Goal: Information Seeking & Learning: Learn about a topic

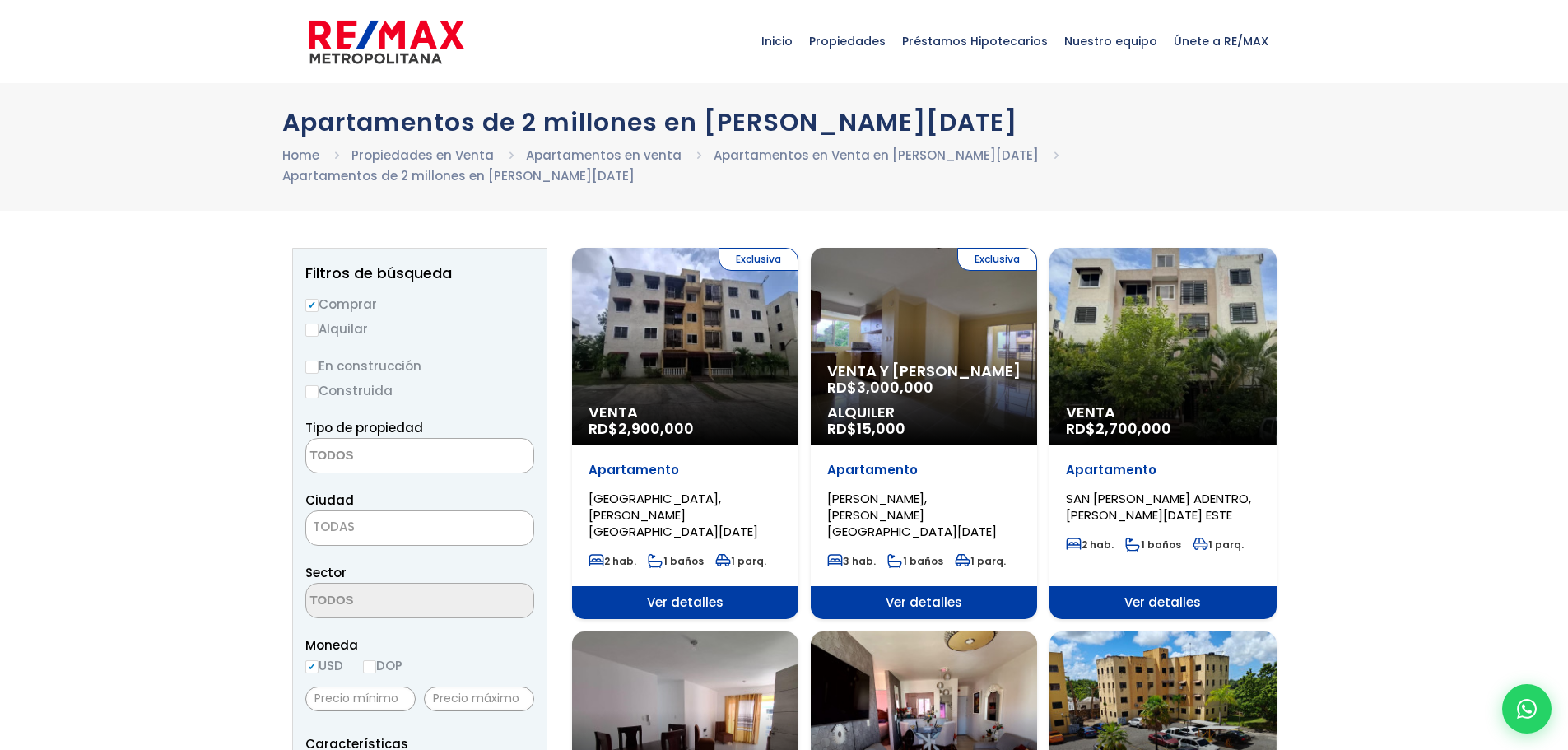
select select
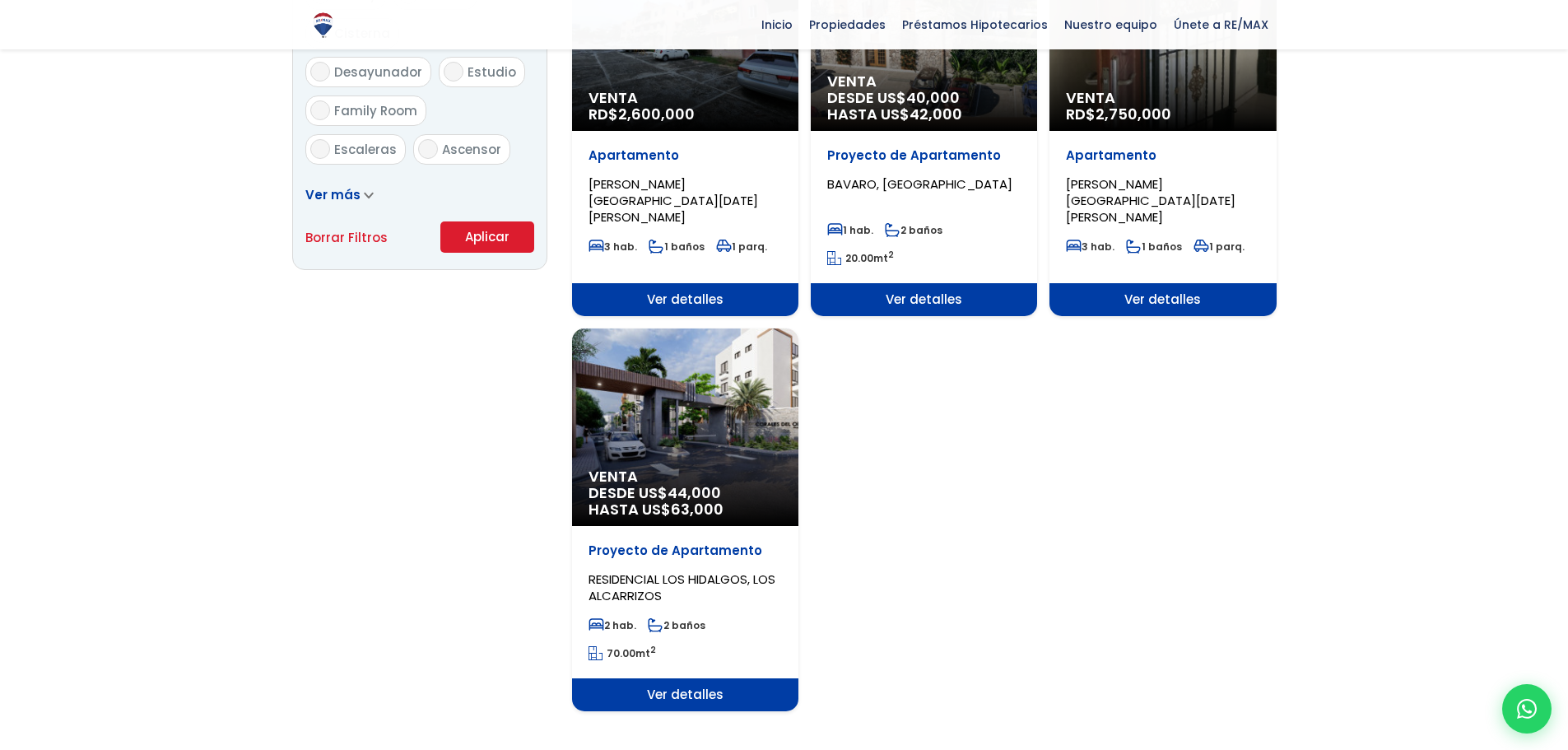
scroll to position [1029, 0]
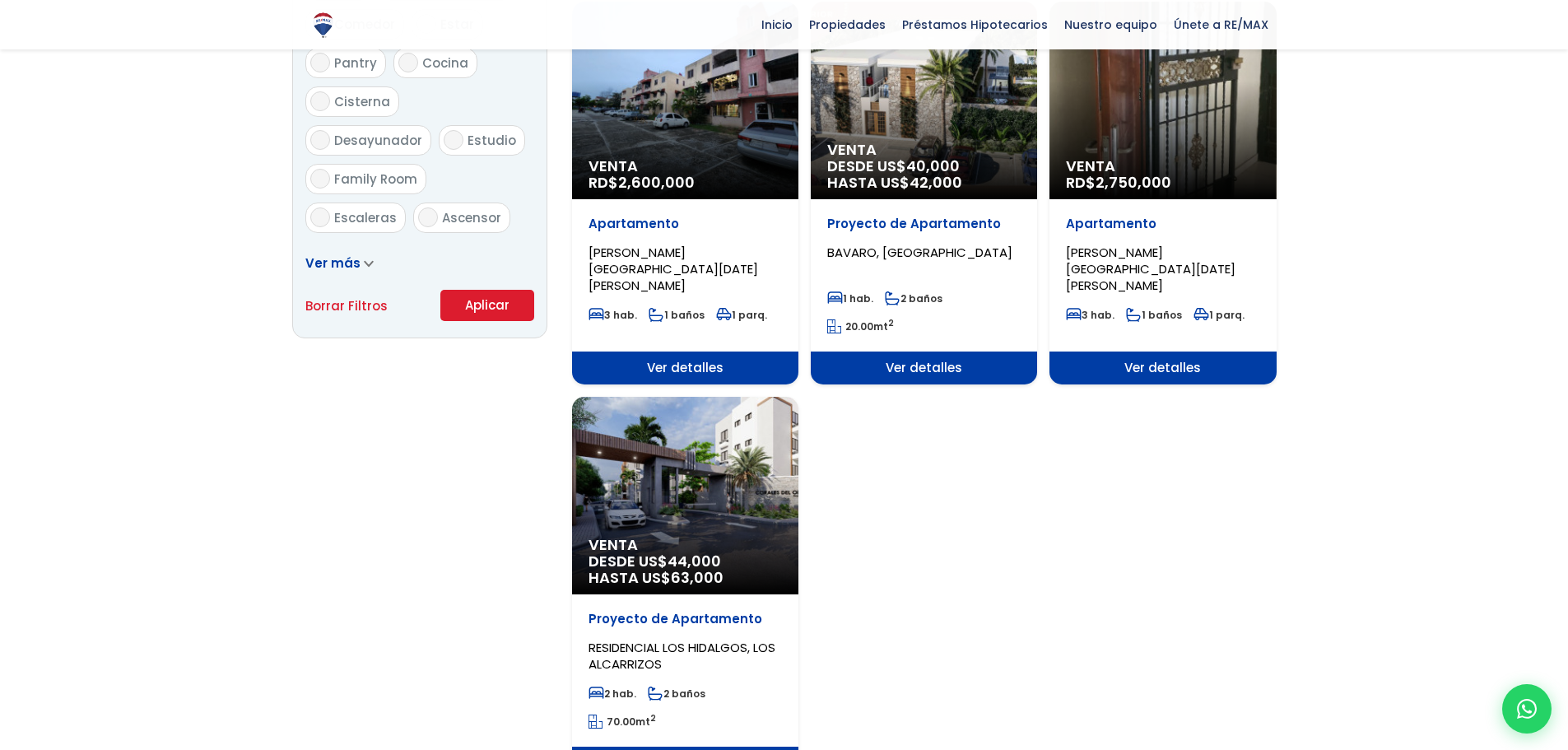
click at [318, 22] on img at bounding box center [323, 26] width 29 height 29
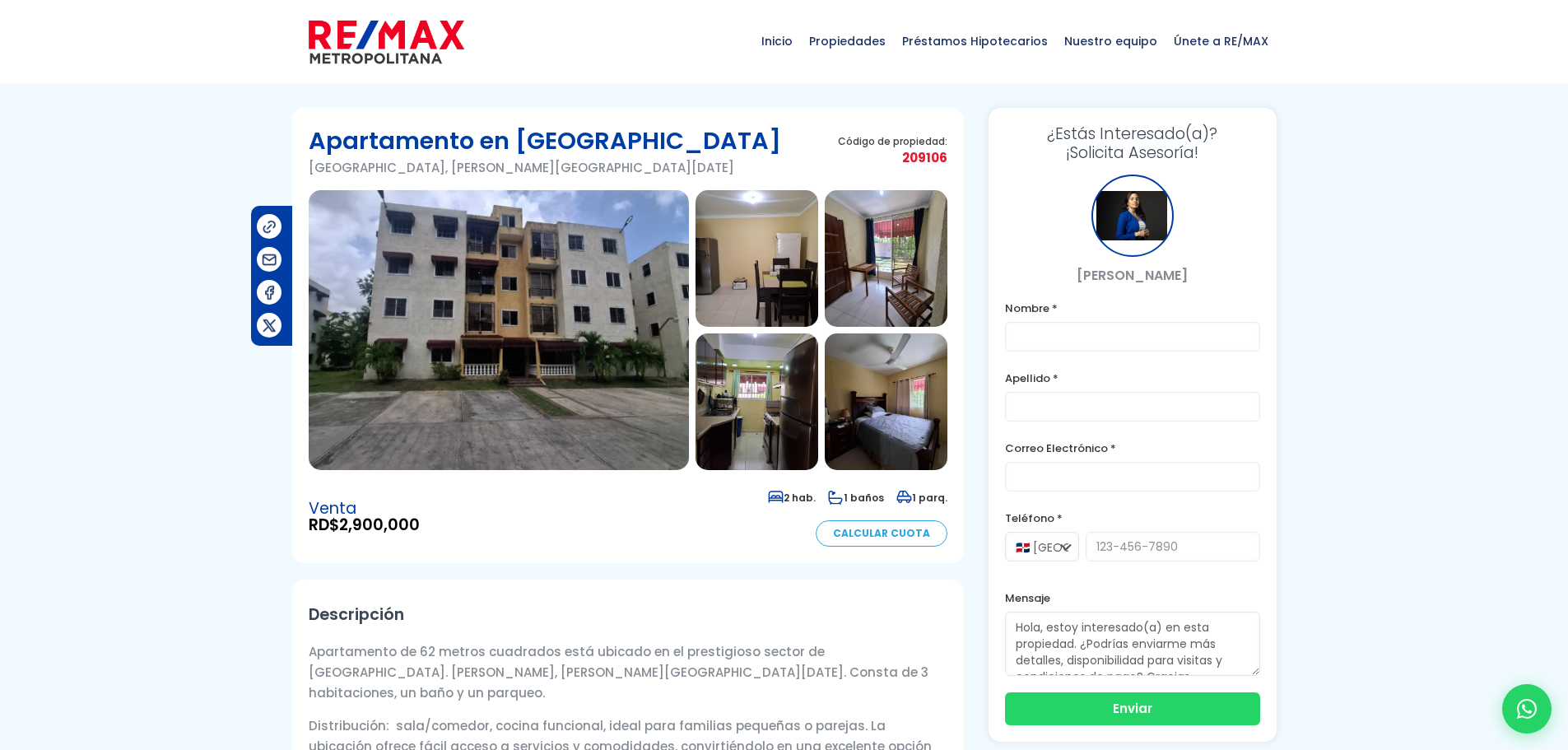
click at [426, 323] on img at bounding box center [499, 330] width 380 height 280
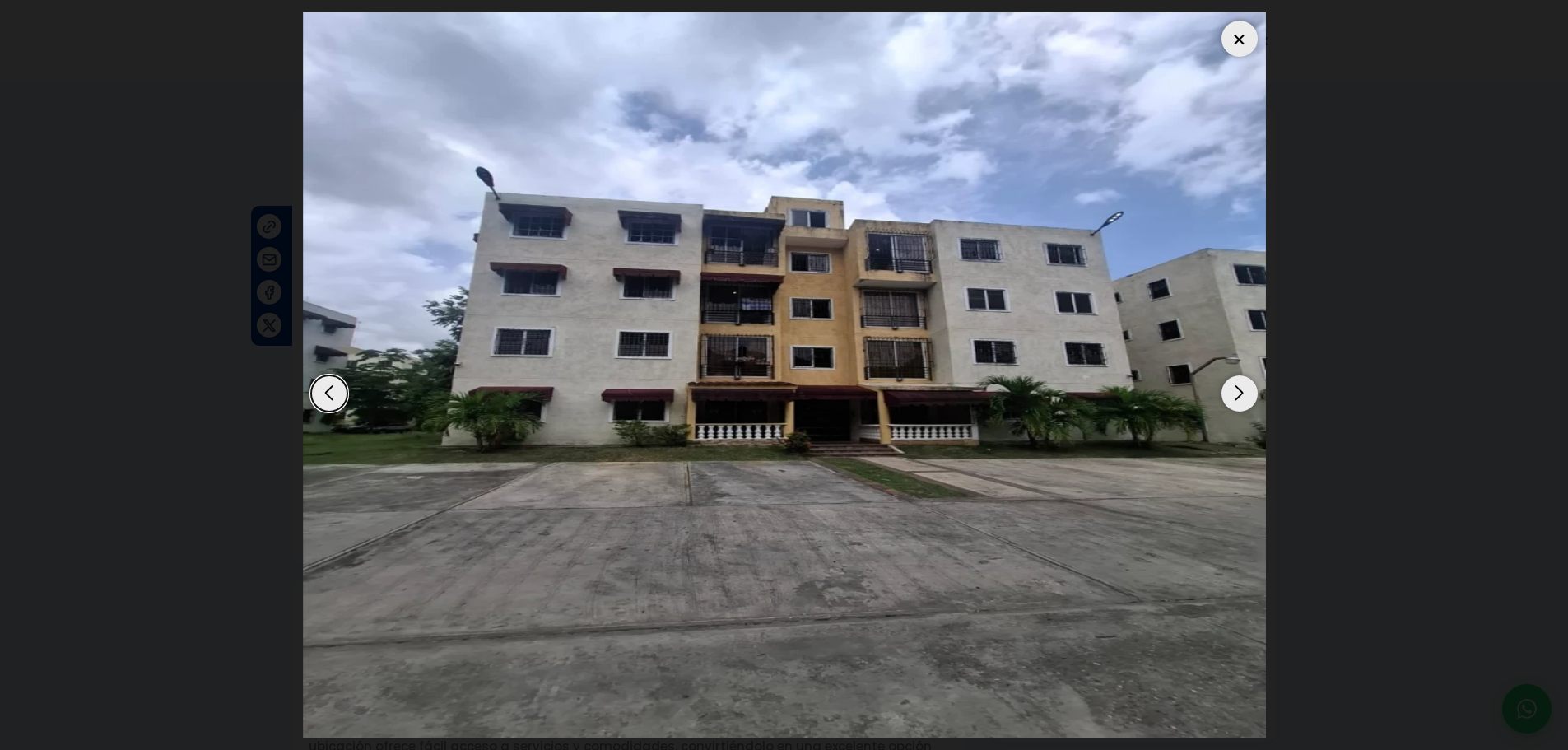
click at [1242, 389] on div "Next slide" at bounding box center [1239, 393] width 36 height 36
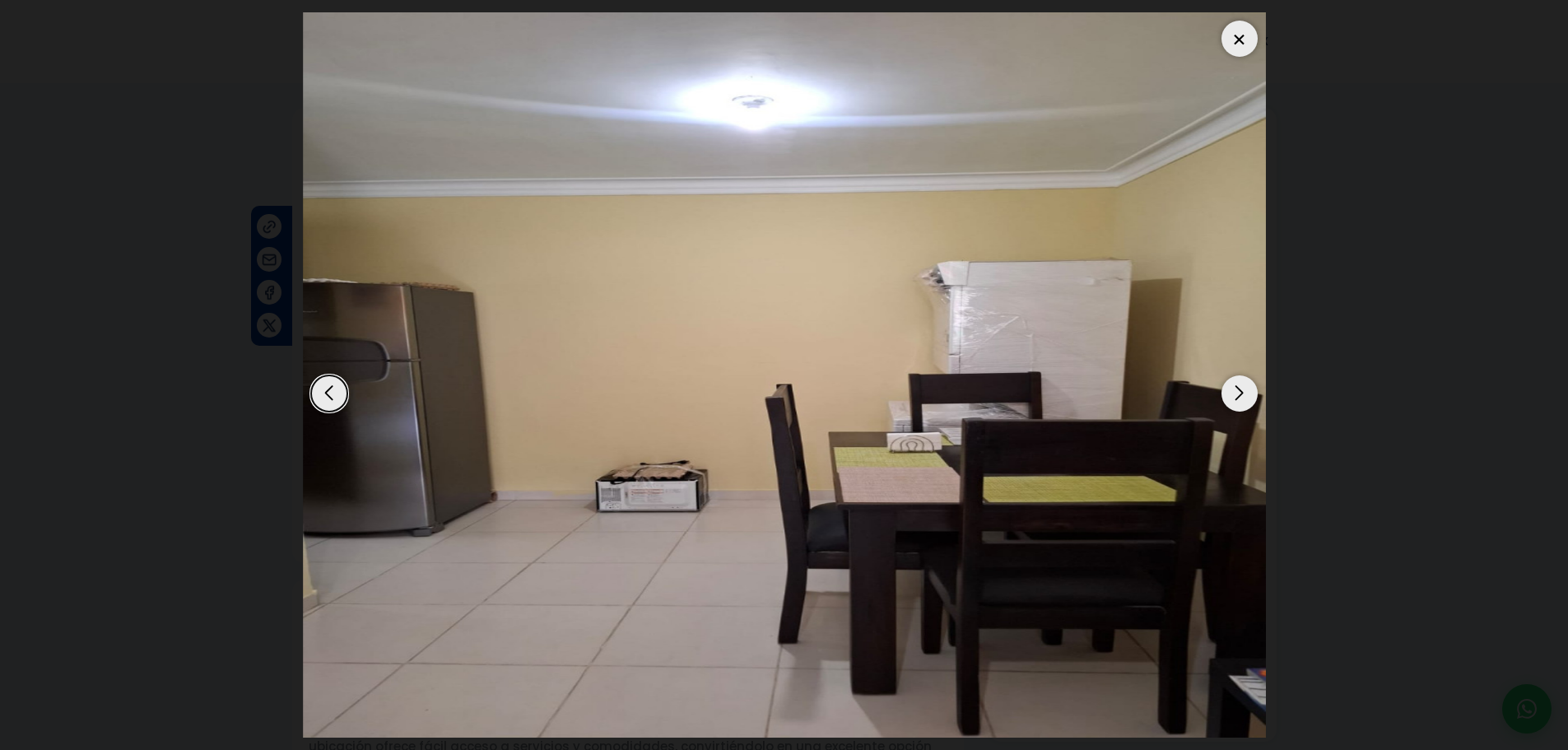
click at [1242, 389] on div "Next slide" at bounding box center [1239, 393] width 36 height 36
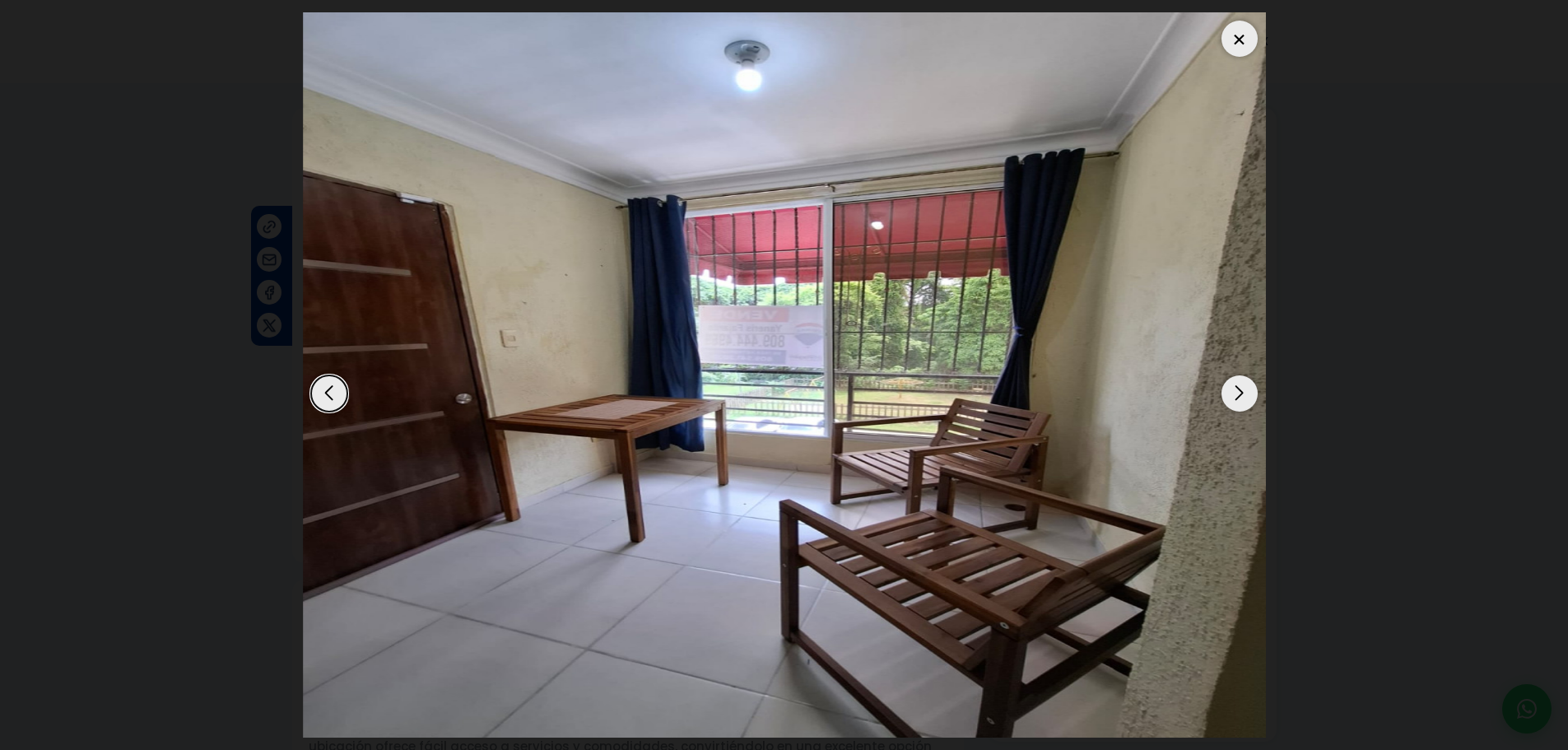
click at [1240, 391] on div "Next slide" at bounding box center [1239, 393] width 36 height 36
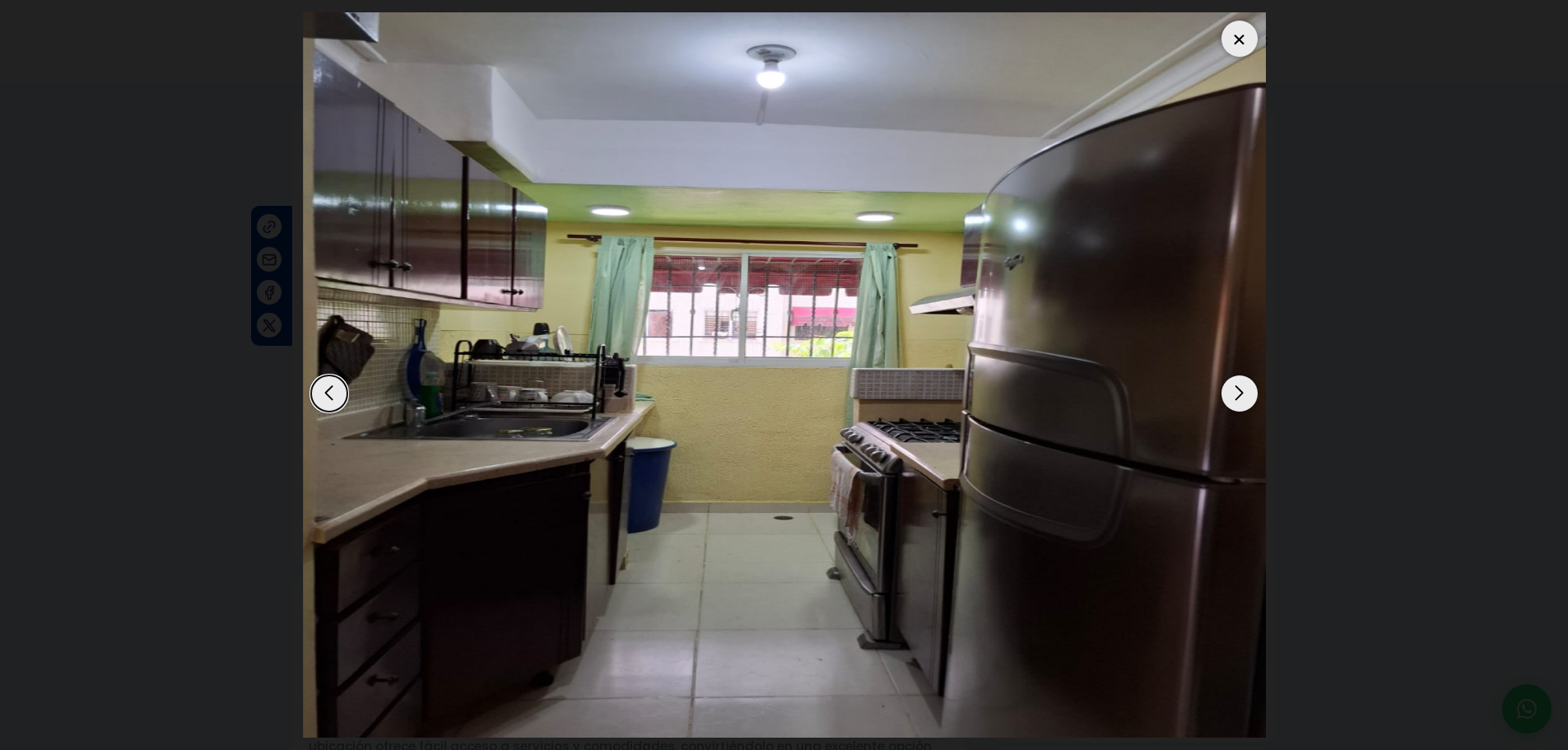
click at [326, 401] on div "Previous slide" at bounding box center [329, 393] width 36 height 36
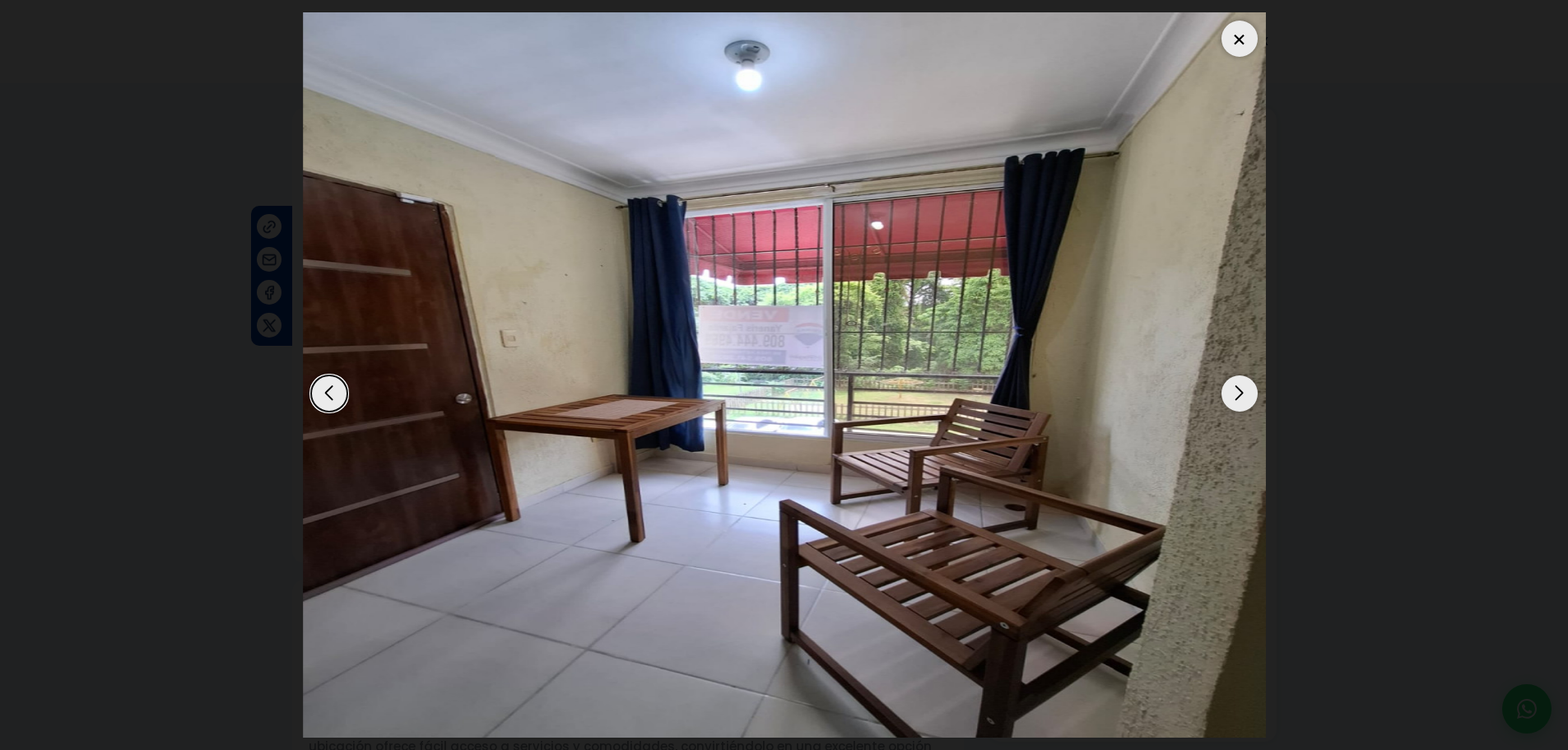
click at [1245, 400] on div "Next slide" at bounding box center [1239, 393] width 36 height 36
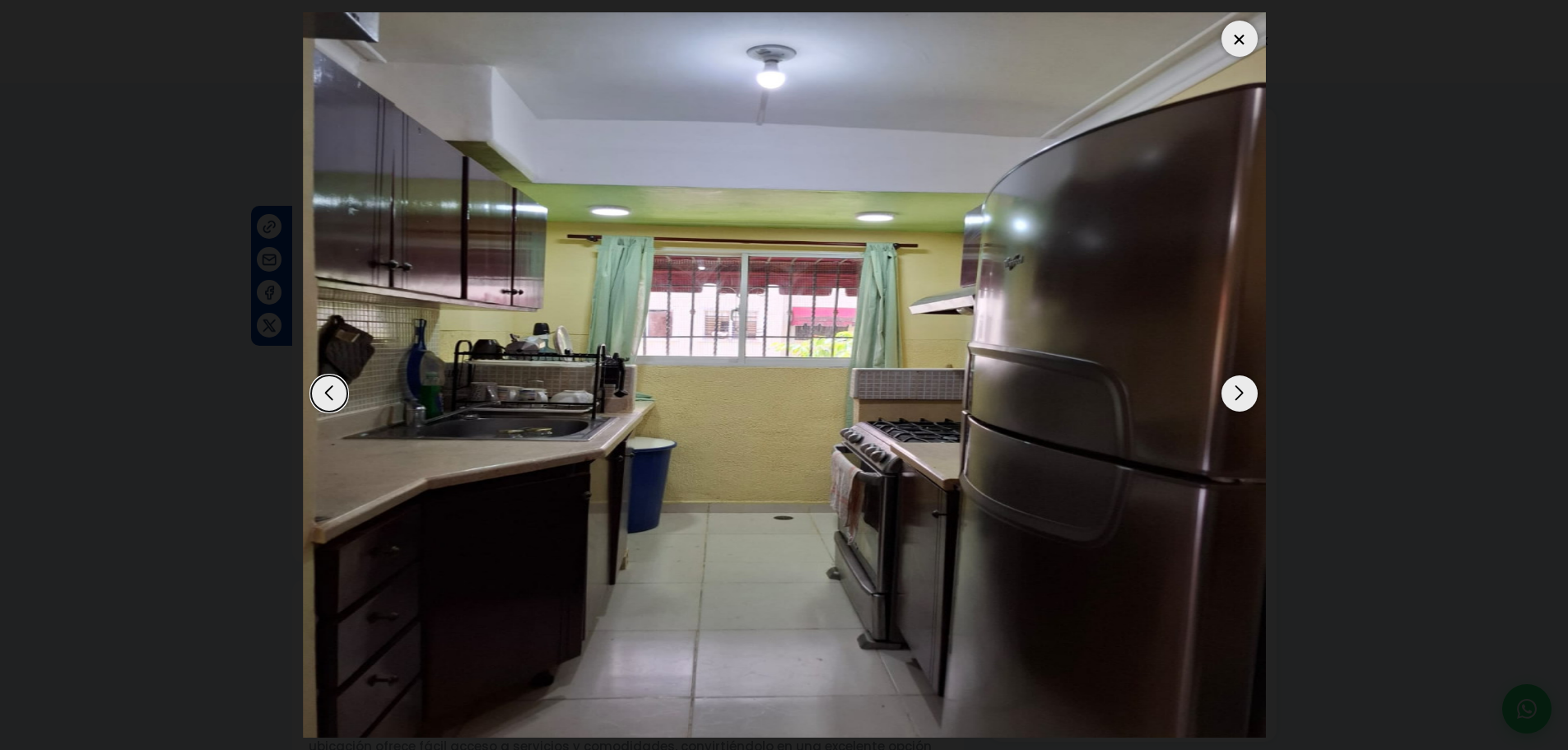
click at [1246, 400] on div "Next slide" at bounding box center [1239, 393] width 36 height 36
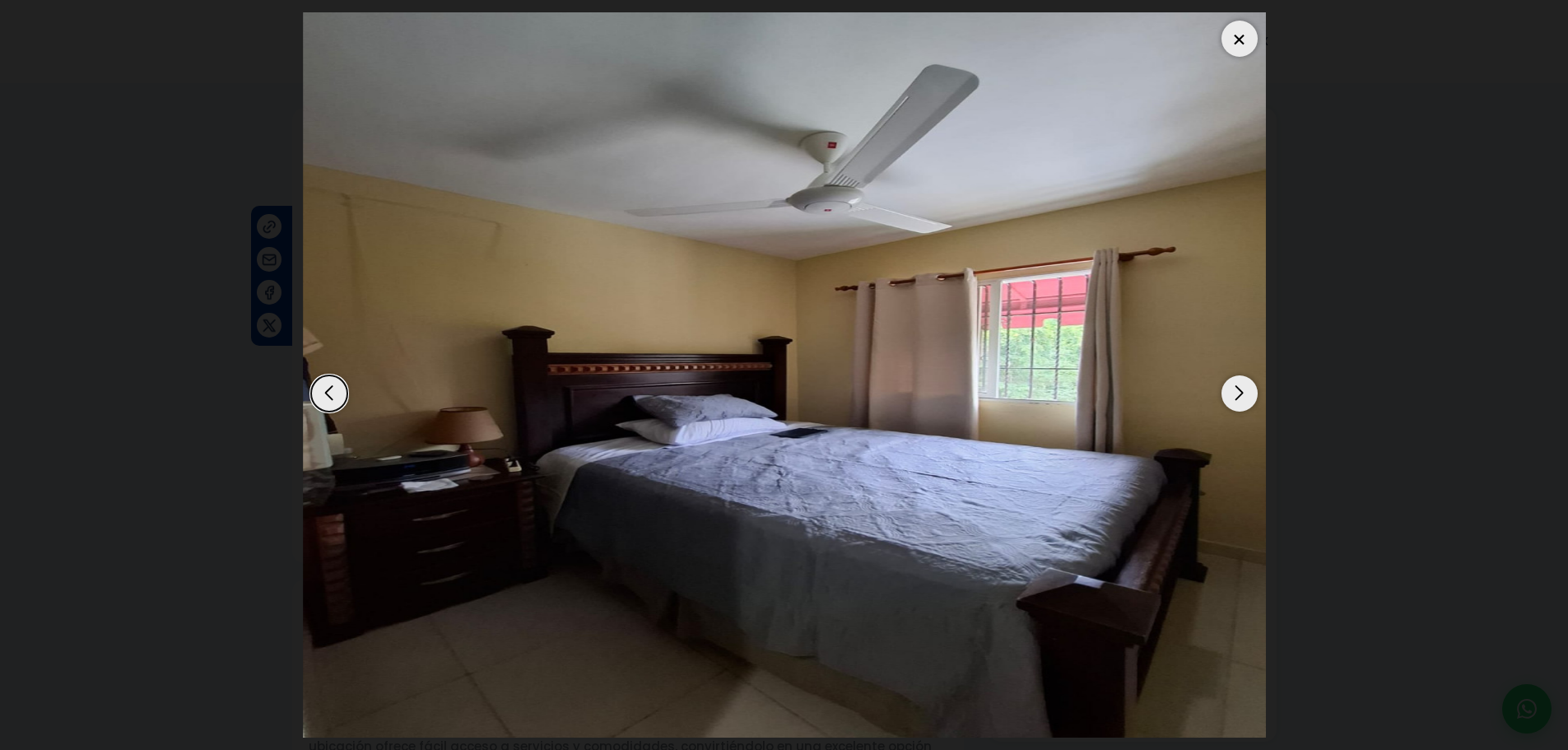
click at [1246, 400] on div "Next slide" at bounding box center [1239, 393] width 36 height 36
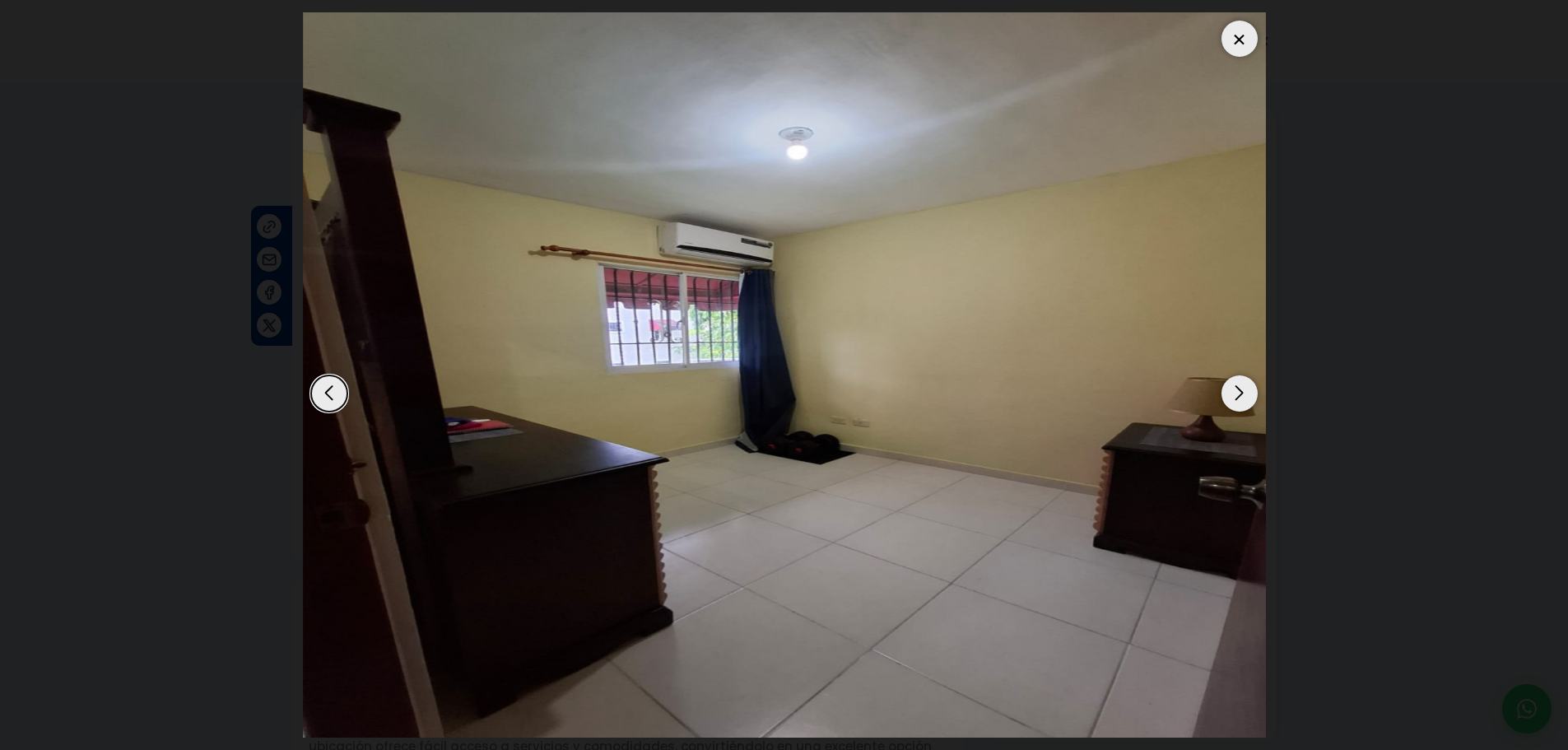
click at [1246, 400] on div "Next slide" at bounding box center [1239, 393] width 36 height 36
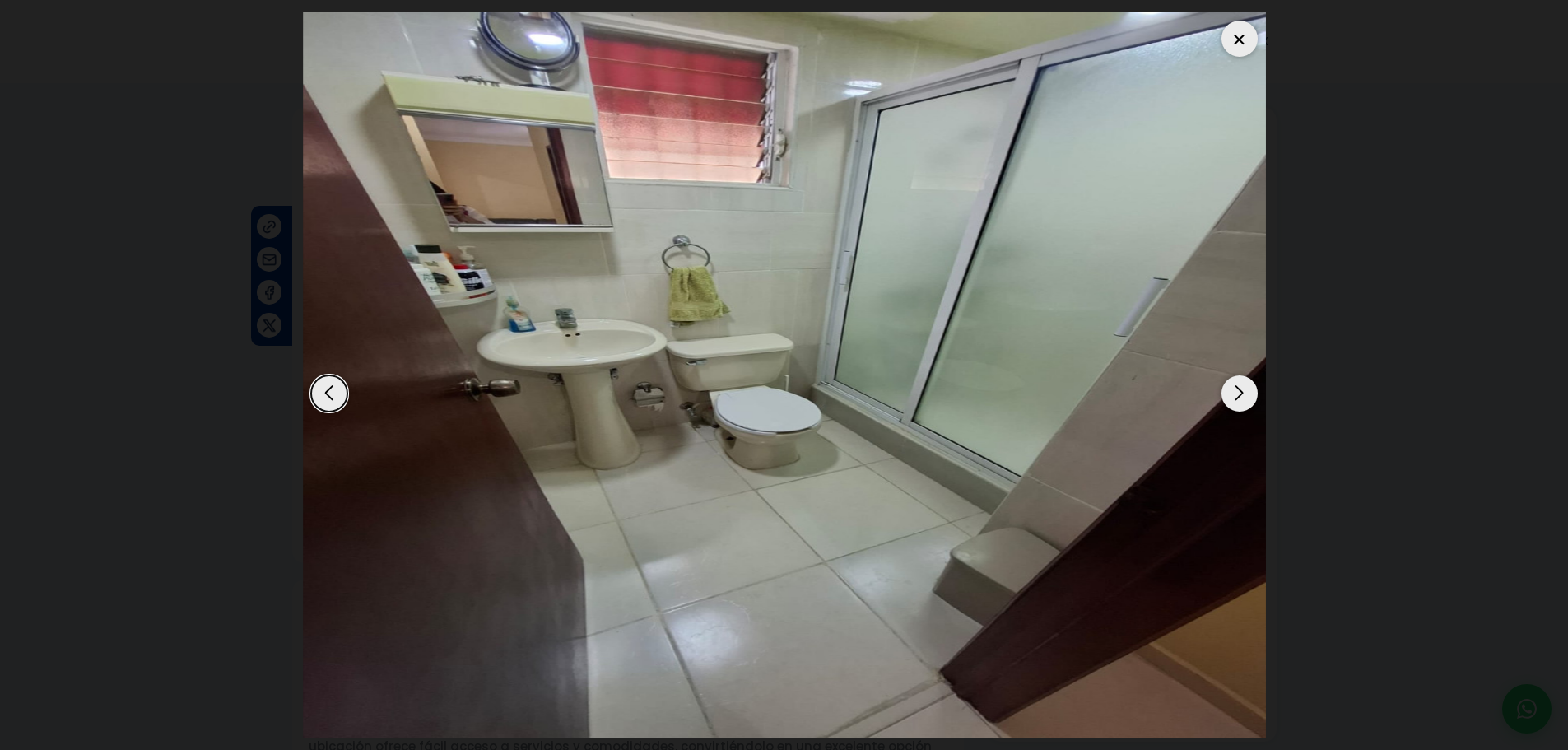
click at [1243, 404] on div "Next slide" at bounding box center [1239, 393] width 36 height 36
click at [1241, 400] on div "Next slide" at bounding box center [1239, 393] width 36 height 36
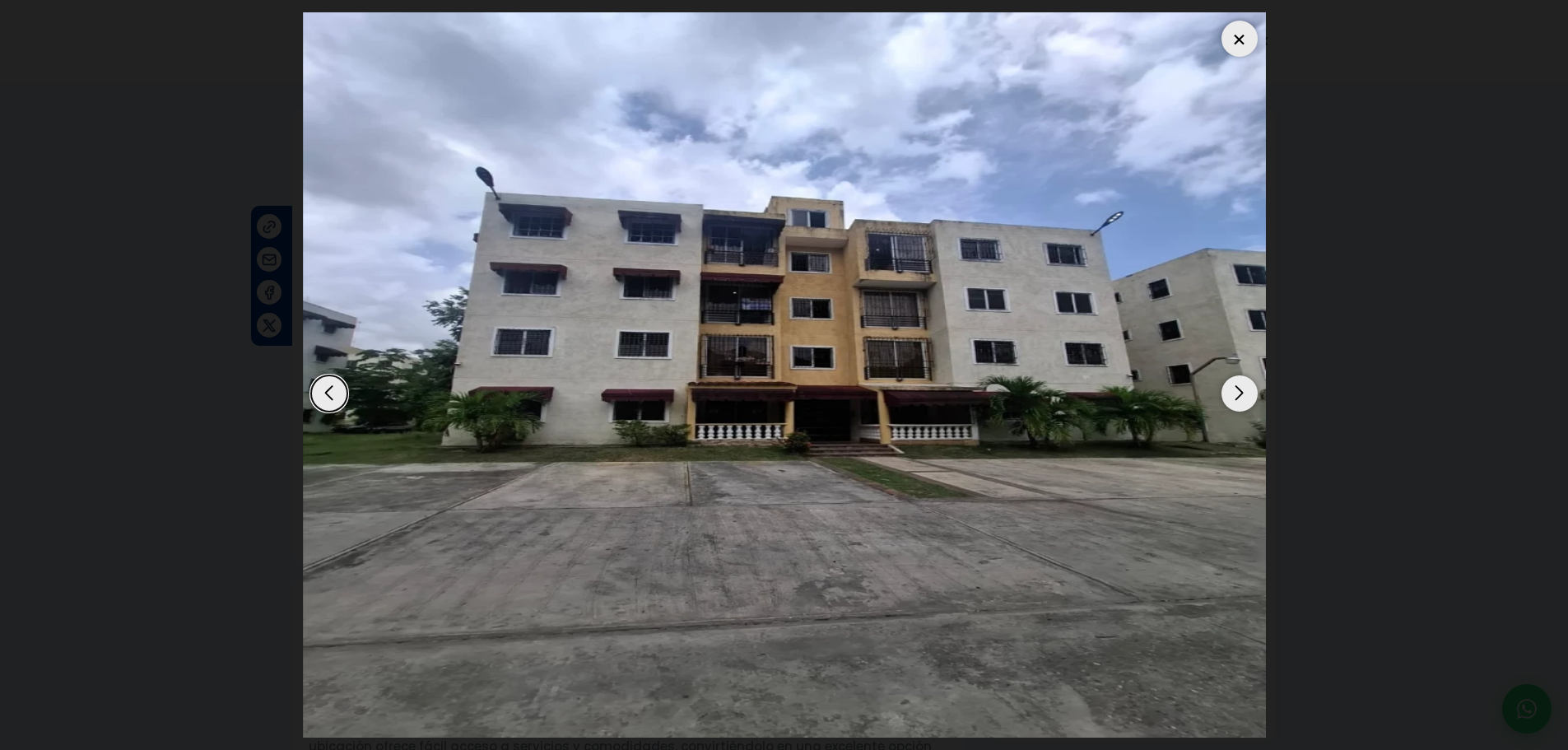
click at [1240, 401] on div "Next slide" at bounding box center [1239, 393] width 36 height 36
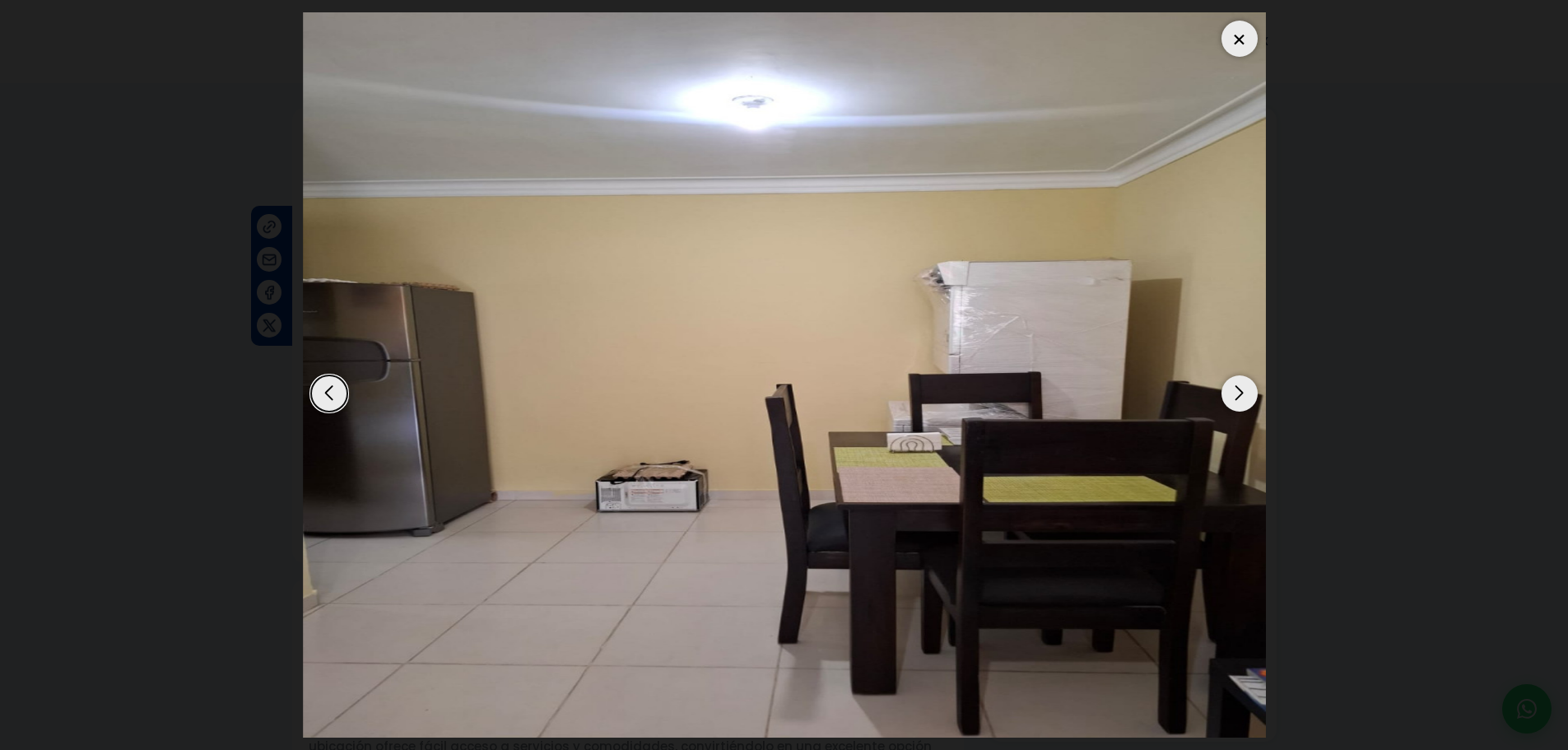
click at [1240, 401] on div "Next slide" at bounding box center [1239, 393] width 36 height 36
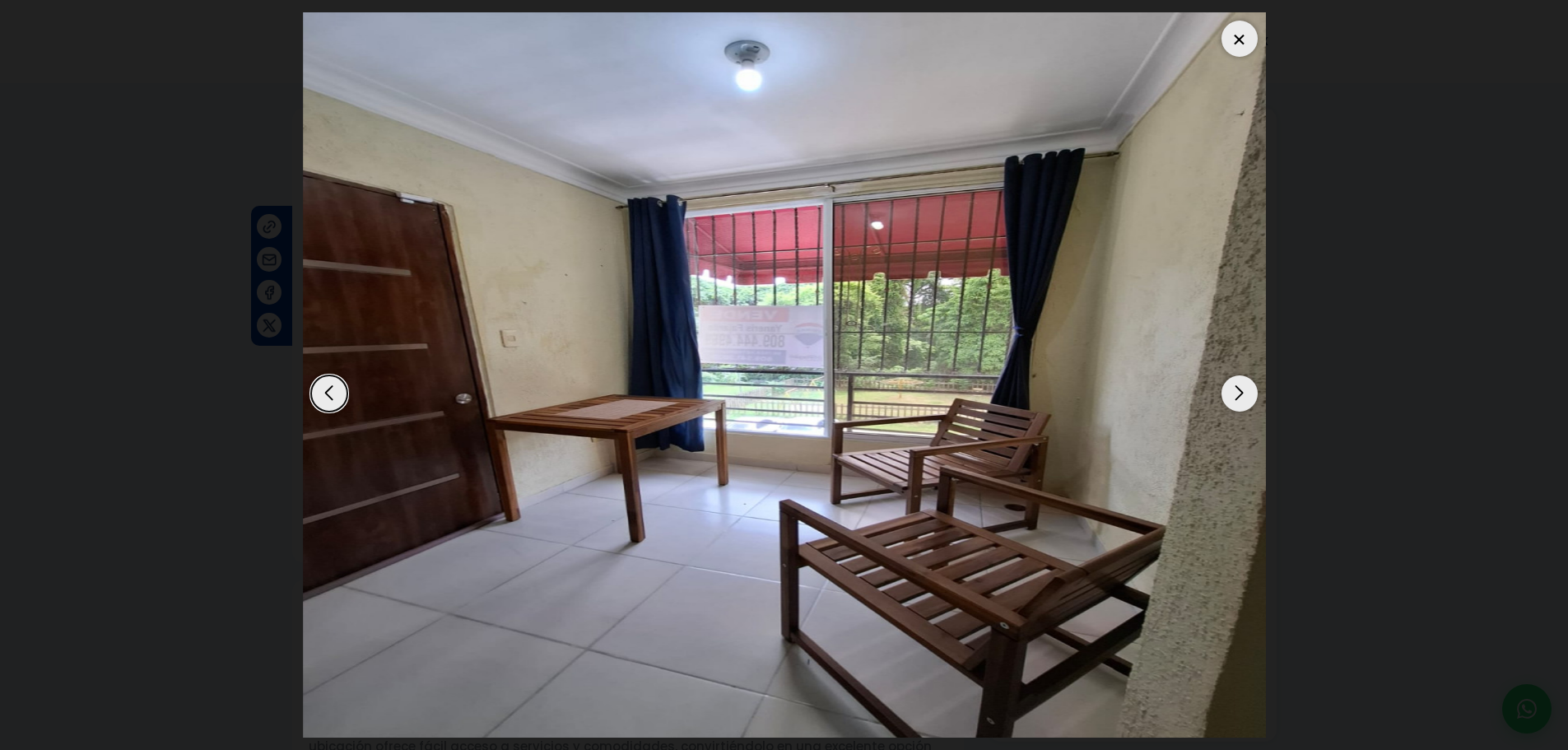
click at [1240, 401] on div "Next slide" at bounding box center [1239, 393] width 36 height 36
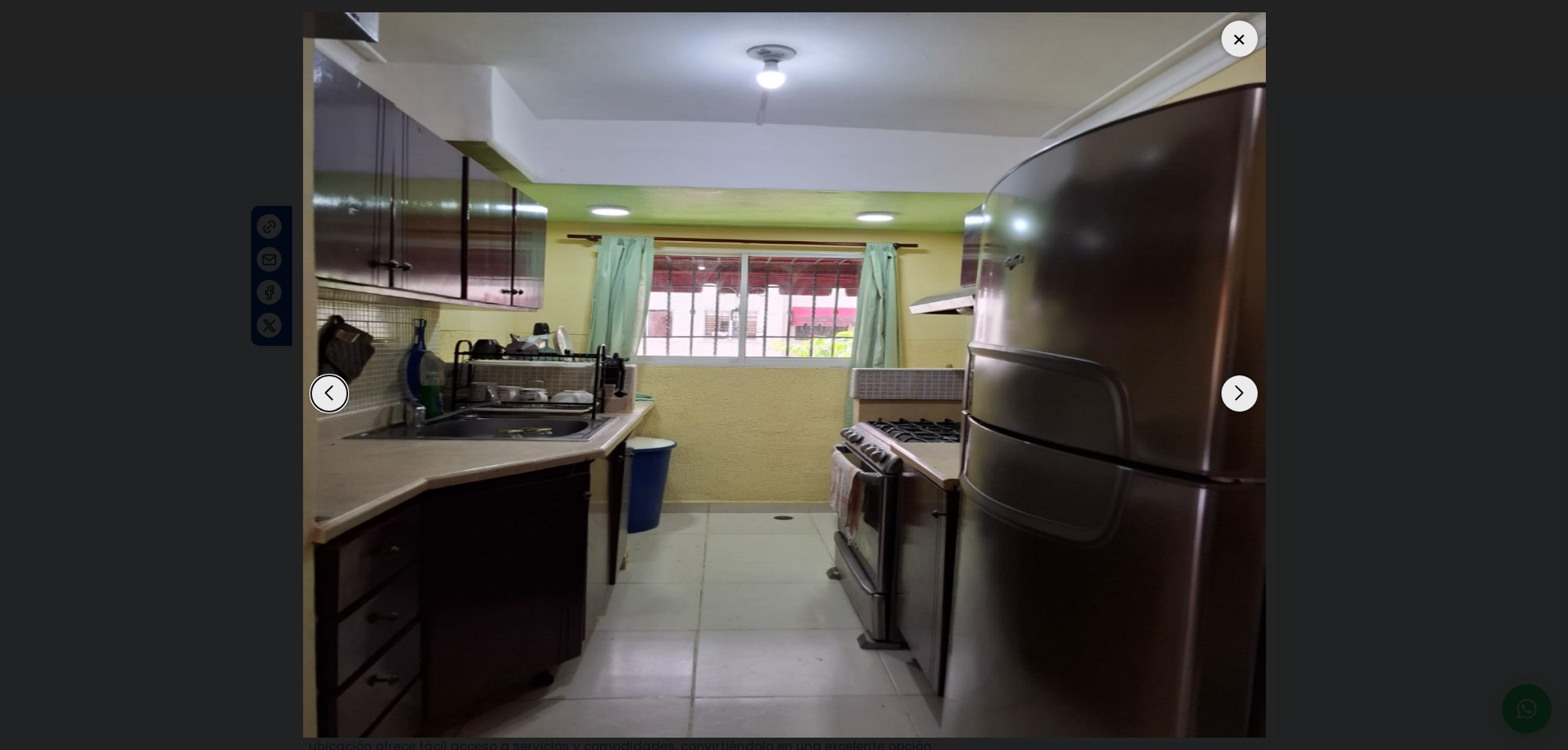
click at [1232, 48] on div at bounding box center [1239, 38] width 36 height 36
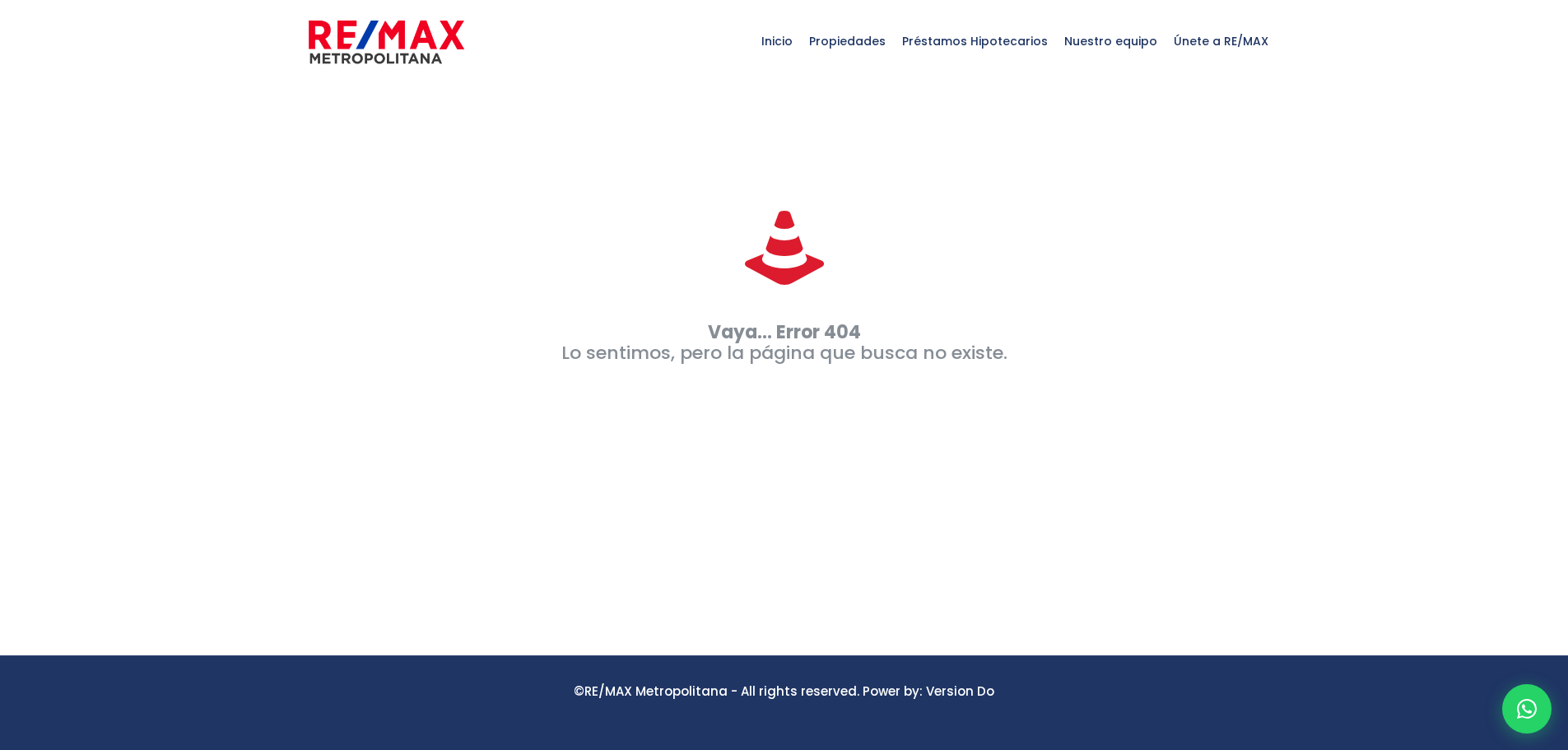
click at [1124, 151] on div at bounding box center [784, 145] width 984 height 124
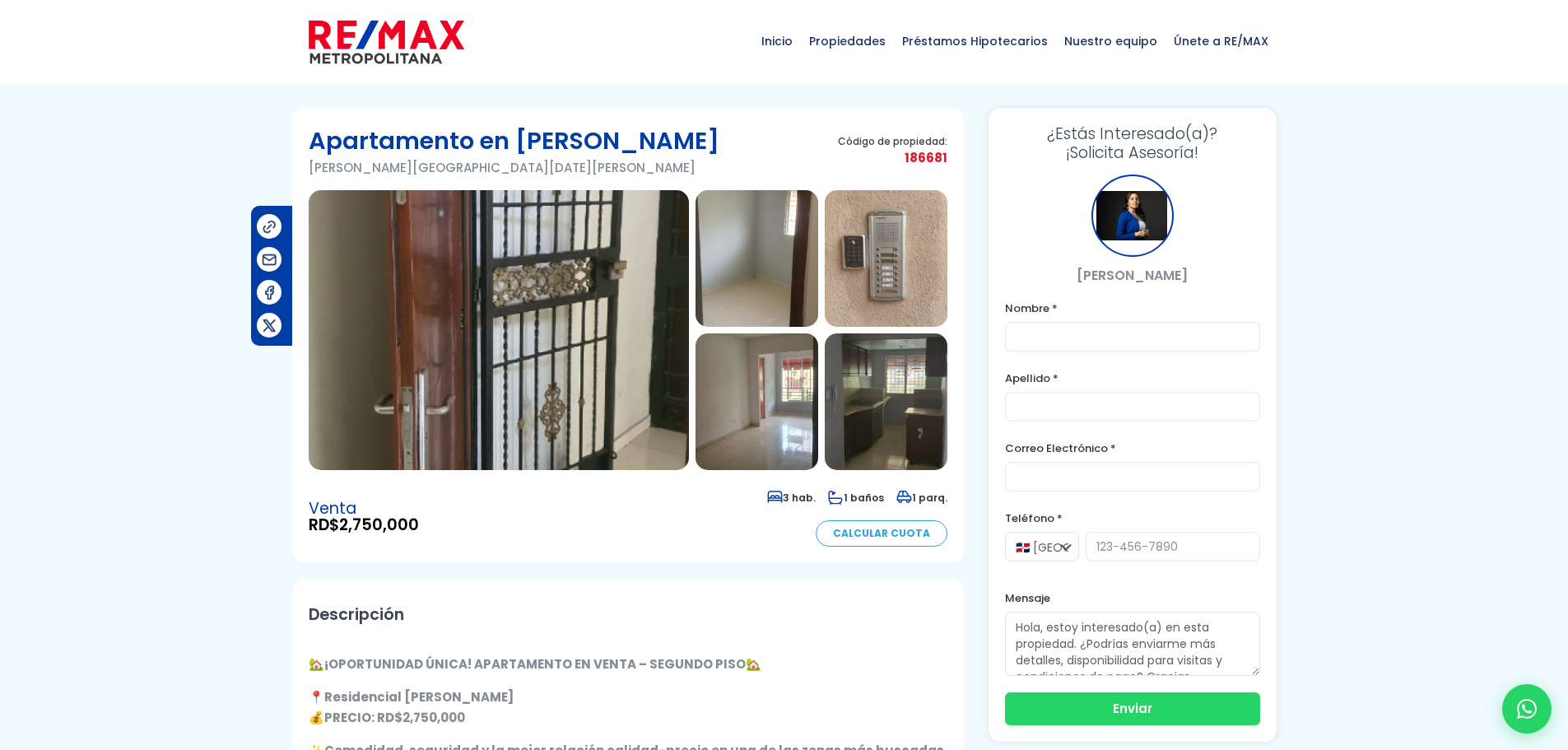
click at [483, 340] on img at bounding box center [499, 330] width 380 height 280
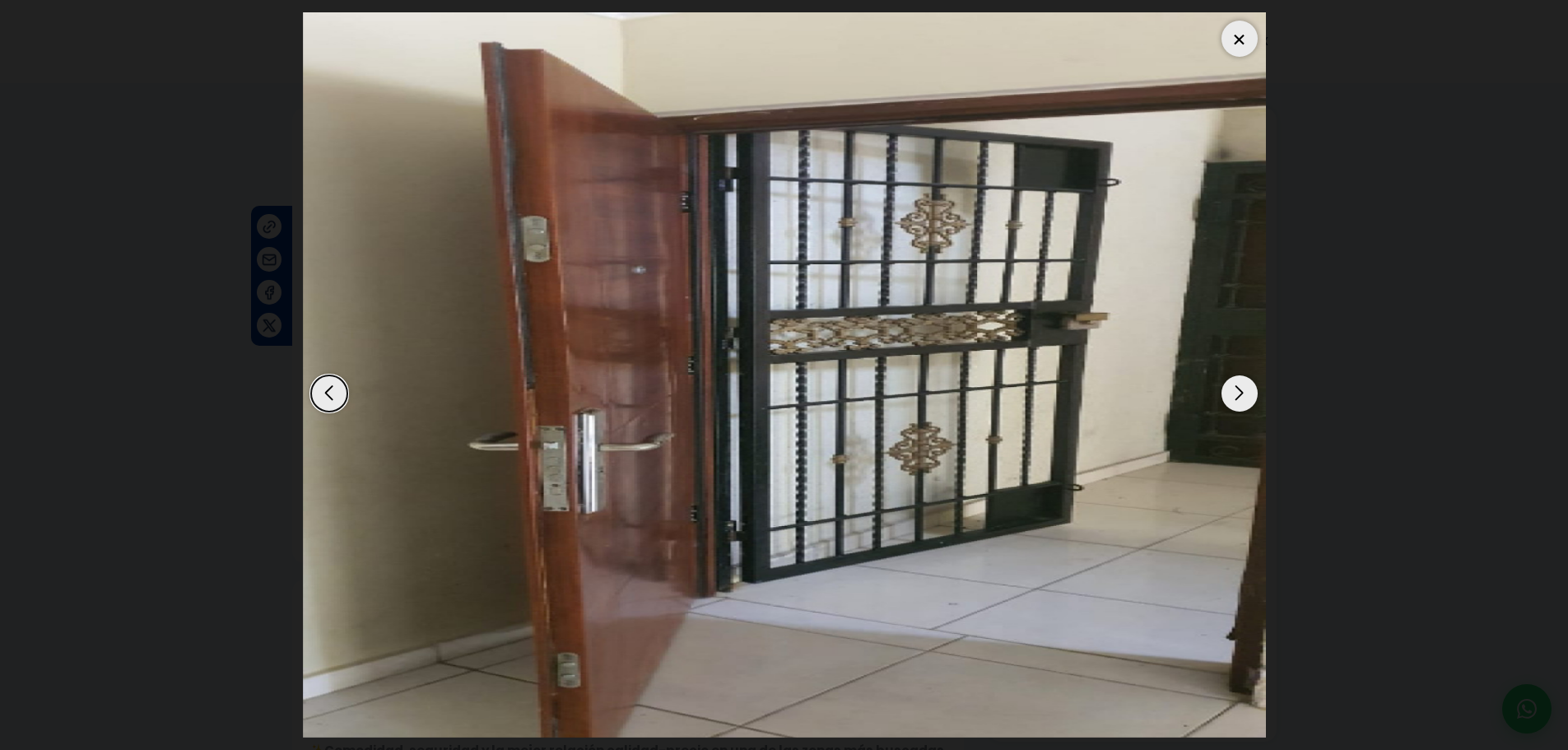
click at [1237, 407] on div "Next slide" at bounding box center [1239, 393] width 36 height 36
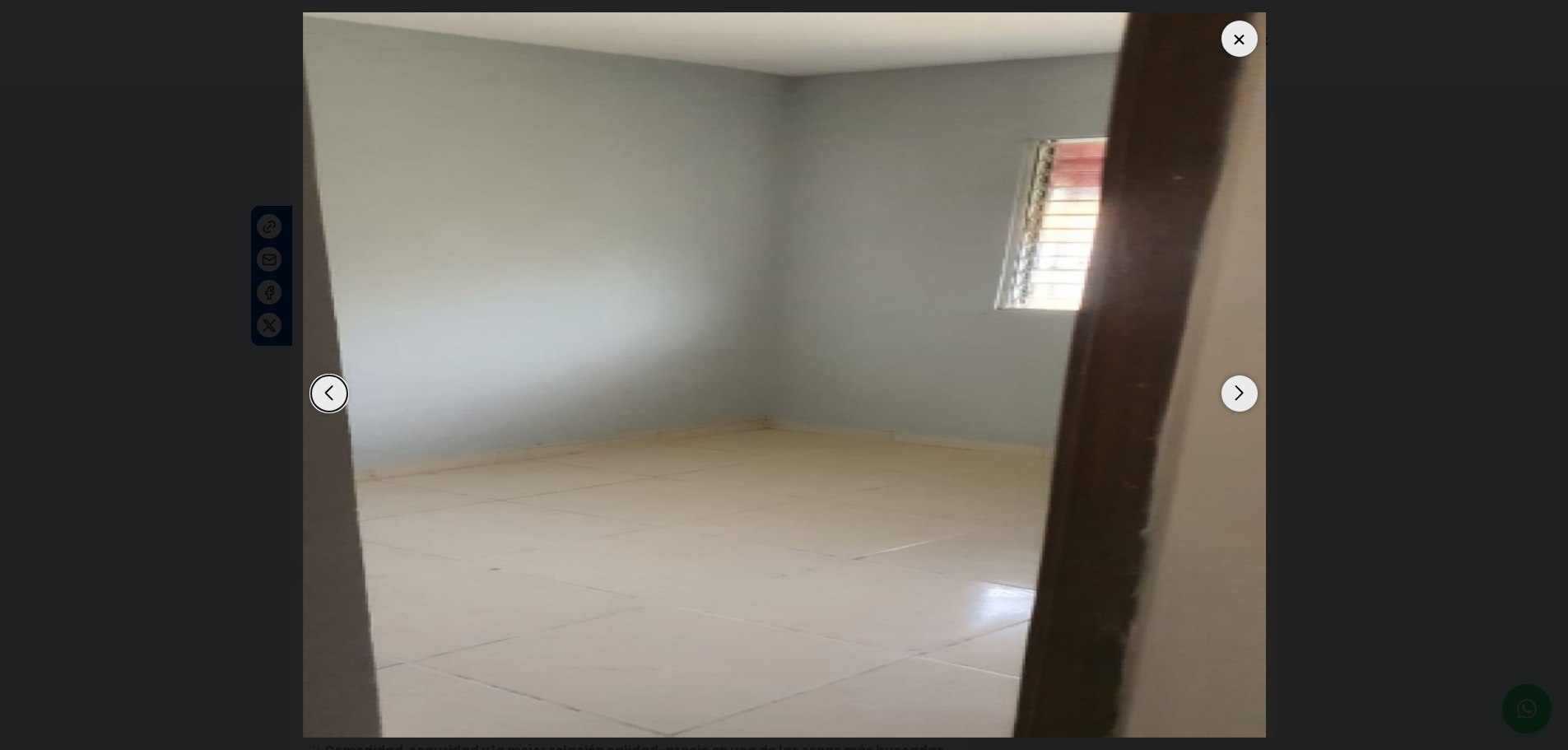
click at [1237, 407] on div "Next slide" at bounding box center [1239, 393] width 36 height 36
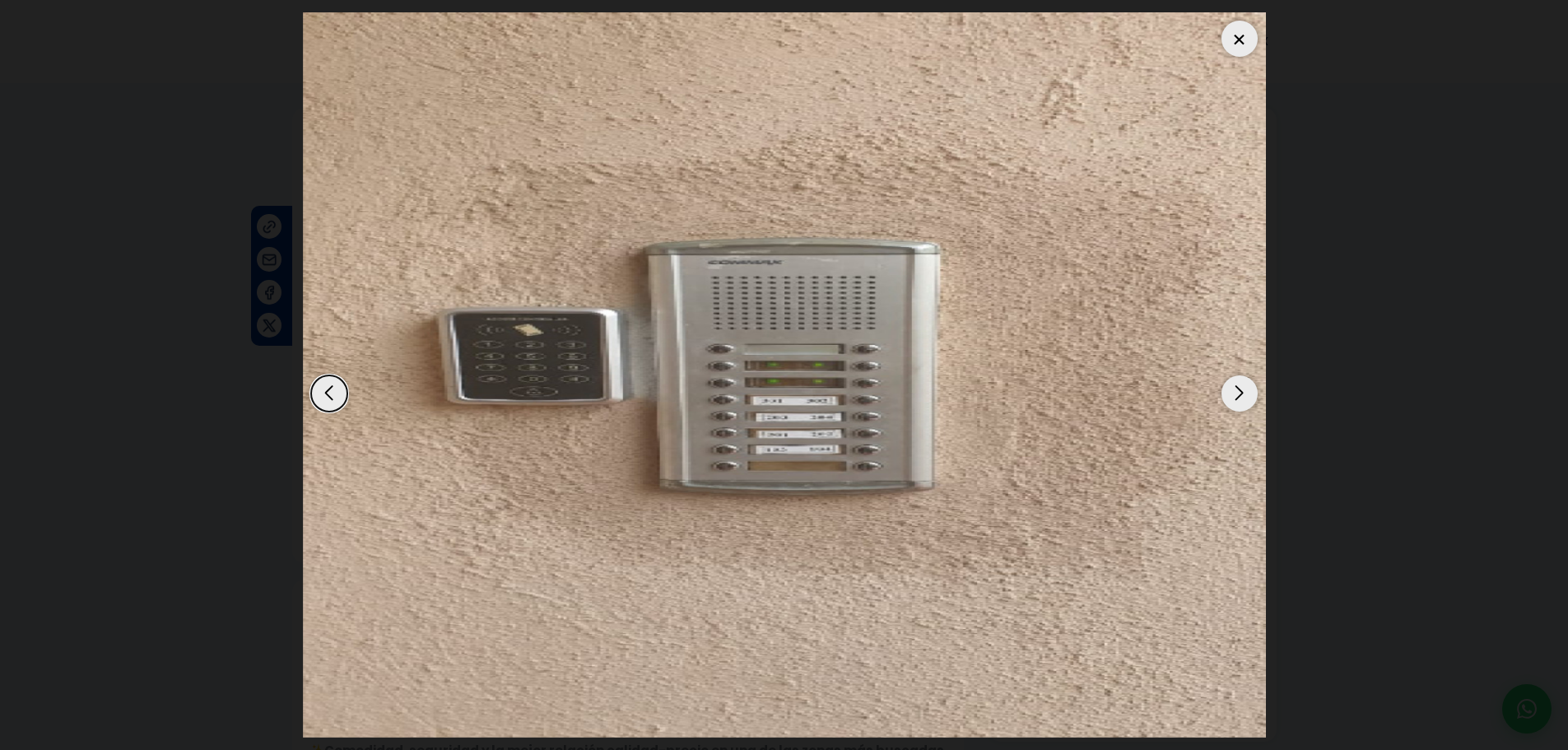
click at [1237, 407] on div "Next slide" at bounding box center [1239, 393] width 36 height 36
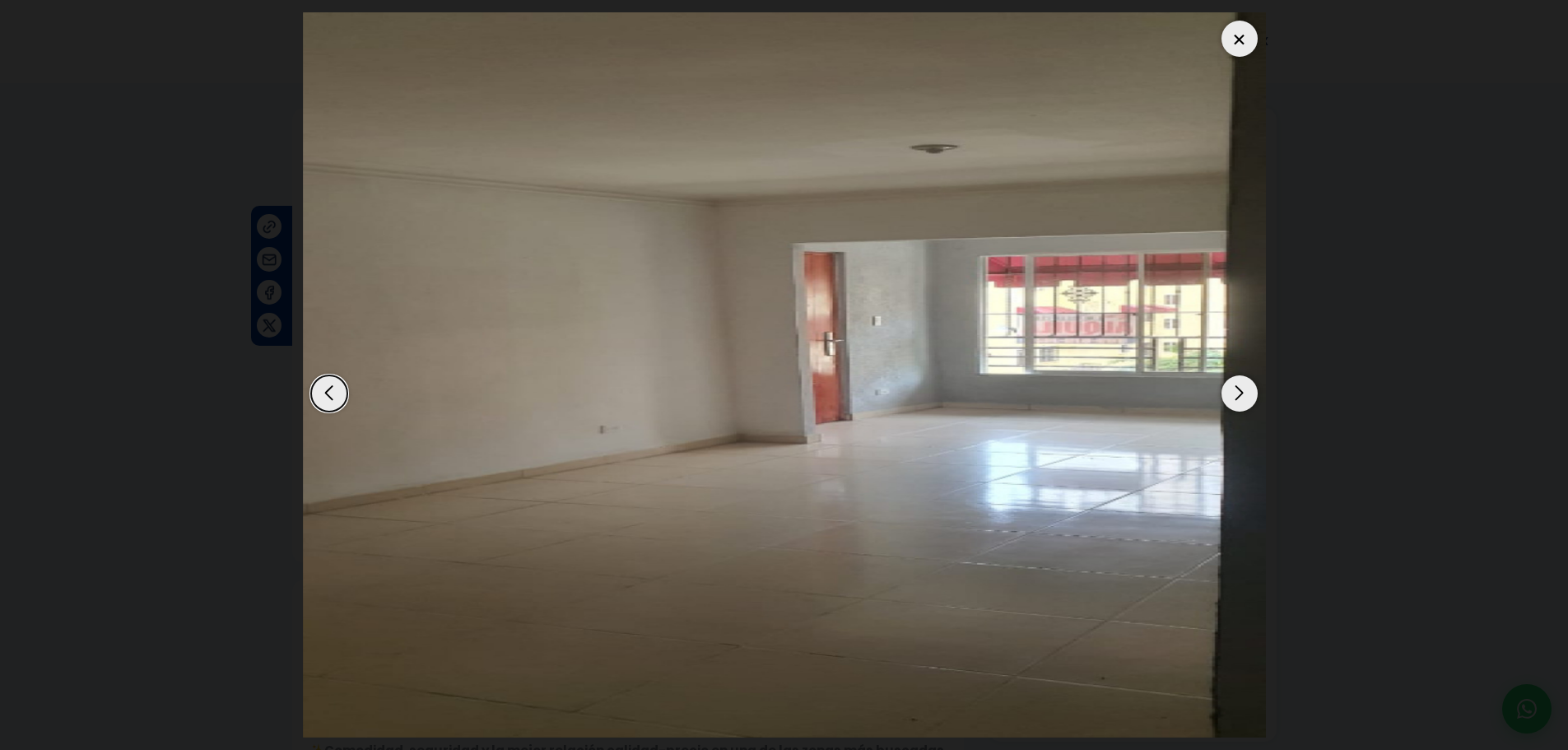
click at [1237, 407] on div "Next slide" at bounding box center [1239, 393] width 36 height 36
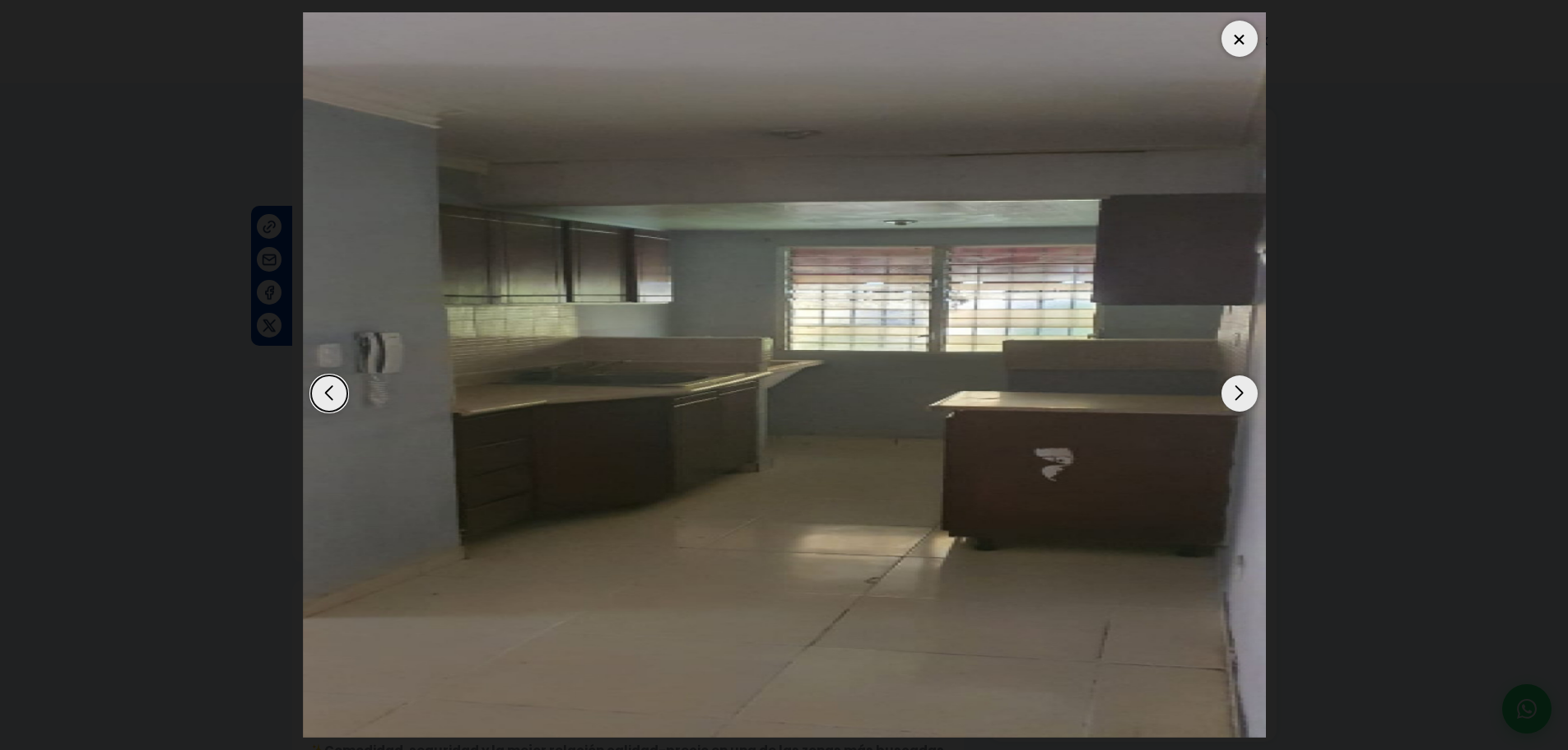
click at [1237, 407] on div "Next slide" at bounding box center [1239, 393] width 36 height 36
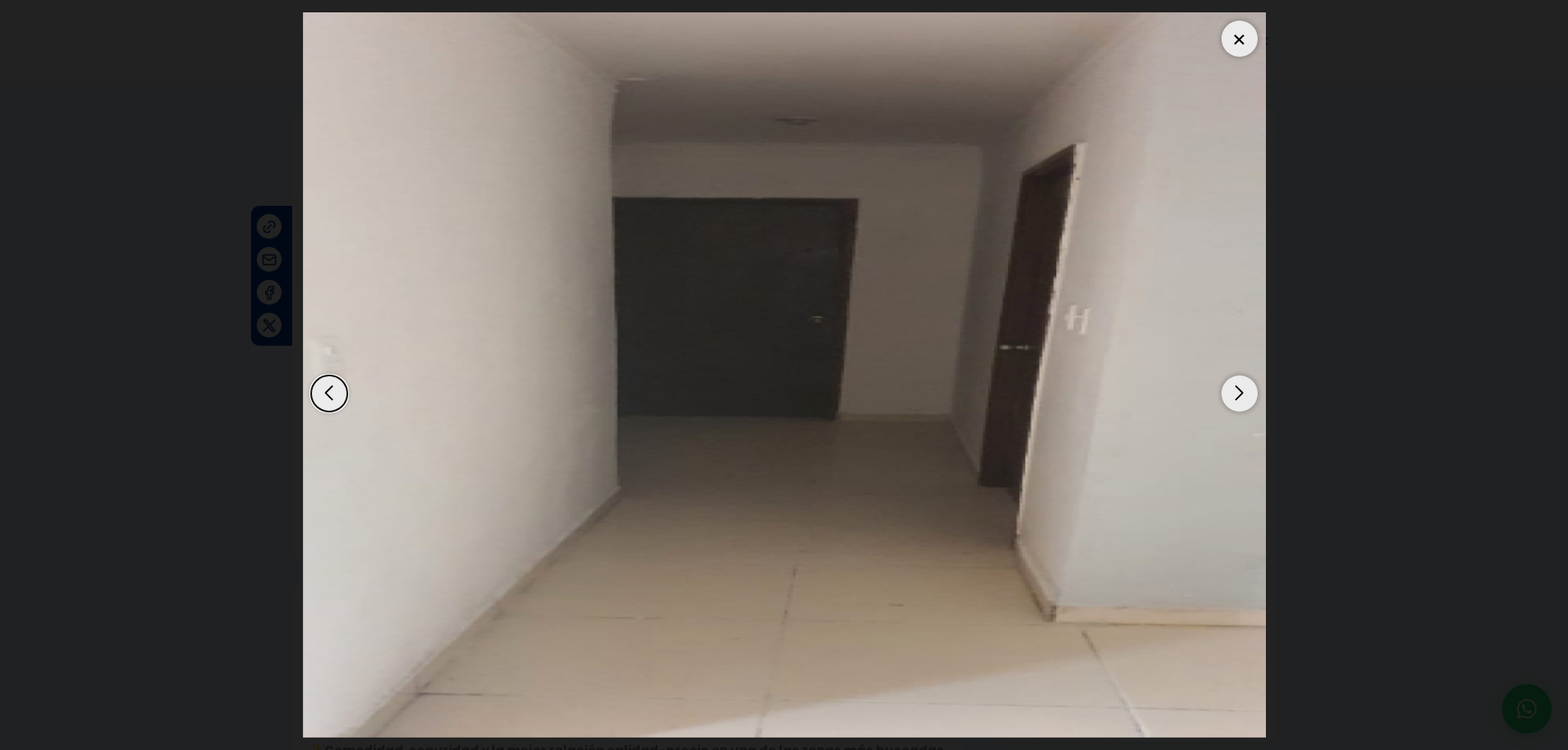
click at [1237, 407] on div "Next slide" at bounding box center [1239, 393] width 36 height 36
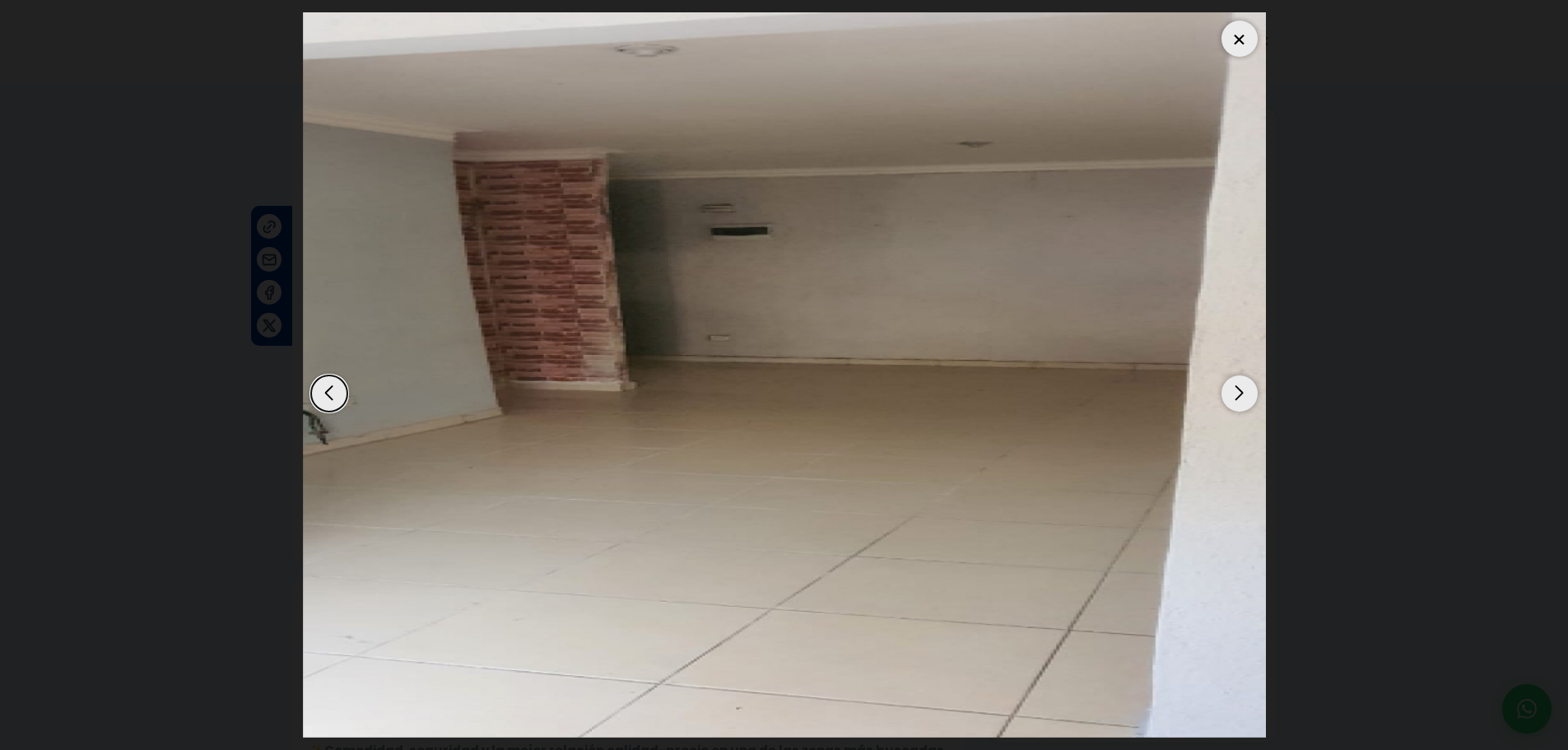
click at [1237, 407] on div "Next slide" at bounding box center [1239, 393] width 36 height 36
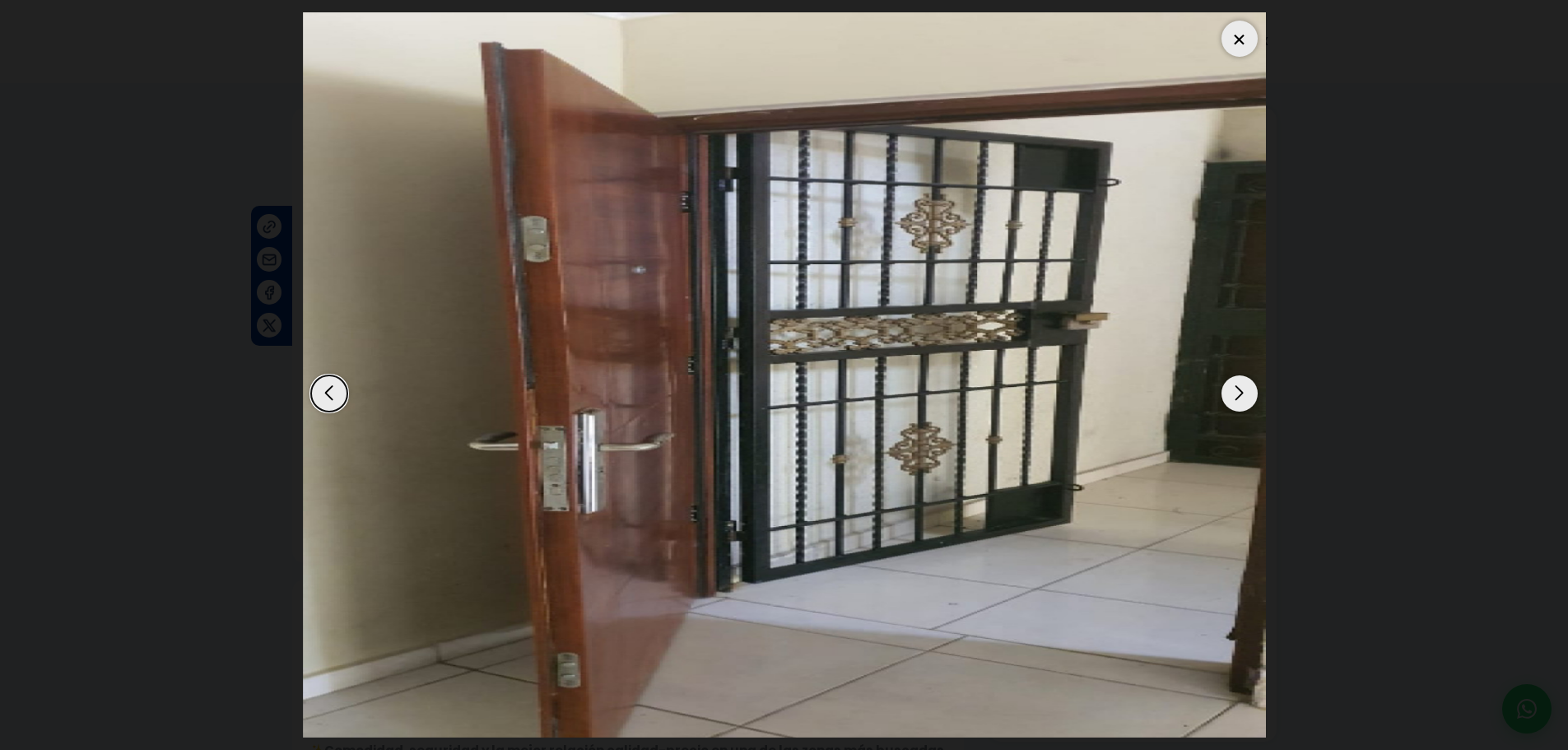
click at [1240, 16] on img "1 / 7" at bounding box center [784, 374] width 963 height 725
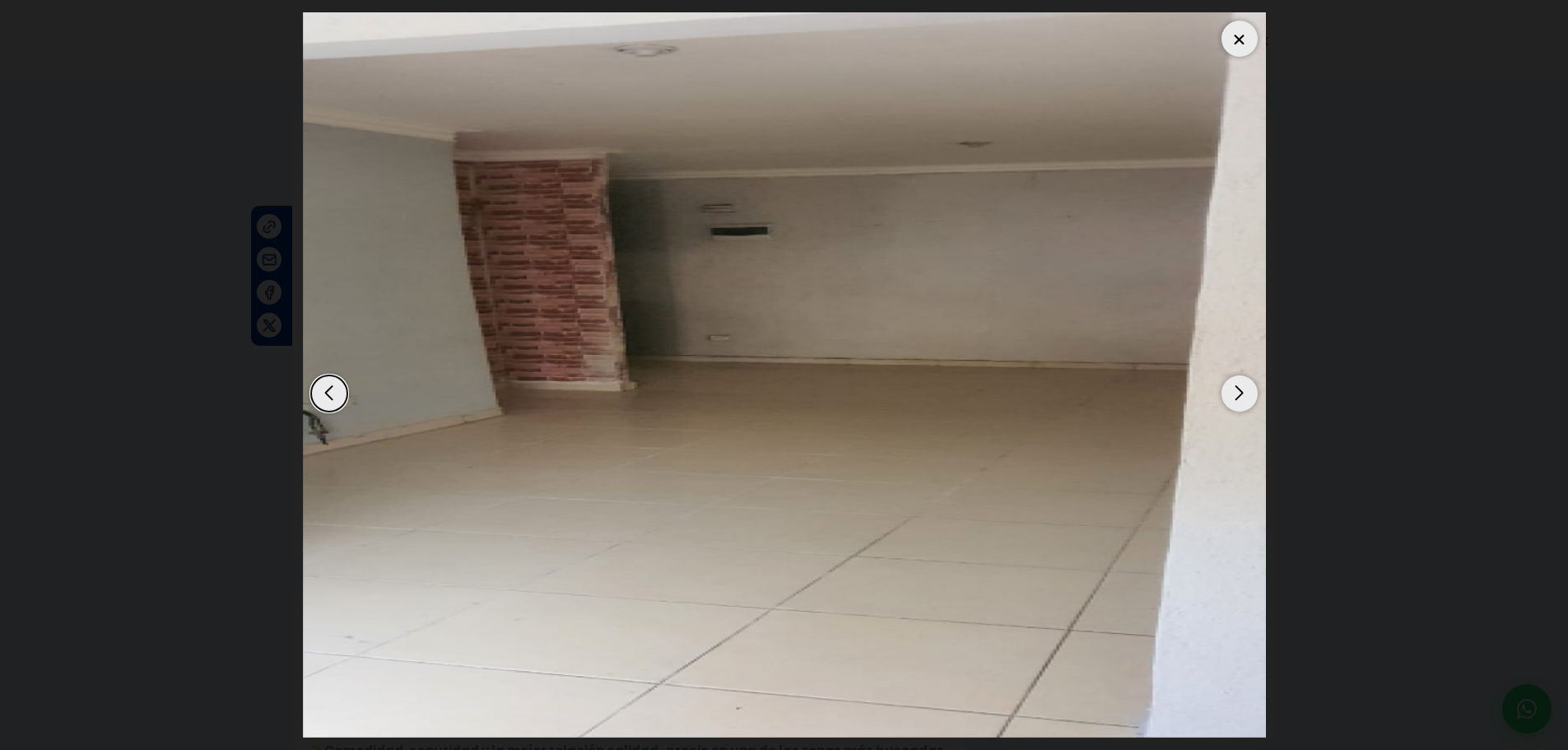
click at [1236, 38] on div at bounding box center [1239, 38] width 36 height 36
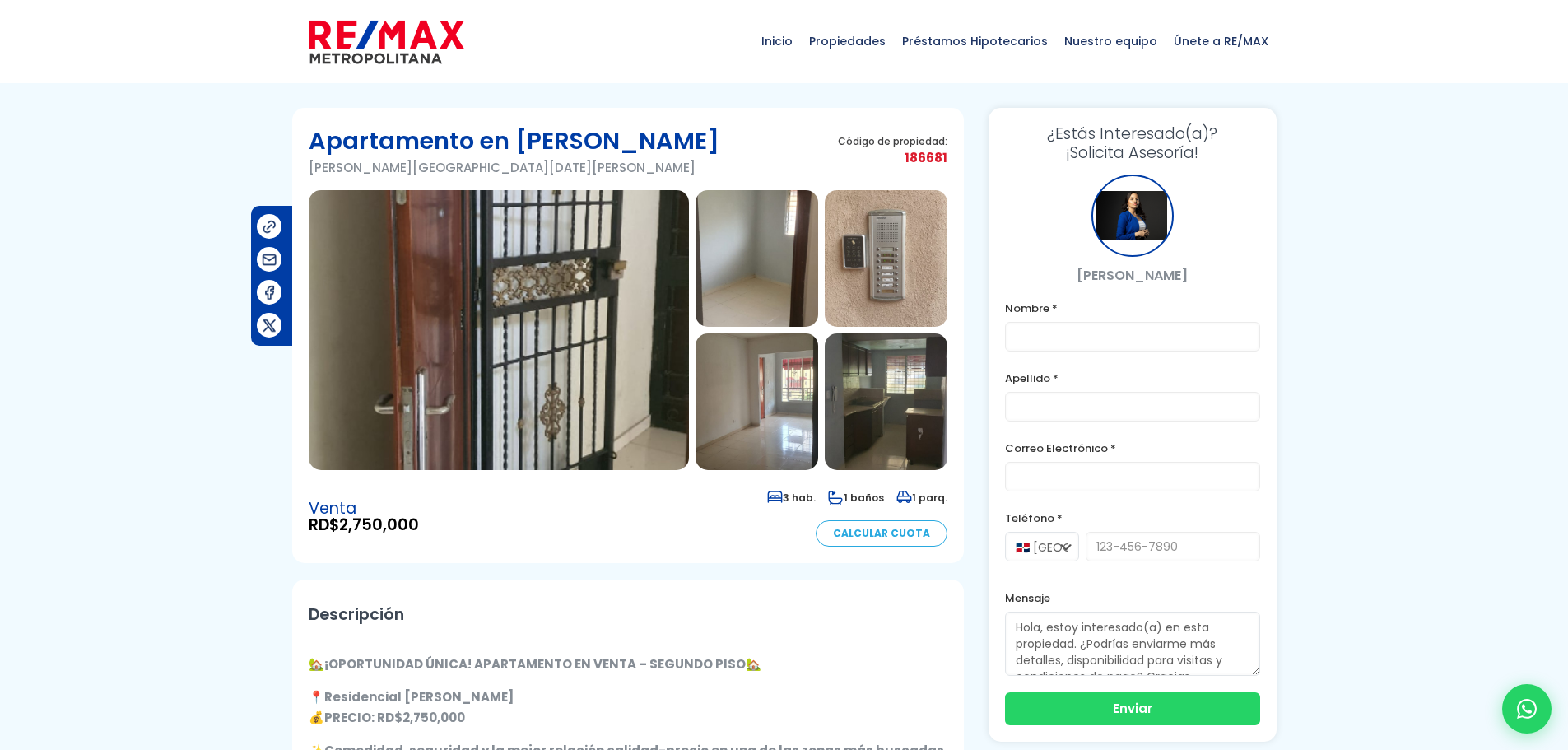
click at [581, 340] on img at bounding box center [499, 330] width 380 height 280
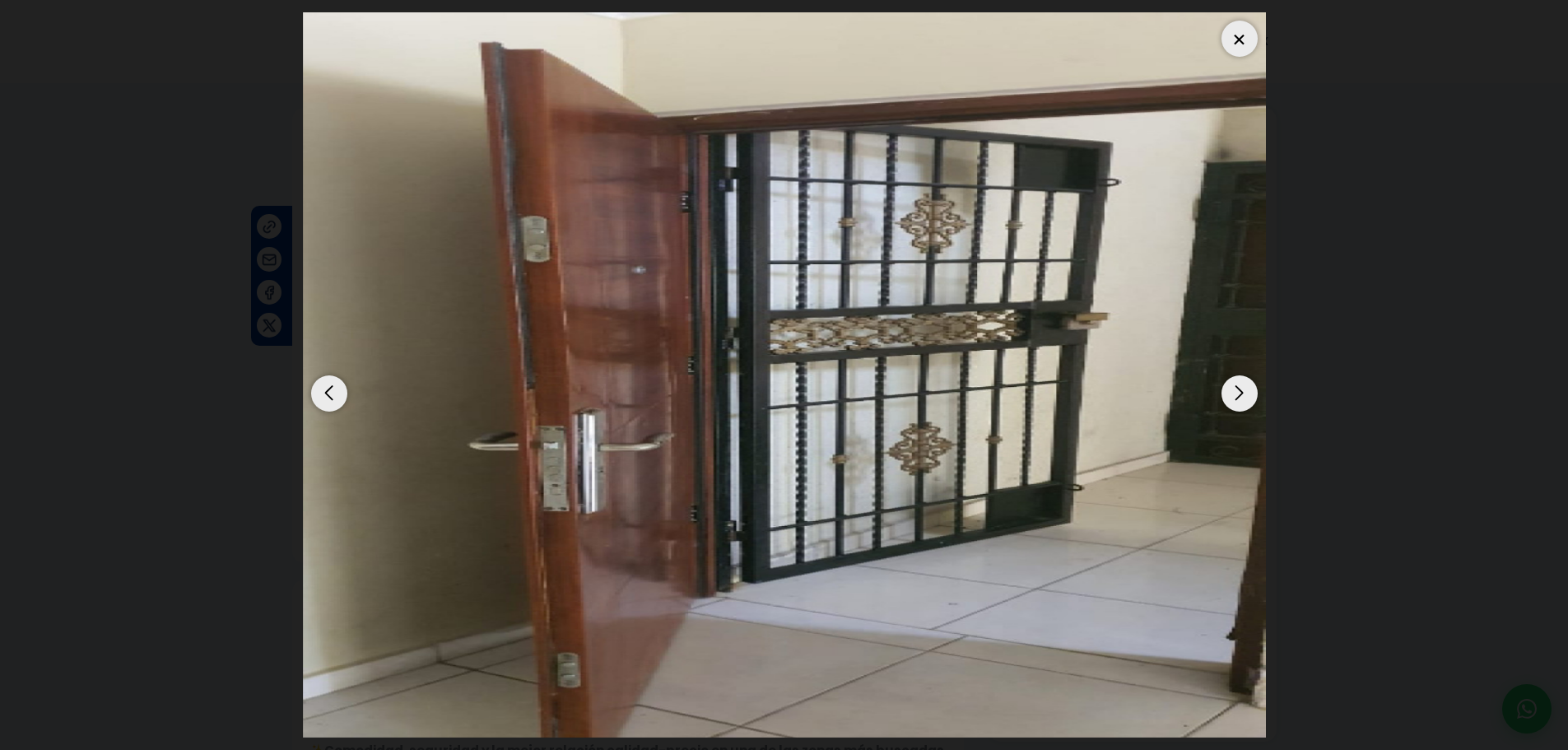
click at [1240, 384] on div "Next slide" at bounding box center [1239, 393] width 36 height 36
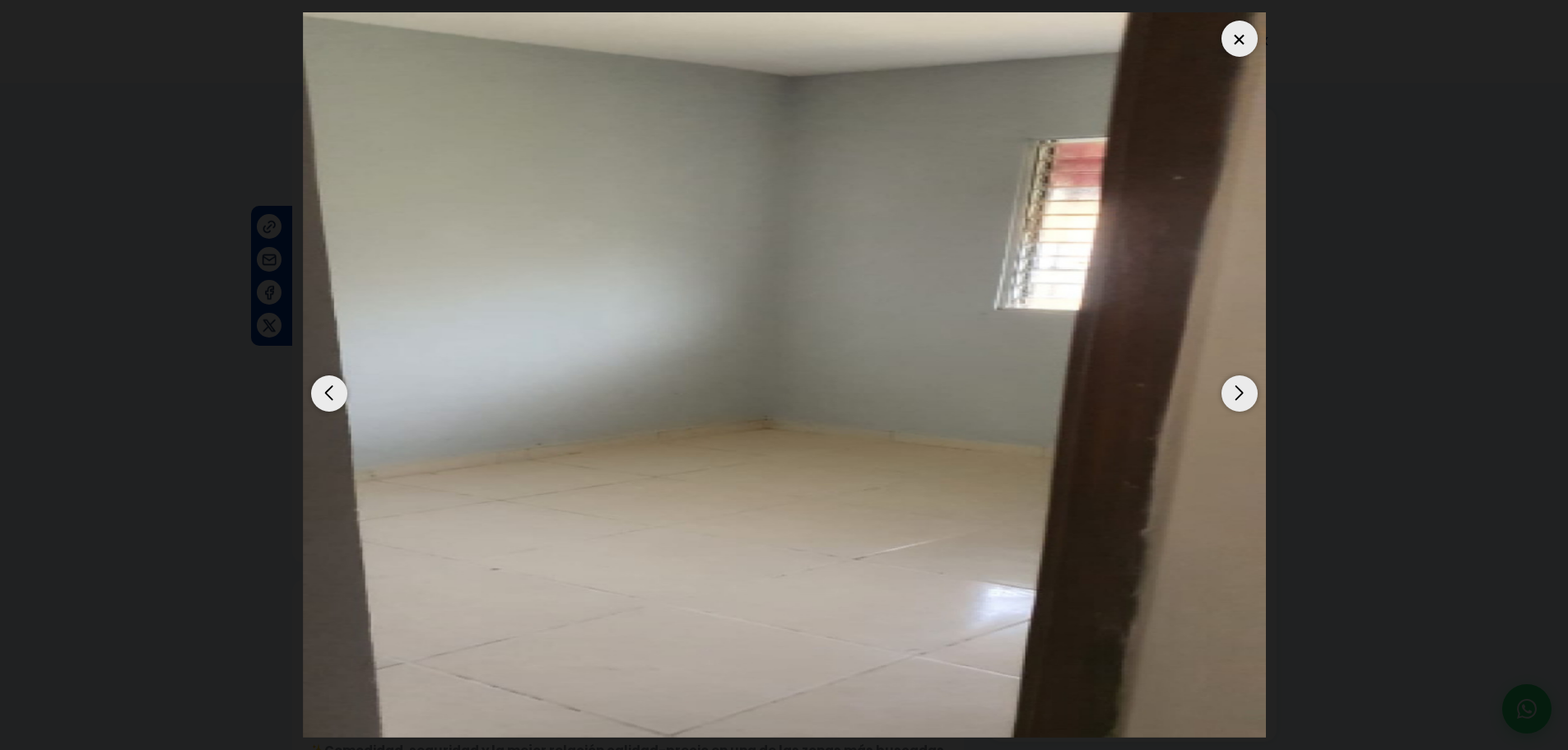
click at [1239, 385] on div "Next slide" at bounding box center [1239, 393] width 36 height 36
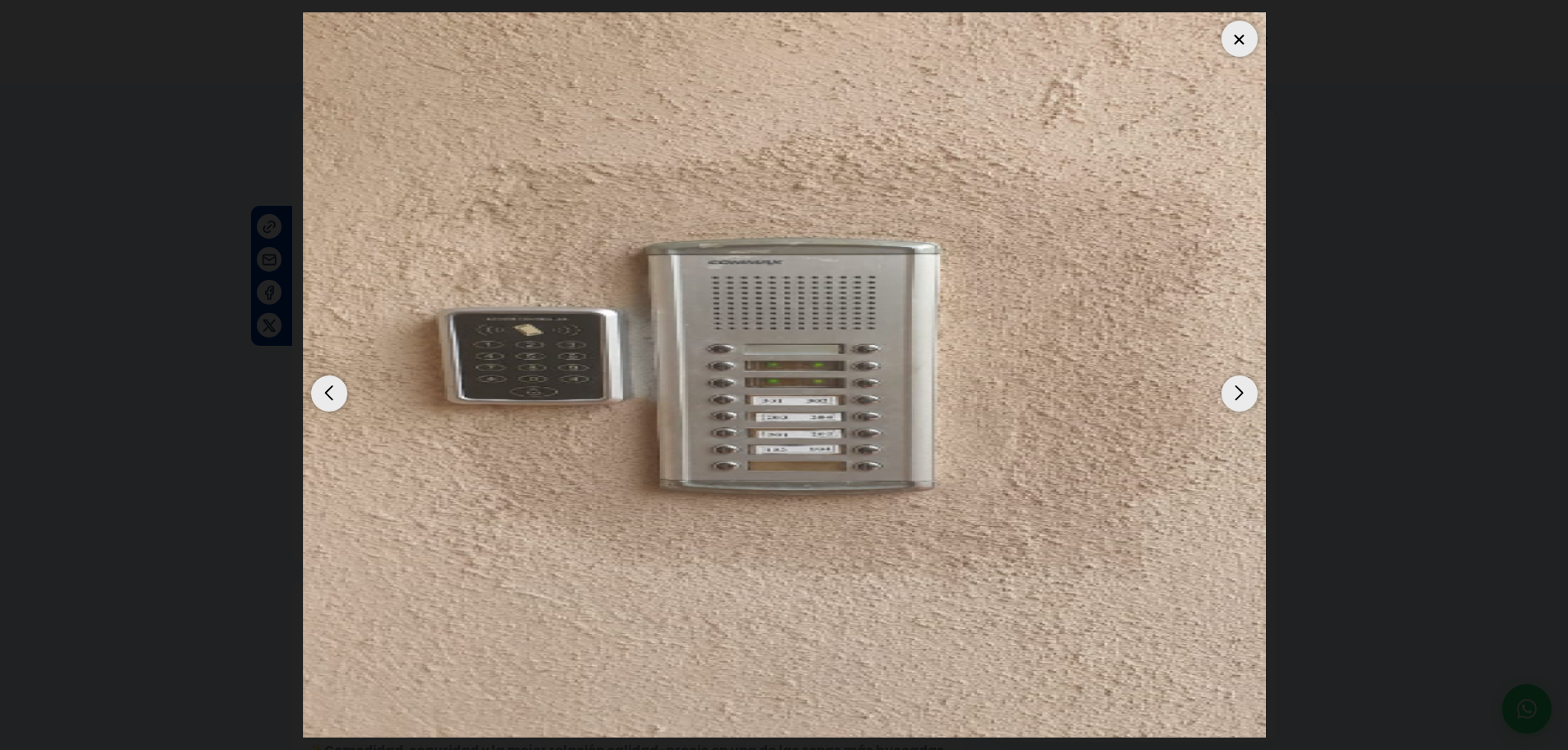
click at [1239, 385] on div "Next slide" at bounding box center [1239, 393] width 36 height 36
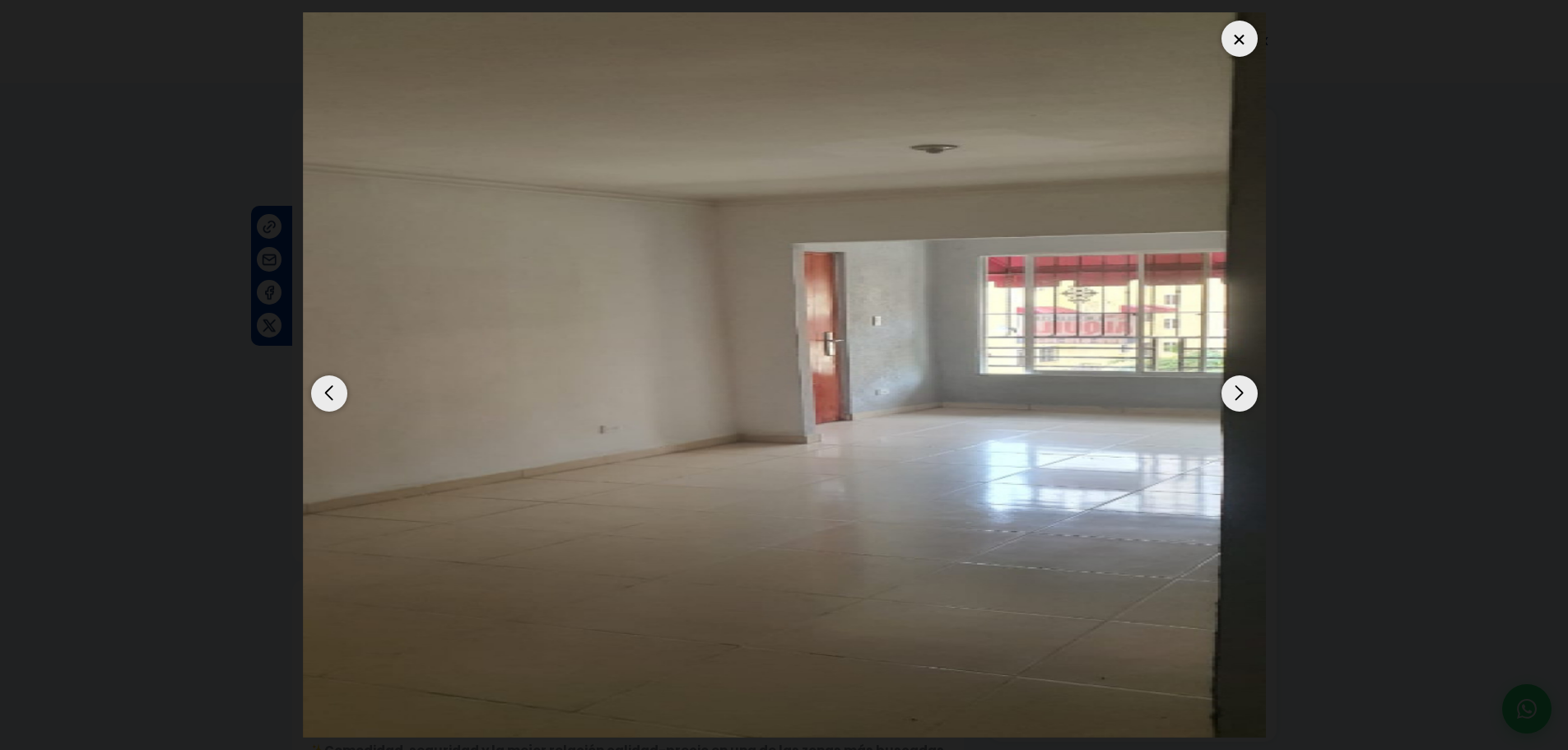
click at [1238, 385] on div "Next slide" at bounding box center [1239, 393] width 36 height 36
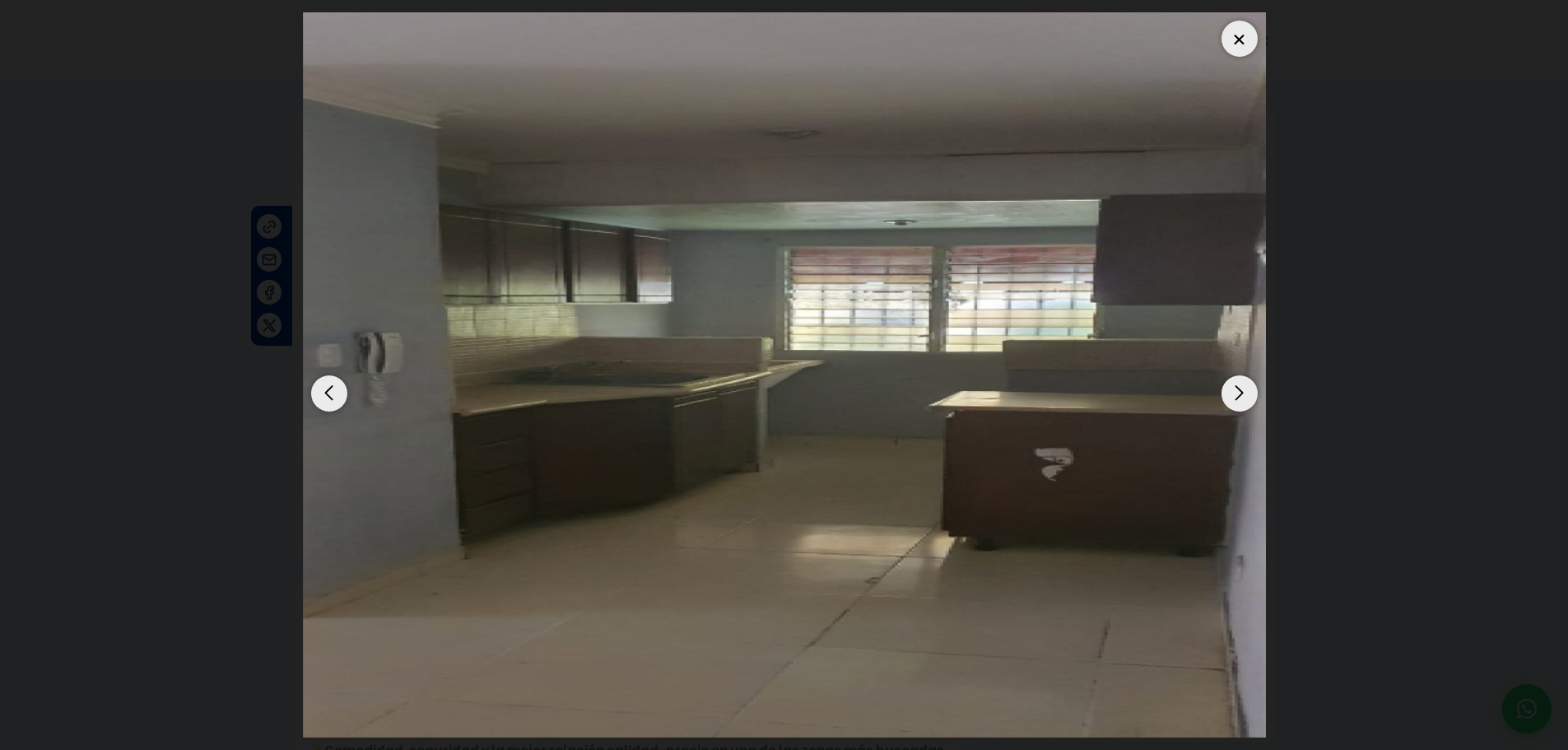
click at [1238, 385] on div "Next slide" at bounding box center [1239, 393] width 36 height 36
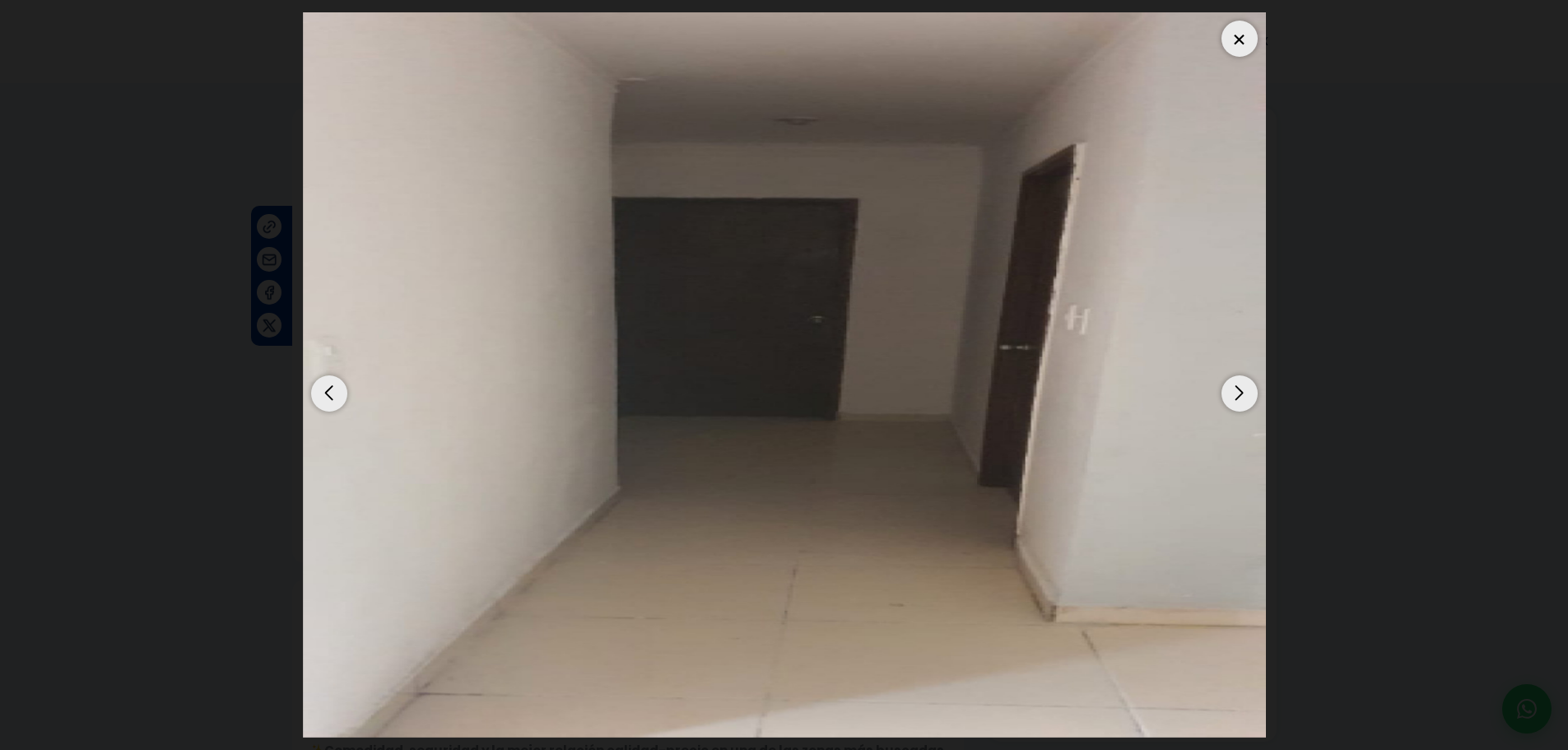
click at [1238, 385] on div "Next slide" at bounding box center [1239, 393] width 36 height 36
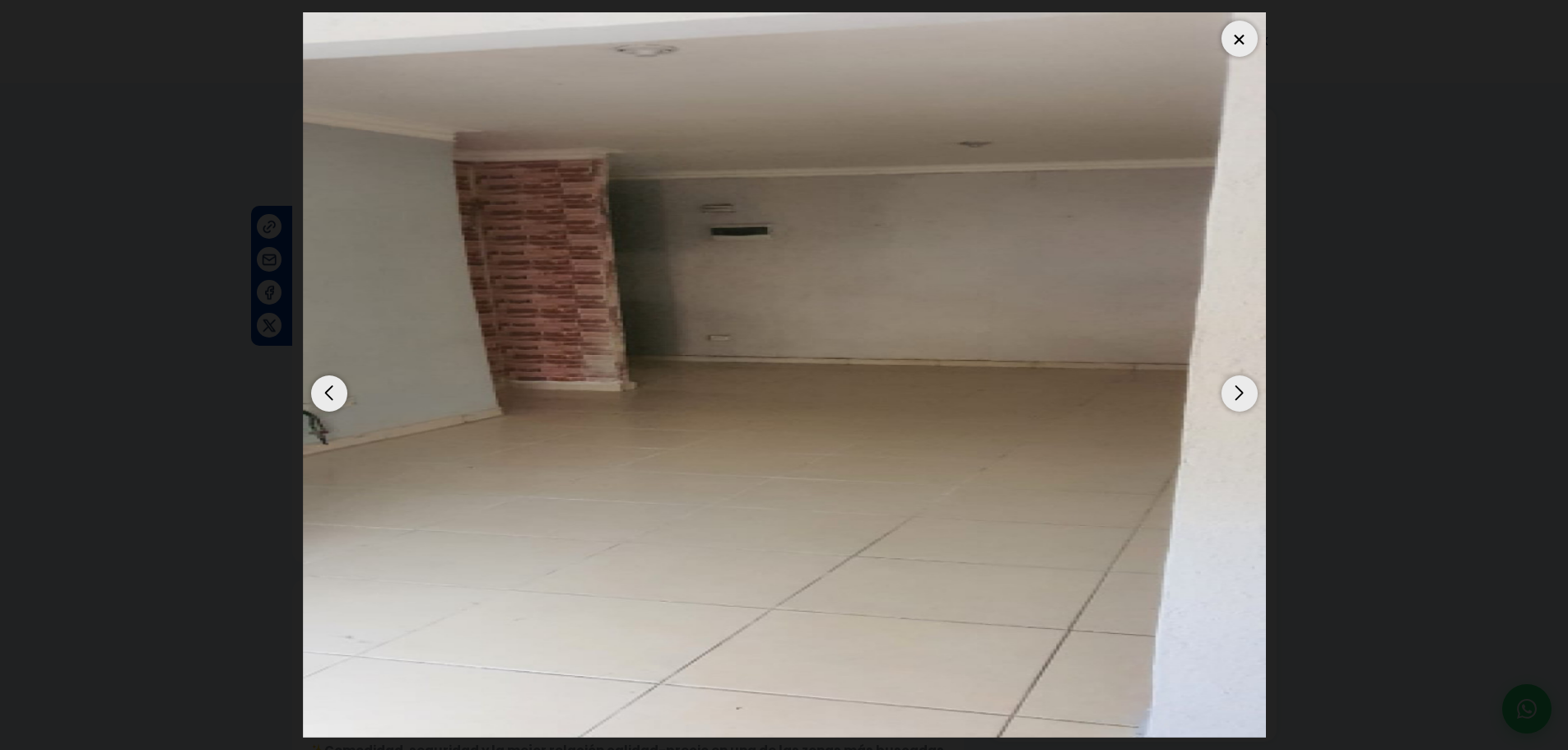
click at [1242, 390] on div "Next slide" at bounding box center [1239, 393] width 36 height 36
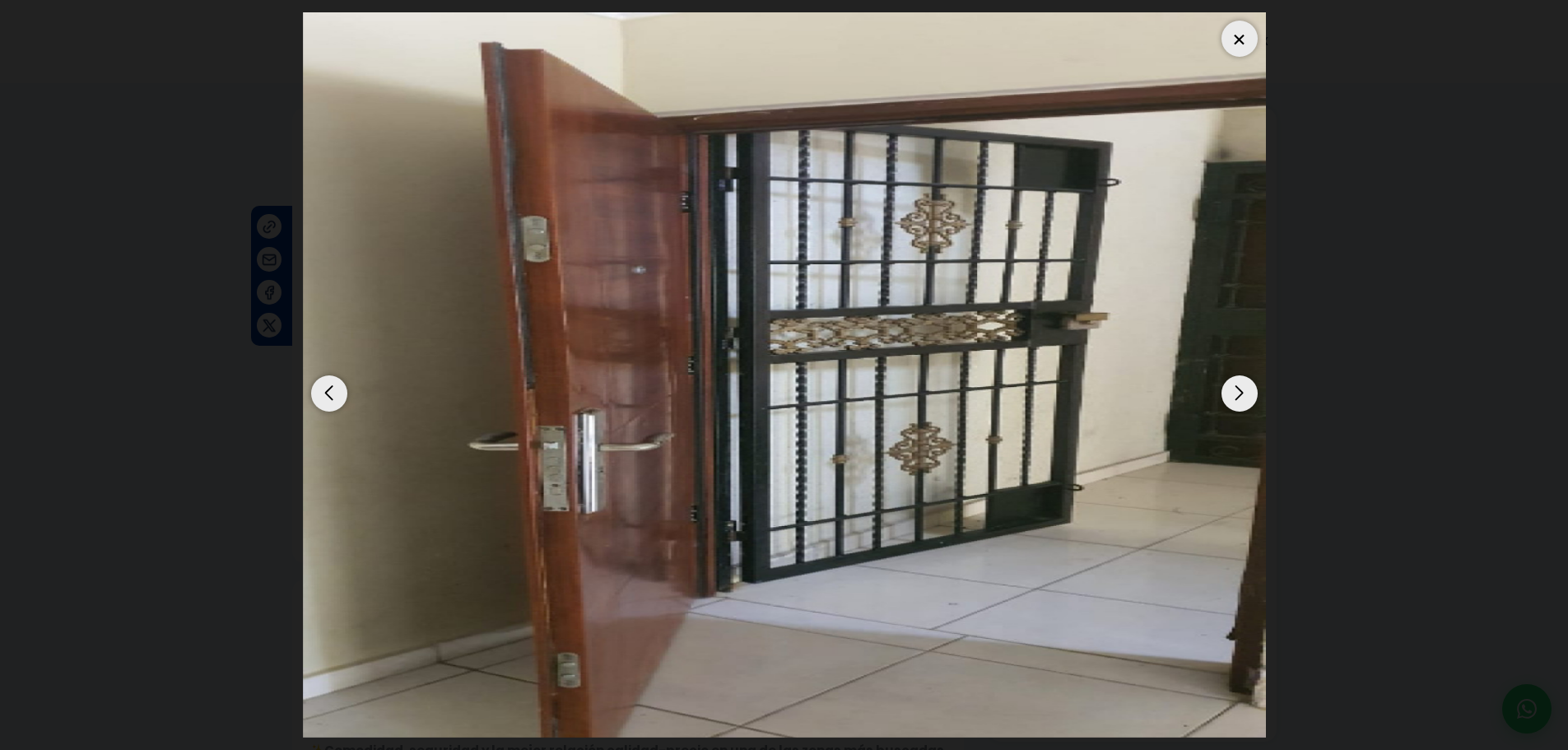
click at [1242, 390] on div "Next slide" at bounding box center [1239, 393] width 36 height 36
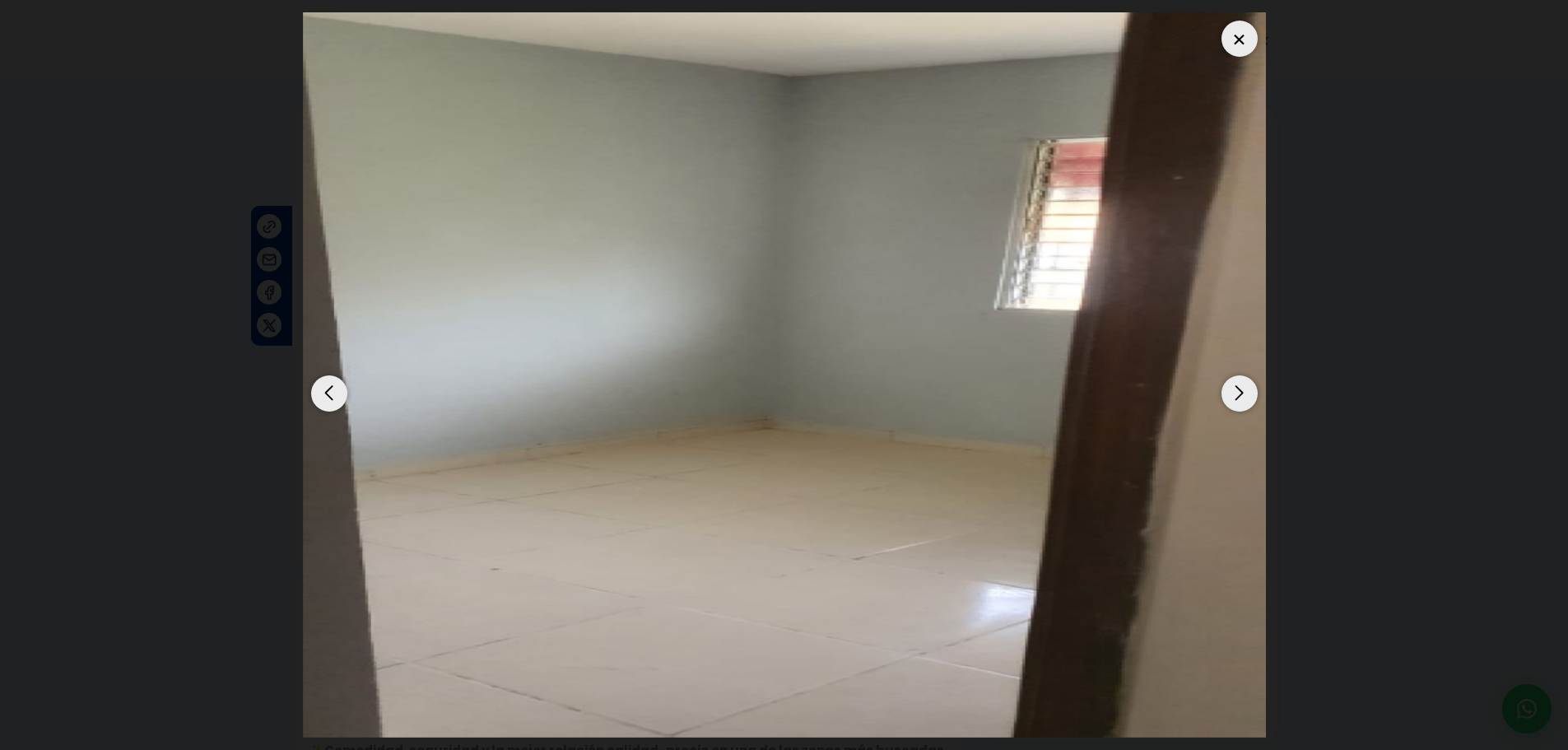
click at [1242, 390] on div "Next slide" at bounding box center [1239, 393] width 36 height 36
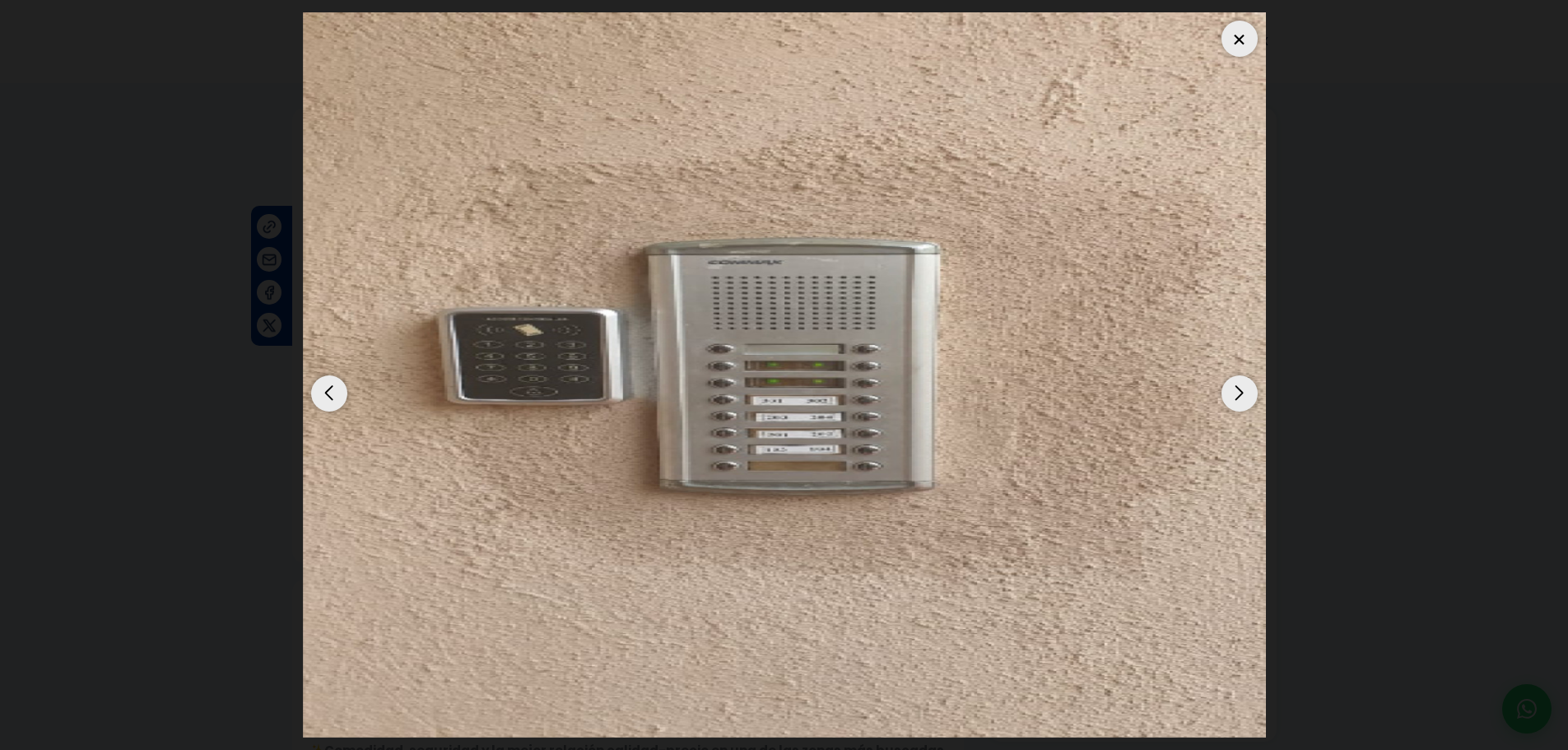
click at [1240, 389] on div "Next slide" at bounding box center [1239, 393] width 36 height 36
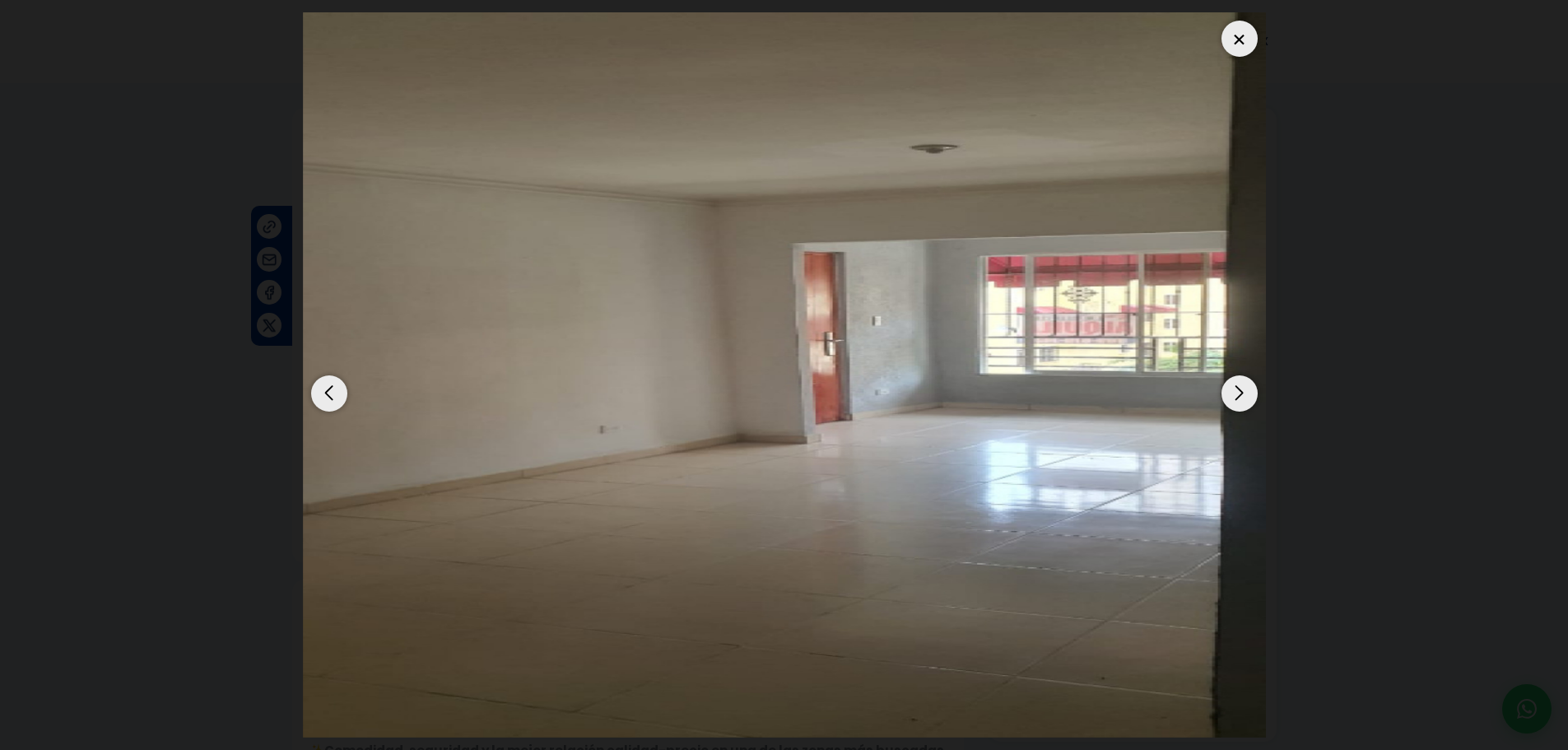
click at [1238, 389] on div "Next slide" at bounding box center [1239, 393] width 36 height 36
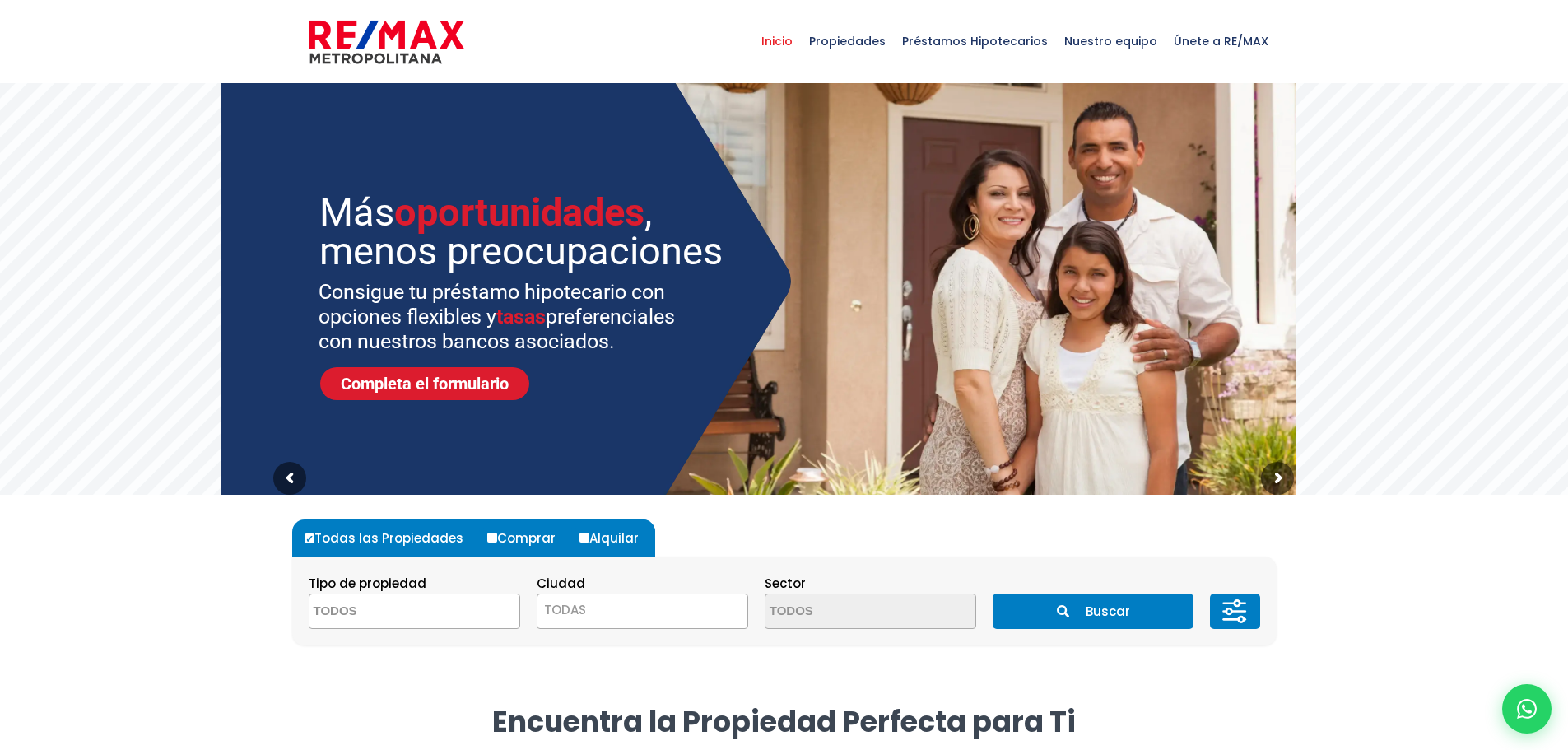
click at [375, 614] on textarea "Search" at bounding box center [389, 612] width 159 height 36
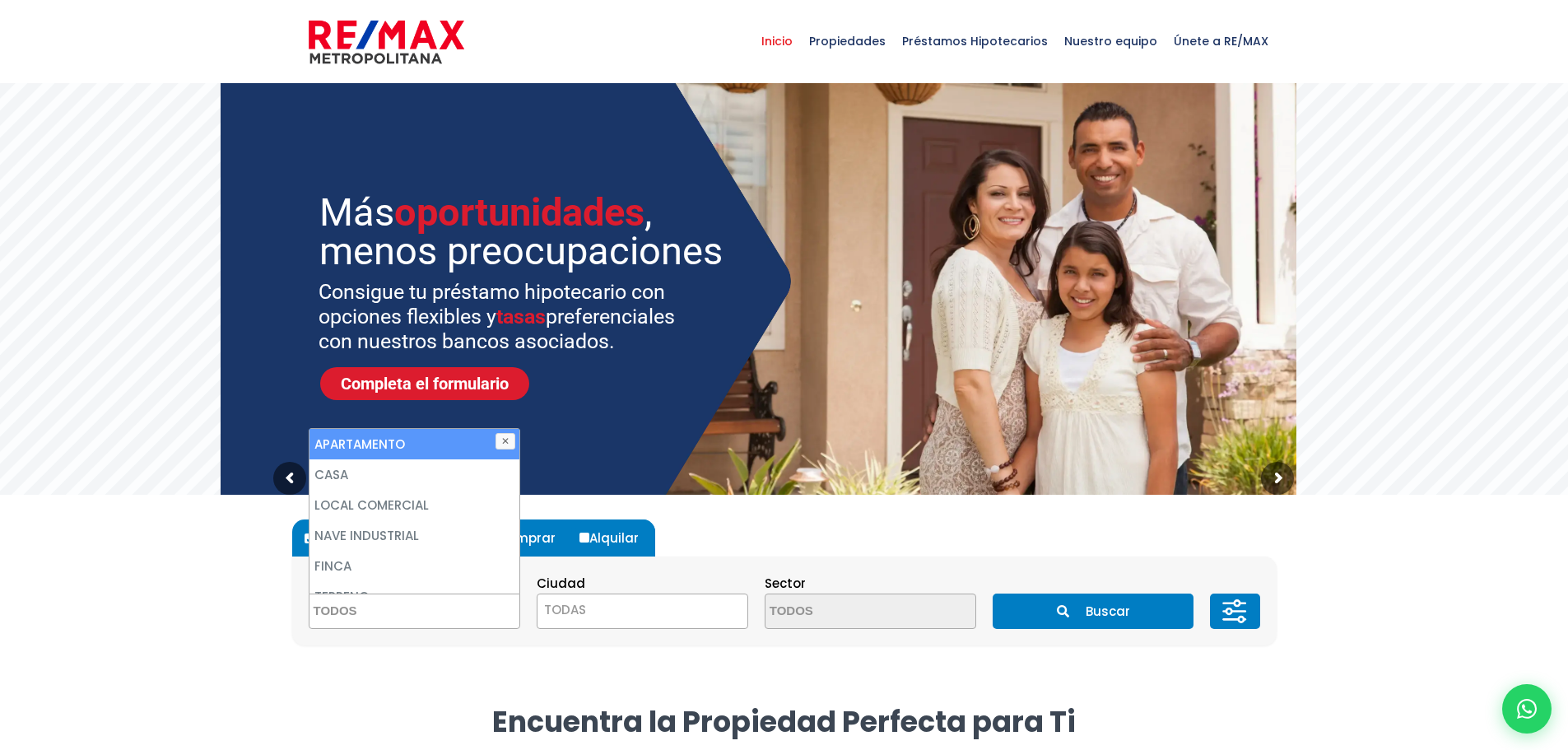
click at [378, 445] on li "APARTAMENTO" at bounding box center [414, 444] width 210 height 31
select select "apartment"
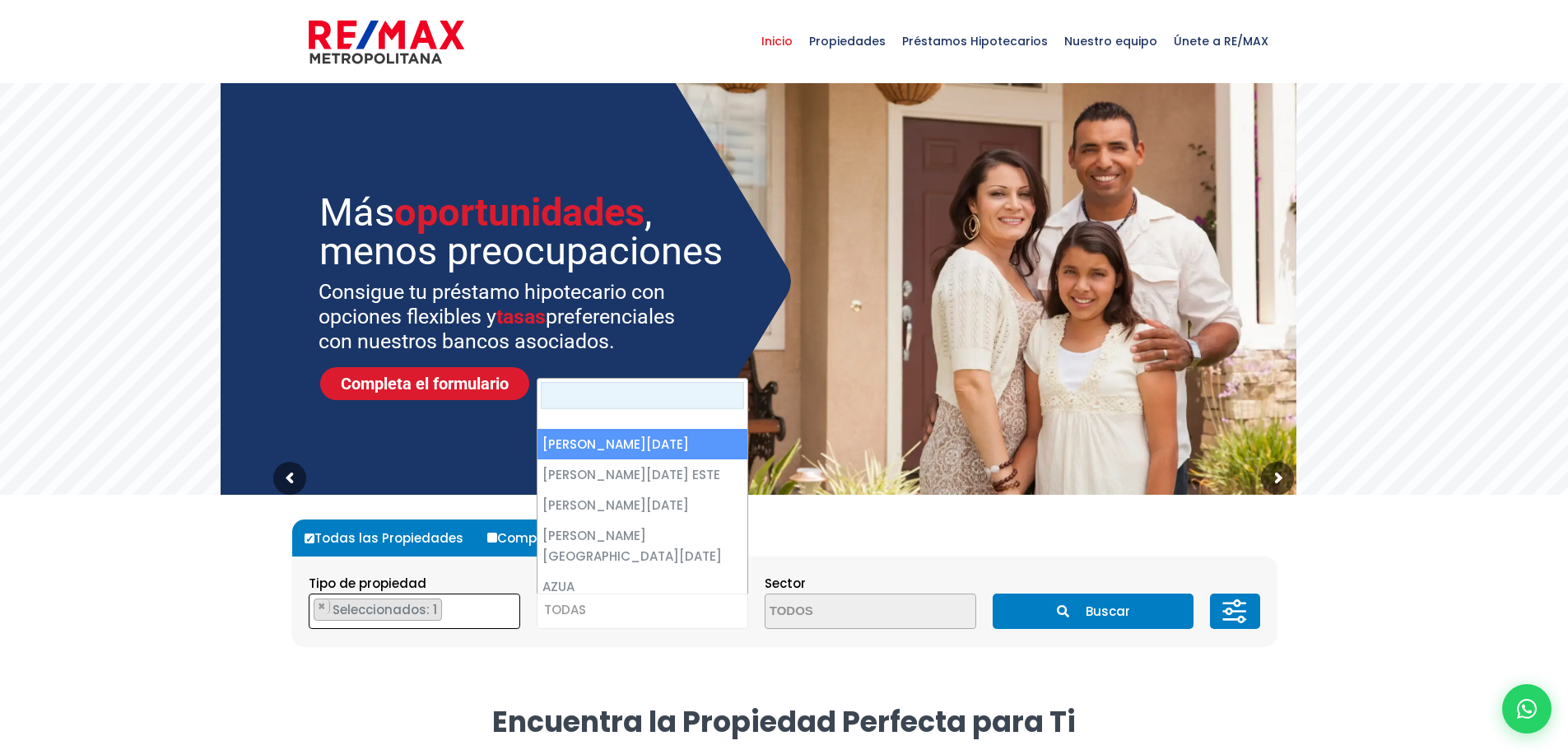
click at [609, 611] on span "TODAS" at bounding box center [643, 609] width 210 height 23
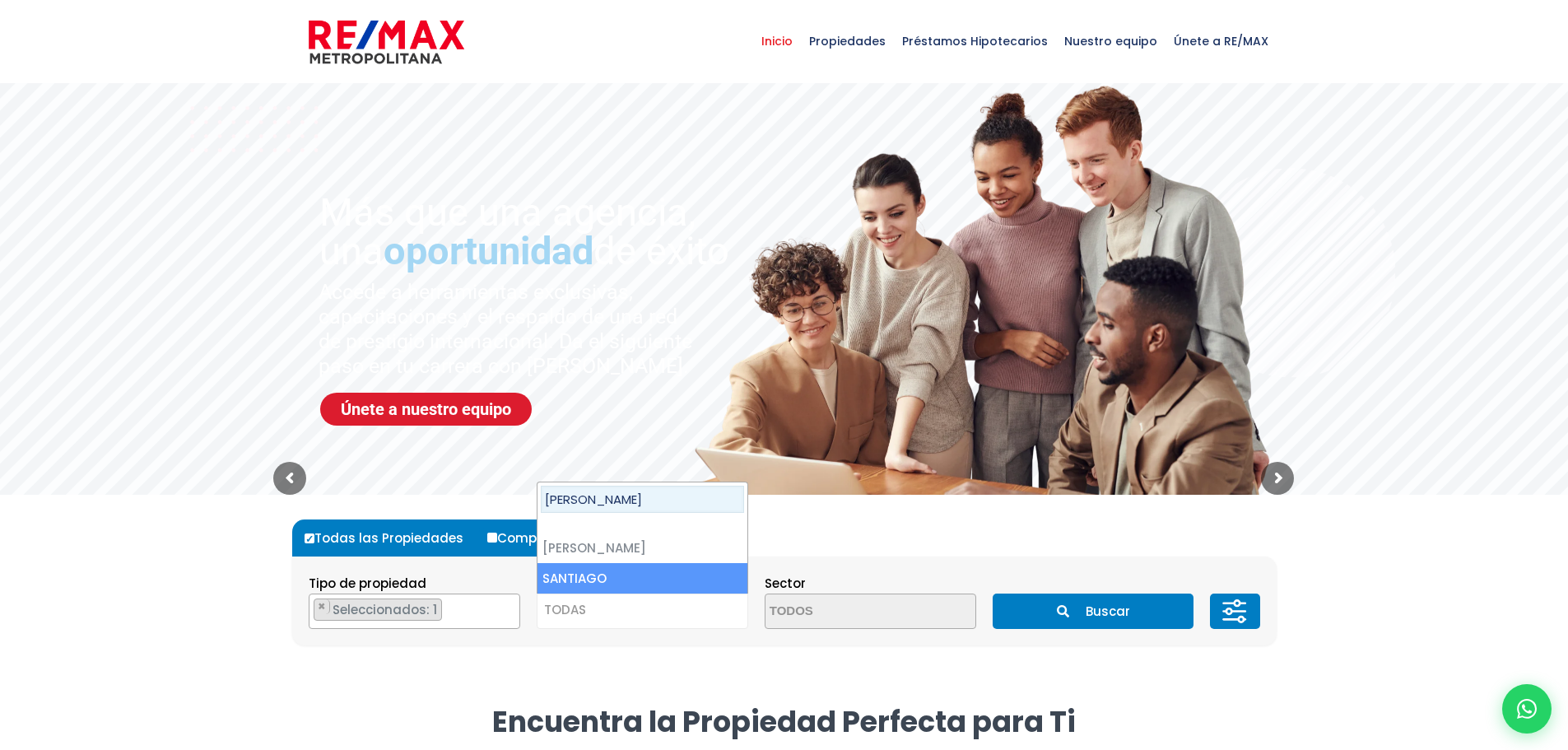
type input "[PERSON_NAME]"
select select "120"
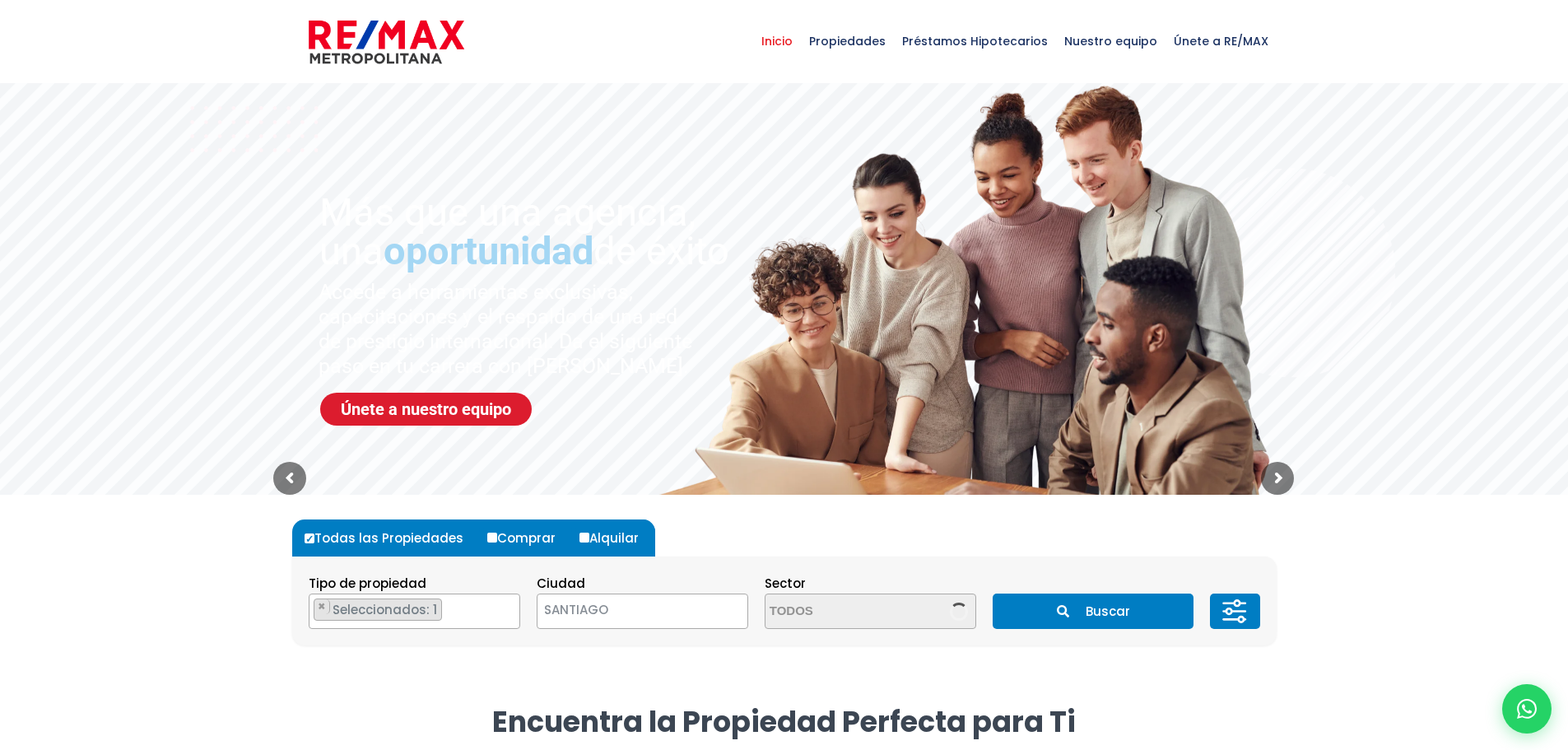
click at [1104, 619] on button "Buscar" at bounding box center [1093, 611] width 201 height 36
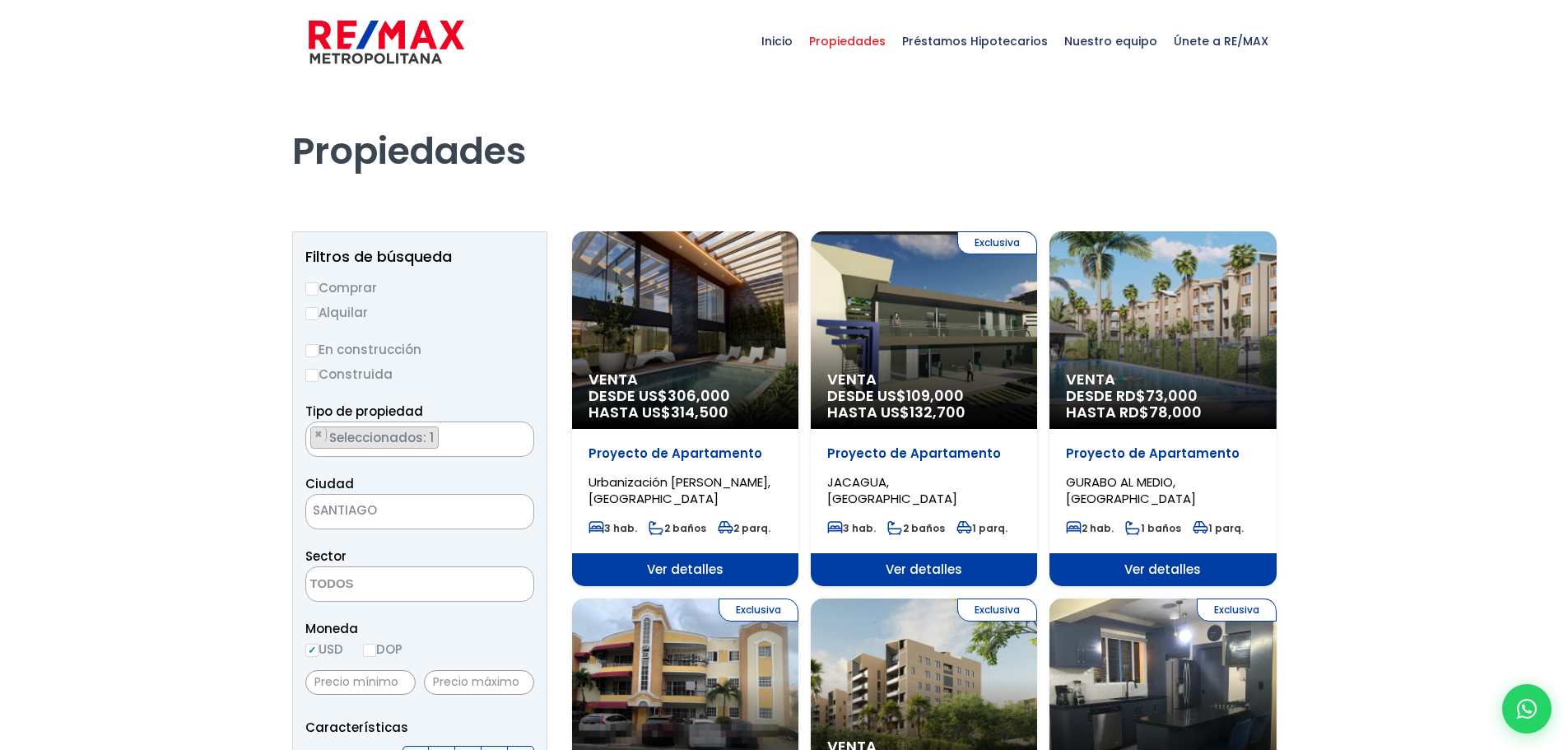
click at [305, 286] on input "Comprar" at bounding box center [311, 288] width 13 height 13
radio input "true"
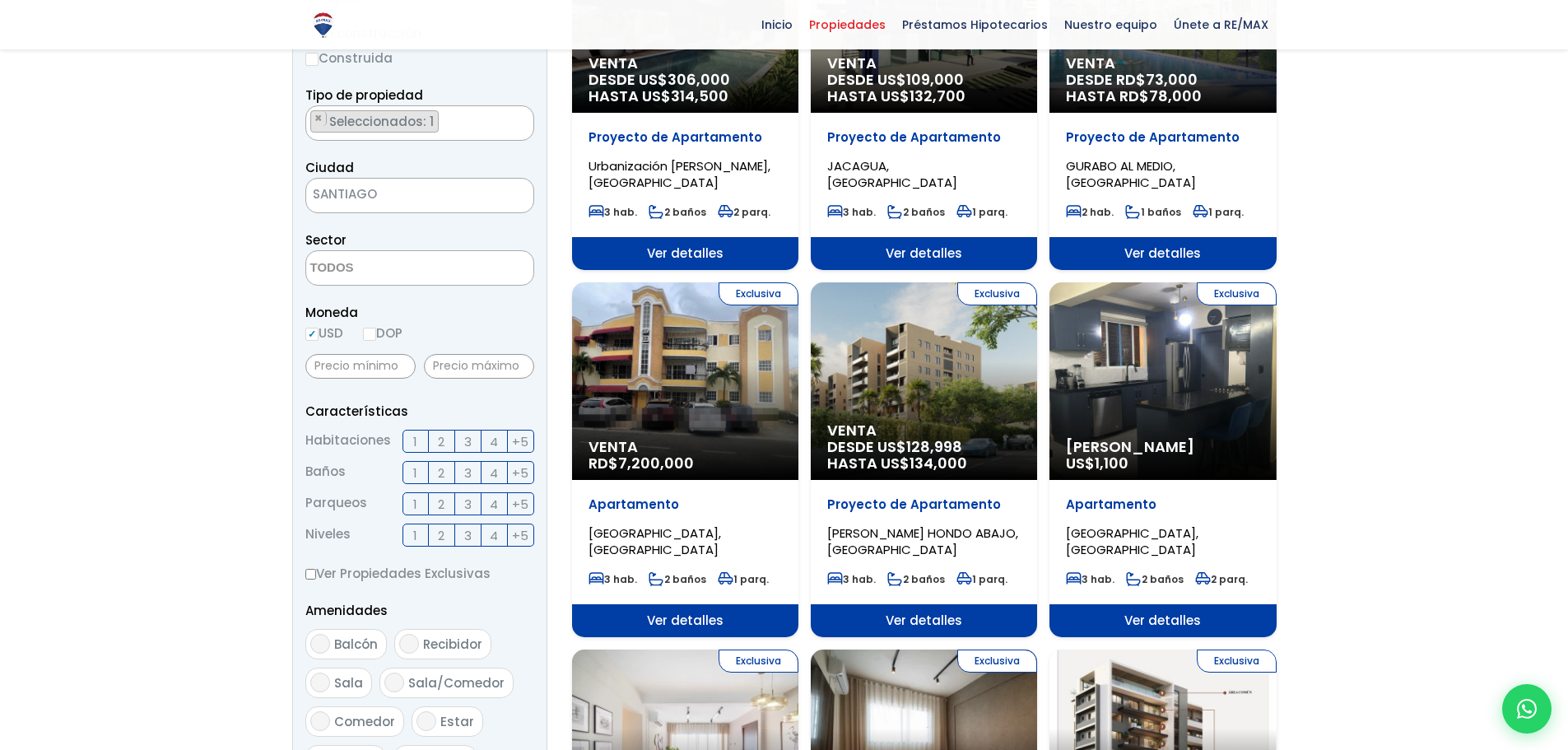
scroll to position [343, 0]
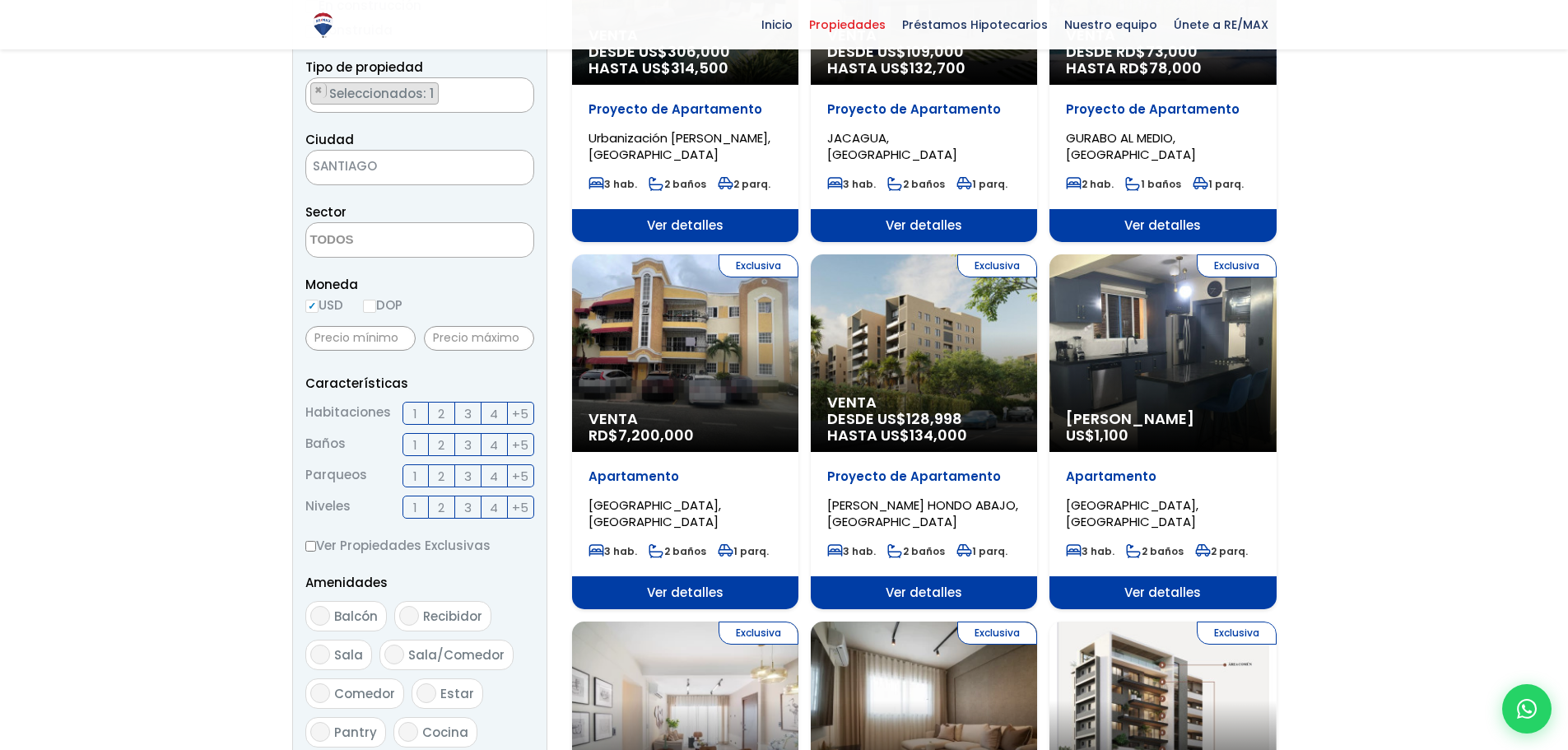
click at [459, 415] on label "3" at bounding box center [468, 412] width 26 height 23
click at [0, 0] on input "3" at bounding box center [0, 0] width 0 height 0
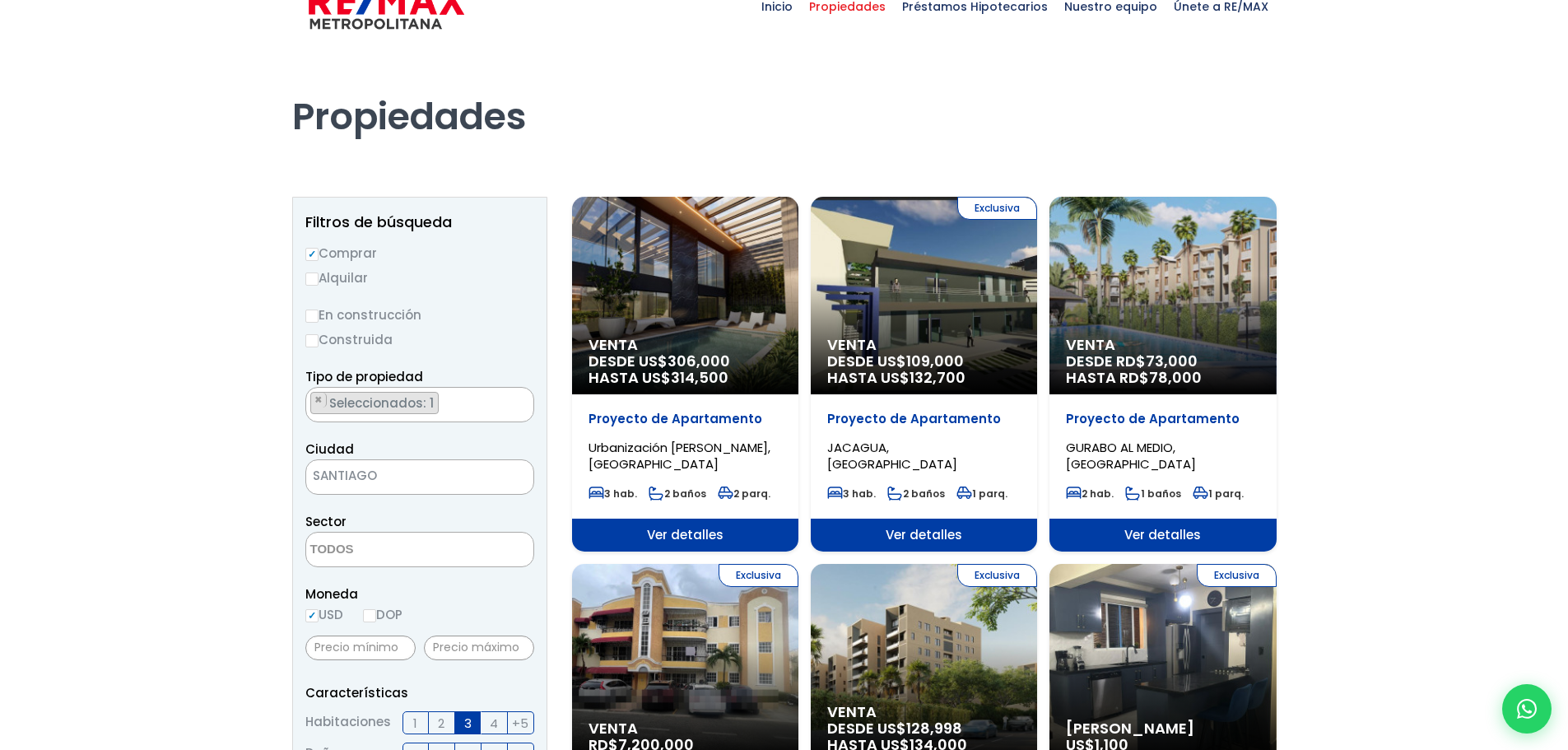
scroll to position [68, 0]
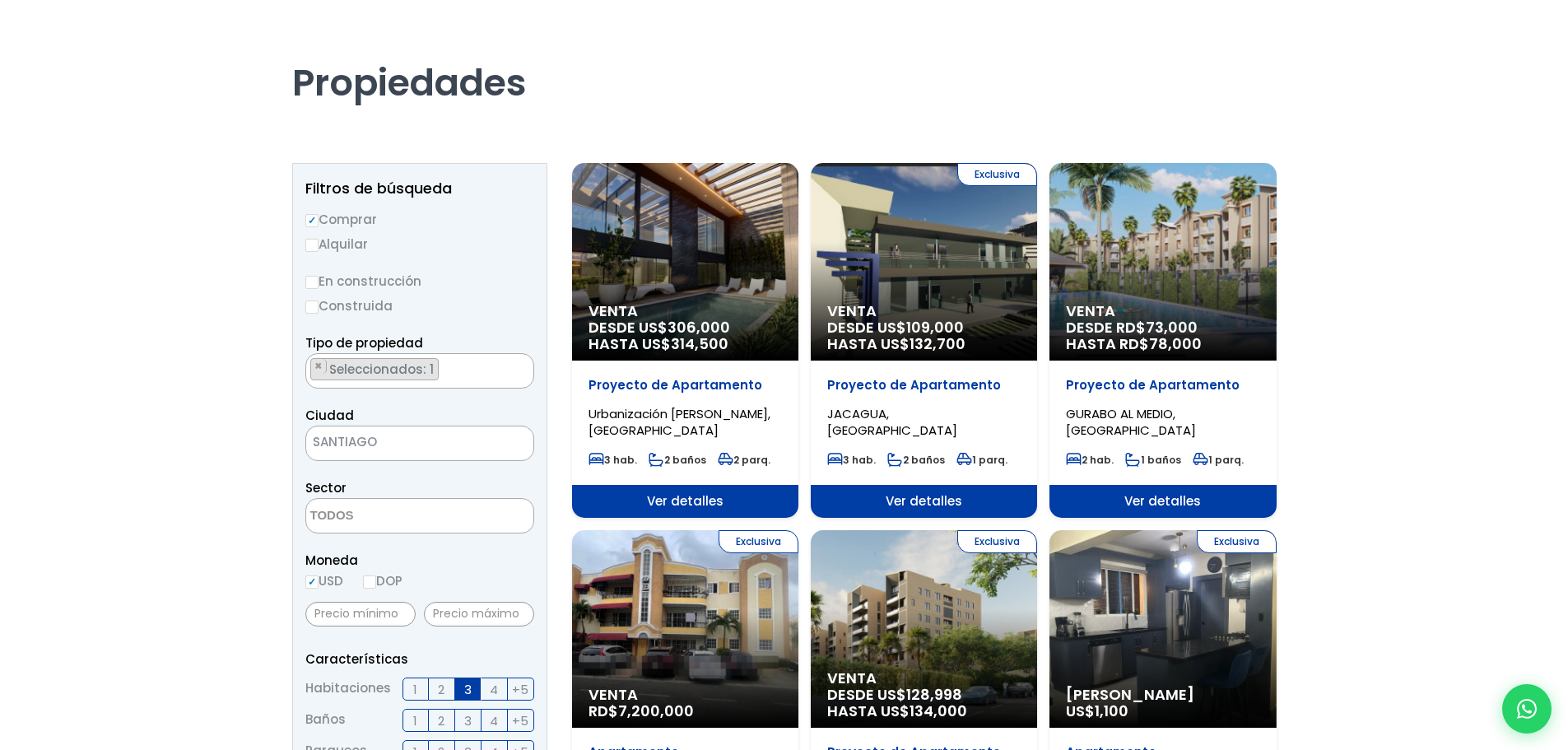
click at [364, 580] on span "USD DOP" at bounding box center [354, 580] width 97 height 17
click at [370, 582] on input "DOP" at bounding box center [369, 581] width 13 height 13
radio input "true"
click at [454, 622] on input "text" at bounding box center [478, 614] width 110 height 25
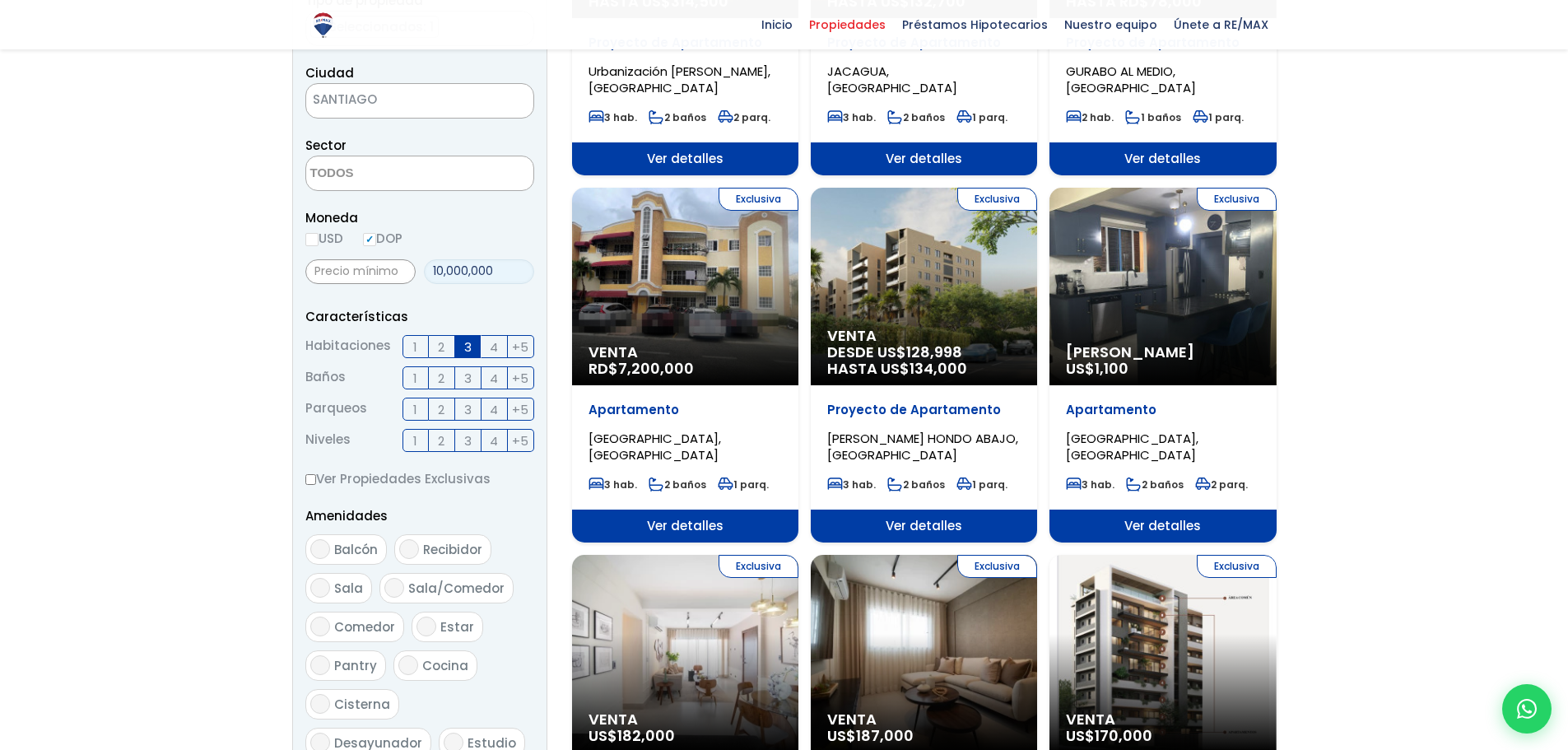
scroll to position [412, 0]
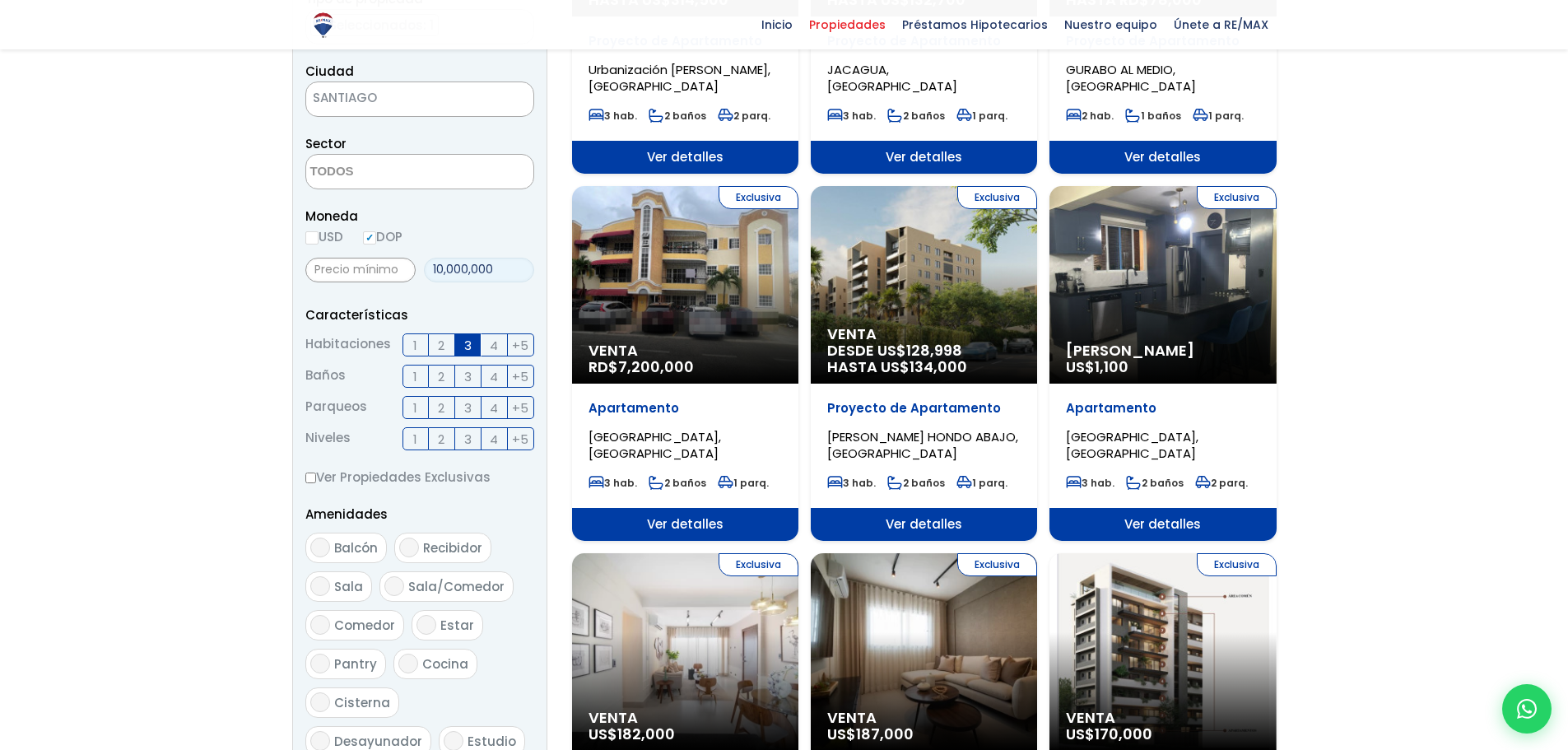
type input "10,000,000"
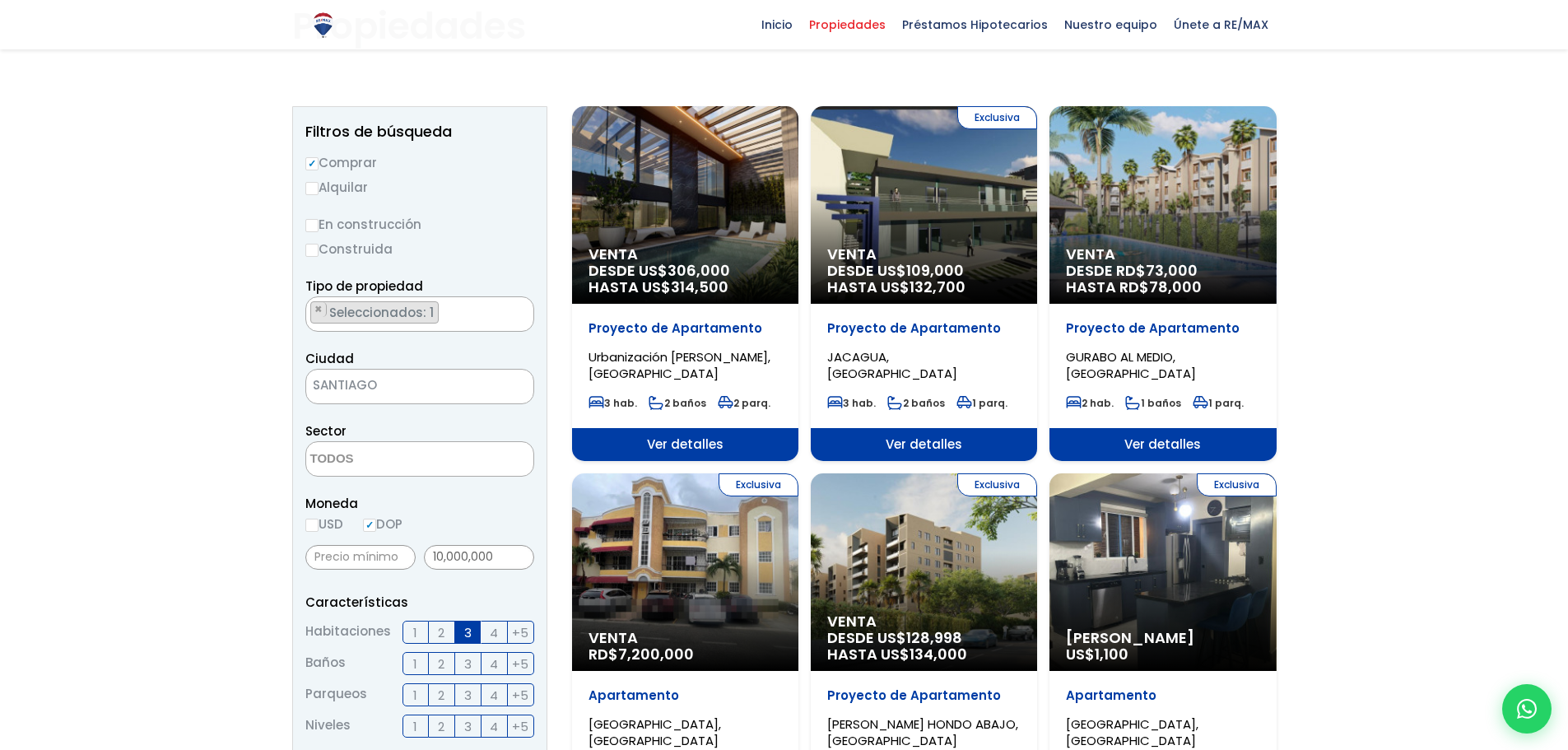
scroll to position [68, 0]
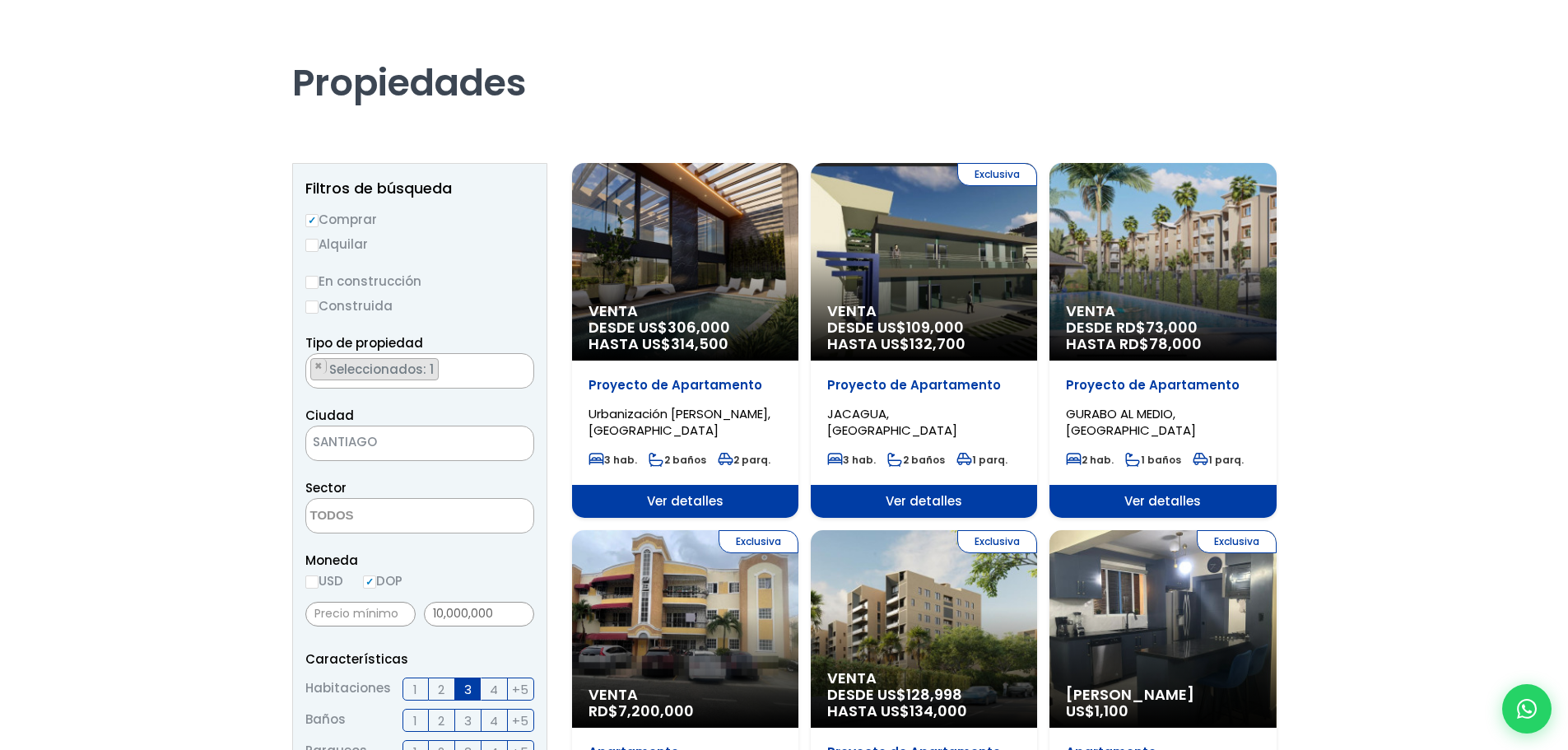
click at [309, 278] on input "En construcción" at bounding box center [311, 282] width 13 height 13
radio input "true"
click at [312, 220] on input "Comprar" at bounding box center [311, 220] width 13 height 13
click at [317, 217] on input "Comprar" at bounding box center [311, 220] width 13 height 13
click at [311, 218] on input "Comprar" at bounding box center [311, 220] width 13 height 13
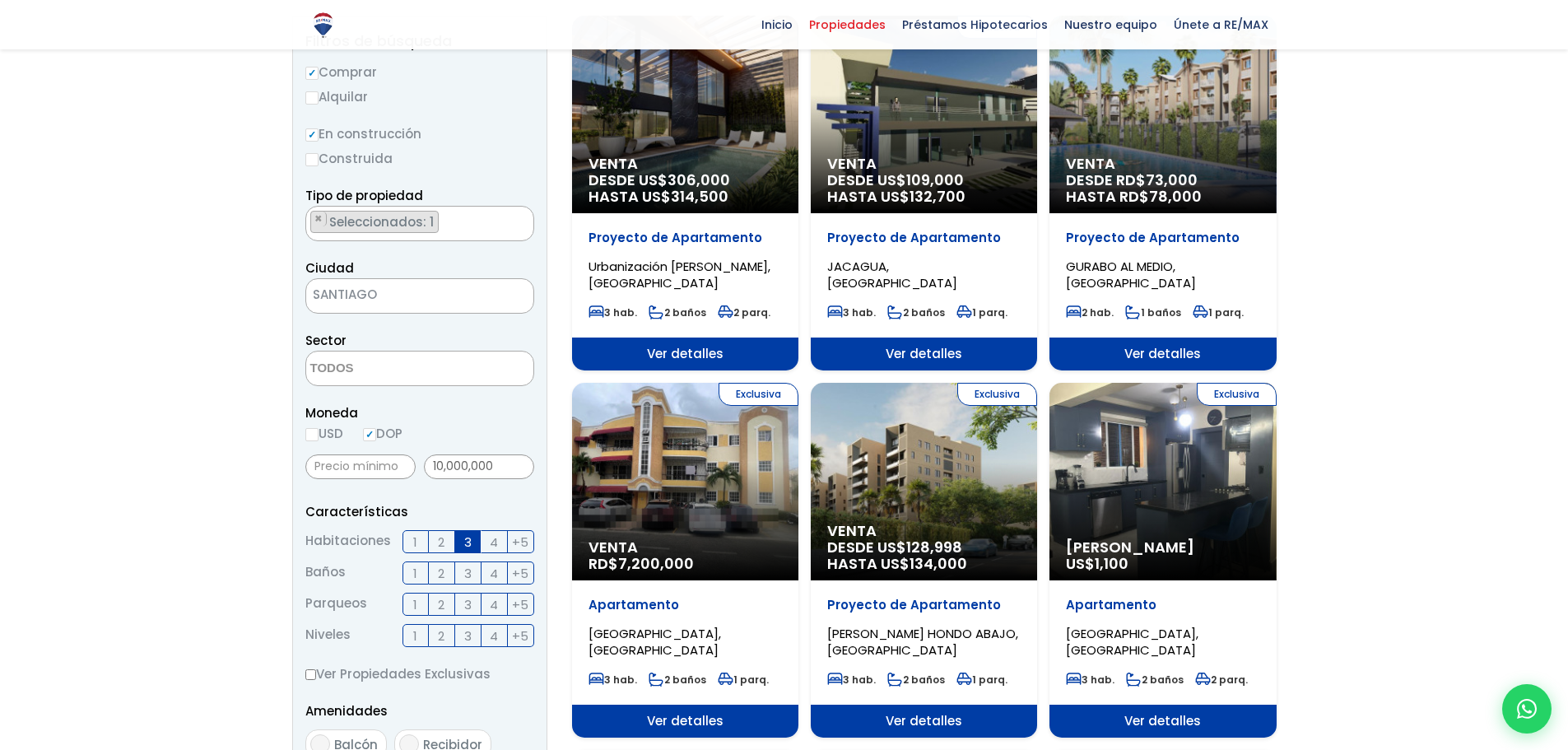
scroll to position [274, 0]
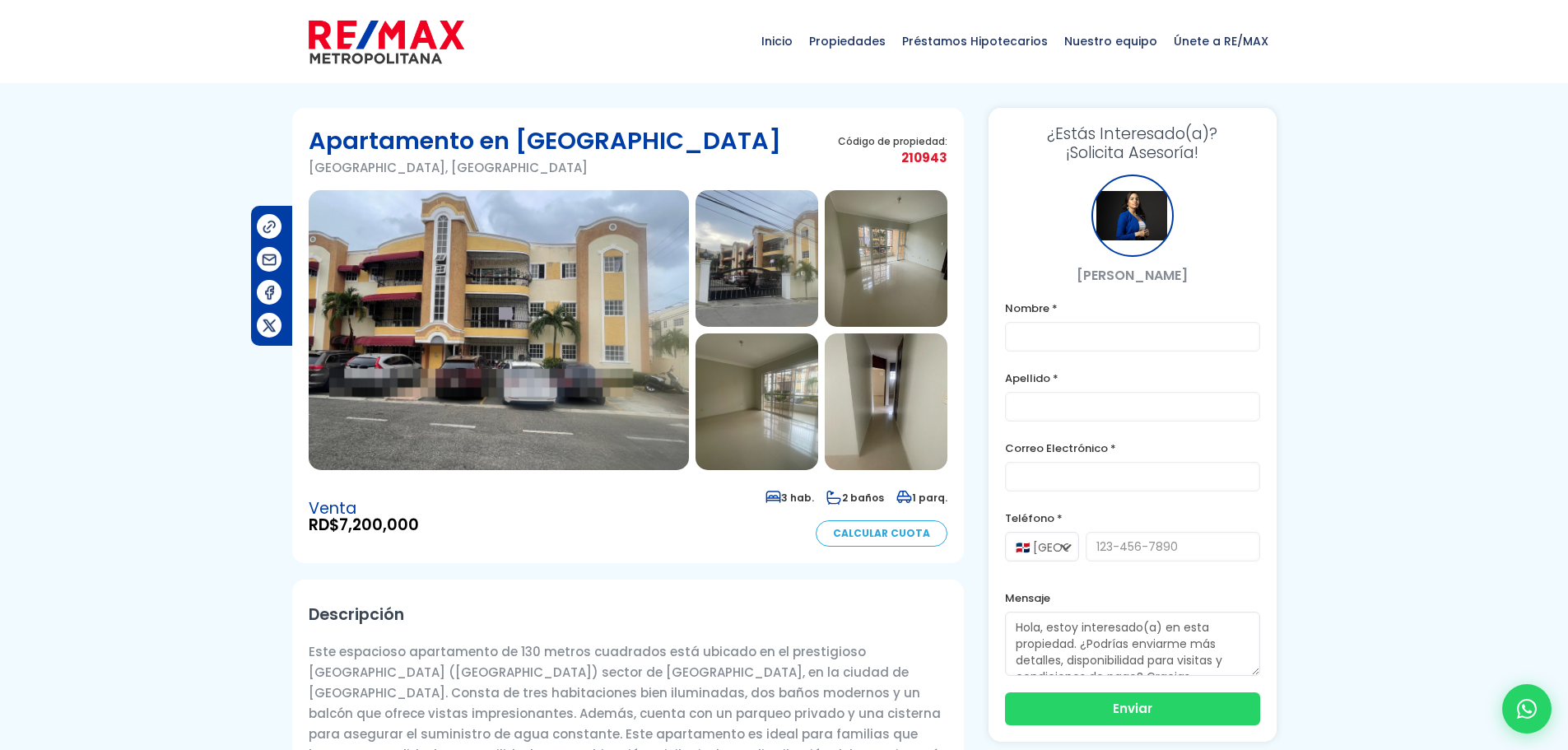
click at [616, 324] on img at bounding box center [499, 330] width 380 height 280
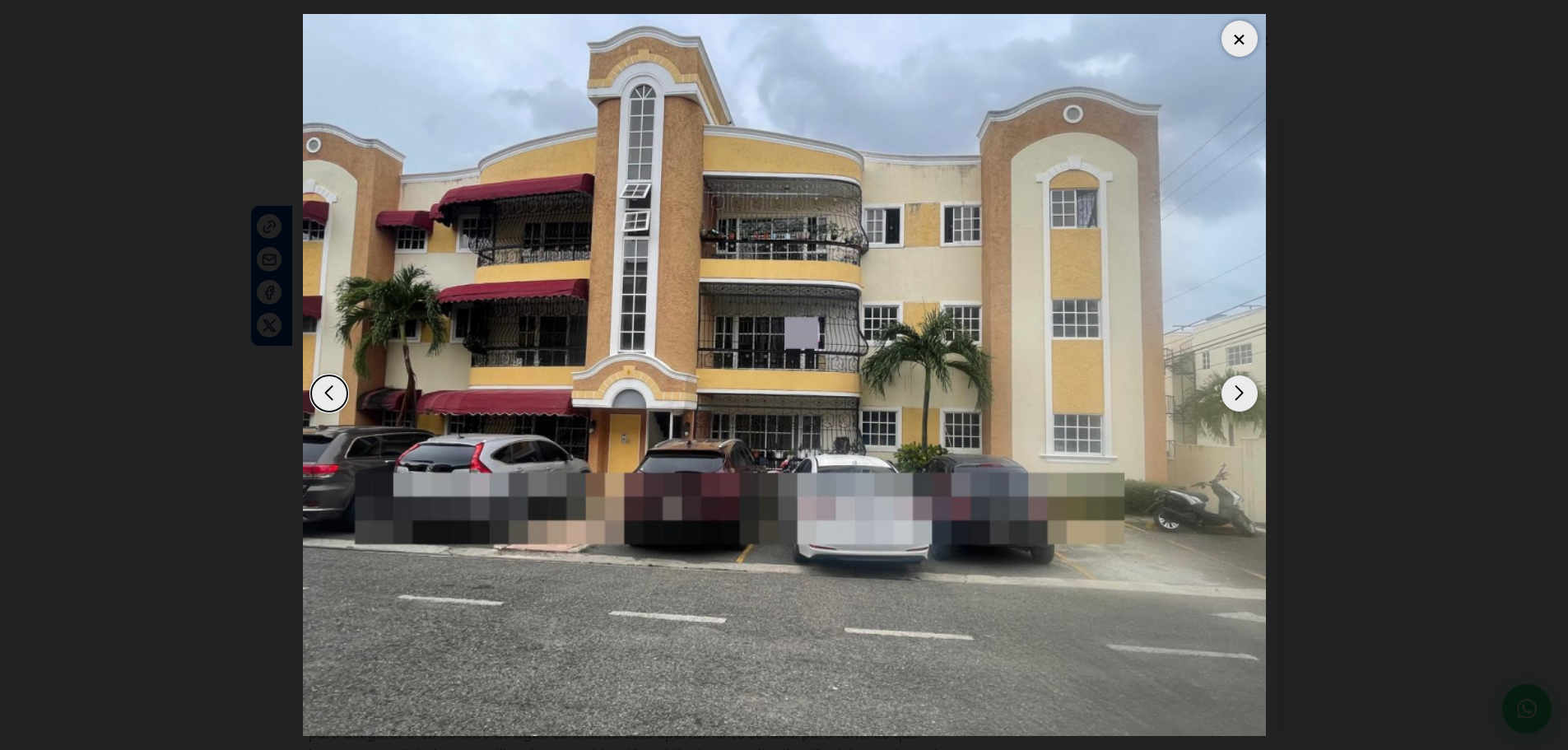
click at [1237, 388] on div "Next slide" at bounding box center [1239, 393] width 36 height 36
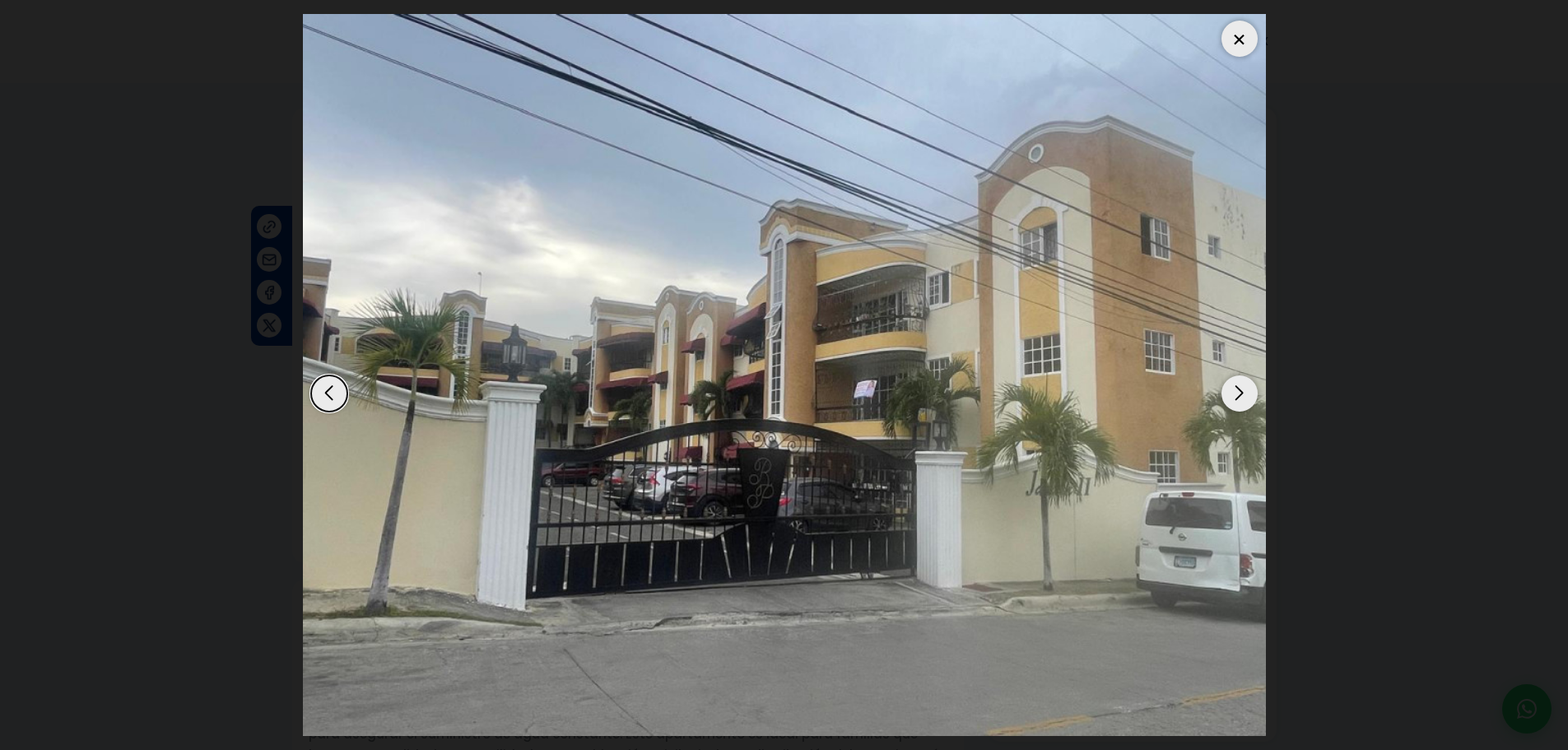
click at [1237, 388] on div "Next slide" at bounding box center [1239, 393] width 36 height 36
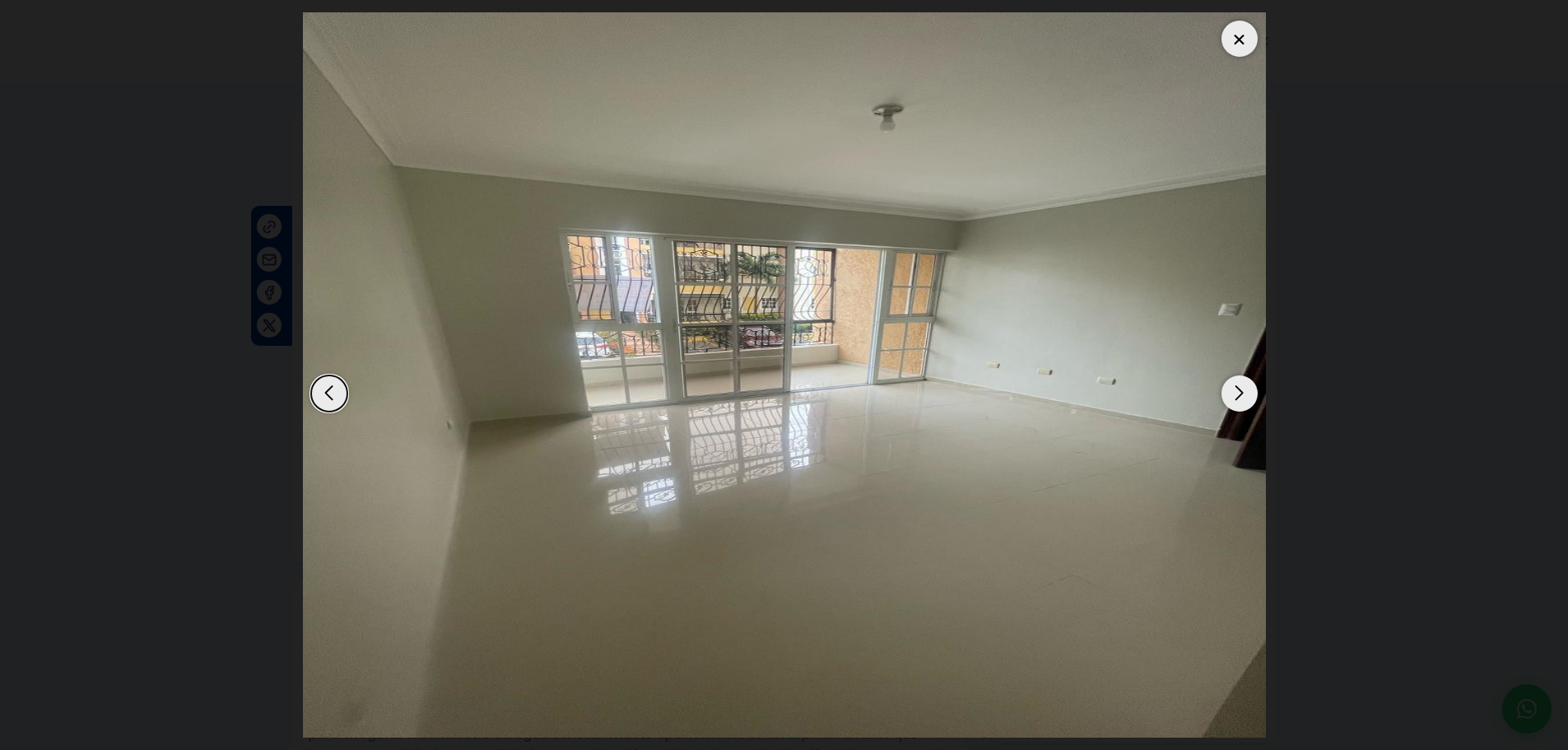
click at [1237, 388] on div "Next slide" at bounding box center [1239, 393] width 36 height 36
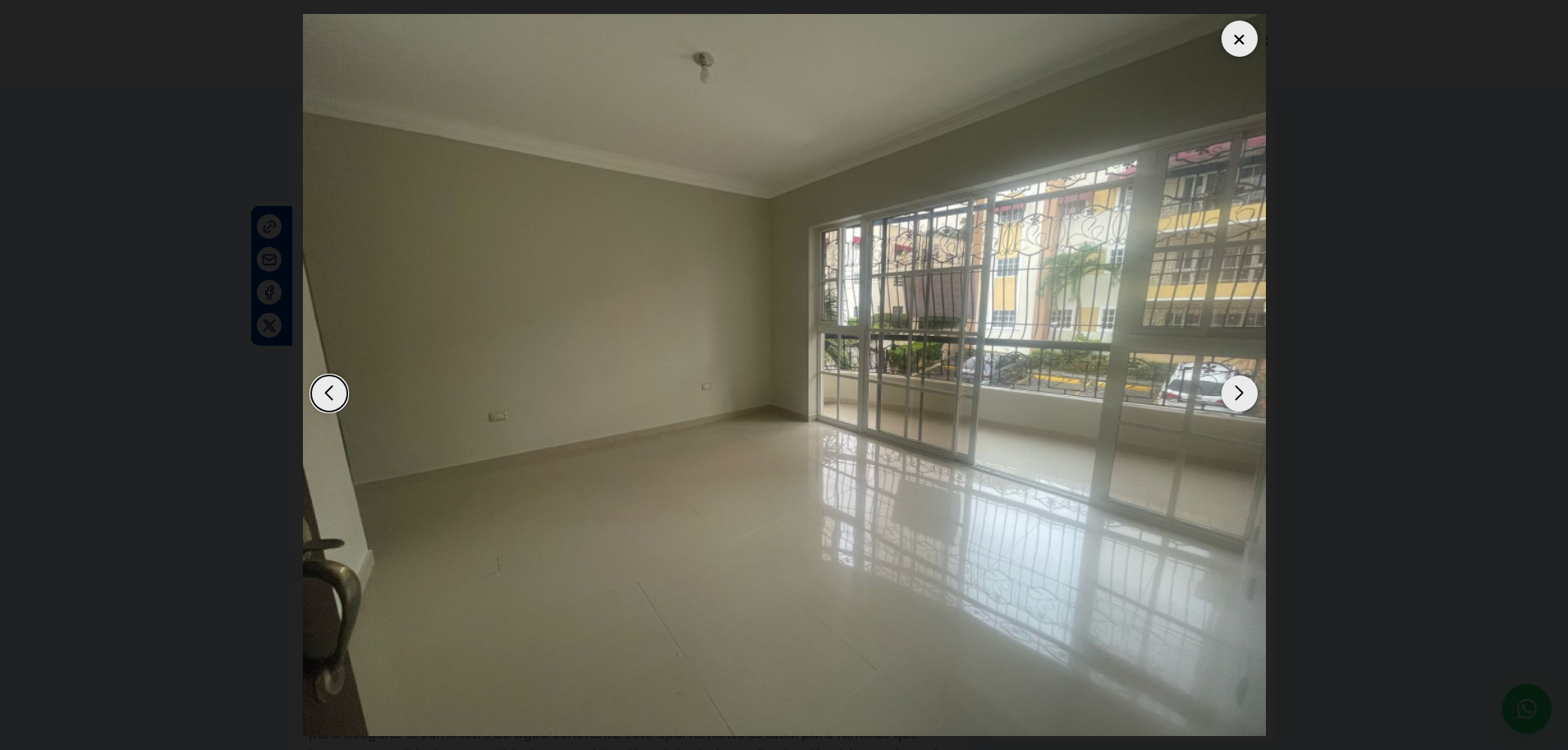
click at [1237, 388] on div "Next slide" at bounding box center [1239, 393] width 36 height 36
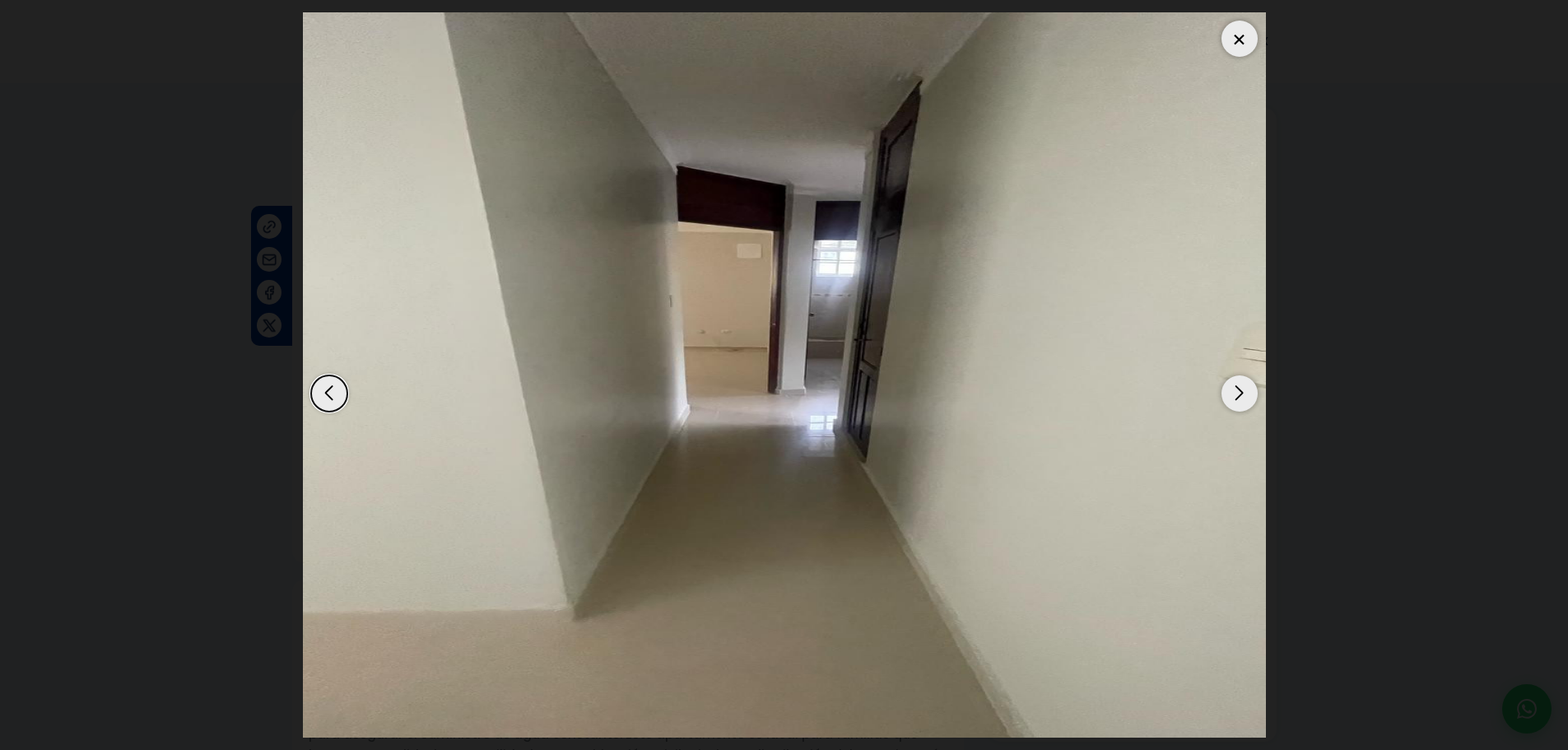
click at [1237, 396] on div "Next slide" at bounding box center [1239, 393] width 36 height 36
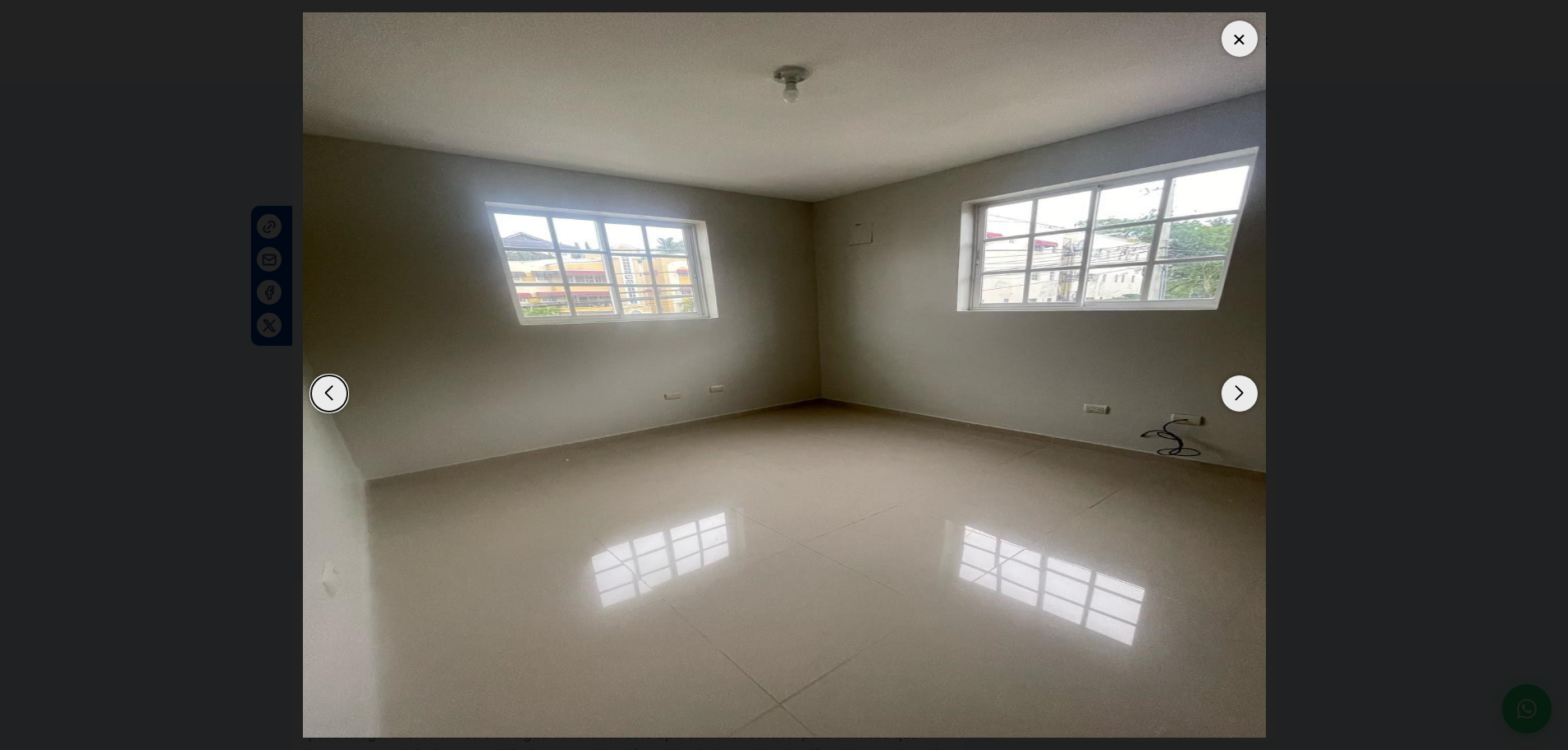
click at [1235, 396] on div "Next slide" at bounding box center [1239, 393] width 36 height 36
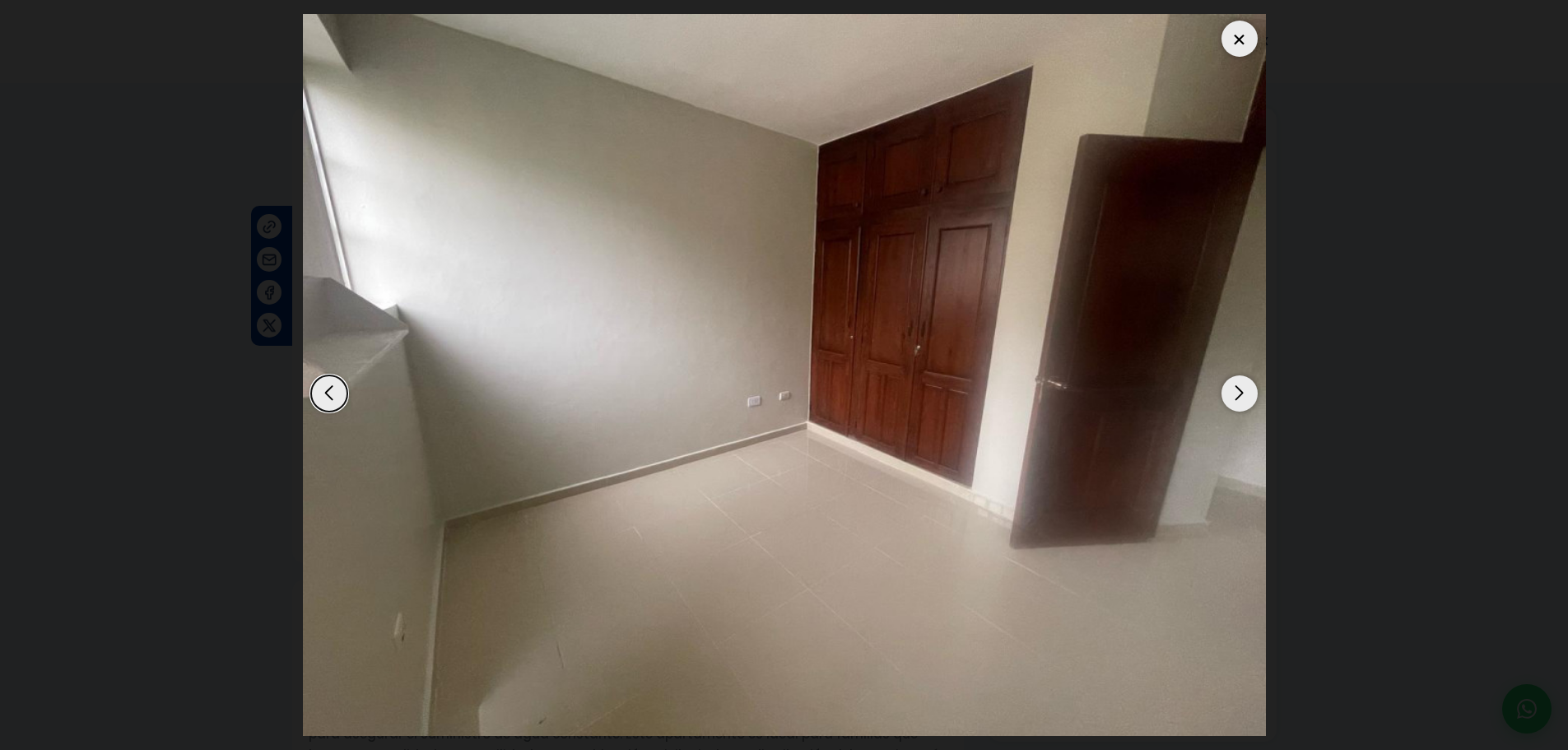
click at [1235, 396] on div "Next slide" at bounding box center [1239, 393] width 36 height 36
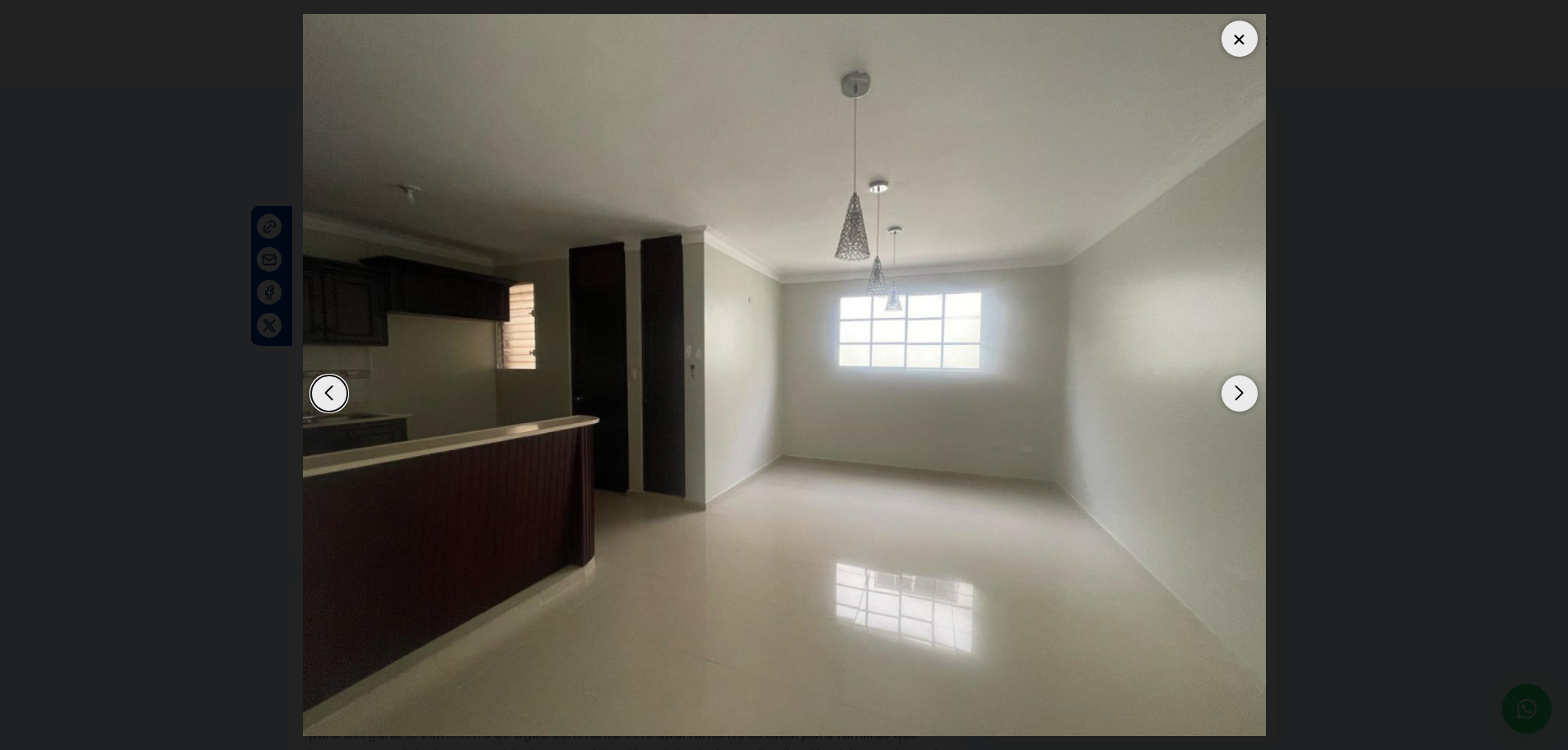
click at [1235, 396] on div "Next slide" at bounding box center [1239, 393] width 36 height 36
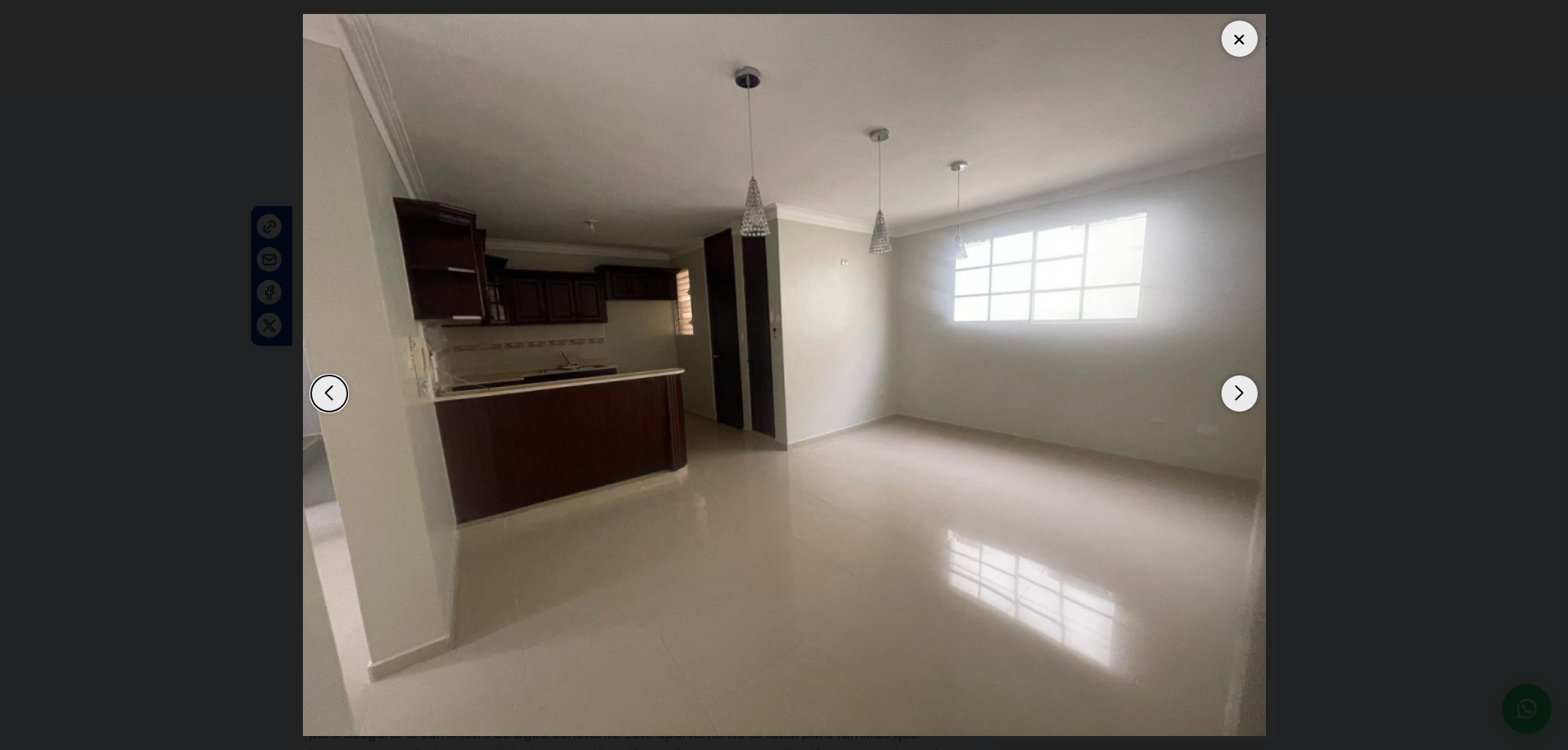
click at [1235, 396] on div "Next slide" at bounding box center [1239, 393] width 36 height 36
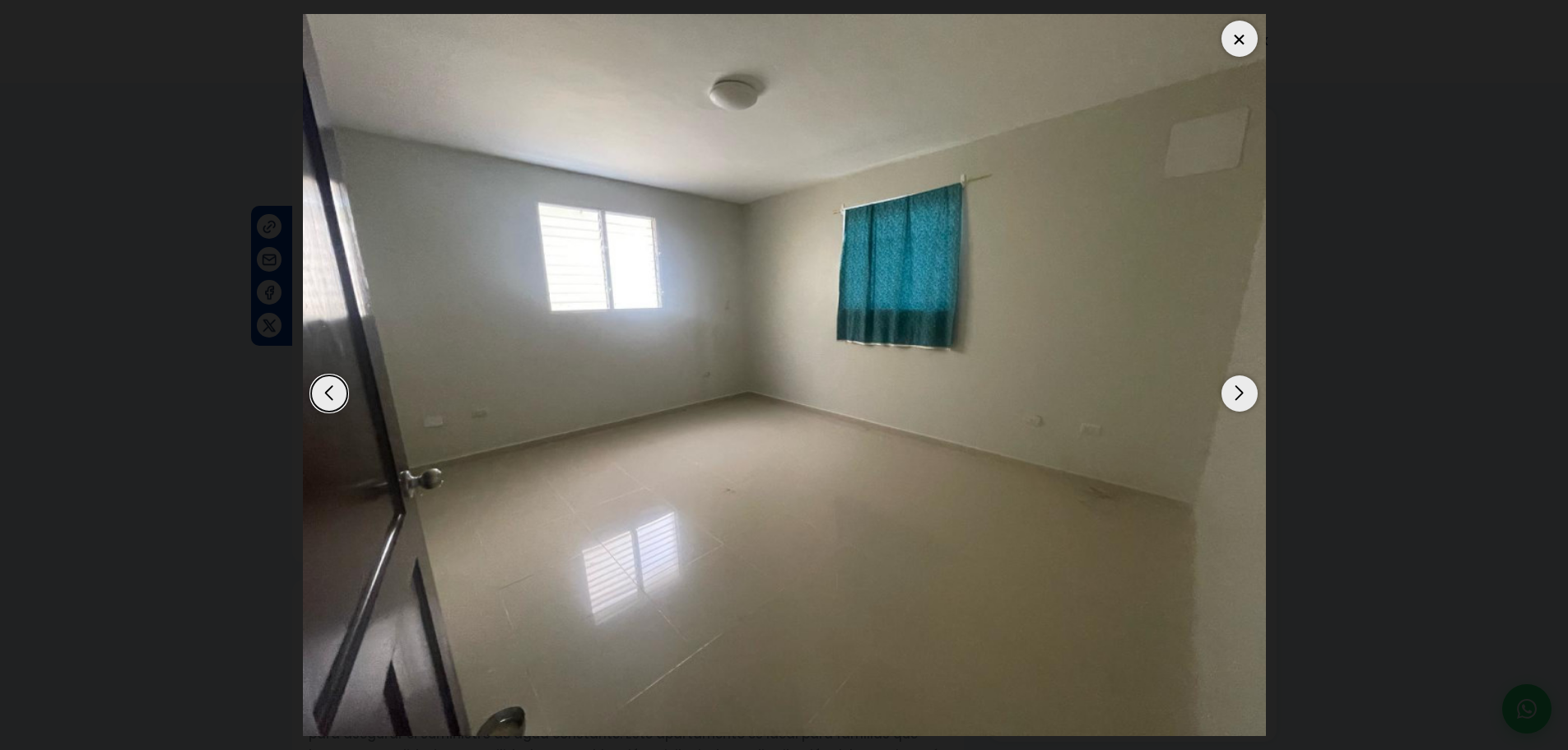
click at [1235, 396] on div "Next slide" at bounding box center [1239, 393] width 36 height 36
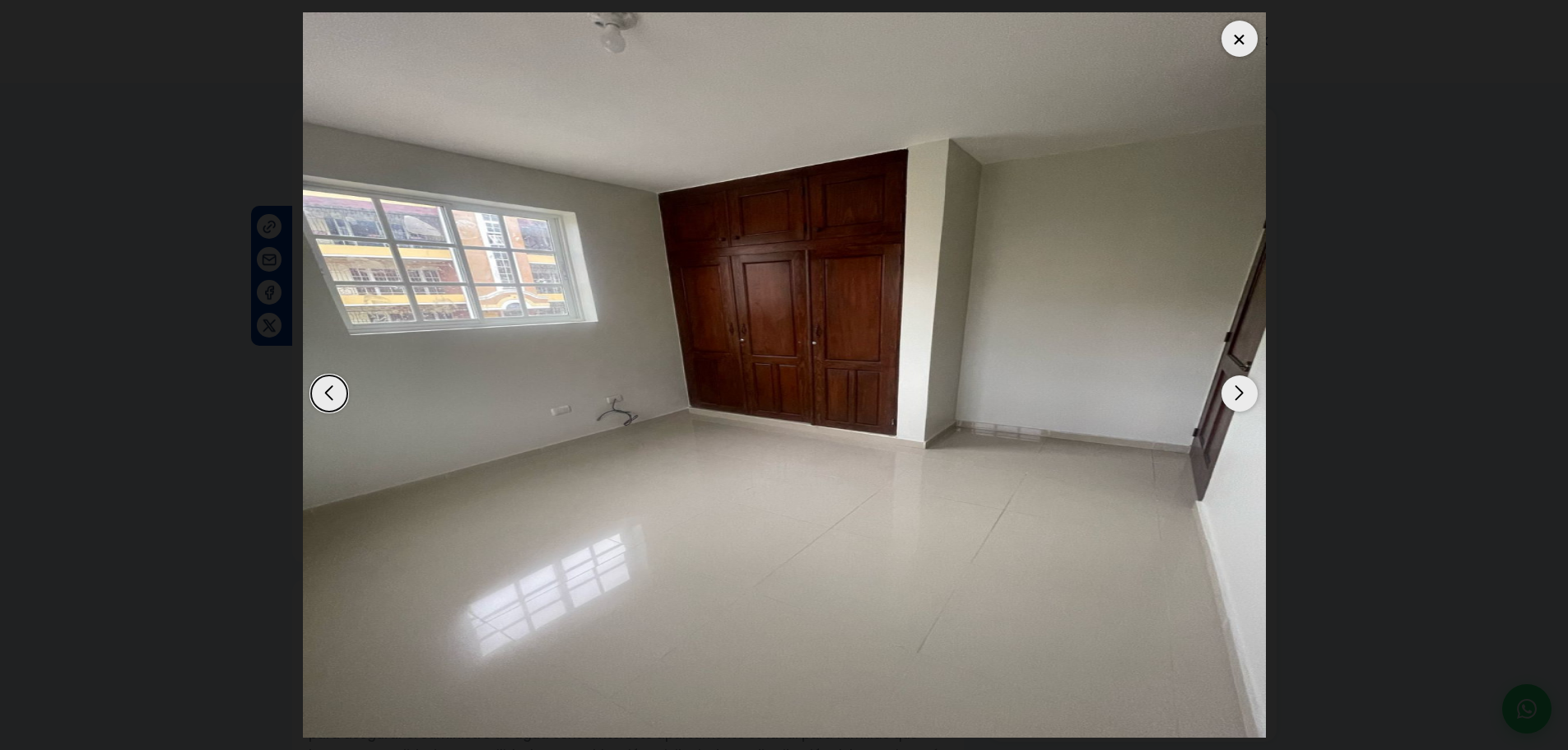
click at [1235, 396] on div "Next slide" at bounding box center [1239, 393] width 36 height 36
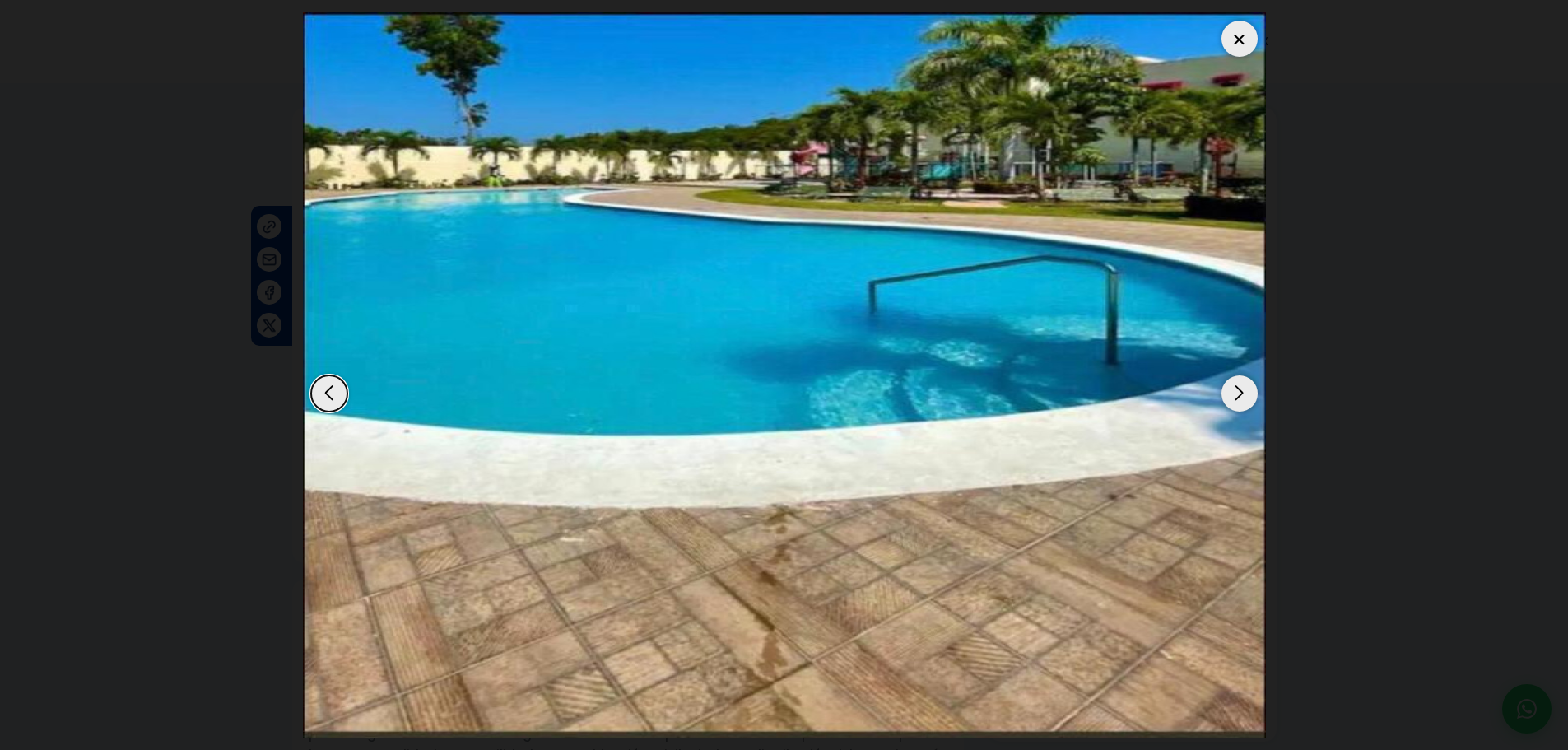
click at [1235, 396] on div "Next slide" at bounding box center [1239, 393] width 36 height 36
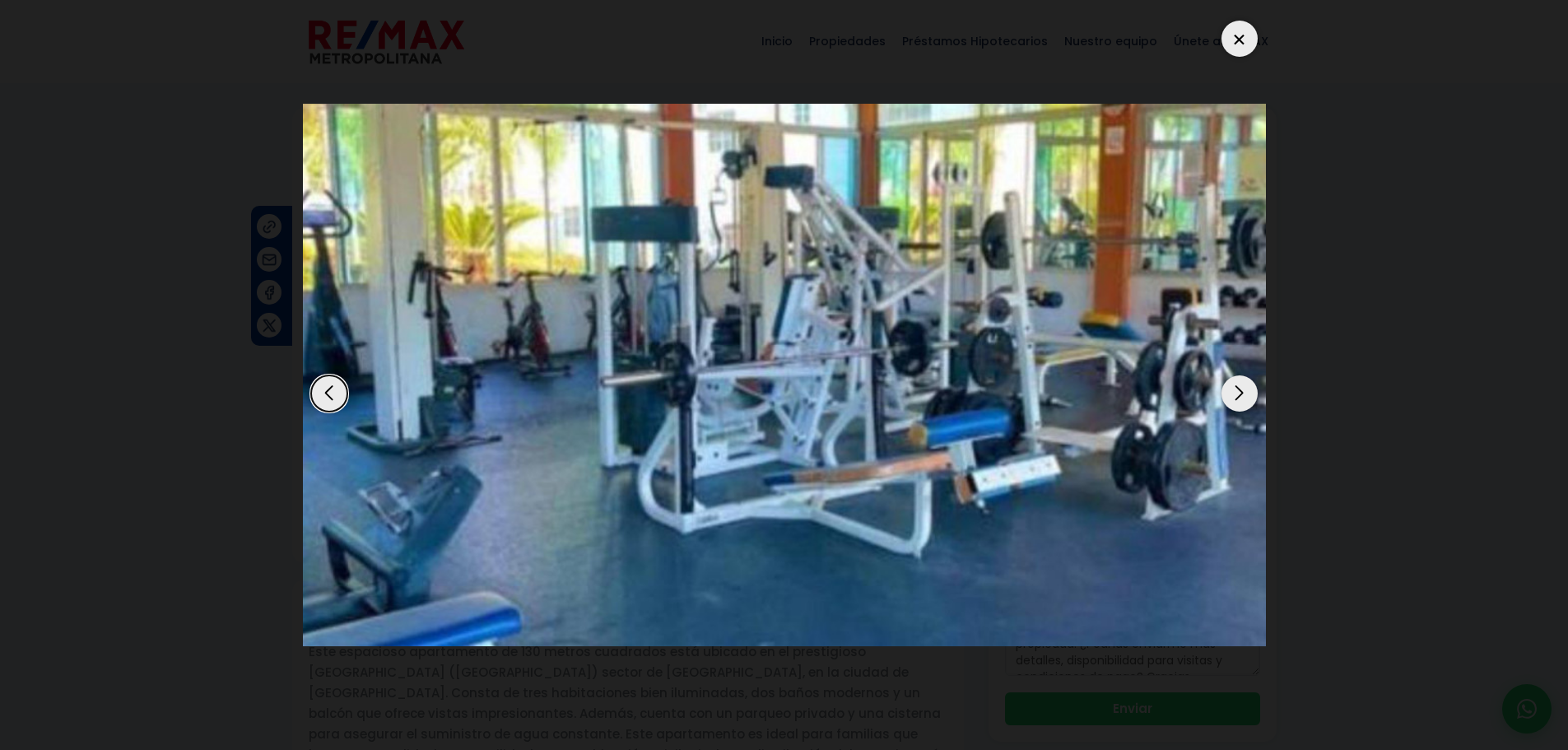
click at [1255, 395] on div "Next slide" at bounding box center [1239, 393] width 36 height 36
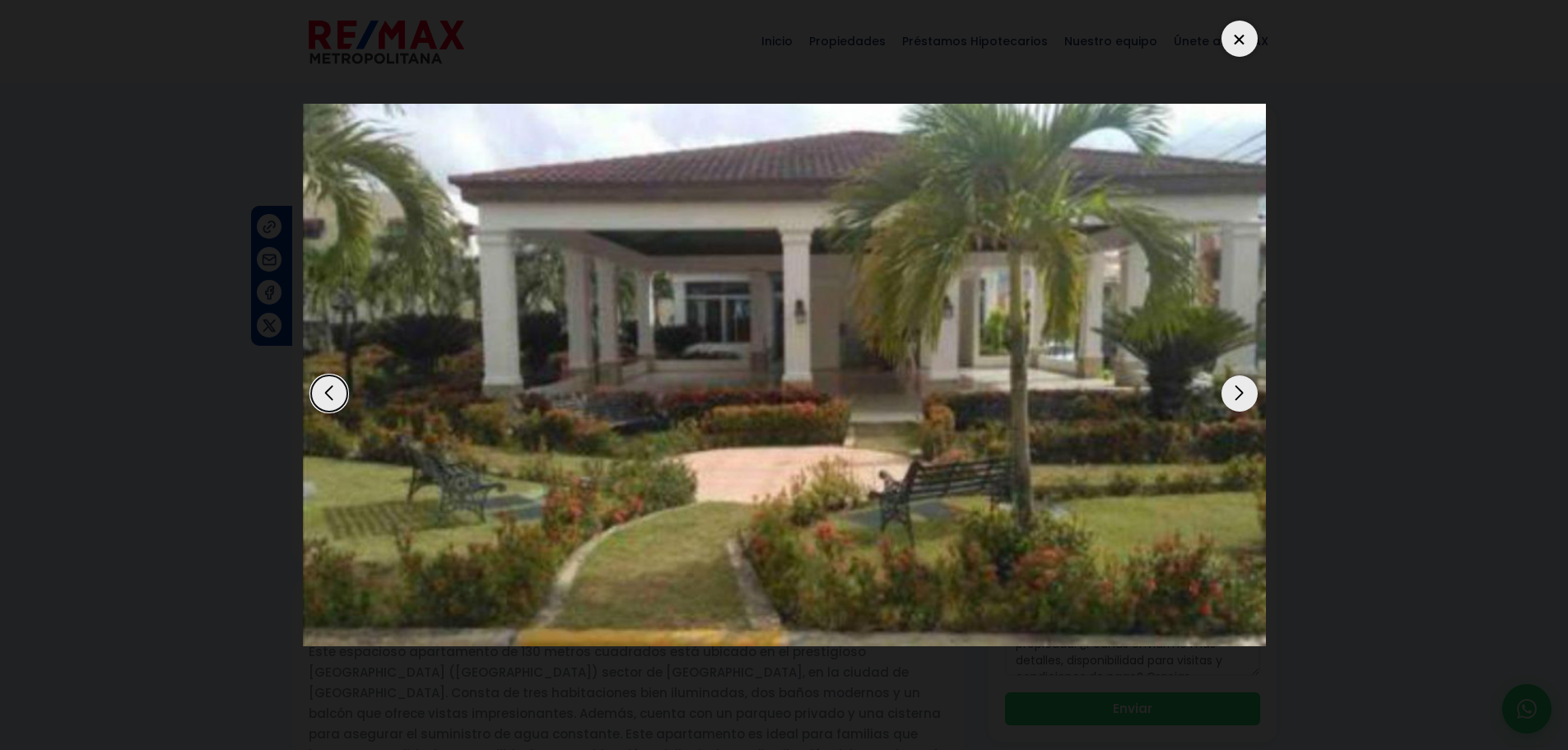
click at [1255, 395] on div "Next slide" at bounding box center [1239, 393] width 36 height 36
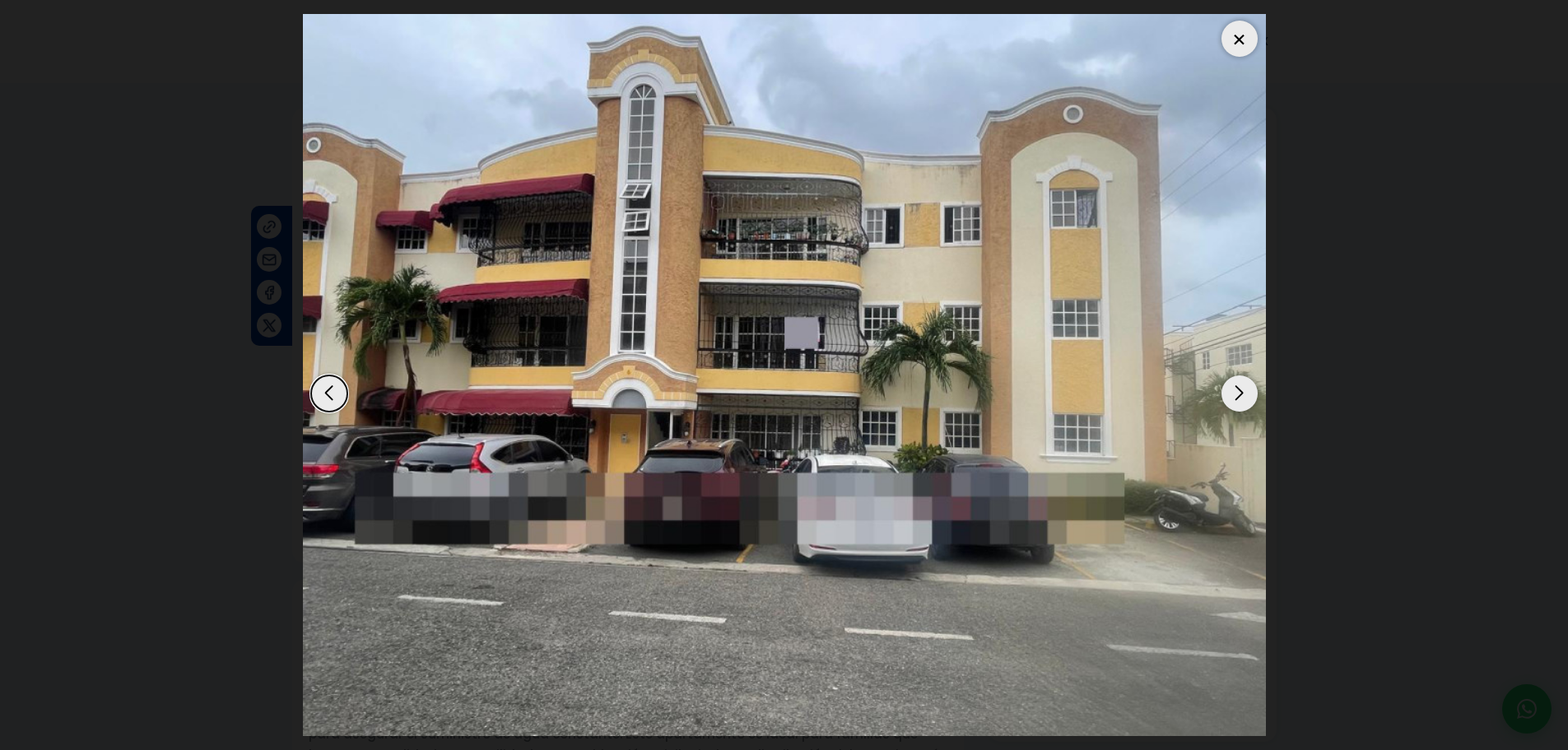
click at [1255, 395] on div "Next slide" at bounding box center [1239, 393] width 36 height 36
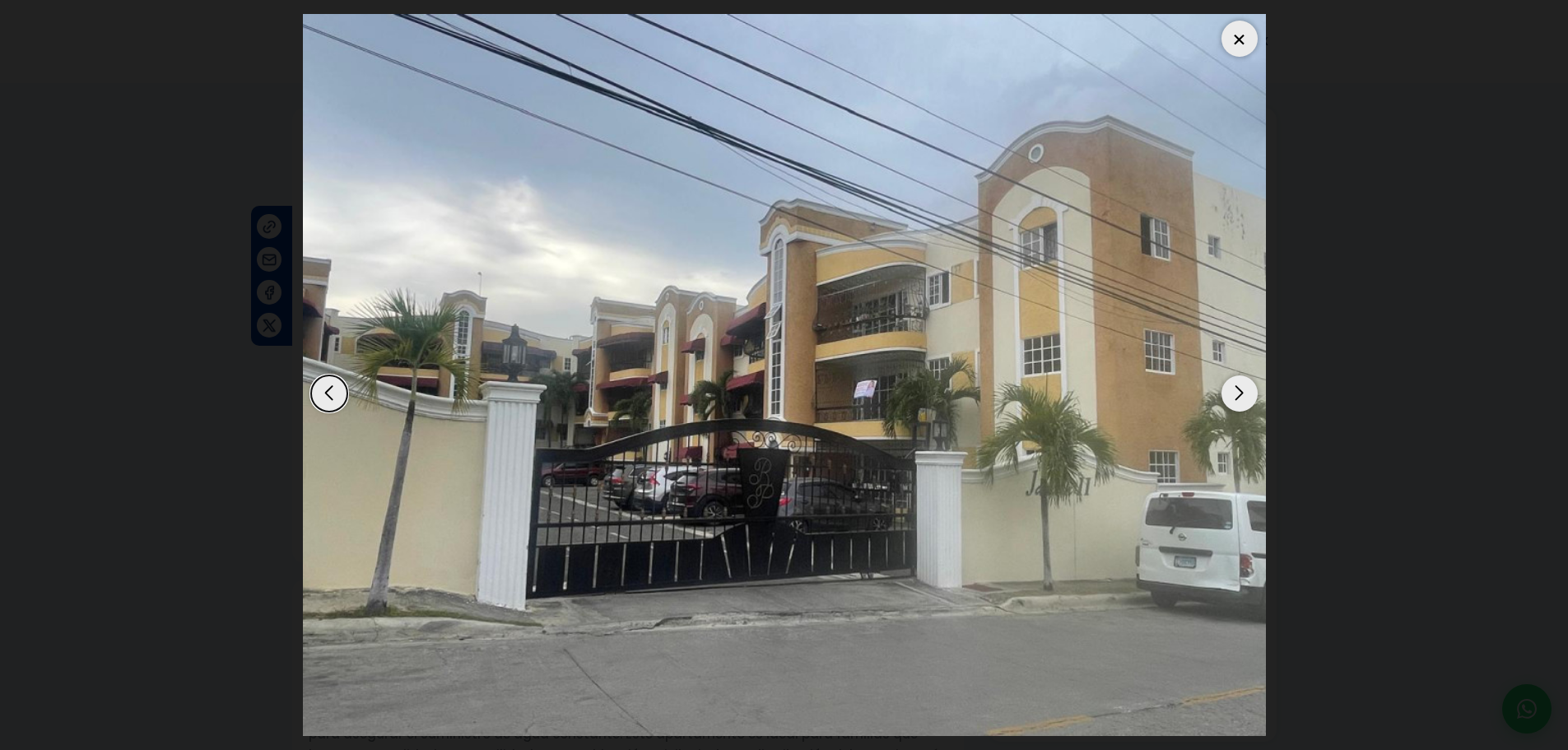
click at [1245, 36] on div at bounding box center [1239, 38] width 36 height 36
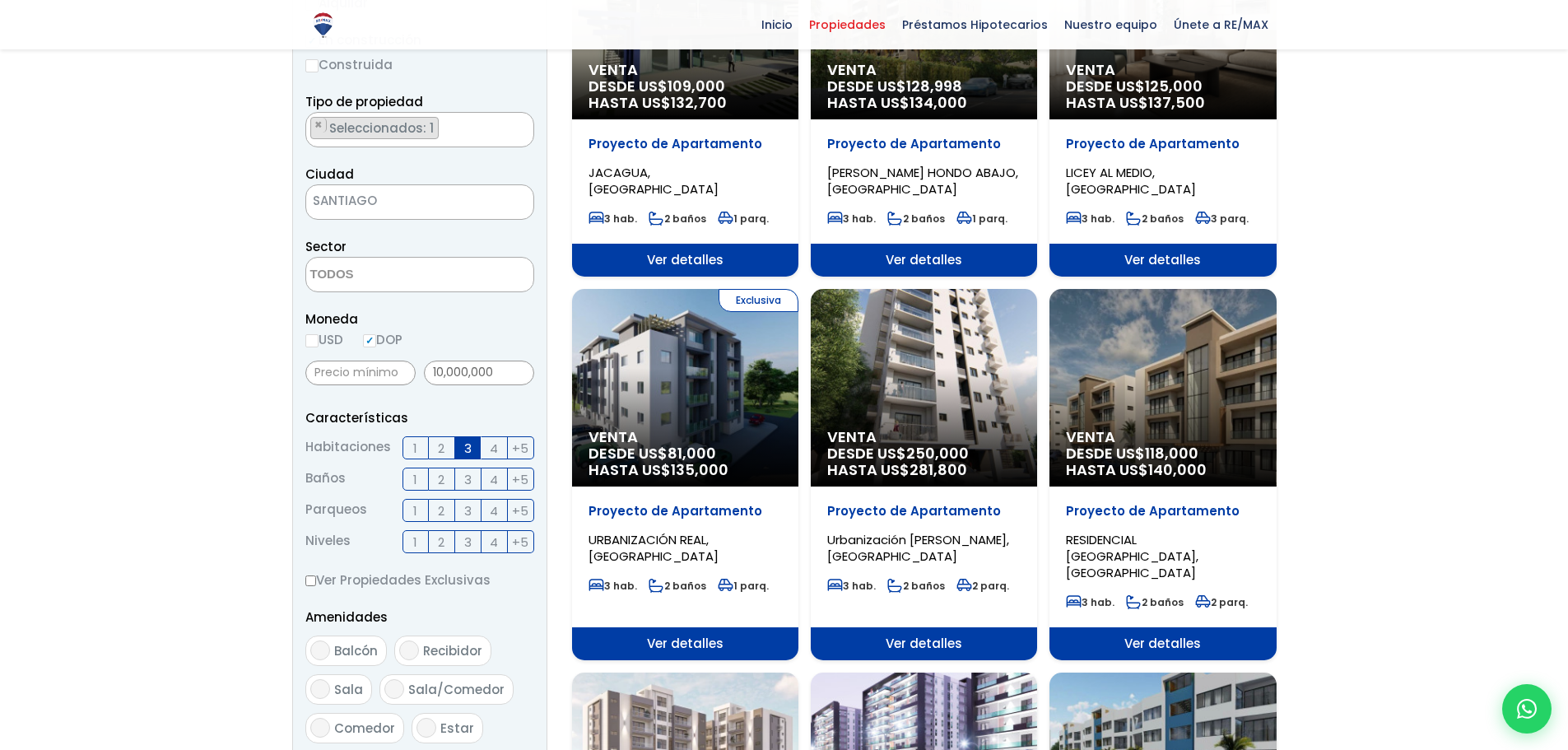
scroll to position [412, 0]
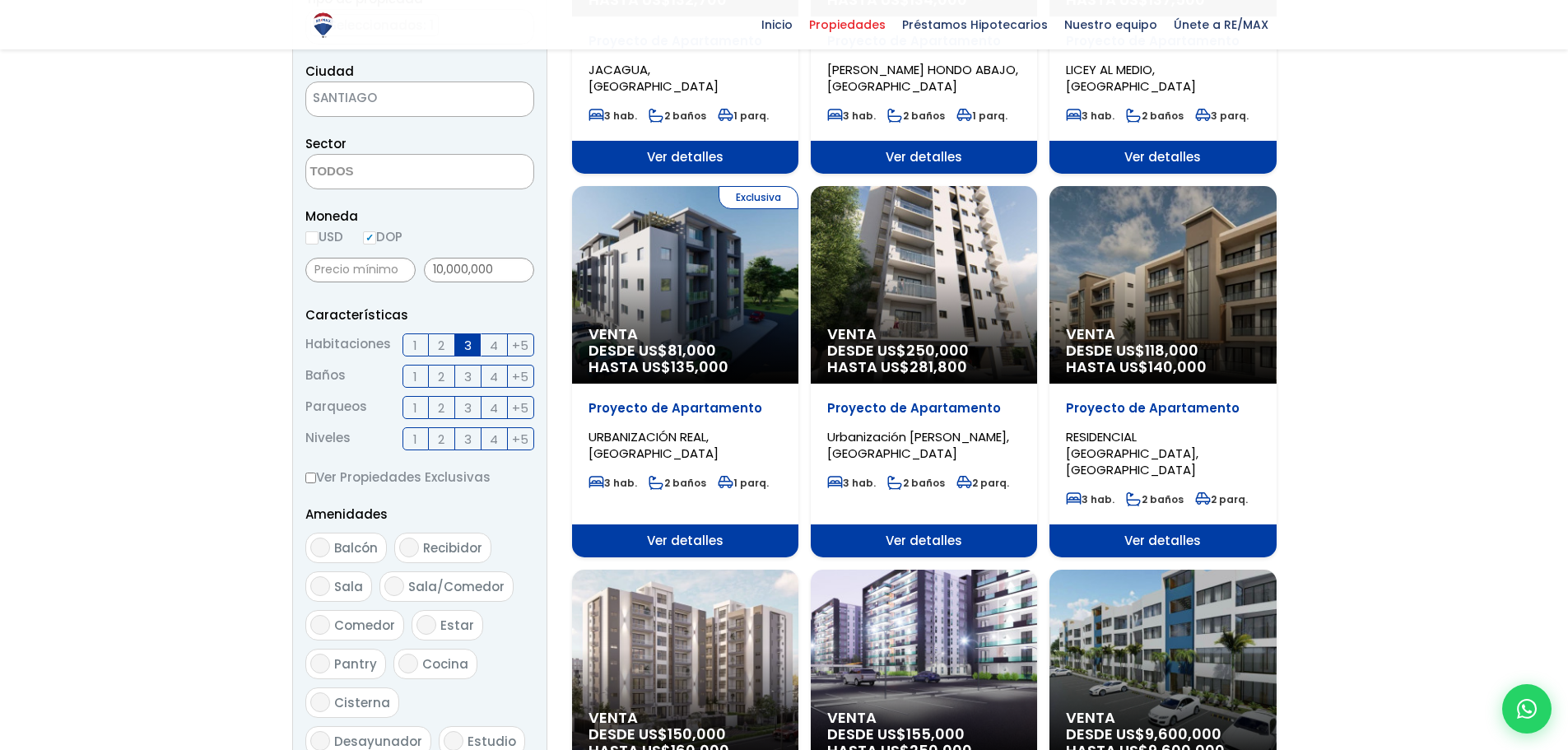
click at [1096, 311] on div "Venta DESDE US$ 118,000 HASTA US$ 140,000" at bounding box center [1162, 285] width 227 height 198
click at [1147, 328] on span "Venta" at bounding box center [1162, 333] width 193 height 16
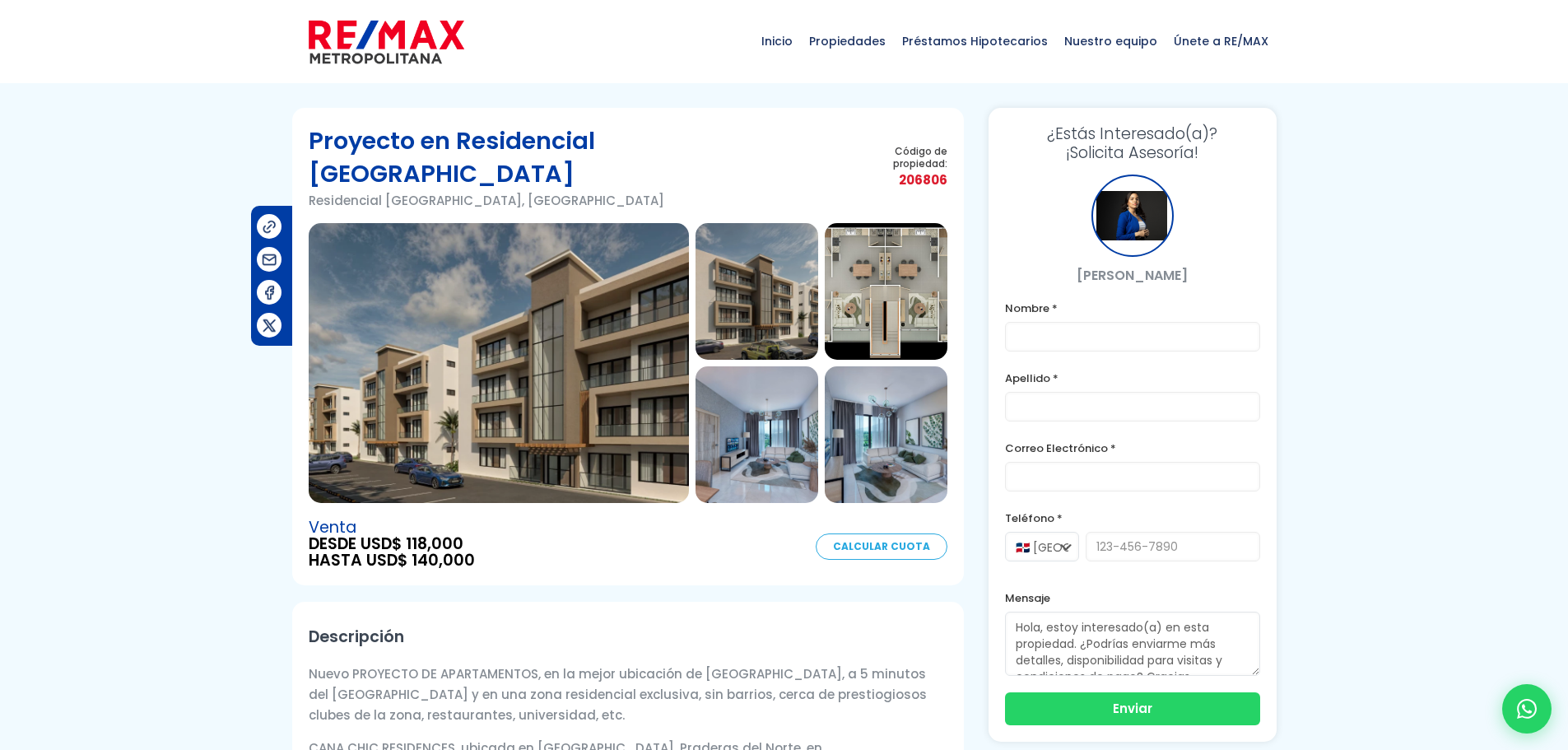
click at [503, 304] on img at bounding box center [499, 363] width 380 height 280
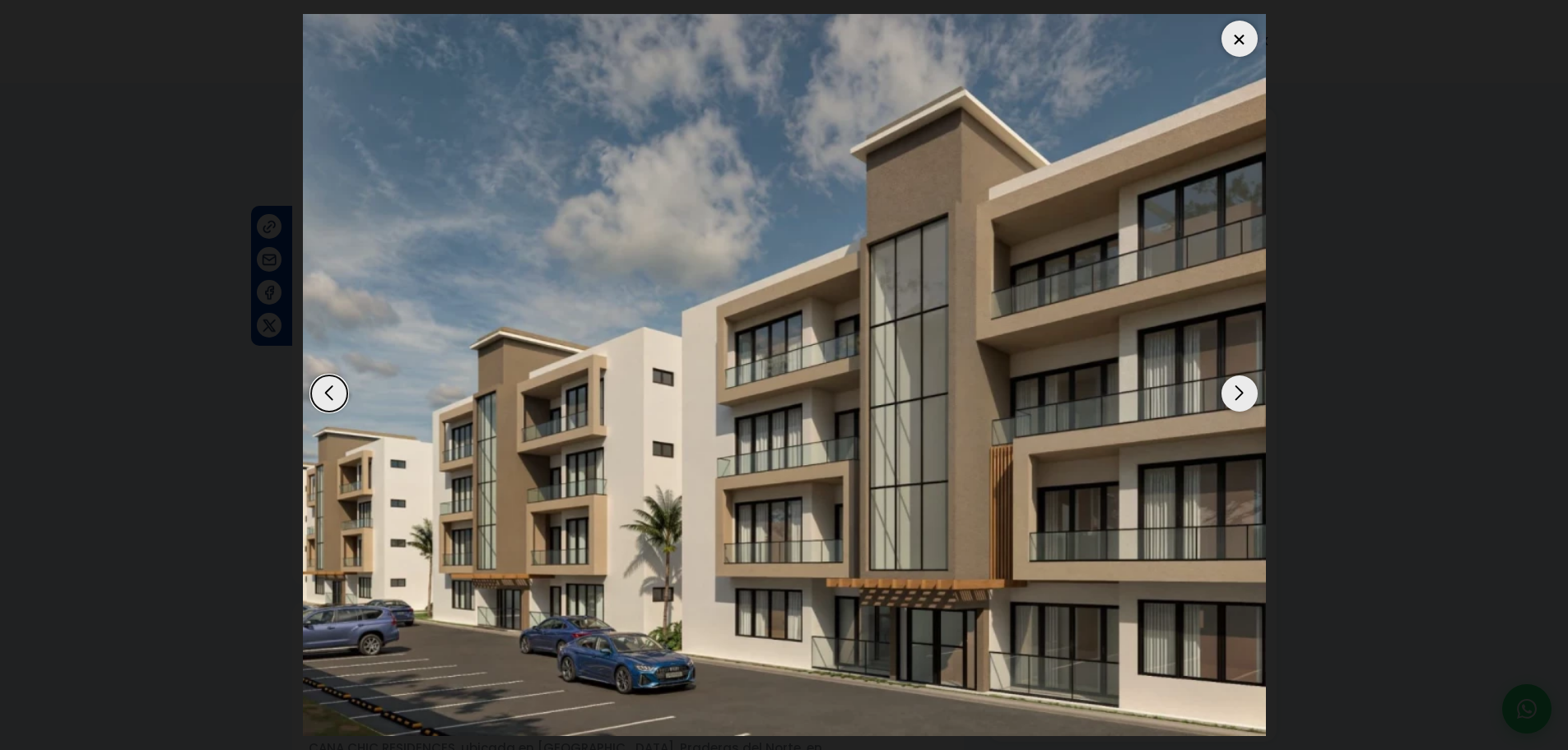
click at [1237, 388] on div "Next slide" at bounding box center [1239, 393] width 36 height 36
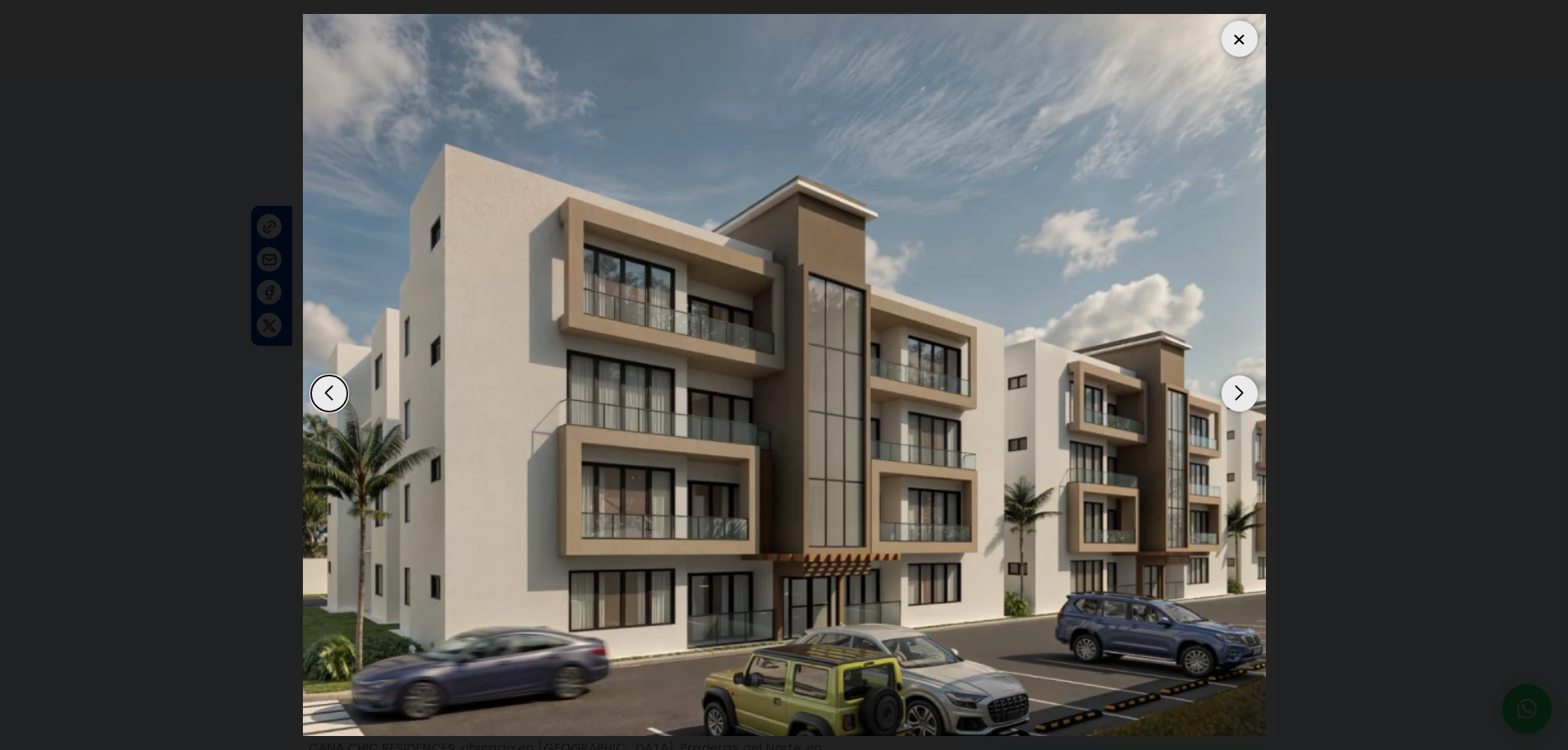
click at [1248, 388] on div "Next slide" at bounding box center [1239, 393] width 36 height 36
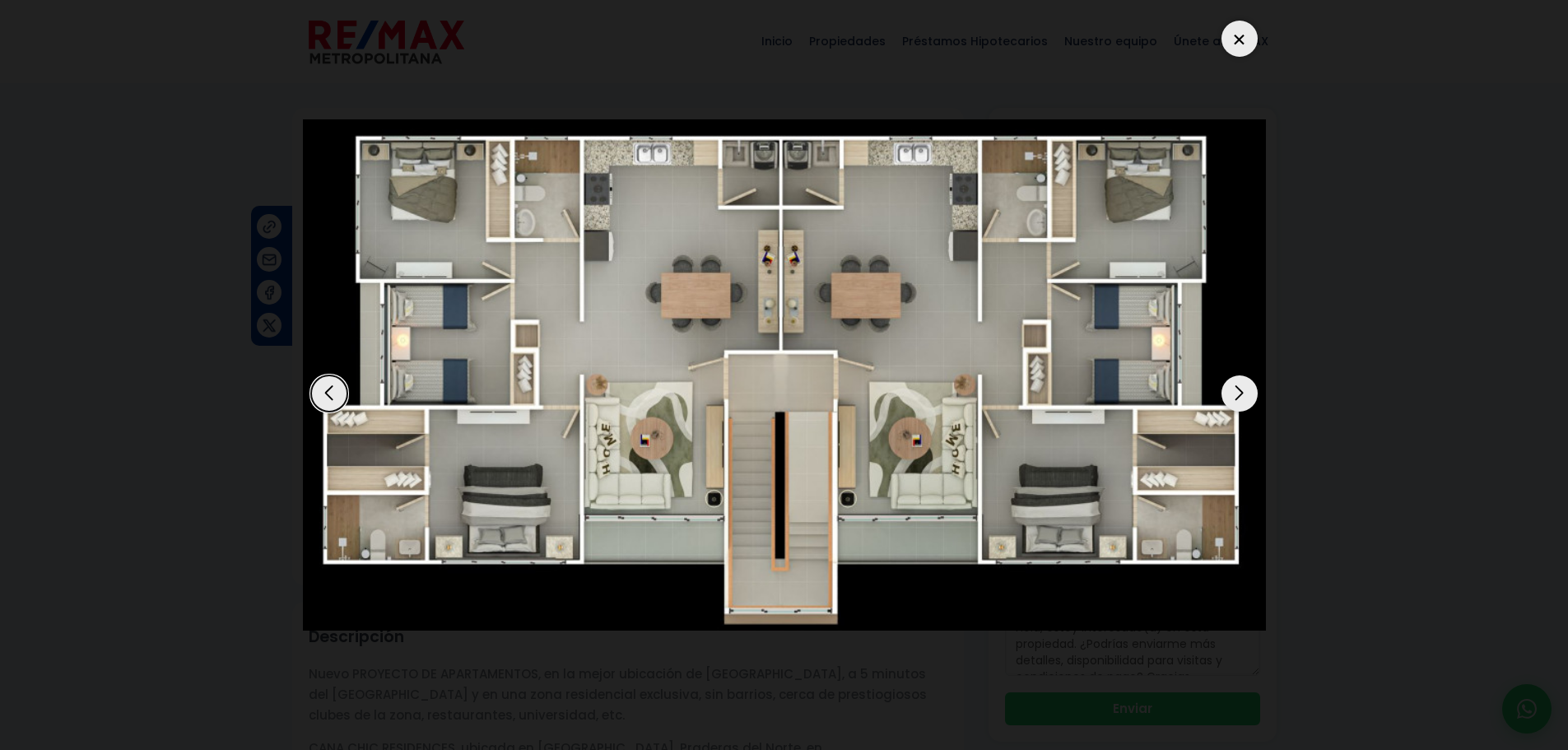
click at [1235, 36] on div at bounding box center [1239, 38] width 36 height 36
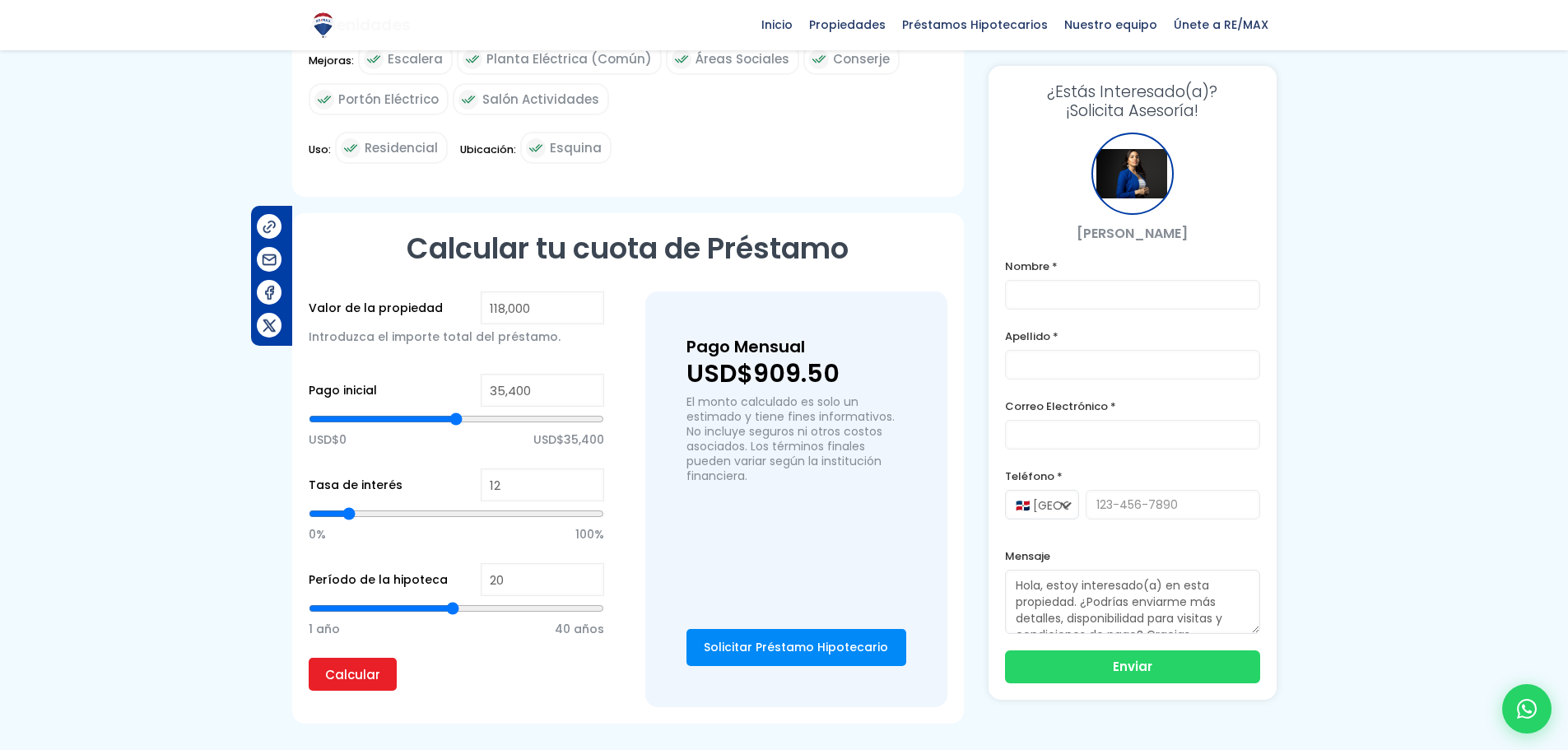
scroll to position [961, 0]
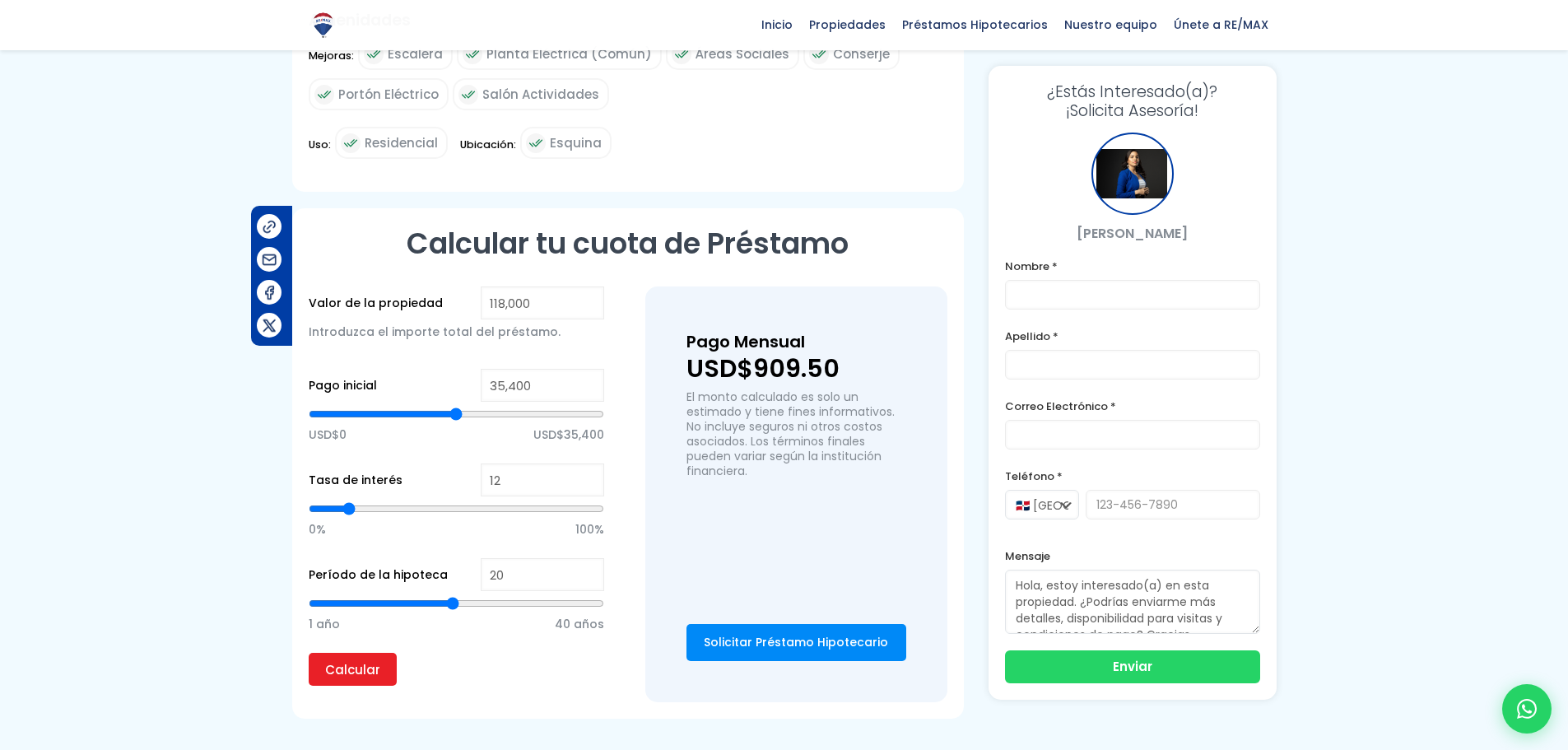
type input "21"
type input "22"
type input "24"
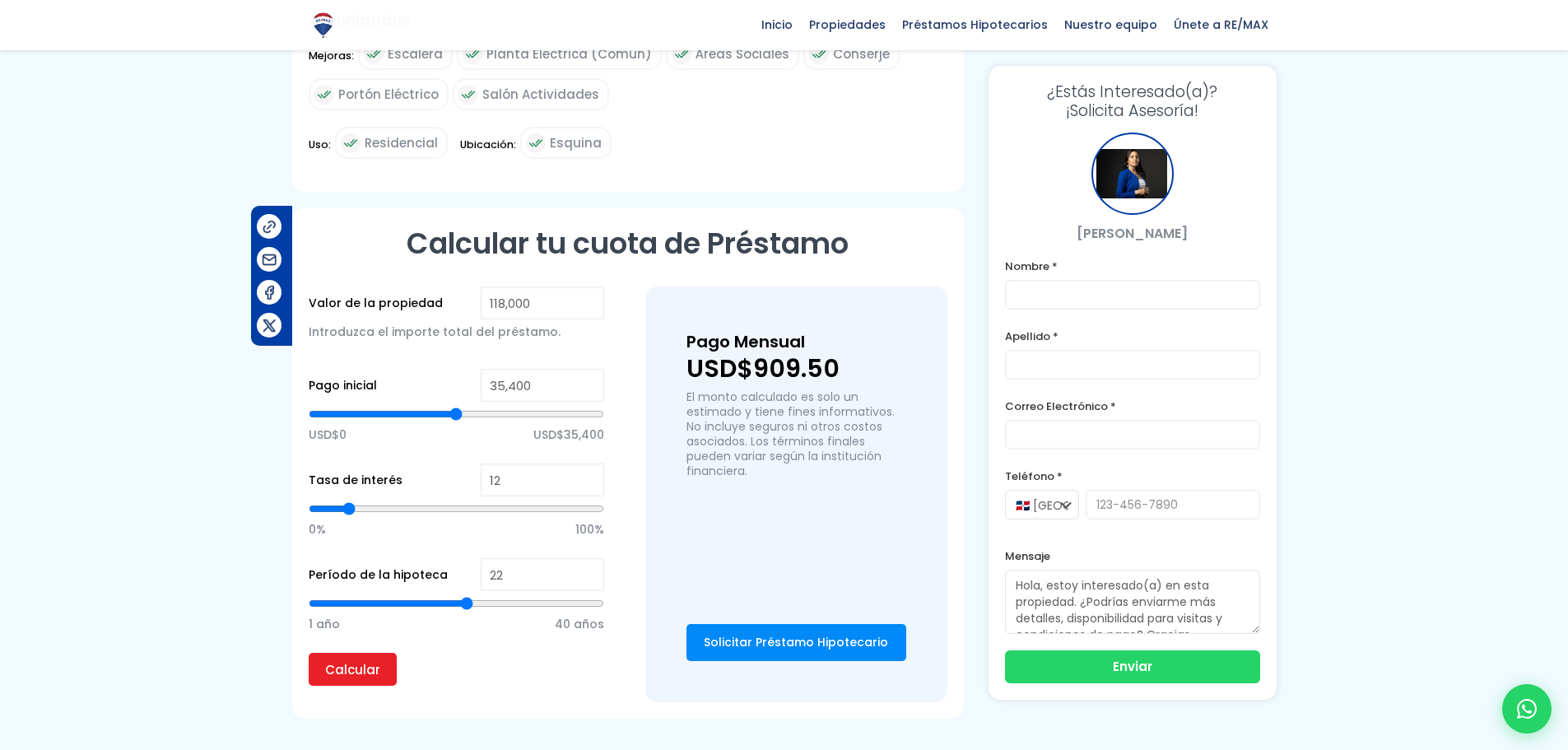
type input "24"
type input "25"
type input "26"
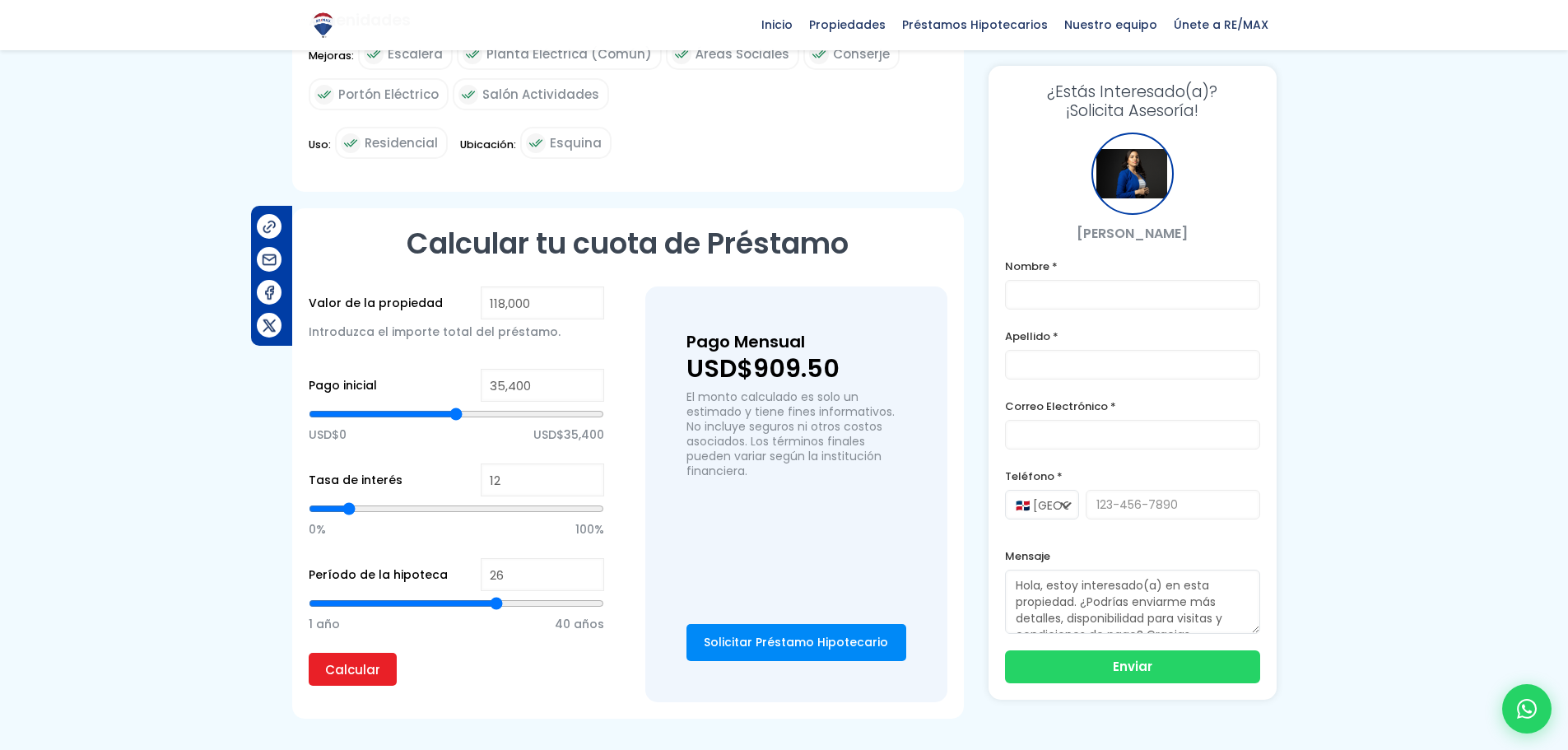
type input "27"
type input "28"
type input "29"
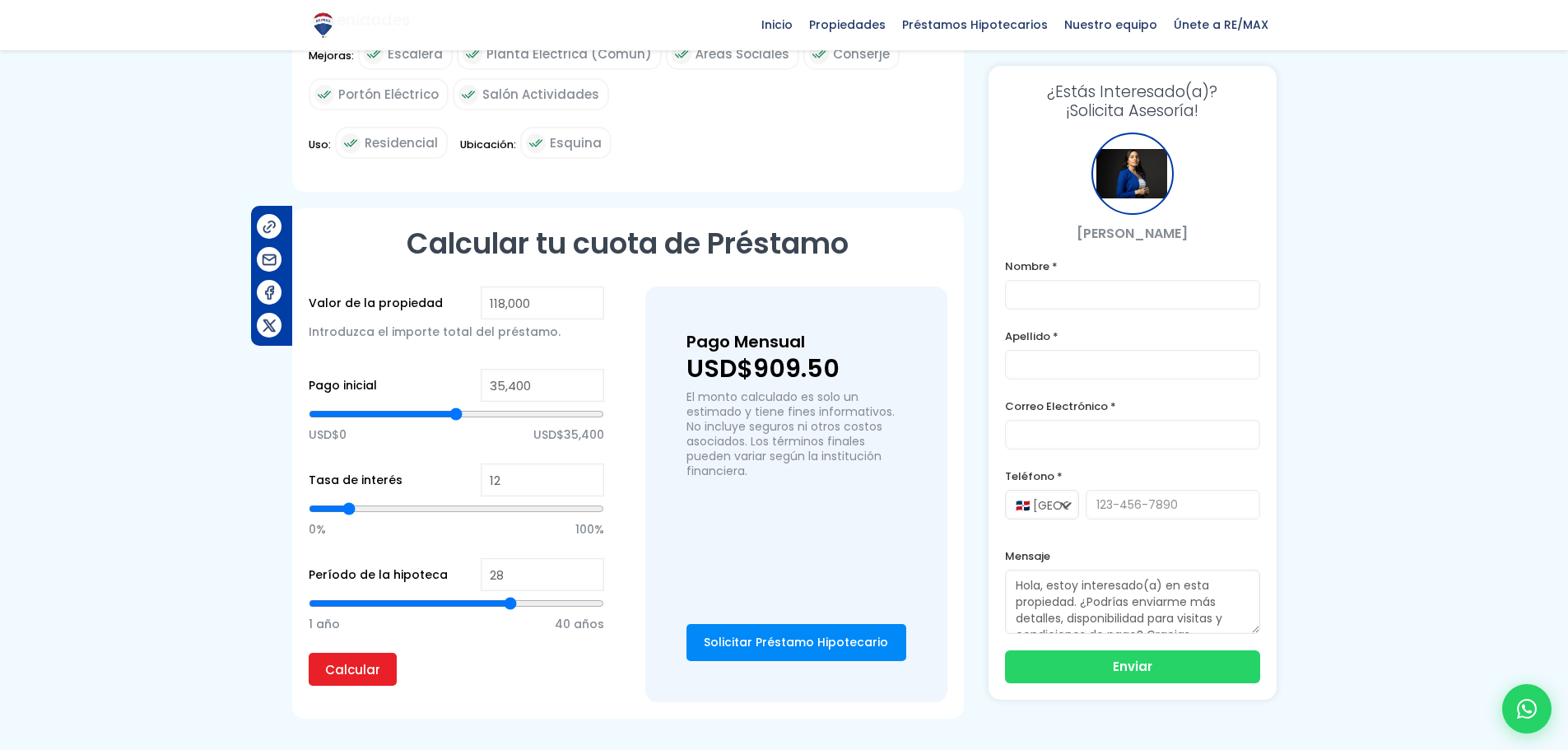
type input "29"
type input "30"
type input "31"
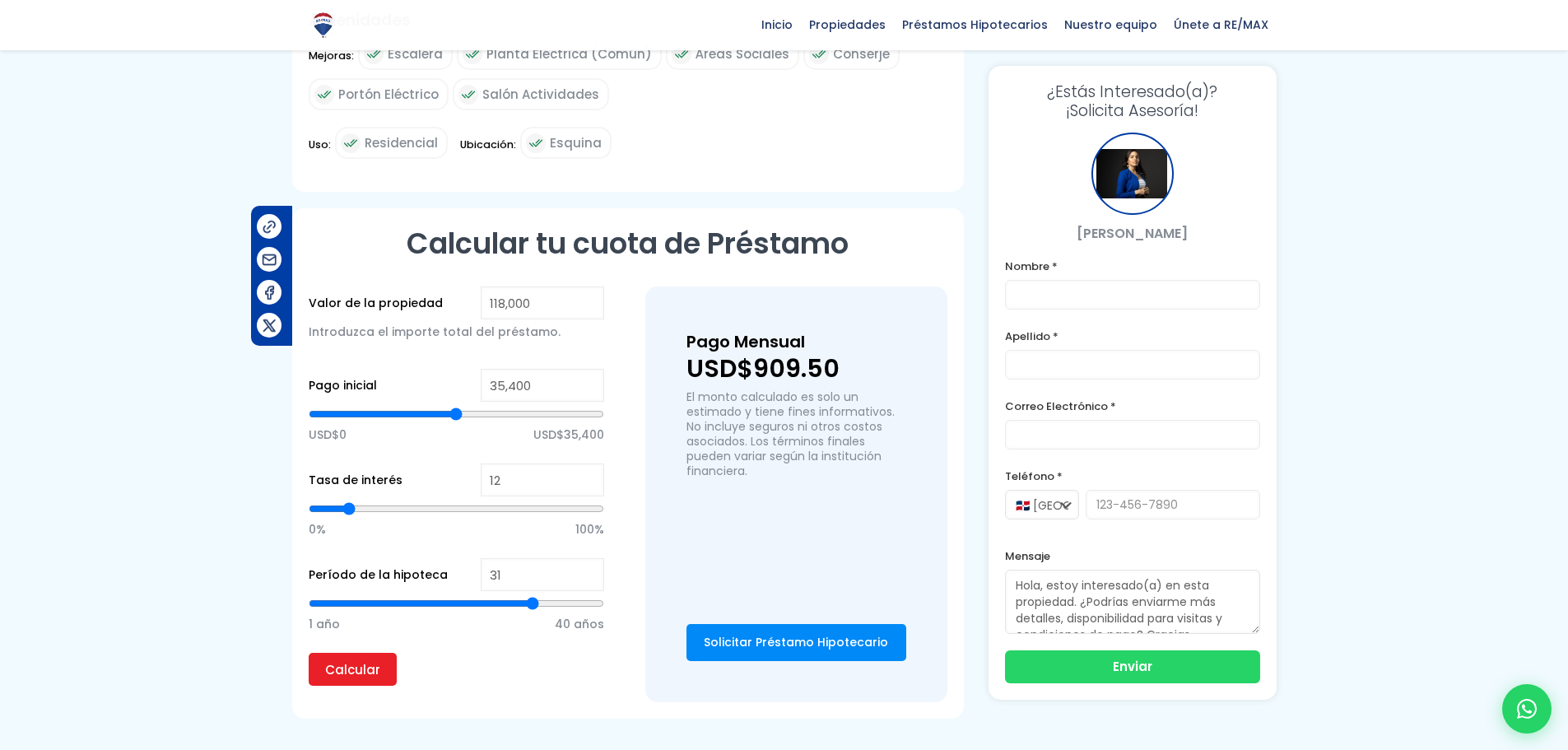
type input "32"
type input "34"
type input "35"
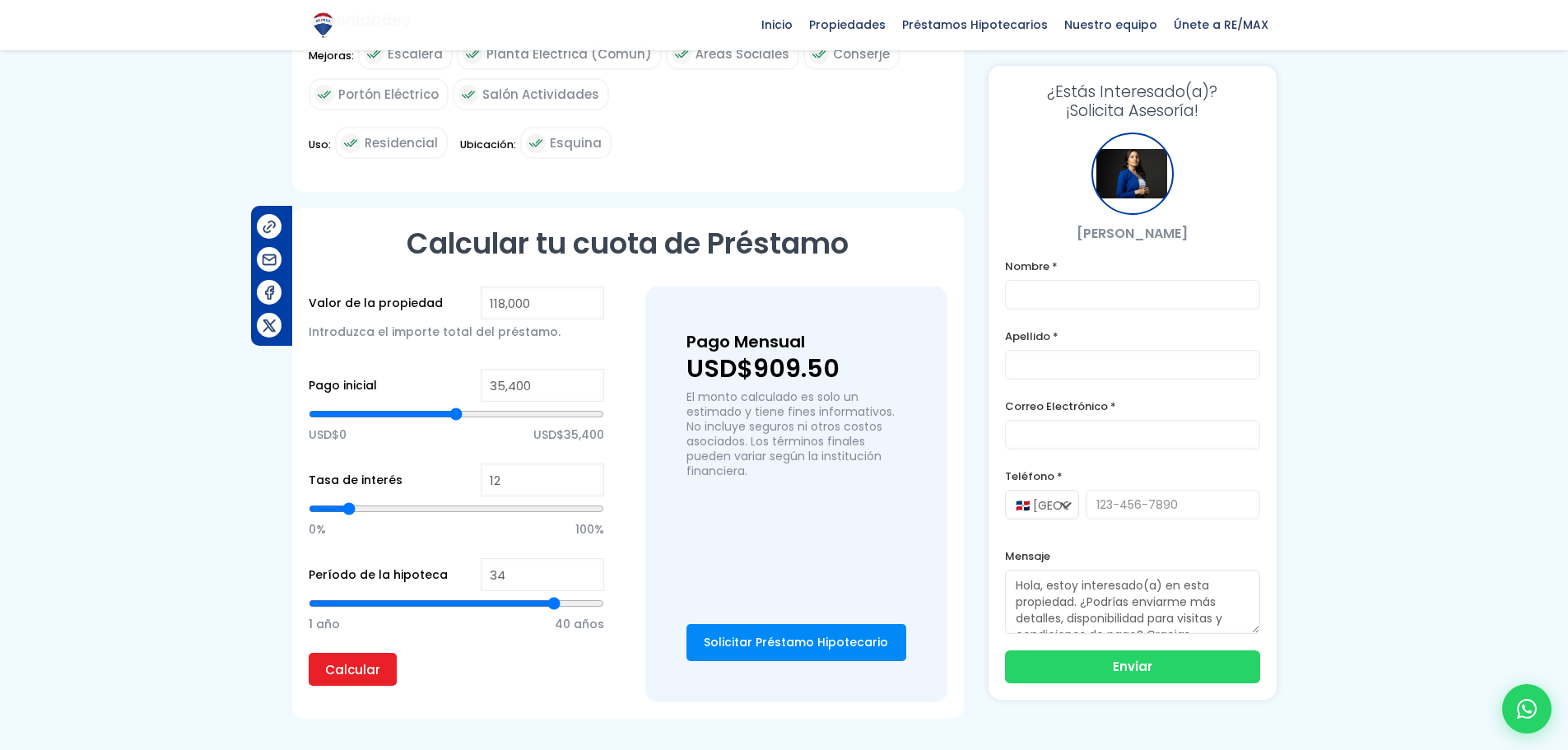
type input "35"
type input "36"
type input "37"
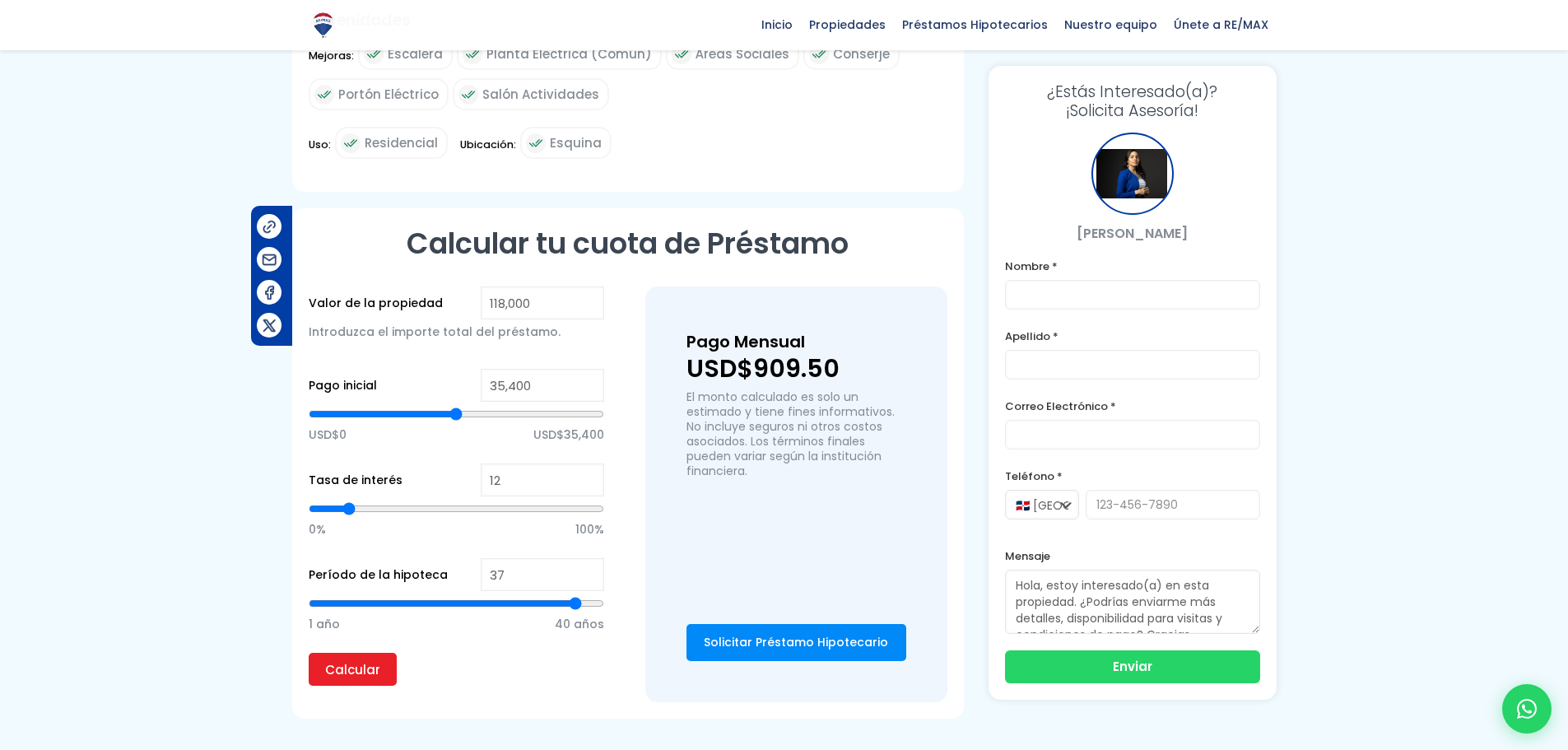
type input "38"
type input "39"
type input "40"
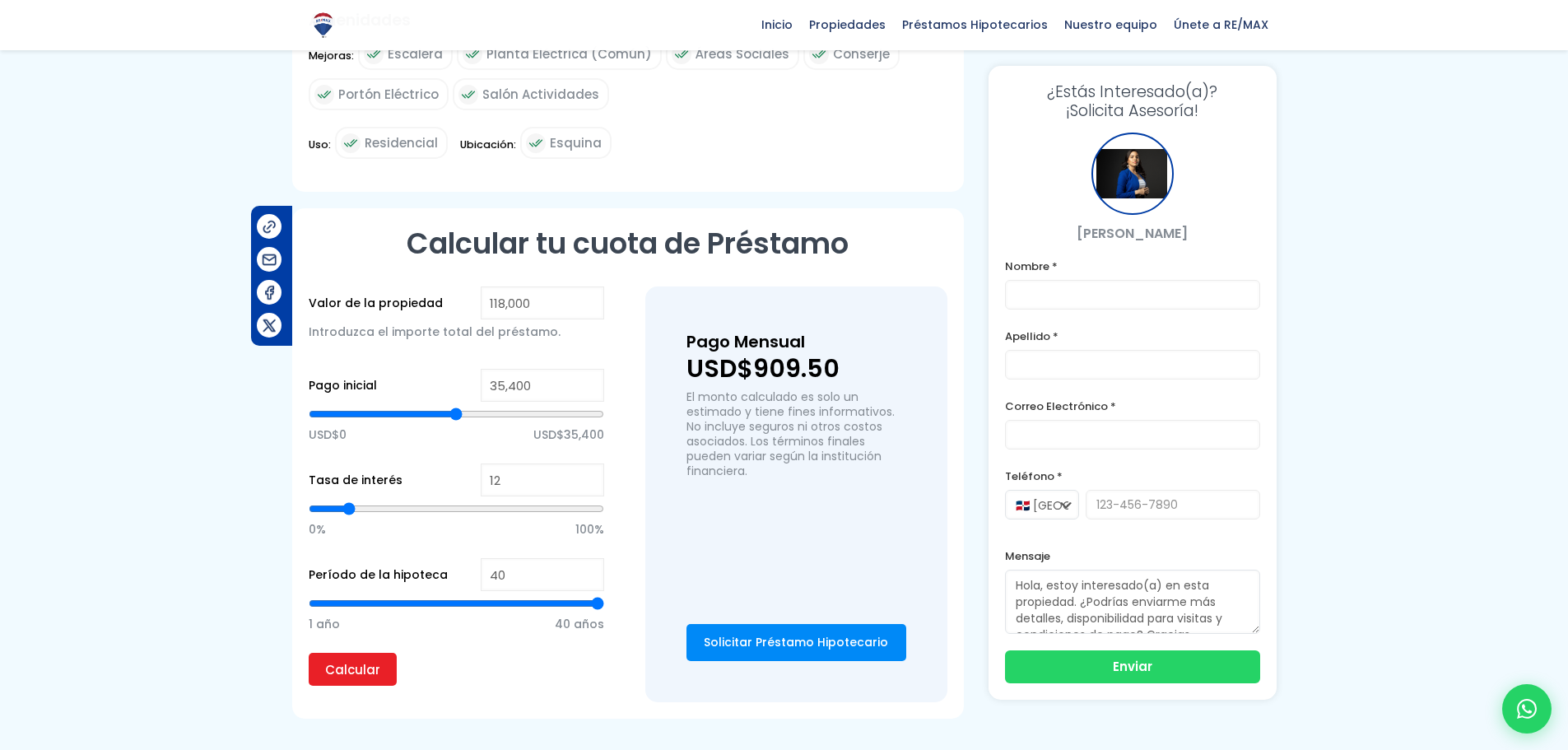
drag, startPoint x: 455, startPoint y: 568, endPoint x: 597, endPoint y: 569, distance: 142.0
type input "40"
click at [597, 595] on input "range" at bounding box center [456, 603] width 296 height 16
type input "39"
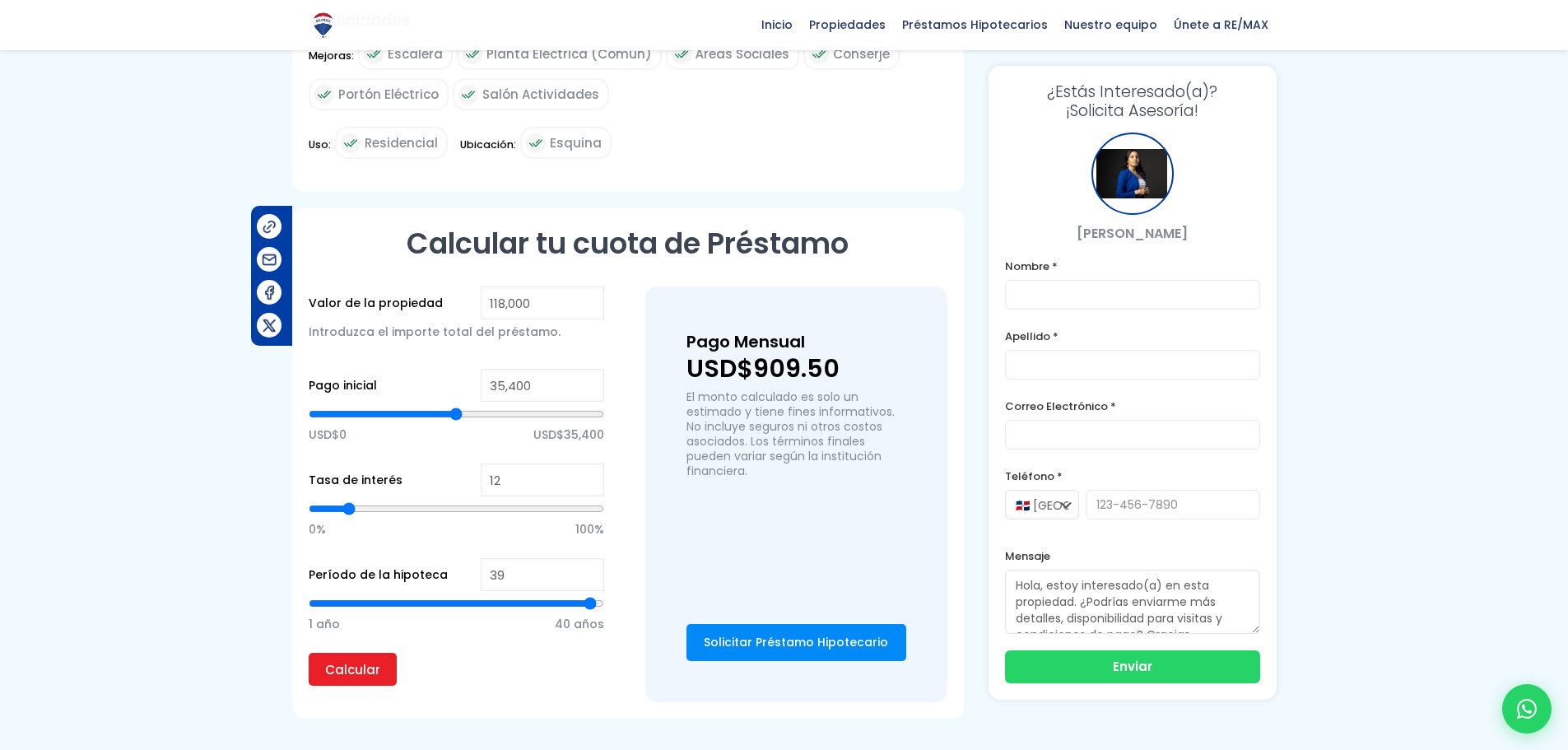
type input "38"
type input "37"
type input "36"
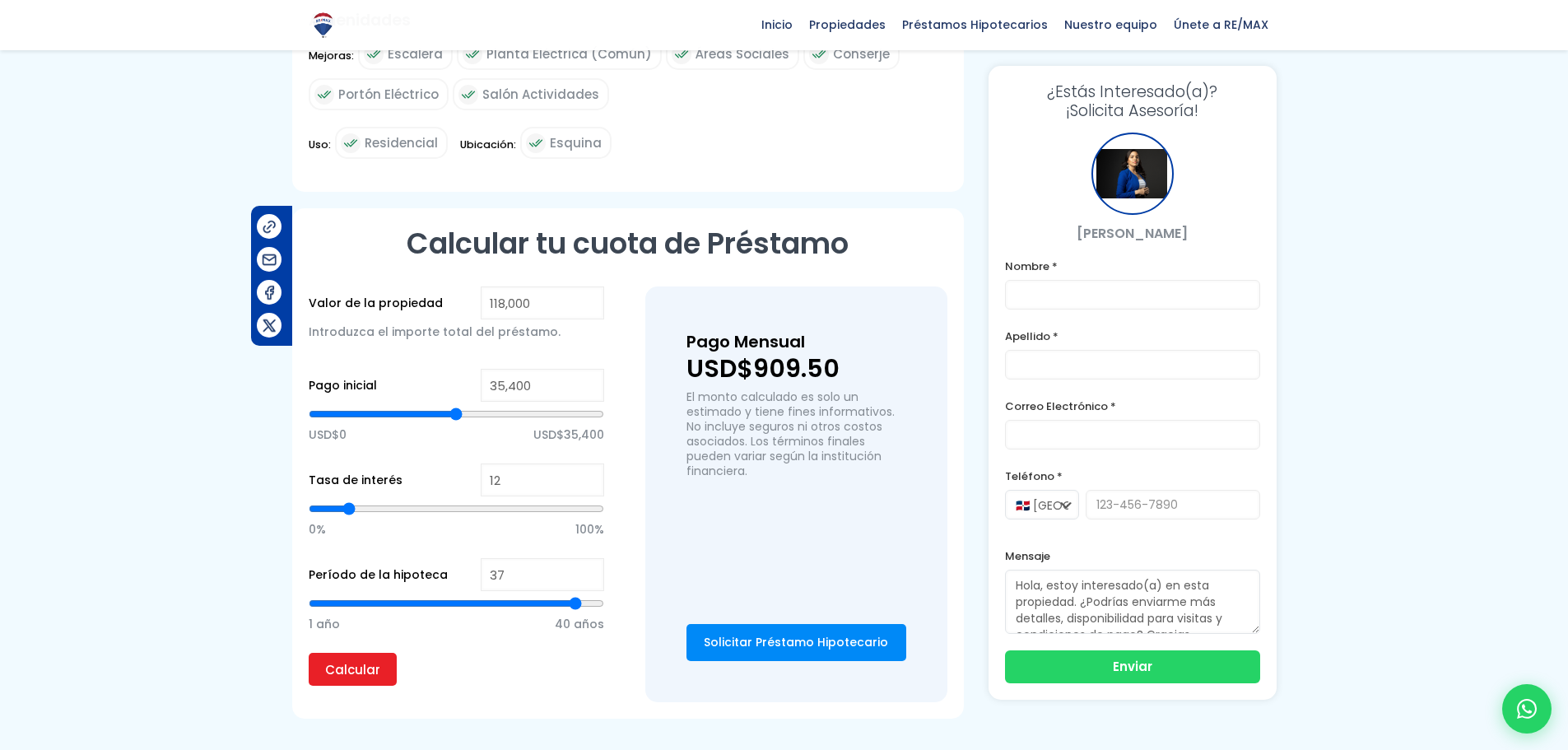
type input "36"
type input "35"
type input "33"
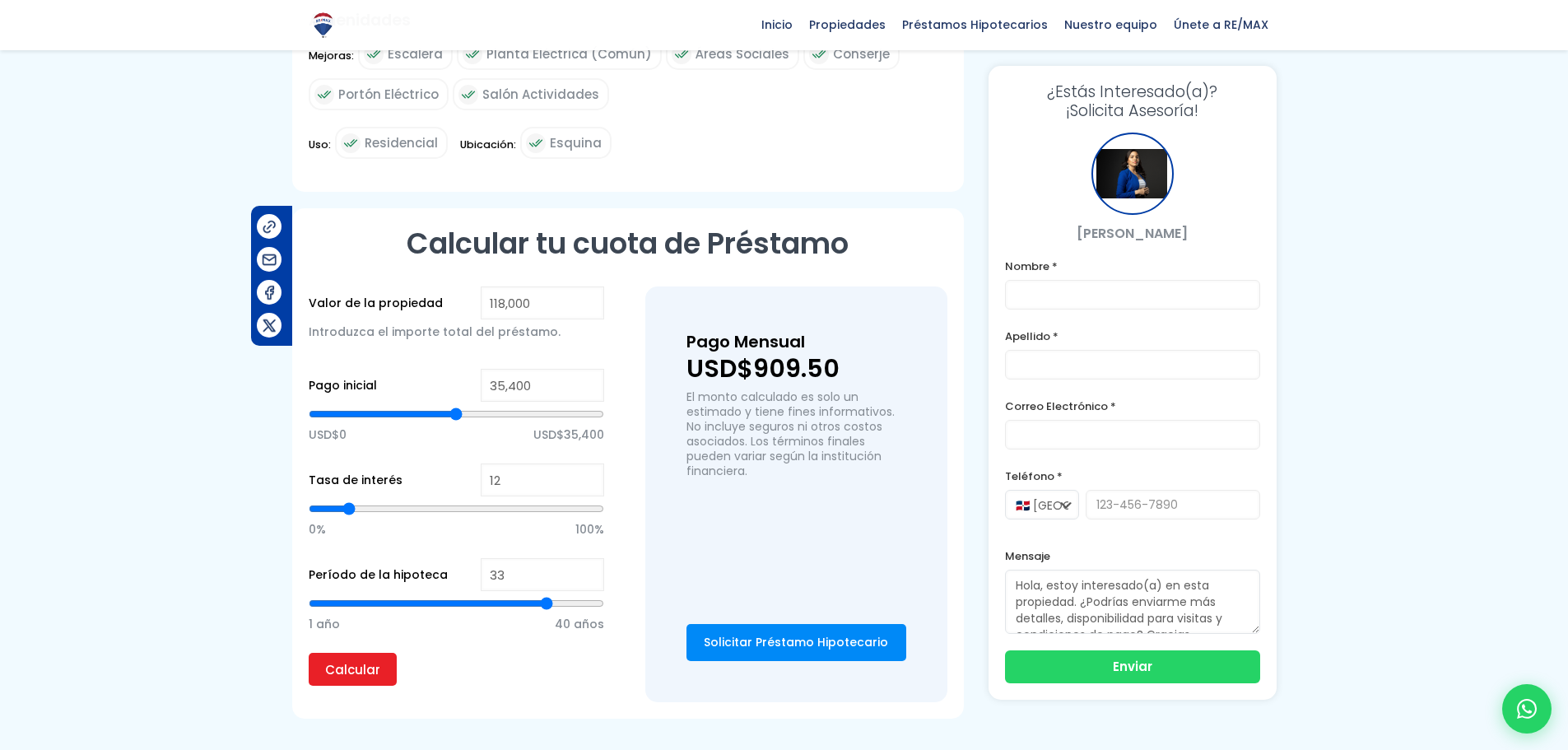
type input "31"
type input "30"
type input "29"
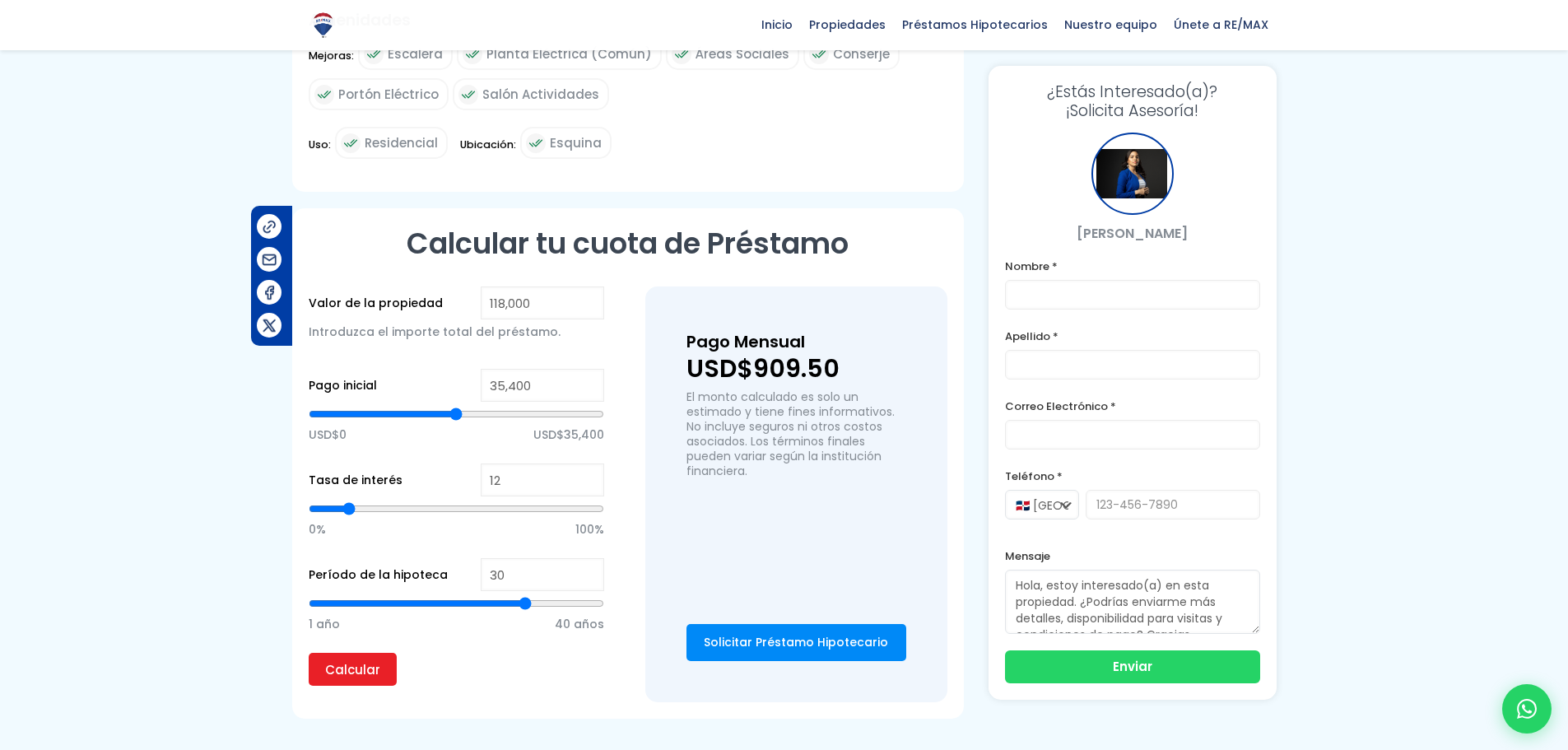
type input "29"
type input "28"
type input "26"
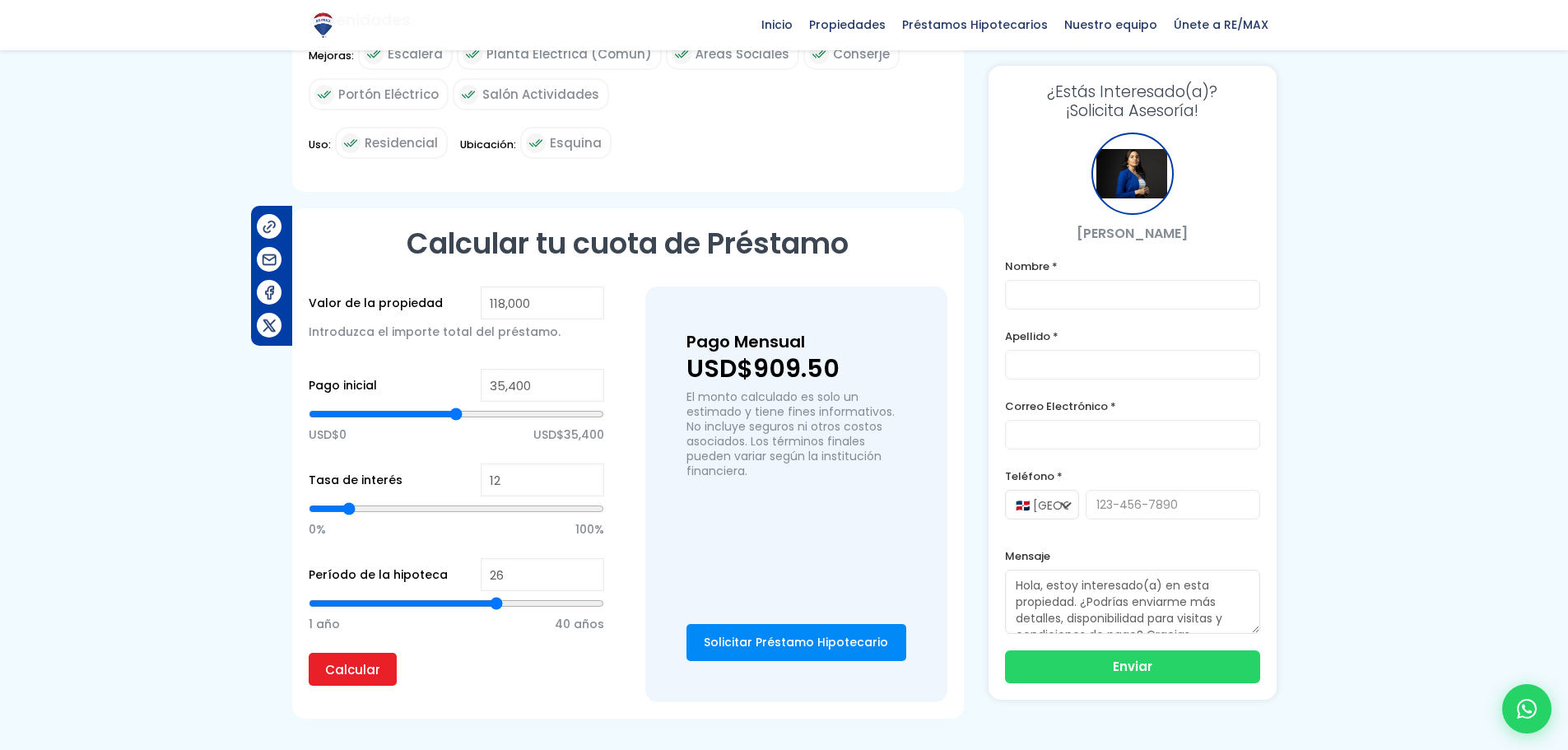
type input "25"
type input "24"
type input "23"
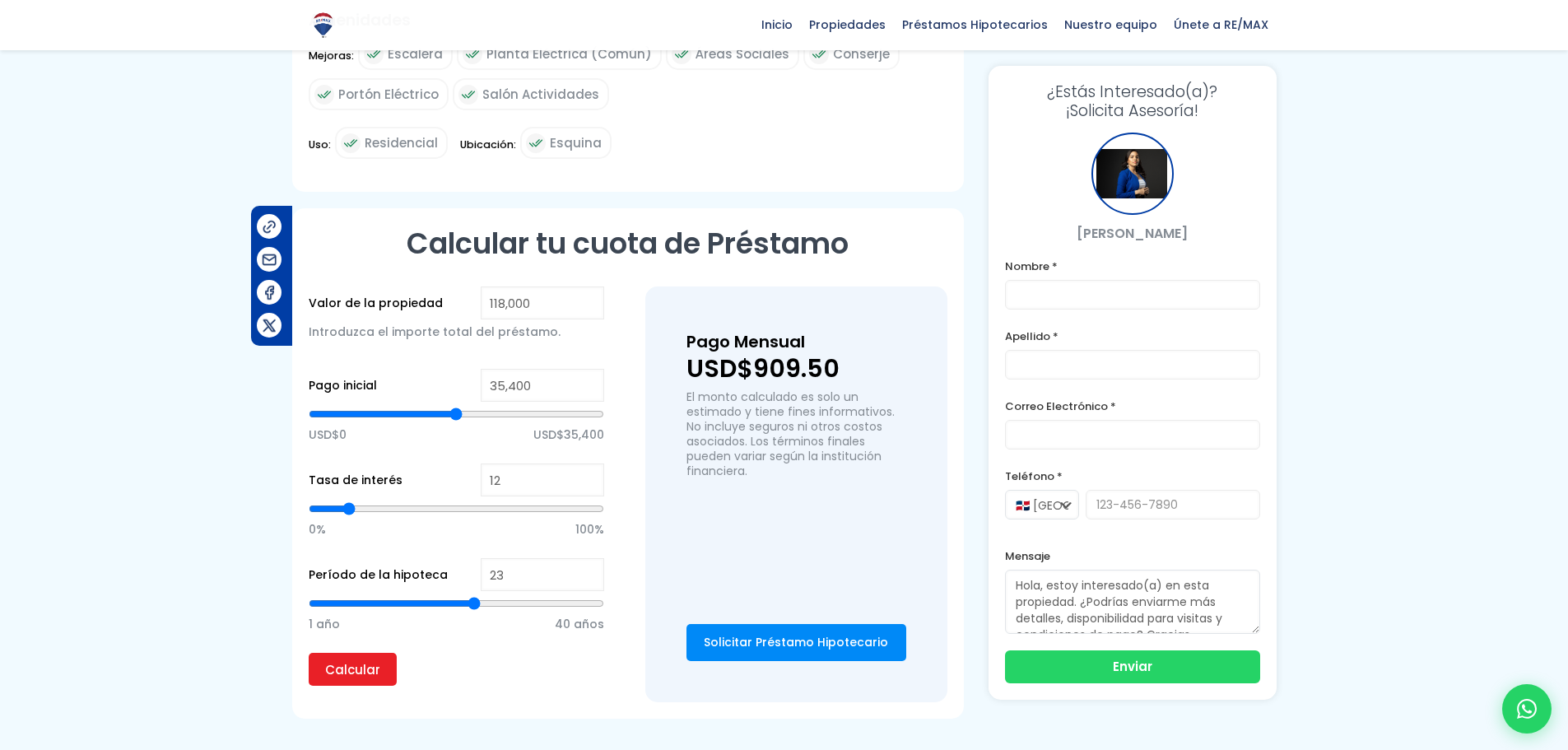
drag, startPoint x: 595, startPoint y: 563, endPoint x: 475, endPoint y: 575, distance: 120.6
type input "23"
click at [475, 595] on input "range" at bounding box center [456, 603] width 296 height 16
drag, startPoint x: 510, startPoint y: 546, endPoint x: 489, endPoint y: 550, distance: 21.4
click at [495, 558] on input "23" at bounding box center [542, 574] width 124 height 33
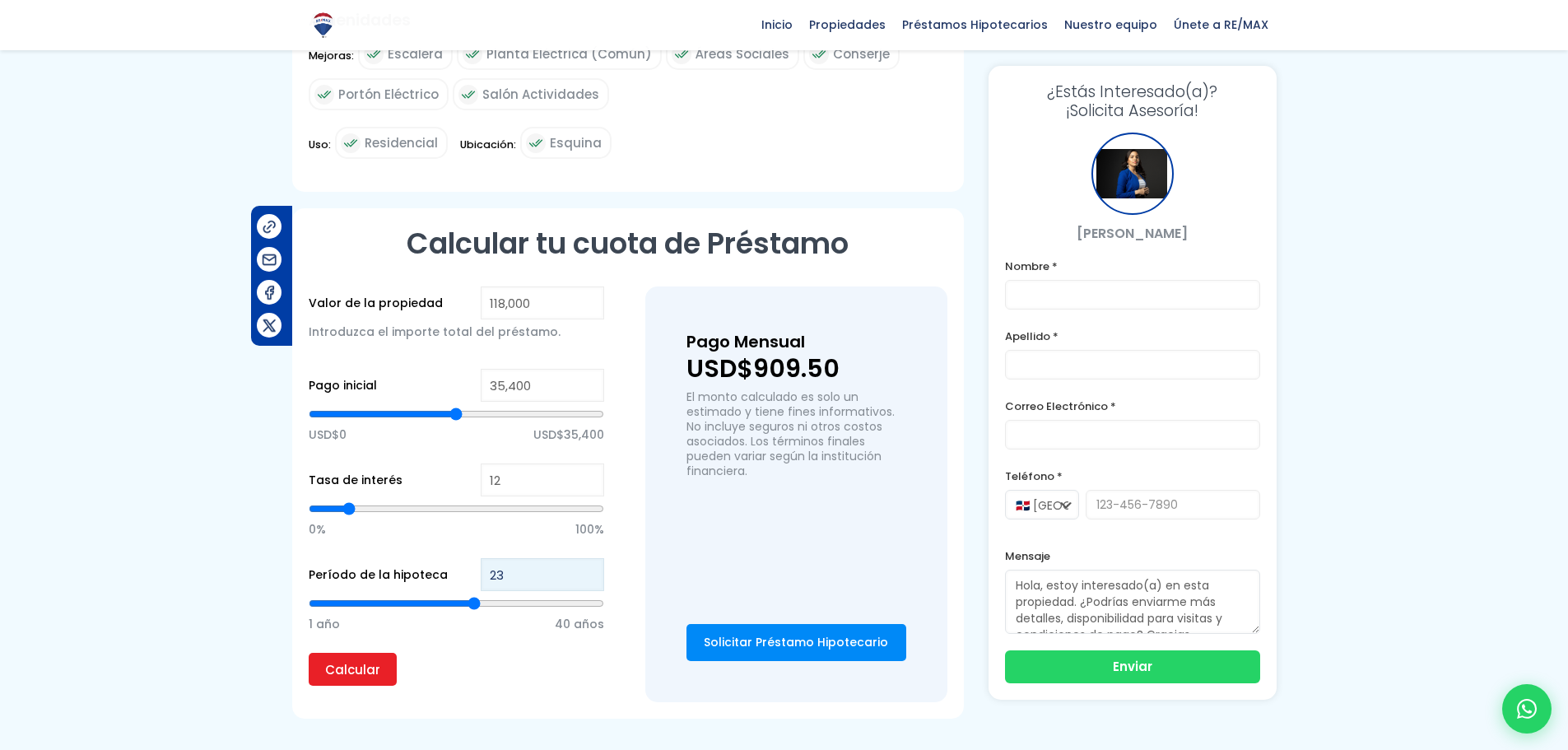
type input "20"
drag, startPoint x: 533, startPoint y: 349, endPoint x: 479, endPoint y: 349, distance: 54.0
click at [479, 369] on div "Pago inicial 35,400 USD$0 USD$35,400" at bounding box center [456, 416] width 296 height 95
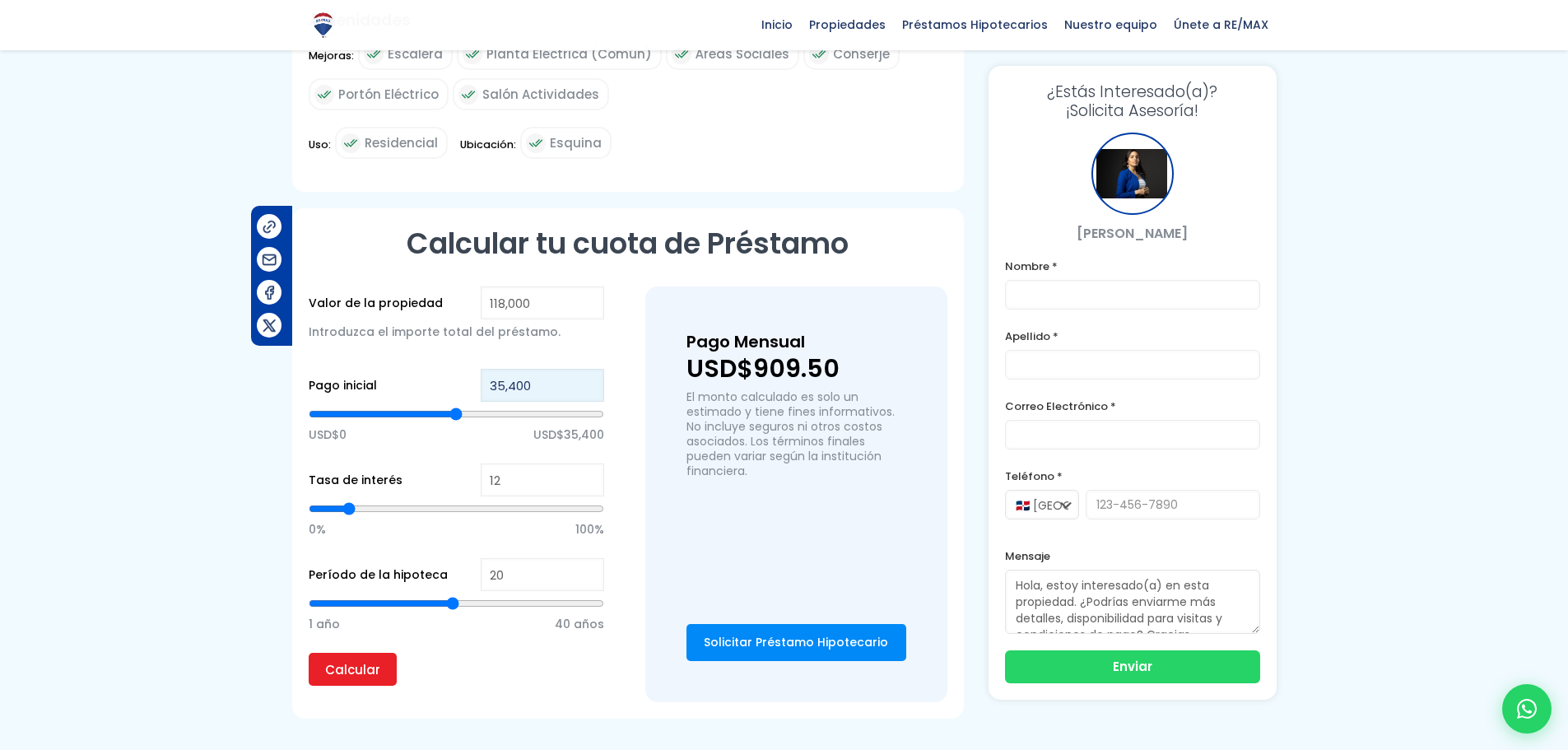
type input "4"
type input "40"
type input "400"
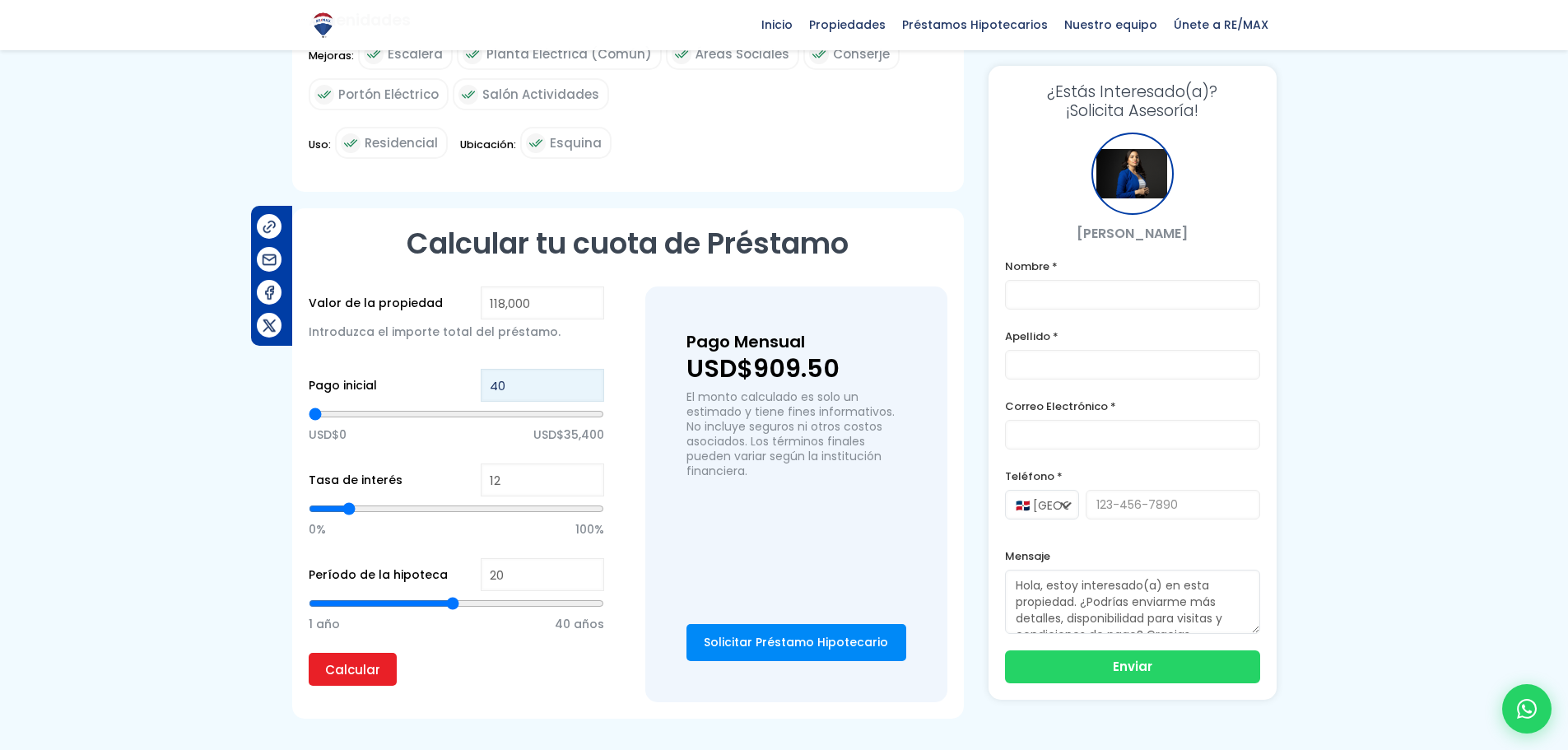
type input "400"
type input "4,000"
type input "4000"
type input "40,000"
type input "40000"
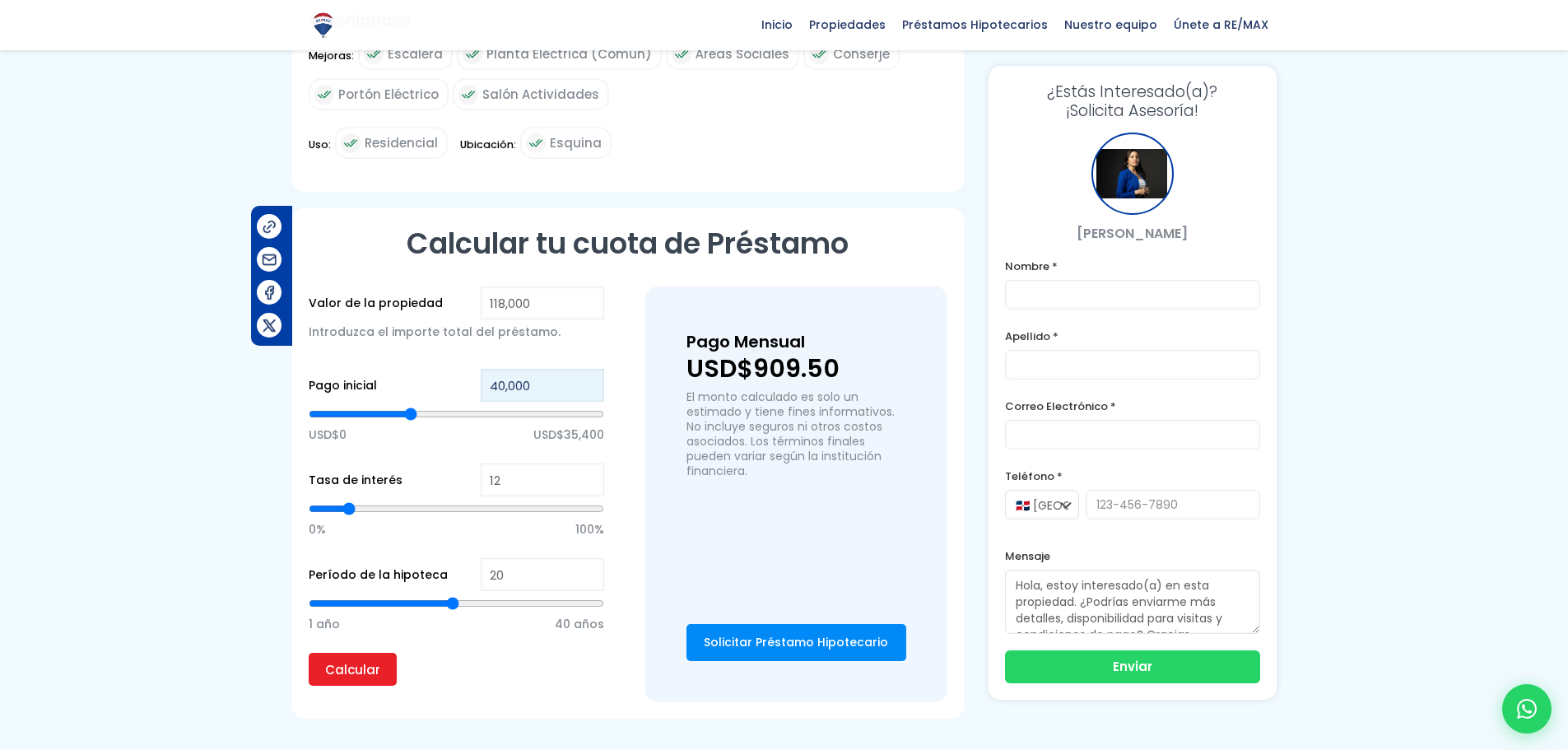
type input "40,000"
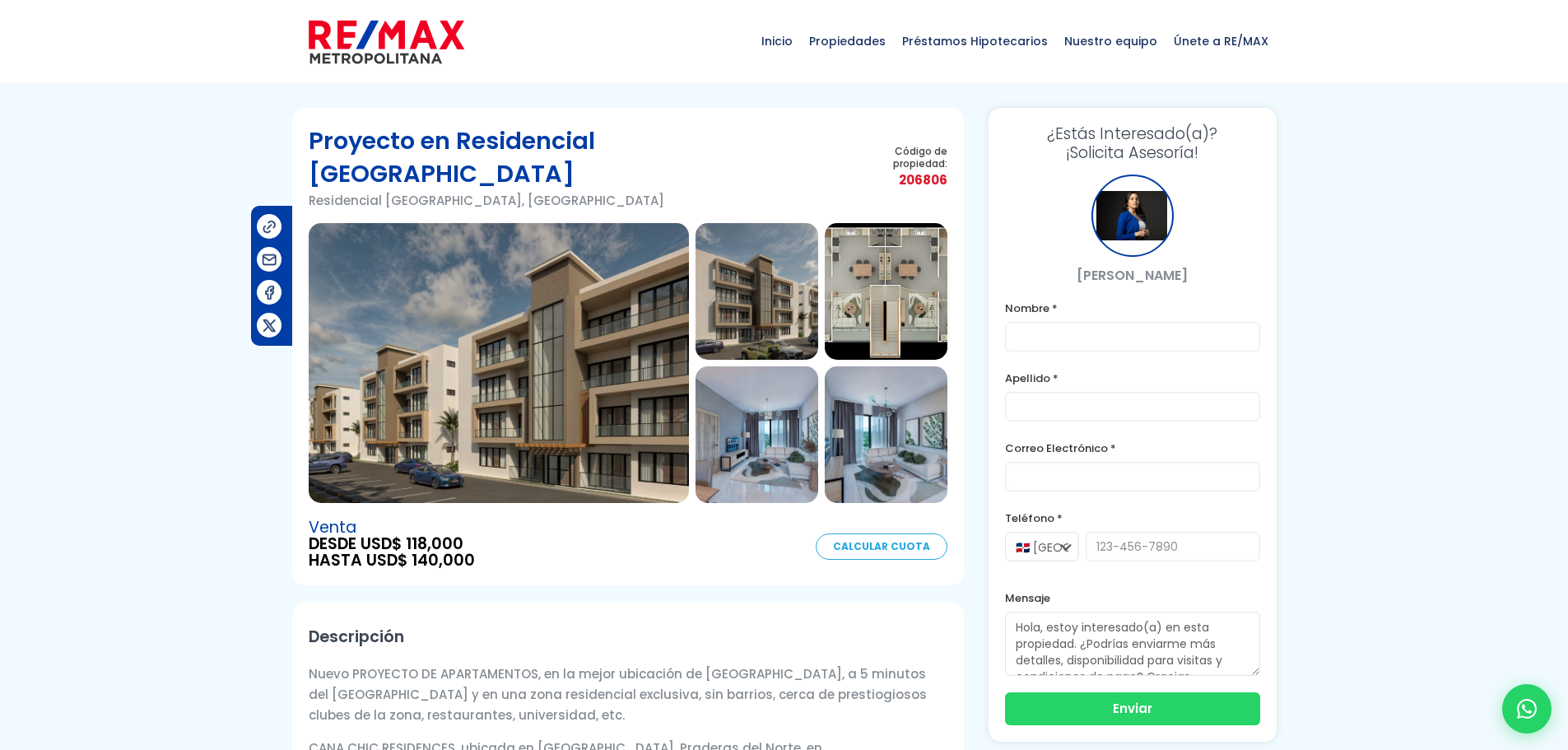
click at [416, 32] on img at bounding box center [386, 42] width 156 height 49
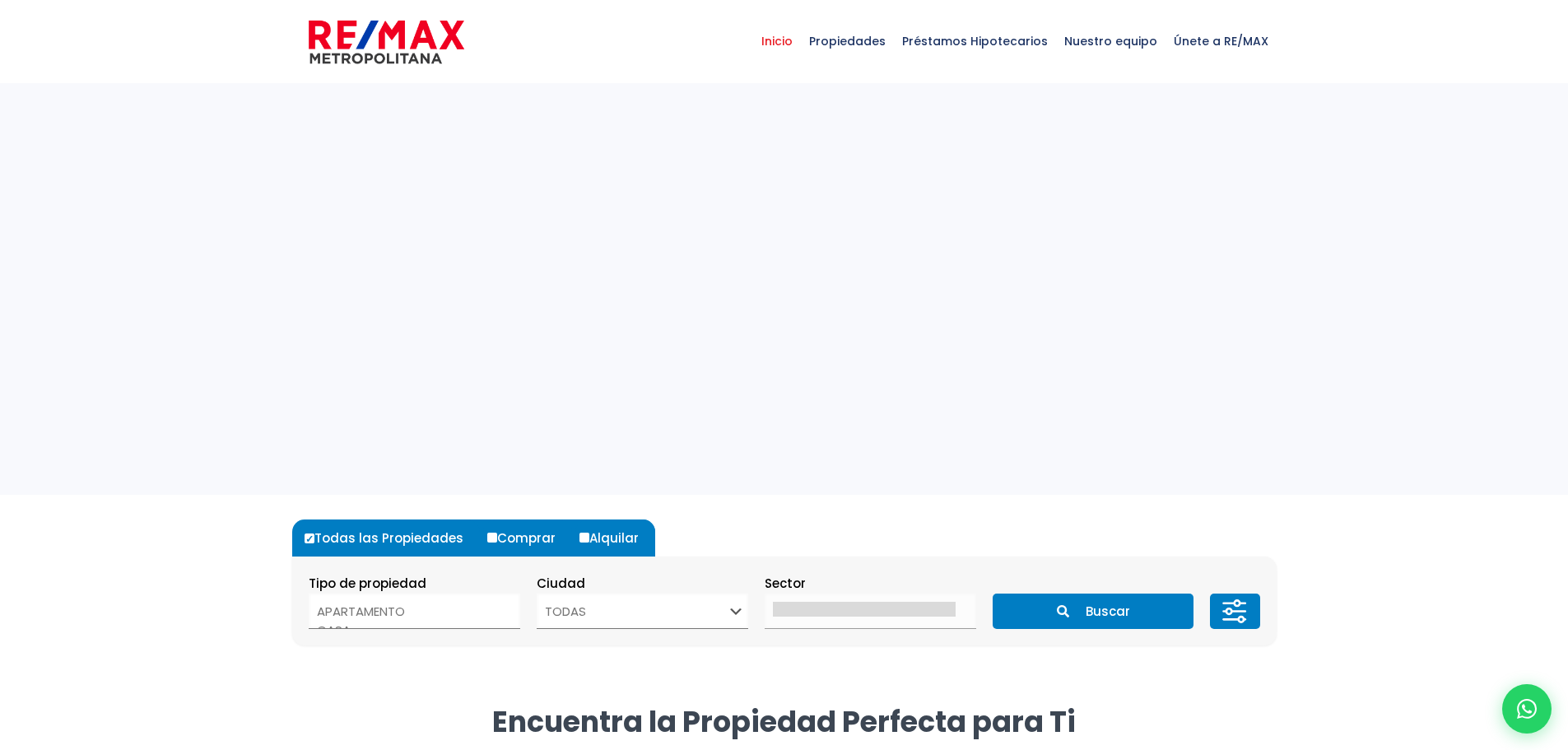
select select
drag, startPoint x: 0, startPoint y: 0, endPoint x: 429, endPoint y: 37, distance: 430.6
click at [429, 37] on img at bounding box center [386, 42] width 156 height 49
click at [487, 612] on span at bounding box center [414, 611] width 211 height 36
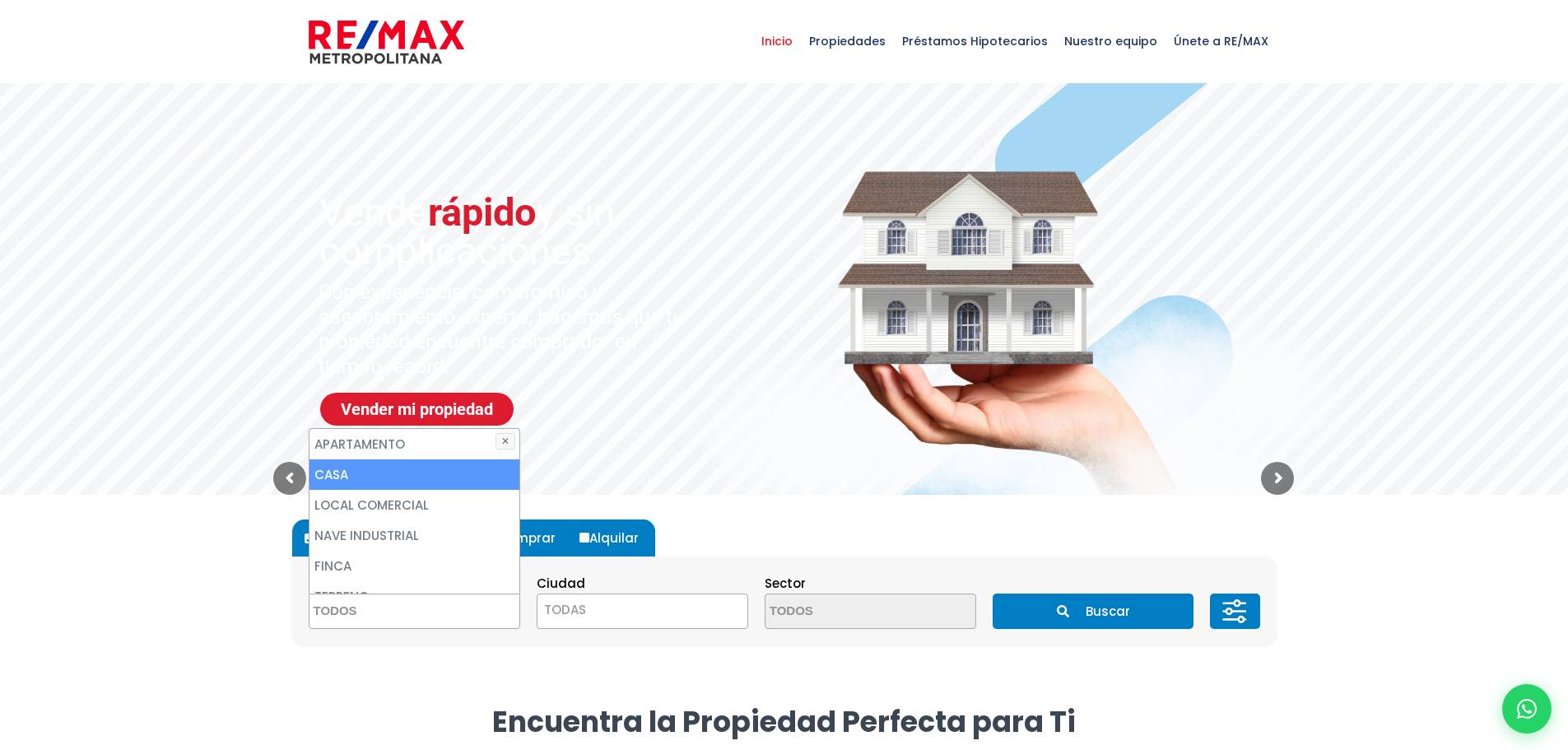
click at [386, 477] on li "CASA" at bounding box center [414, 475] width 210 height 31
select select "house"
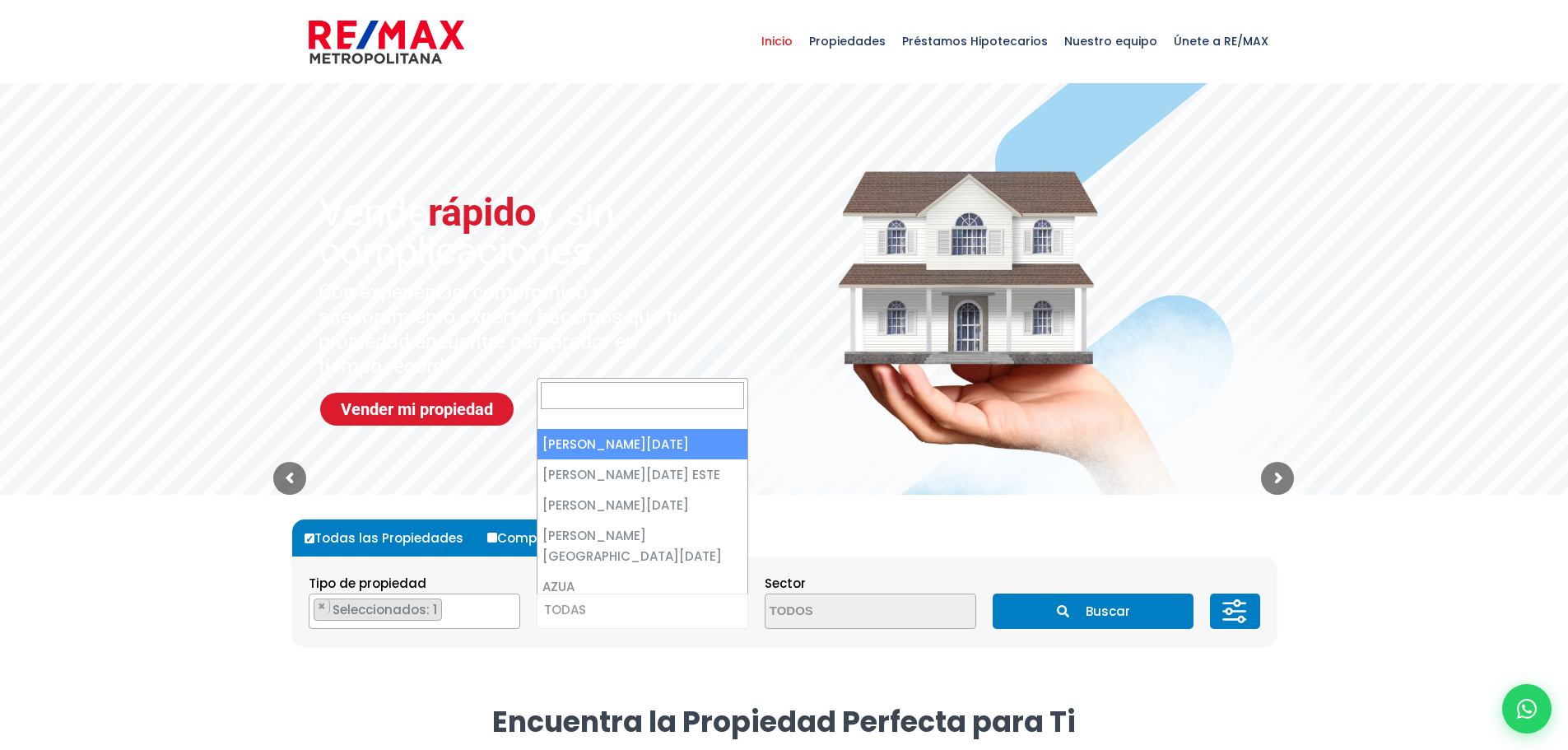
click at [585, 607] on span "TODAS" at bounding box center [564, 609] width 42 height 17
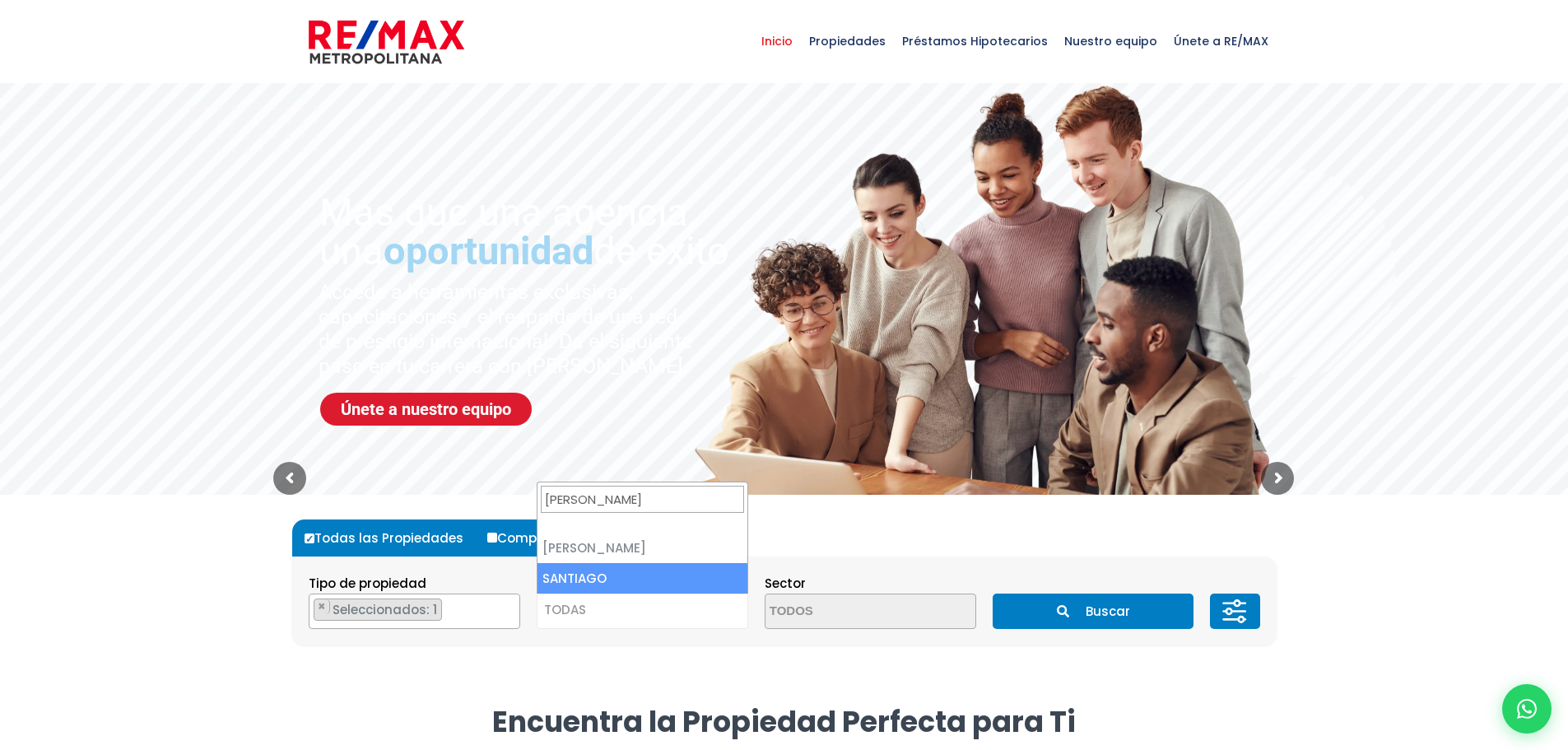
type input "santi"
select select "120"
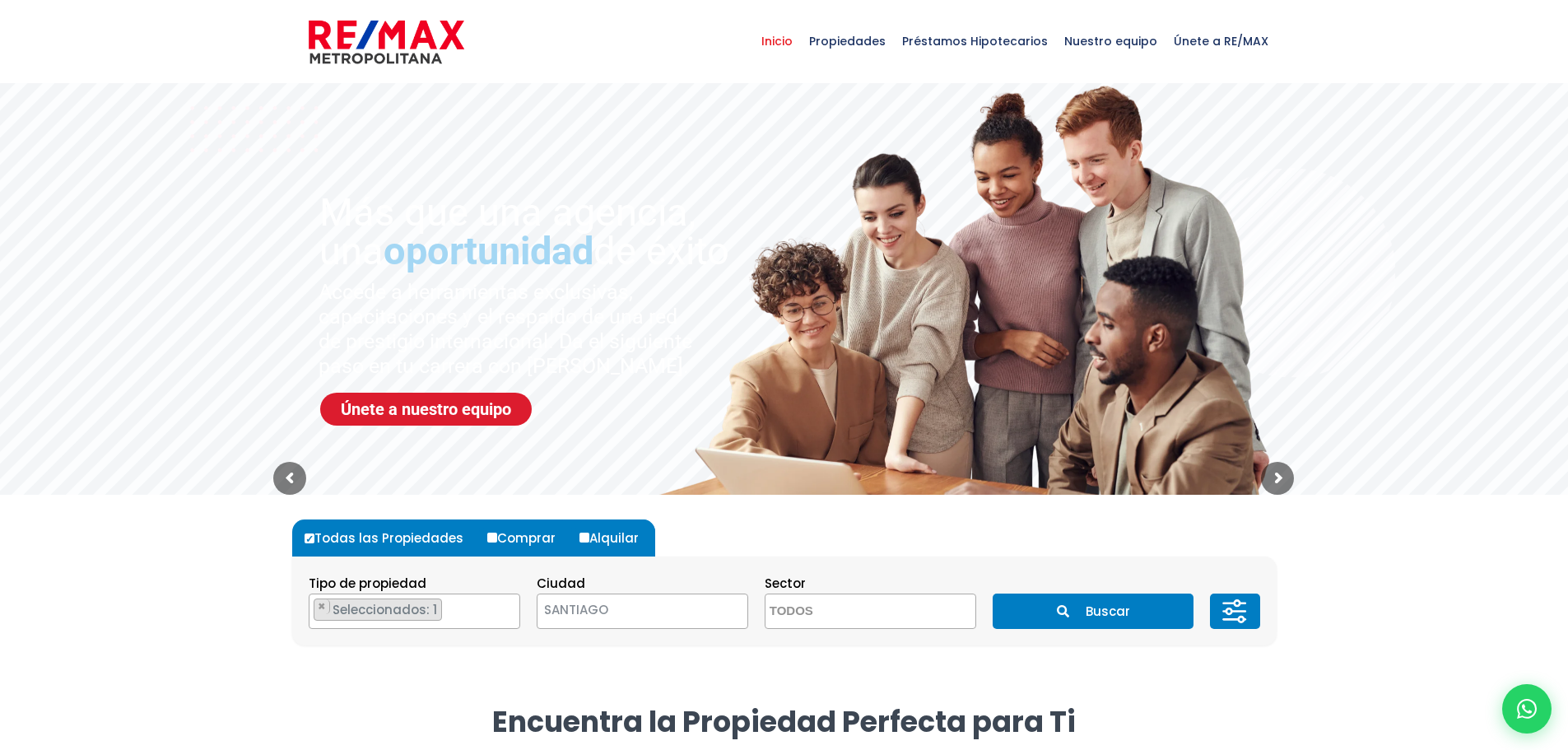
click at [1144, 611] on button "Buscar" at bounding box center [1093, 611] width 201 height 36
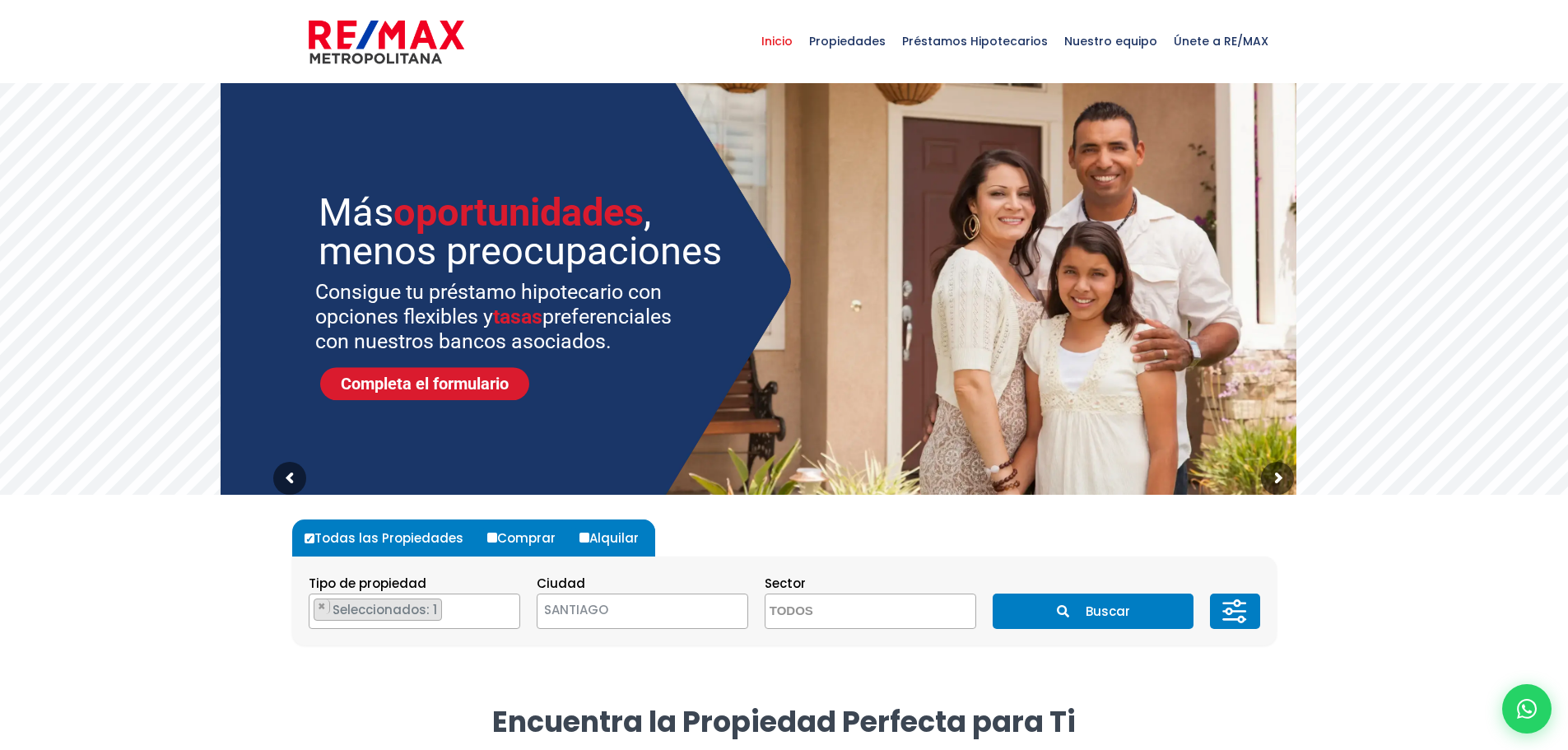
click at [1130, 616] on button "Buscar" at bounding box center [1093, 611] width 201 height 36
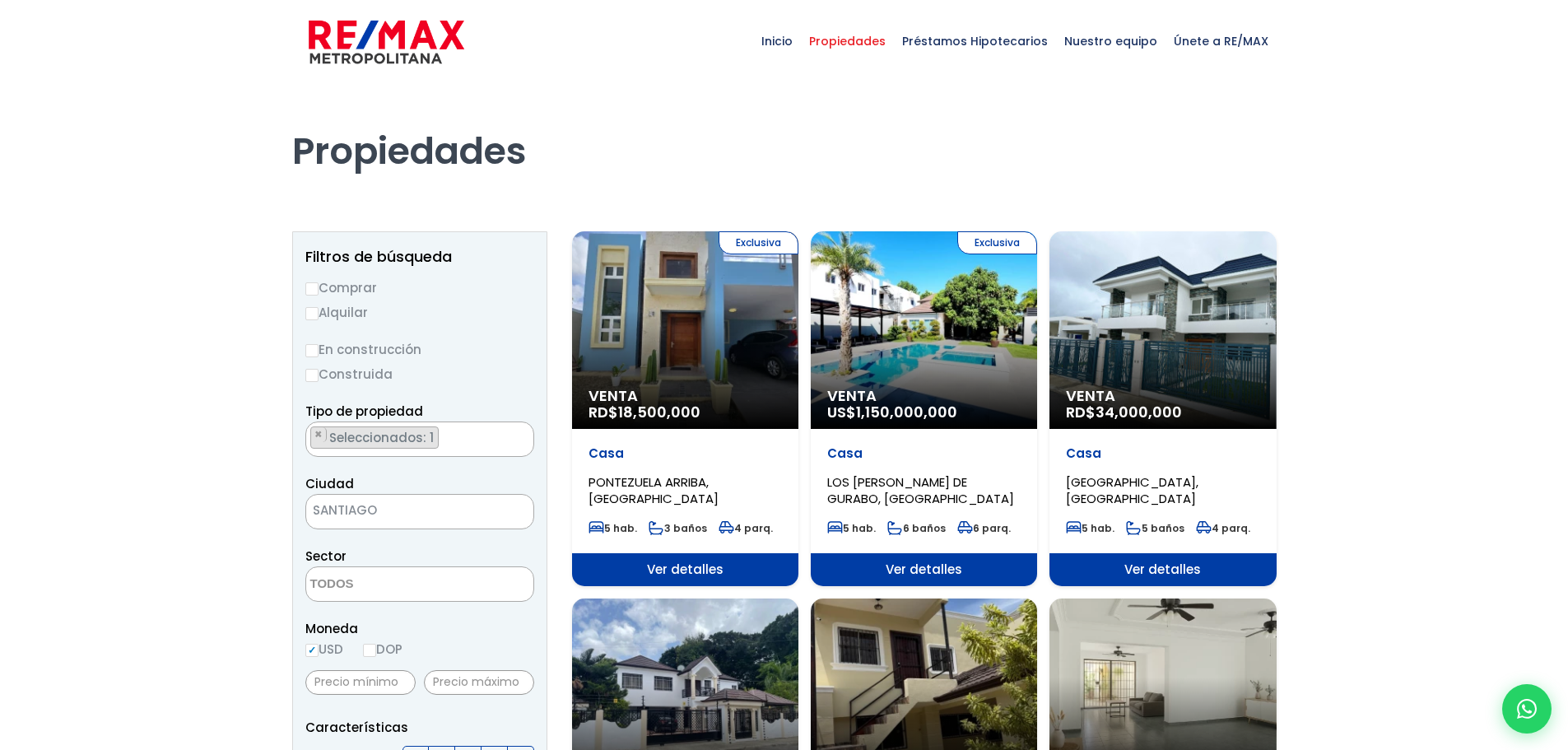
click at [374, 651] on input "DOP" at bounding box center [369, 649] width 13 height 13
radio input "true"
click at [695, 359] on div "Exclusiva Venta RD$ 18,500,000" at bounding box center [685, 330] width 227 height 198
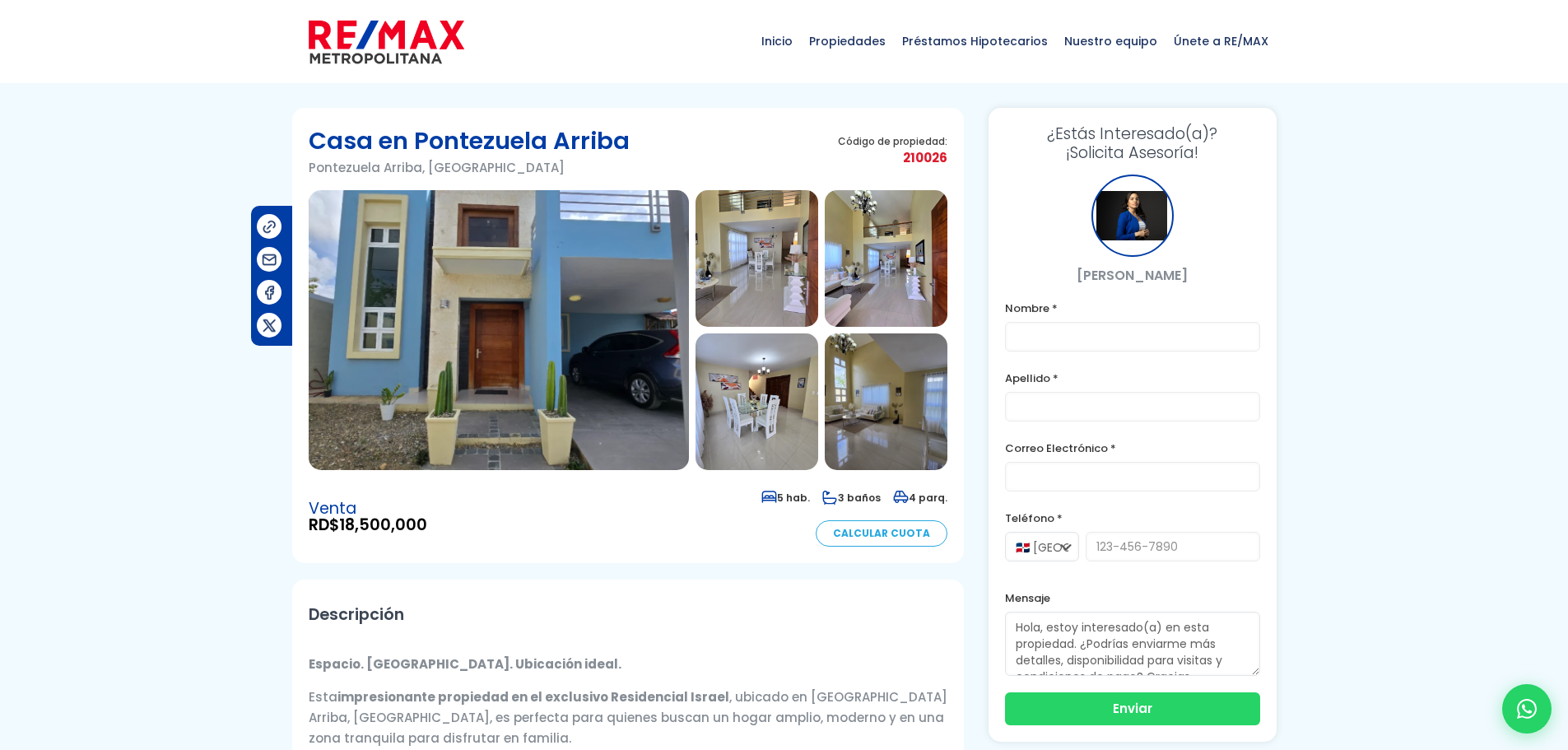
click at [506, 342] on img at bounding box center [499, 330] width 380 height 280
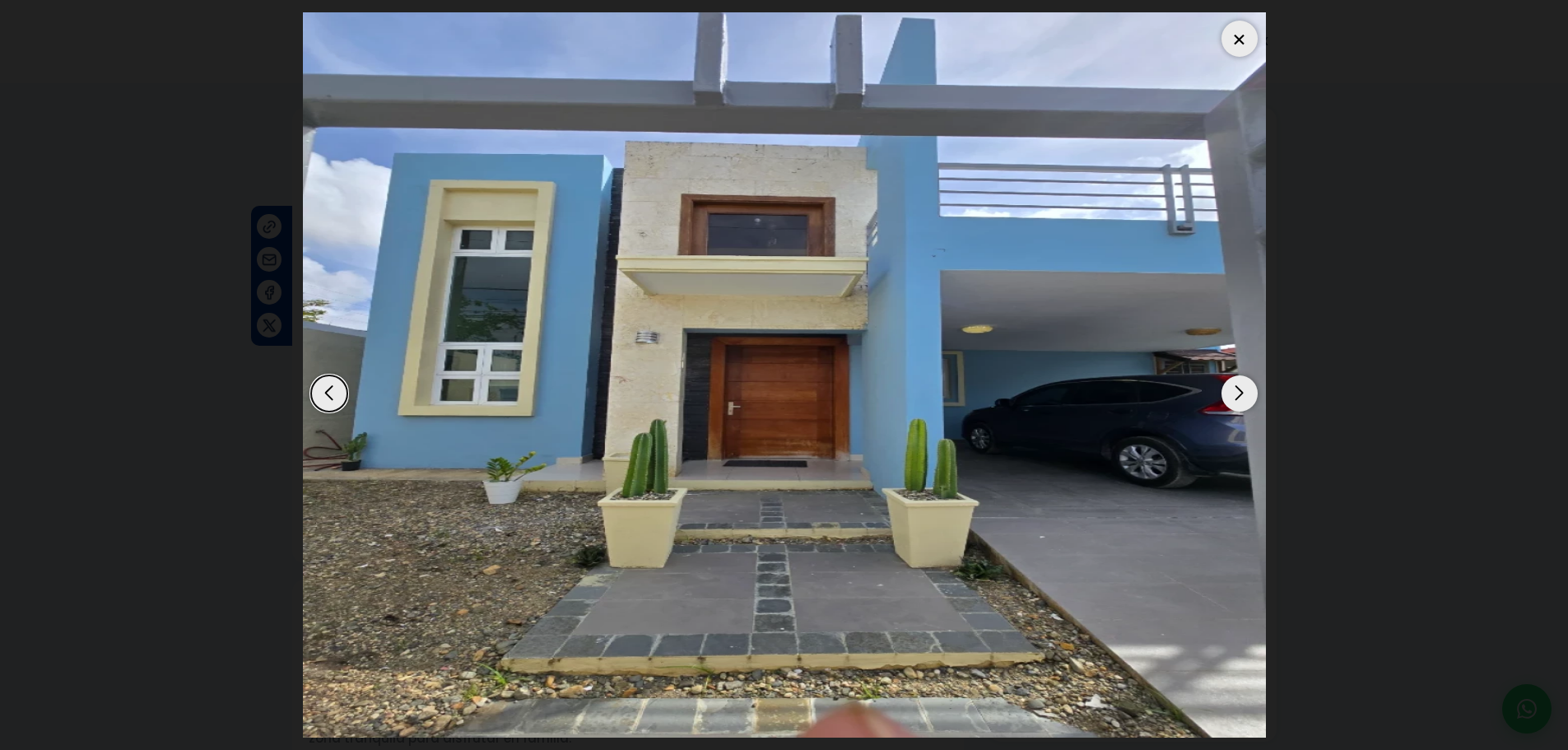
click at [1241, 385] on div "Next slide" at bounding box center [1239, 393] width 36 height 36
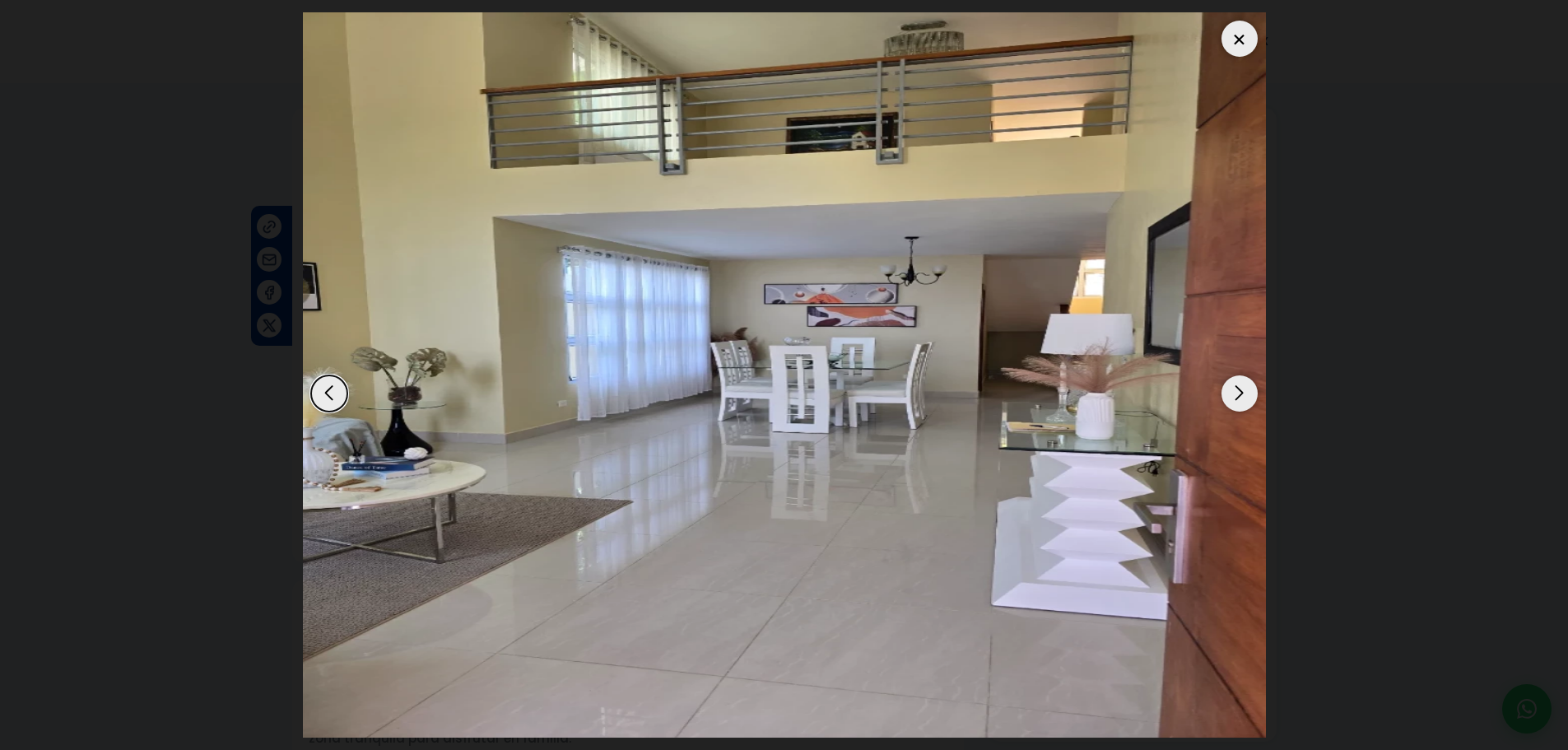
click at [1241, 389] on div "Next slide" at bounding box center [1239, 393] width 36 height 36
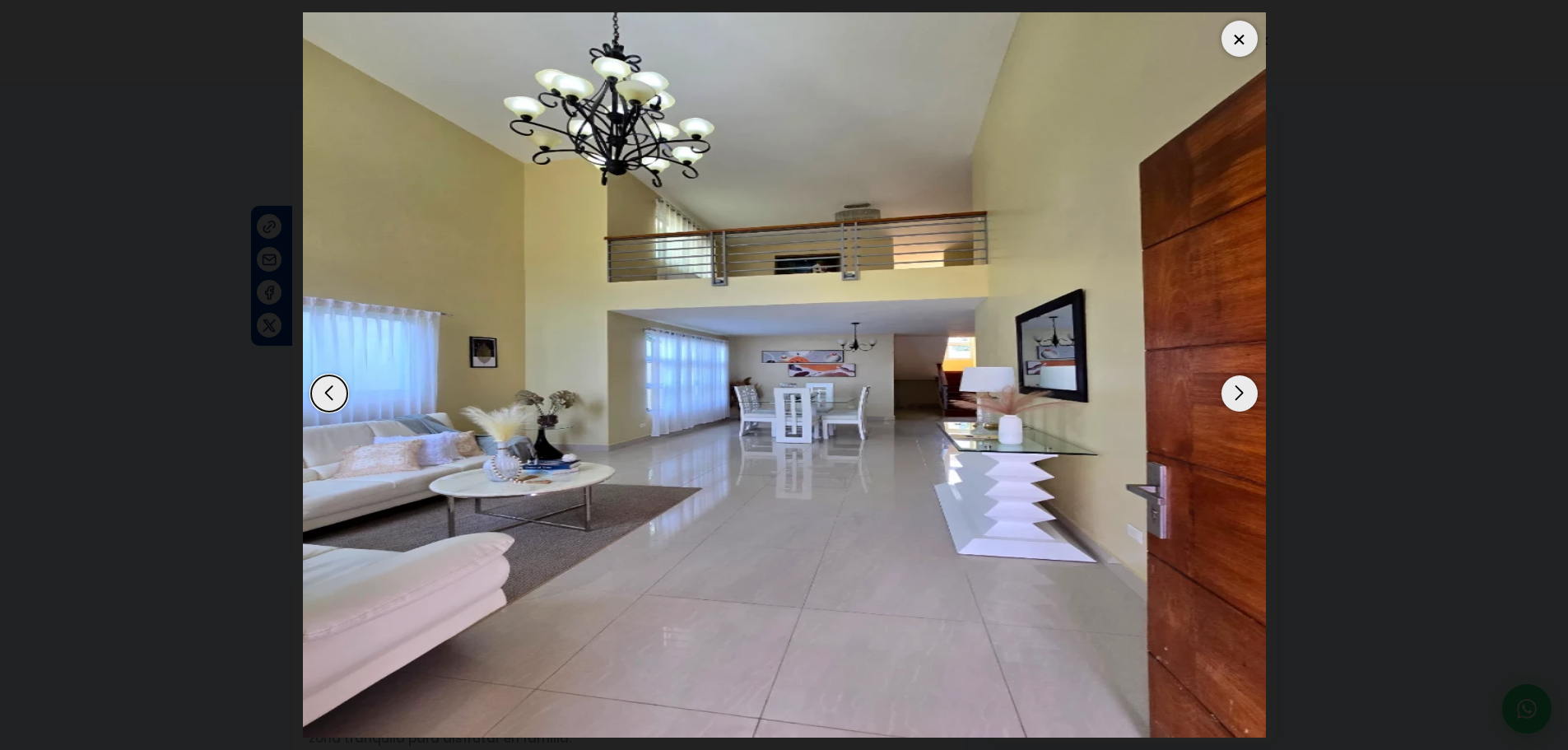
click at [1241, 389] on div "Next slide" at bounding box center [1239, 393] width 36 height 36
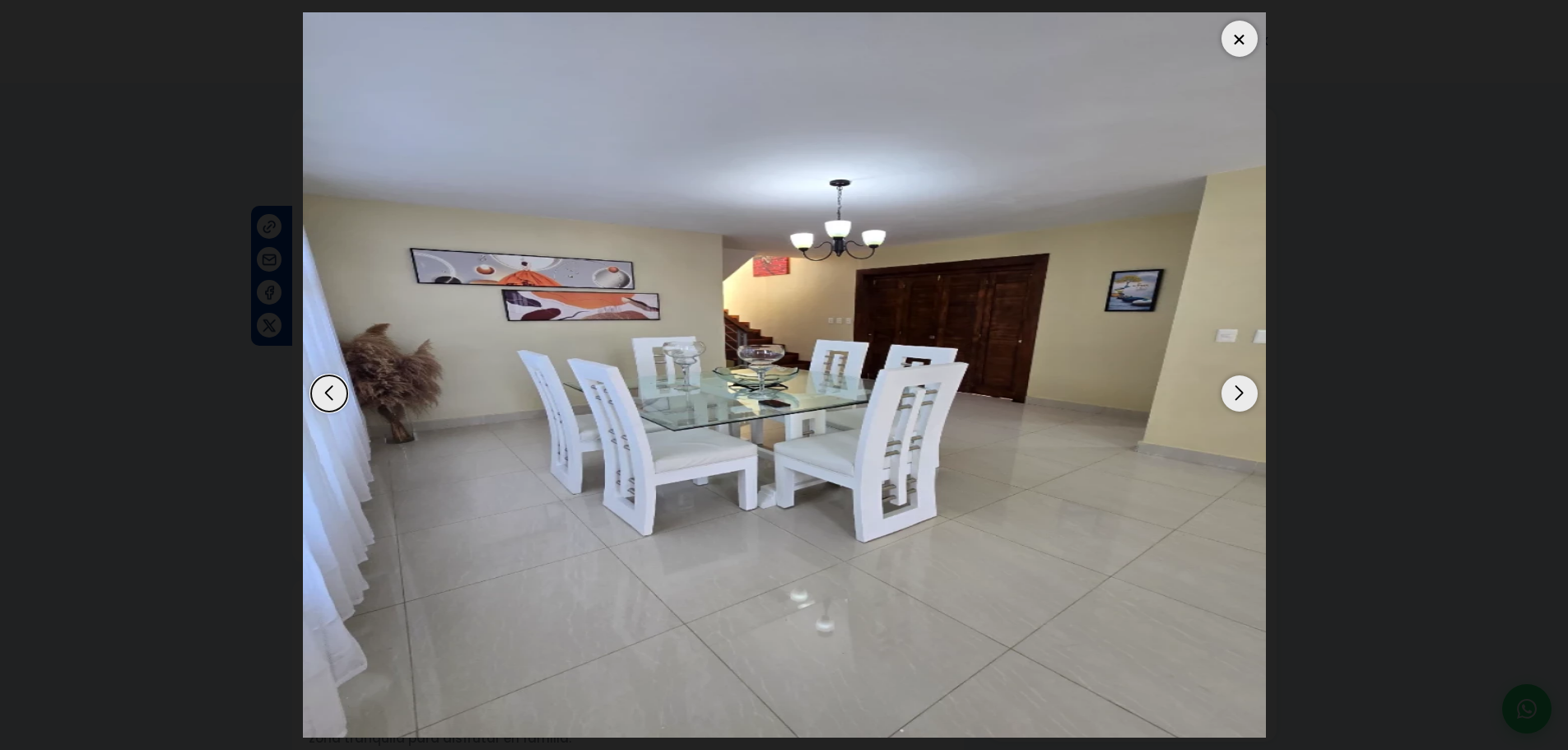
click at [1241, 389] on div "Next slide" at bounding box center [1239, 393] width 36 height 36
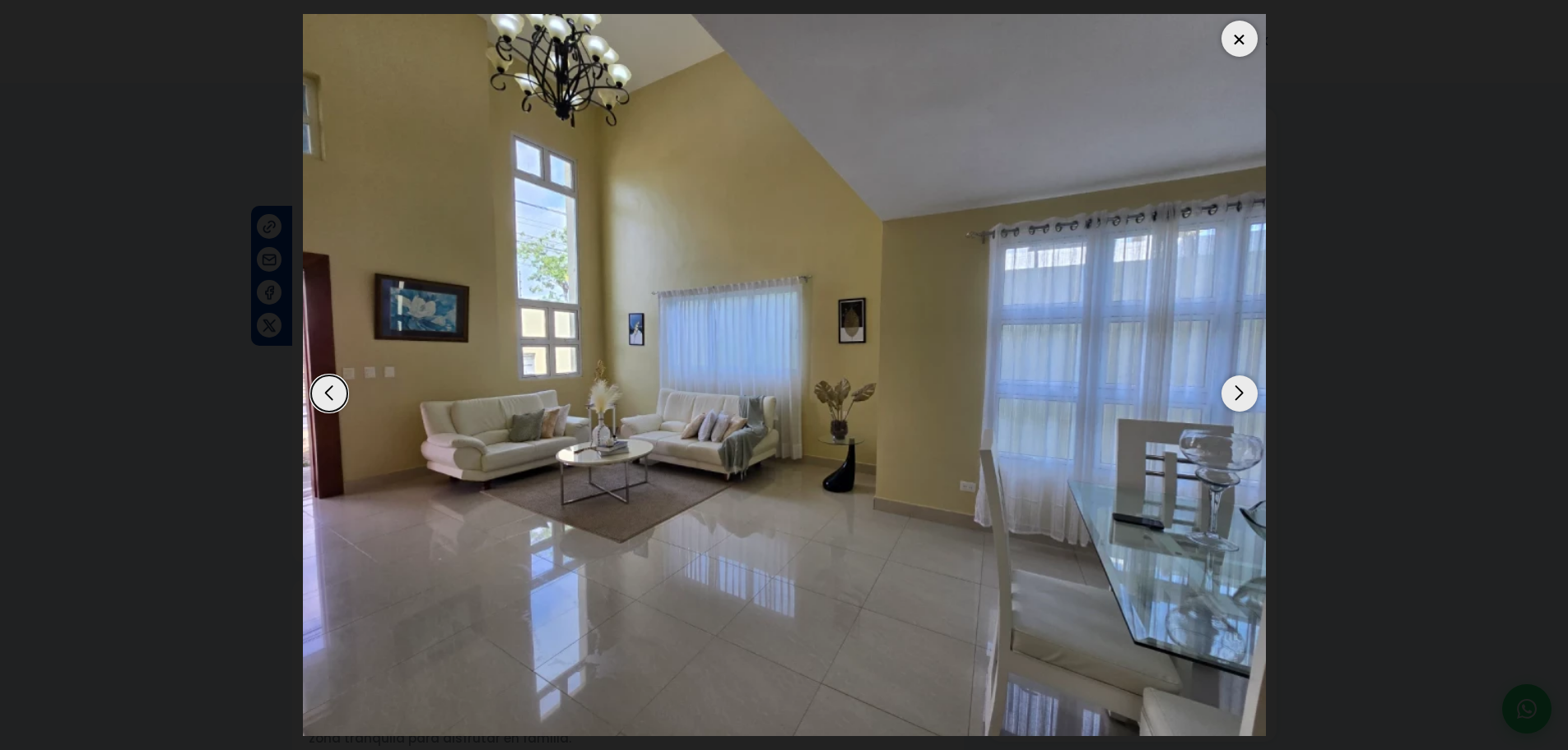
click at [1241, 389] on div "Next slide" at bounding box center [1239, 393] width 36 height 36
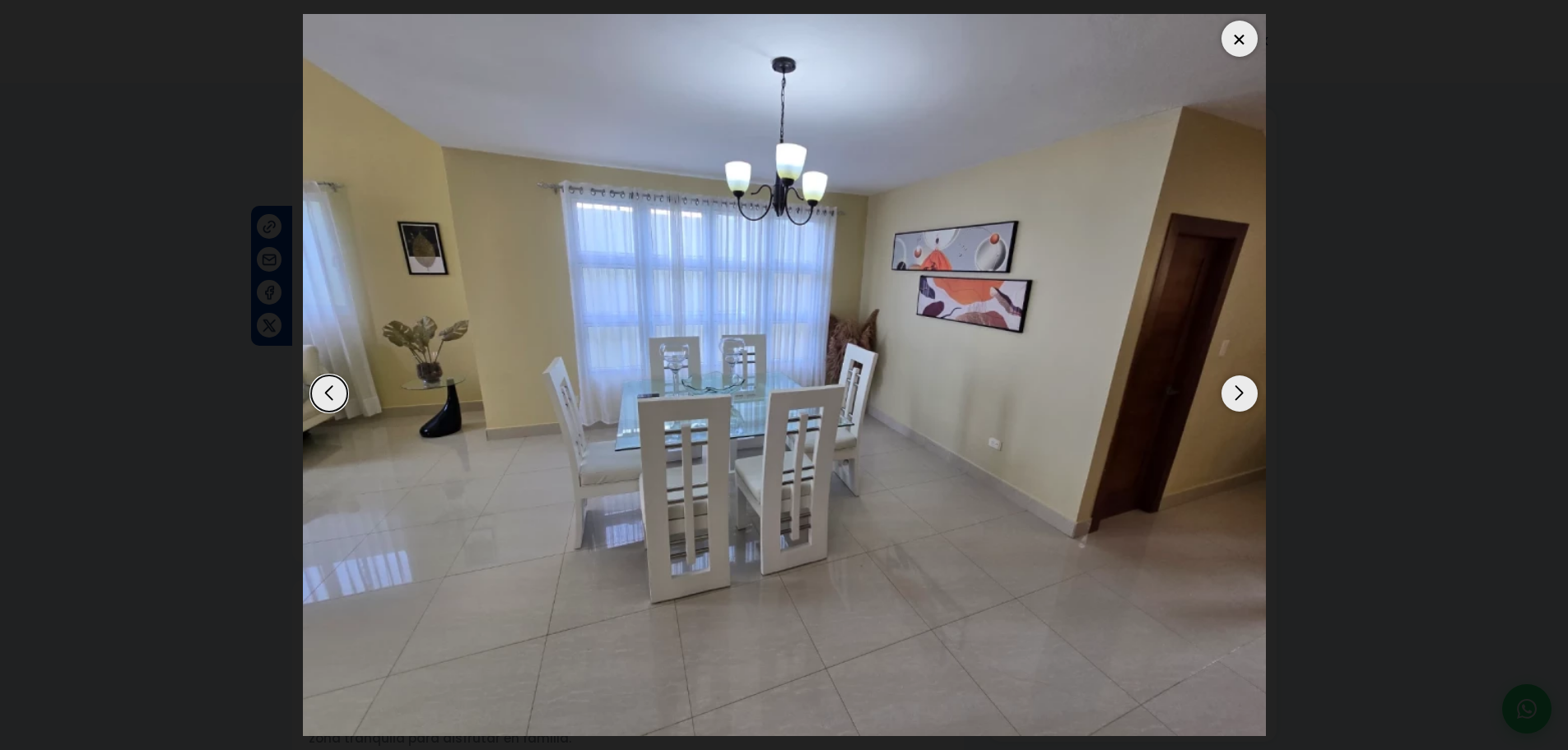
click at [1241, 389] on div "Next slide" at bounding box center [1239, 393] width 36 height 36
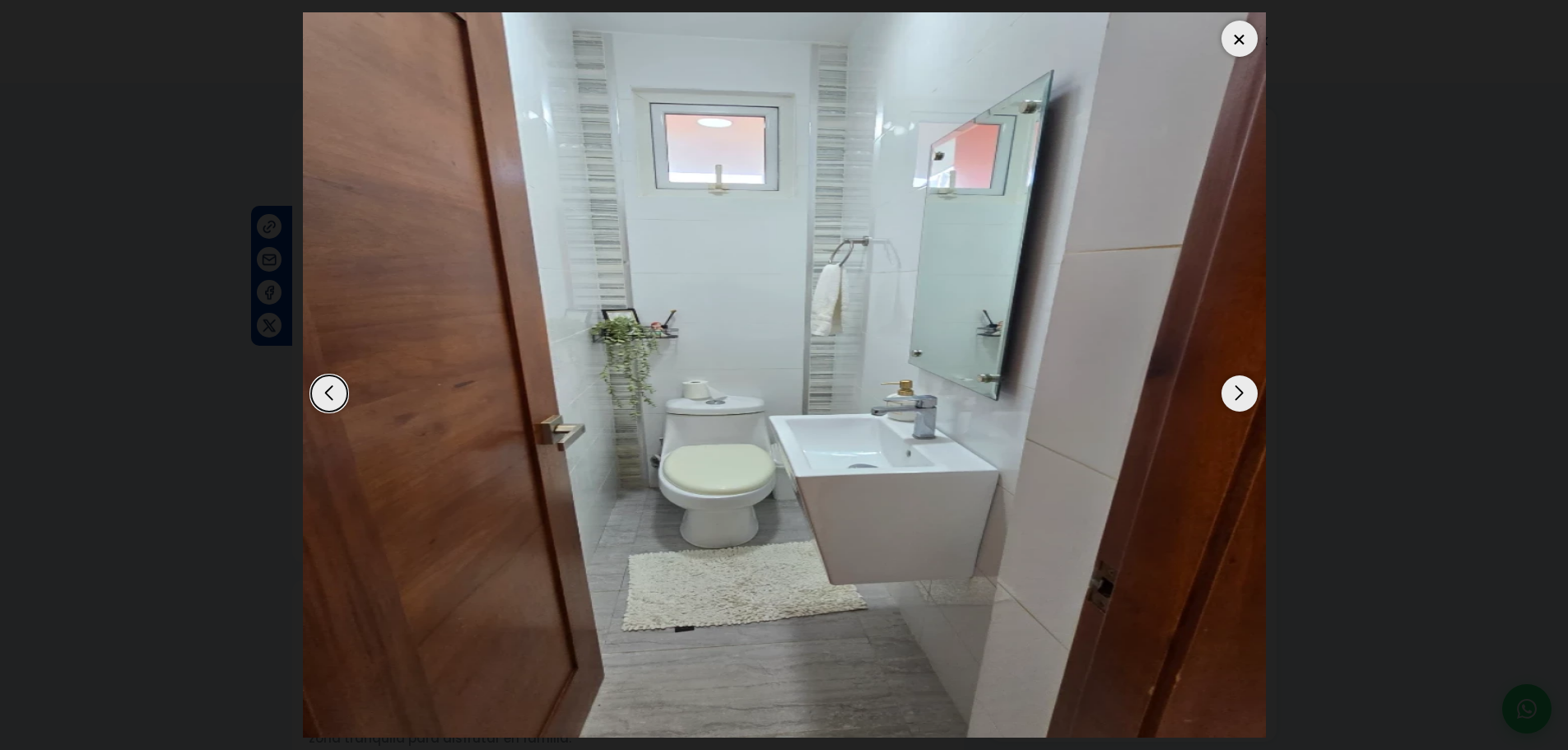
click at [1241, 389] on div "Next slide" at bounding box center [1239, 393] width 36 height 36
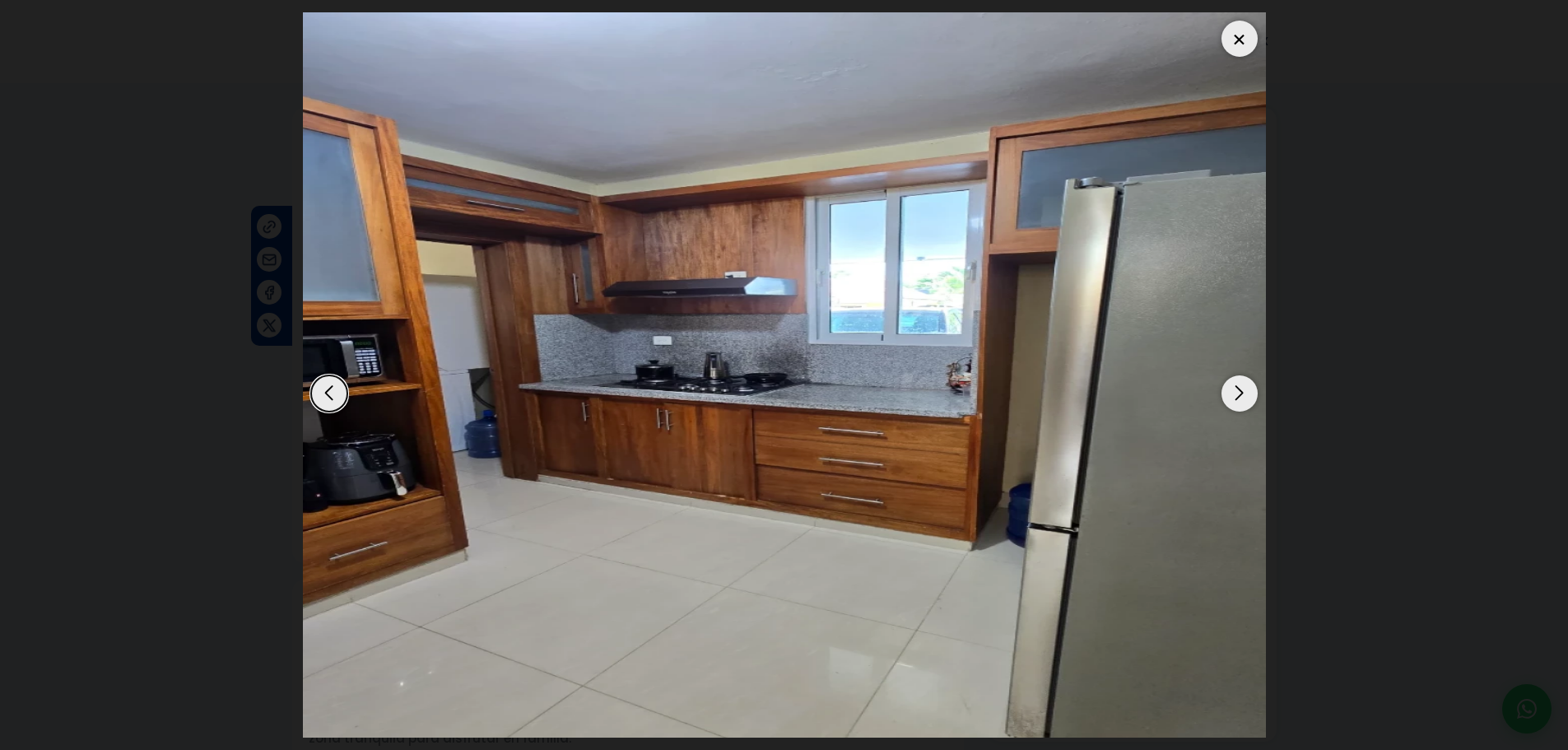
click at [1241, 389] on div "Next slide" at bounding box center [1239, 393] width 36 height 36
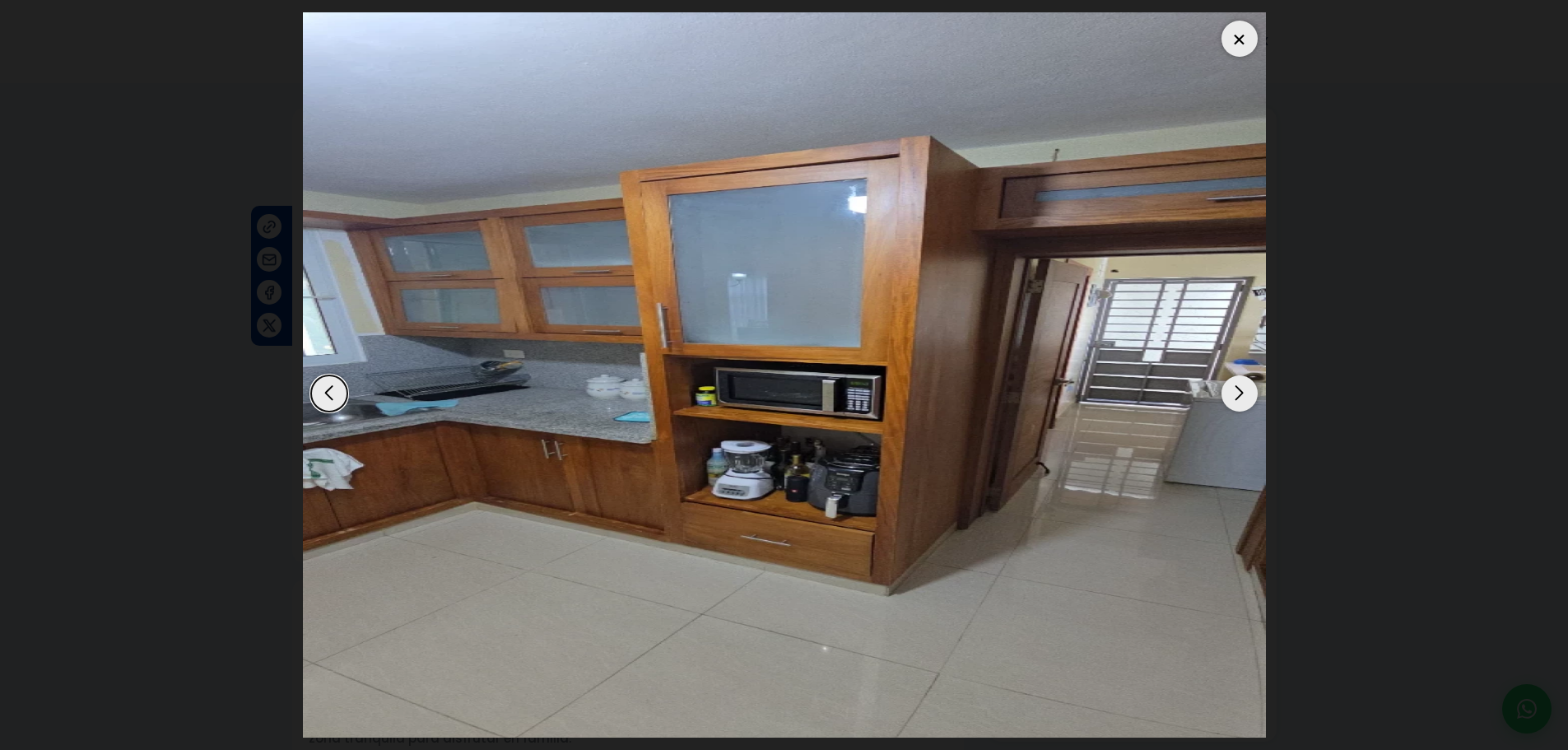
click at [1241, 389] on div "Next slide" at bounding box center [1239, 393] width 36 height 36
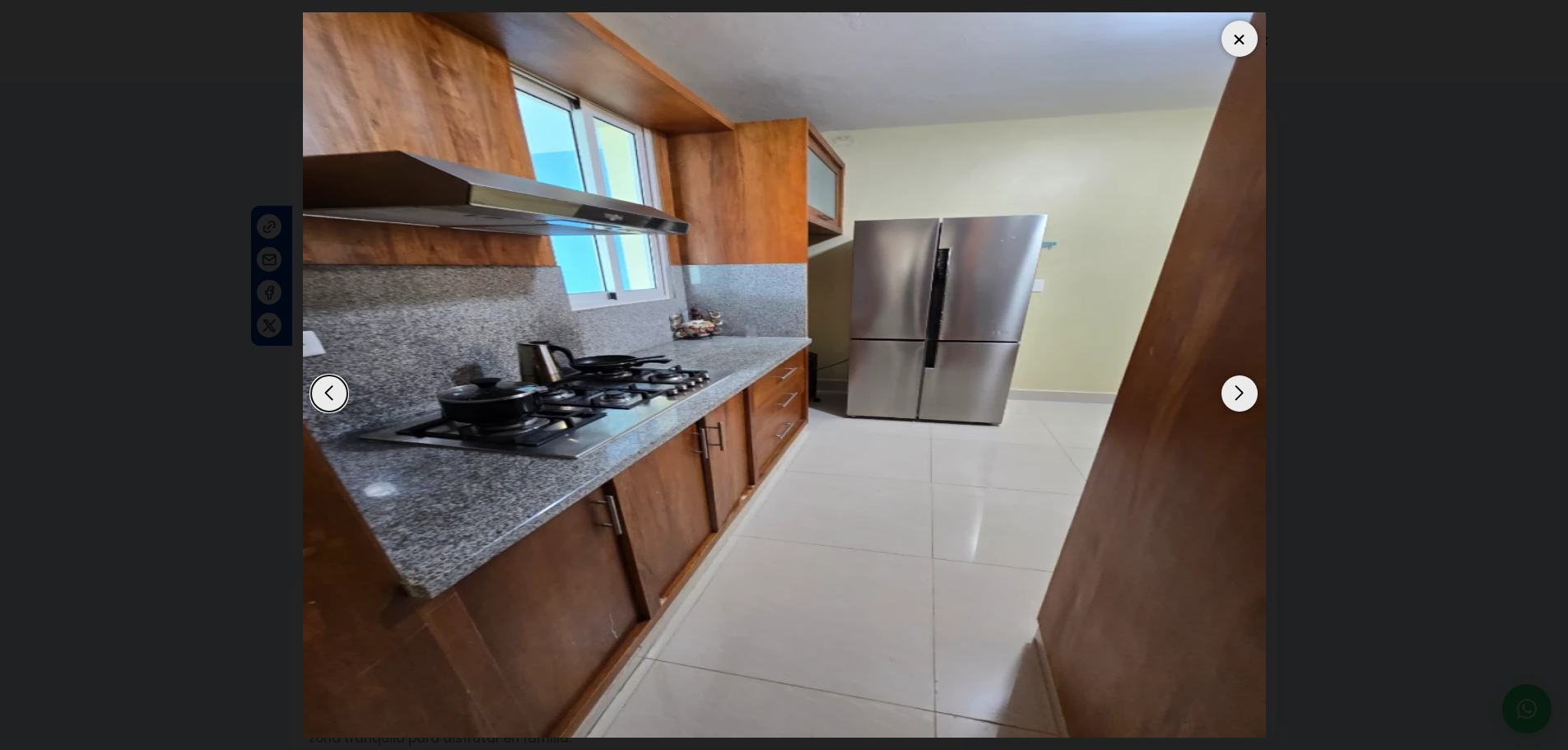
click at [1241, 389] on div "Next slide" at bounding box center [1239, 393] width 36 height 36
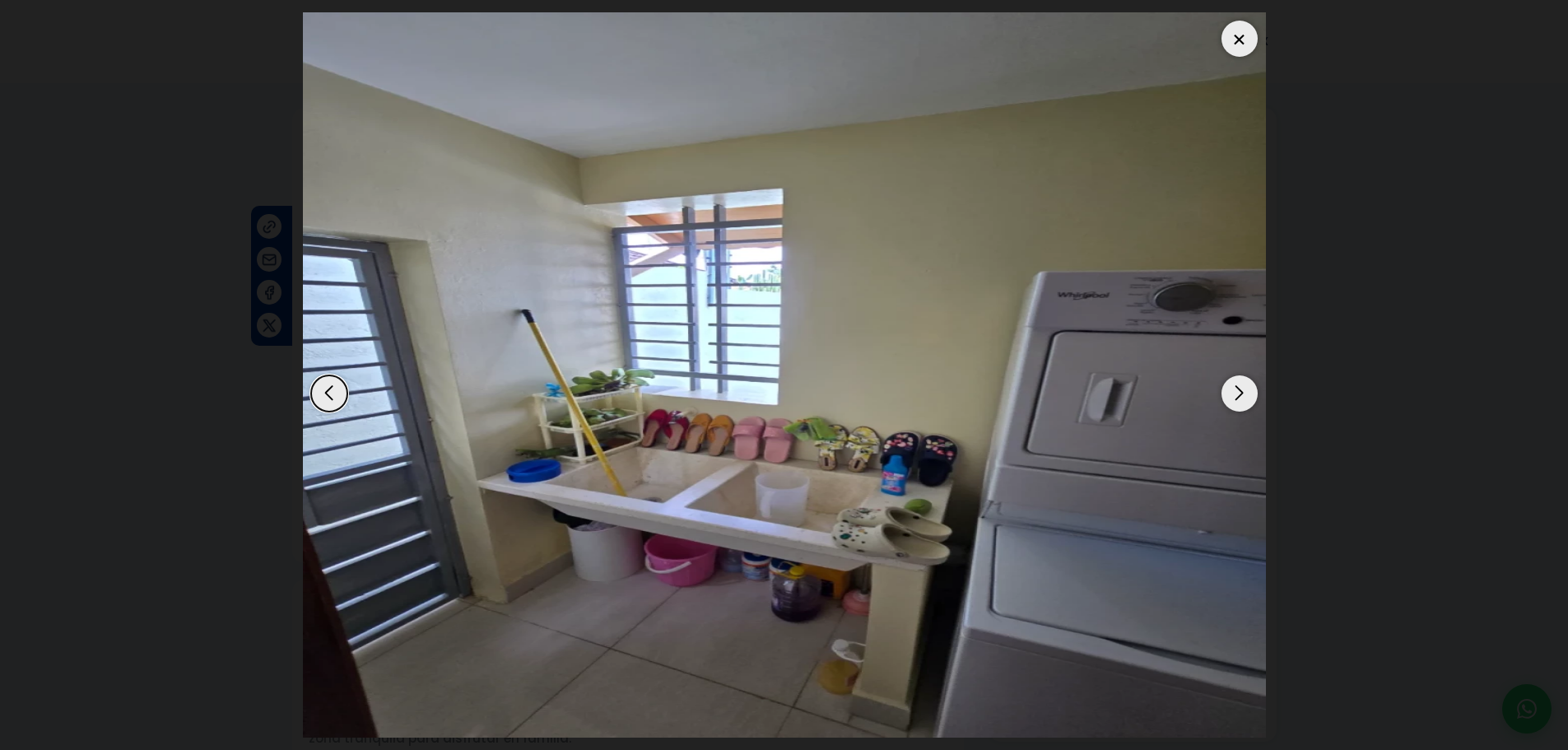
click at [1241, 389] on div "Next slide" at bounding box center [1239, 393] width 36 height 36
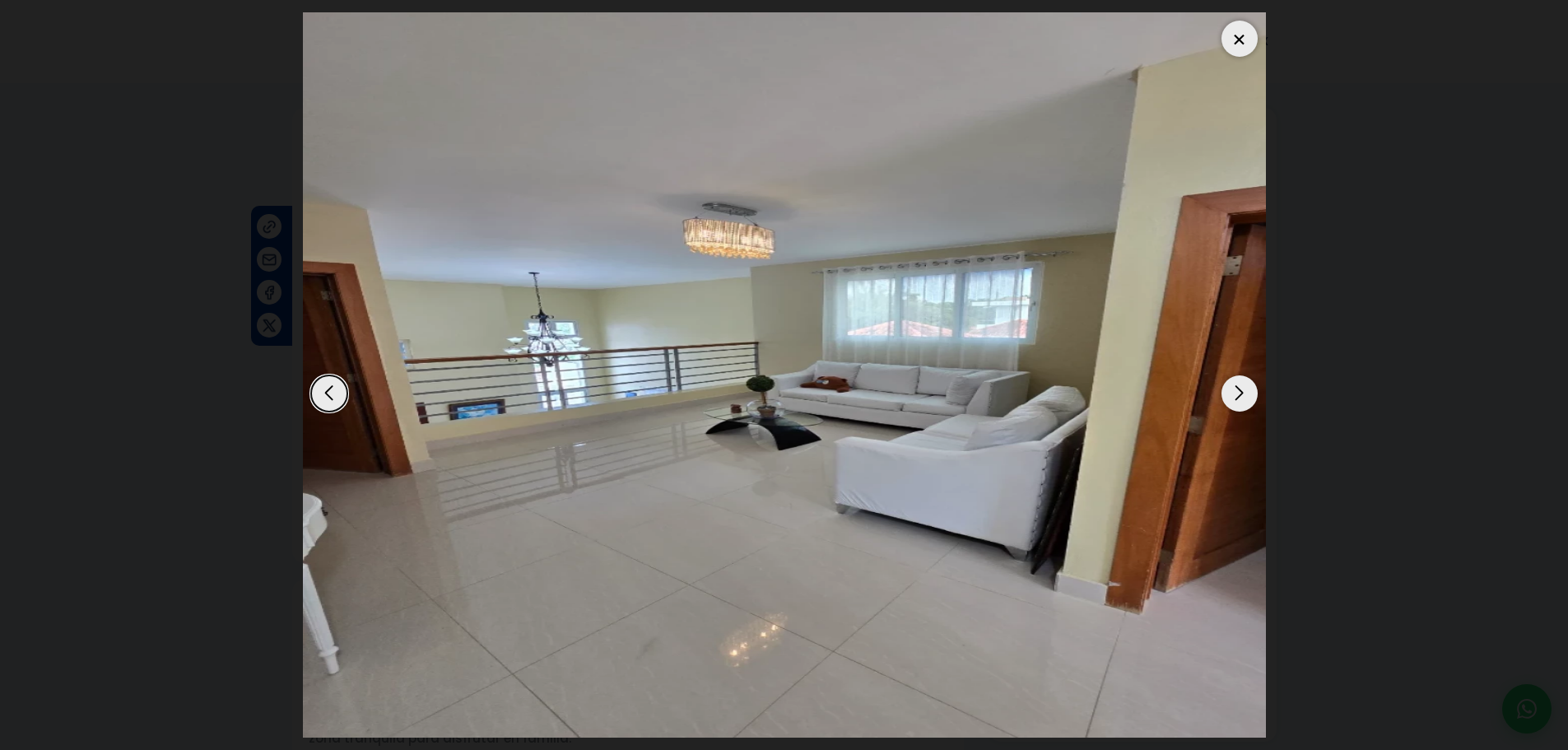
click at [1241, 389] on div "Next slide" at bounding box center [1239, 393] width 36 height 36
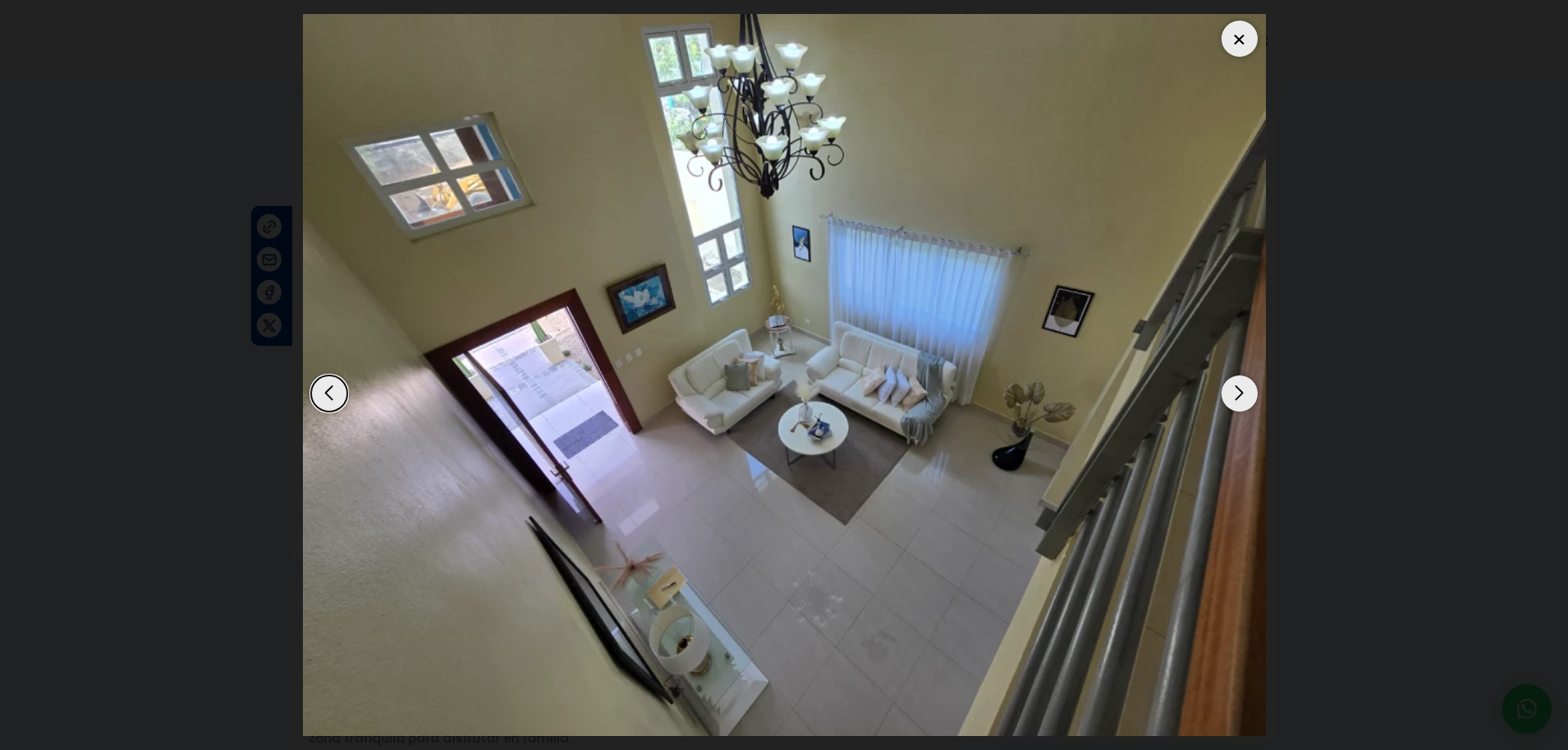
click at [1241, 389] on div "Next slide" at bounding box center [1239, 393] width 36 height 36
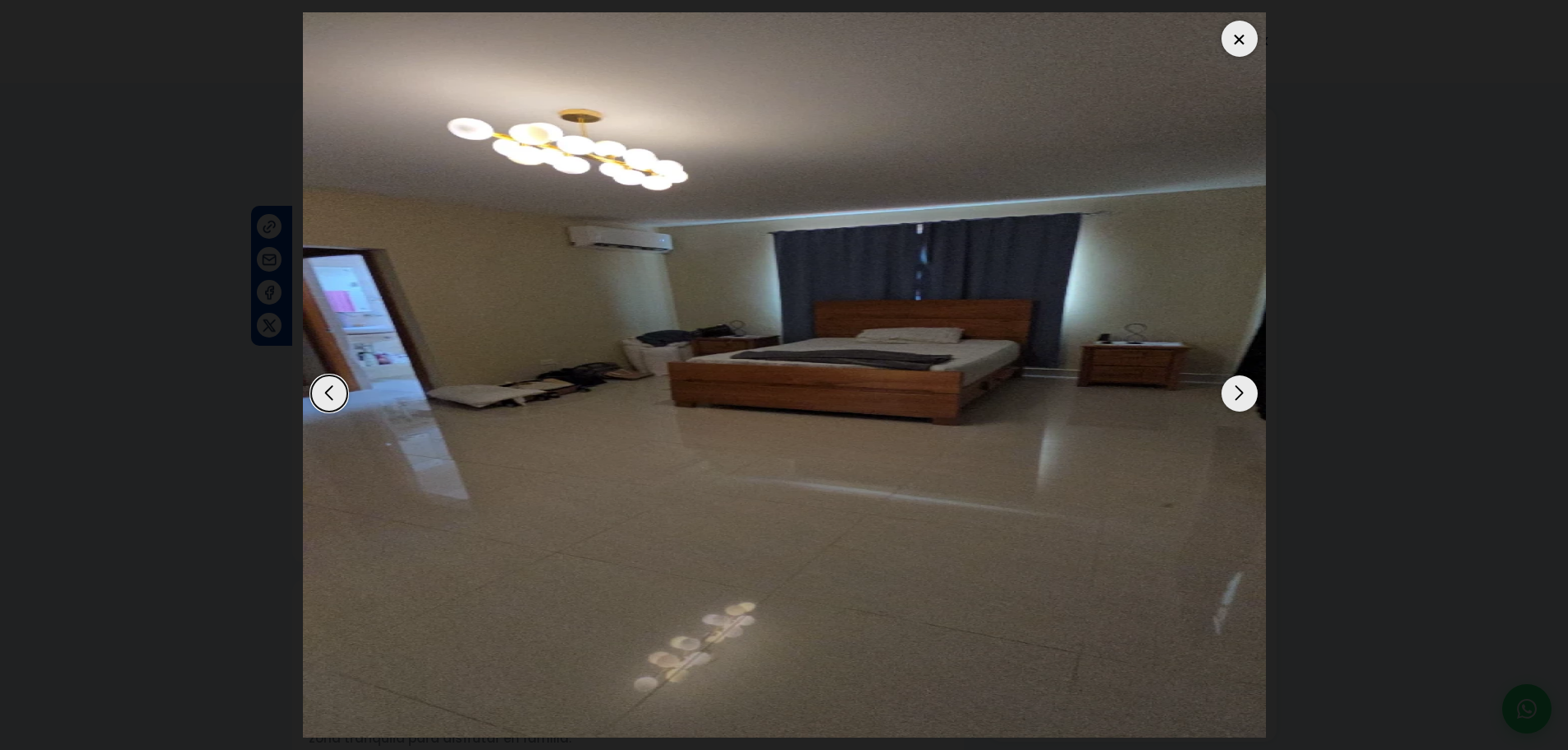
click at [1241, 389] on div "Next slide" at bounding box center [1239, 393] width 36 height 36
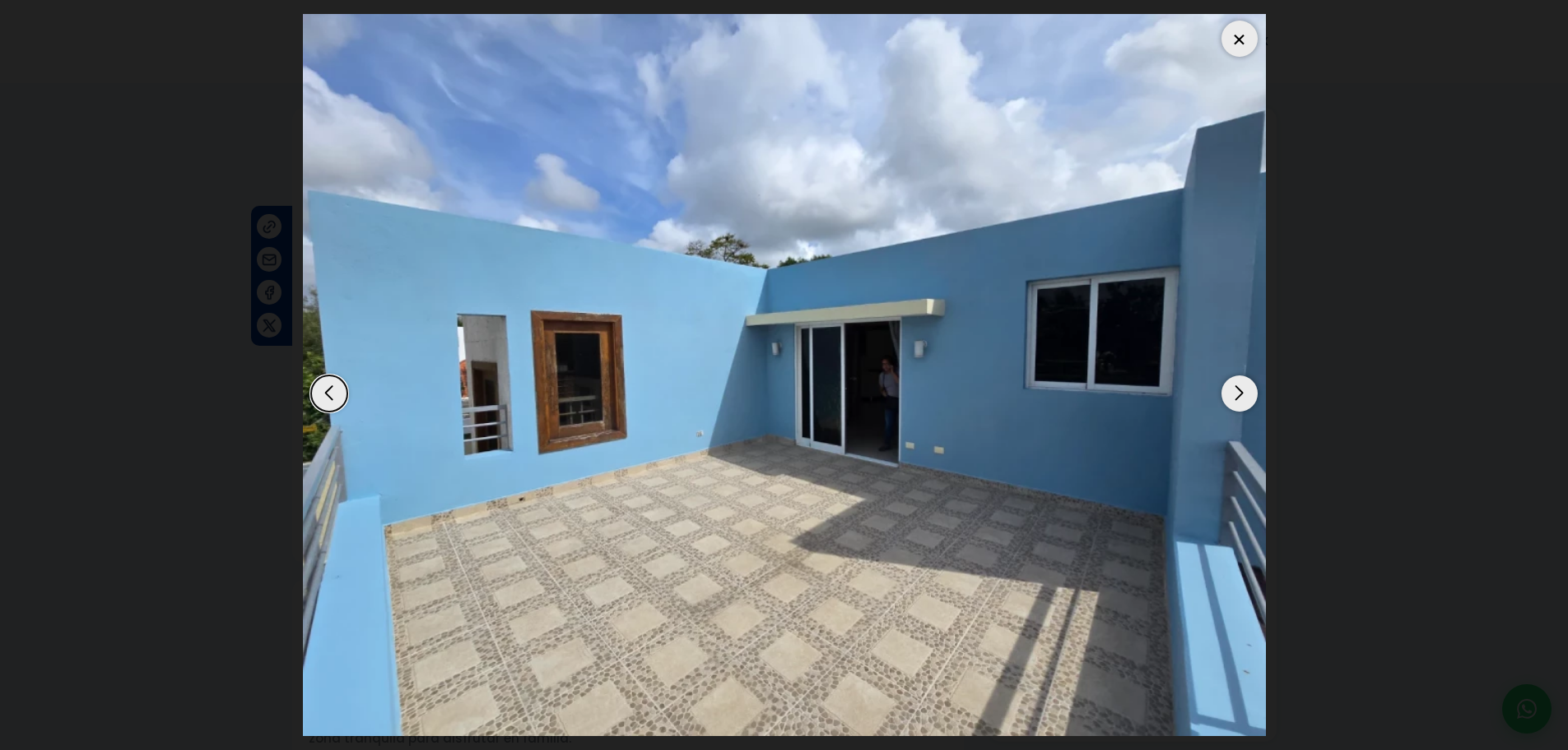
click at [1241, 389] on div "Next slide" at bounding box center [1239, 393] width 36 height 36
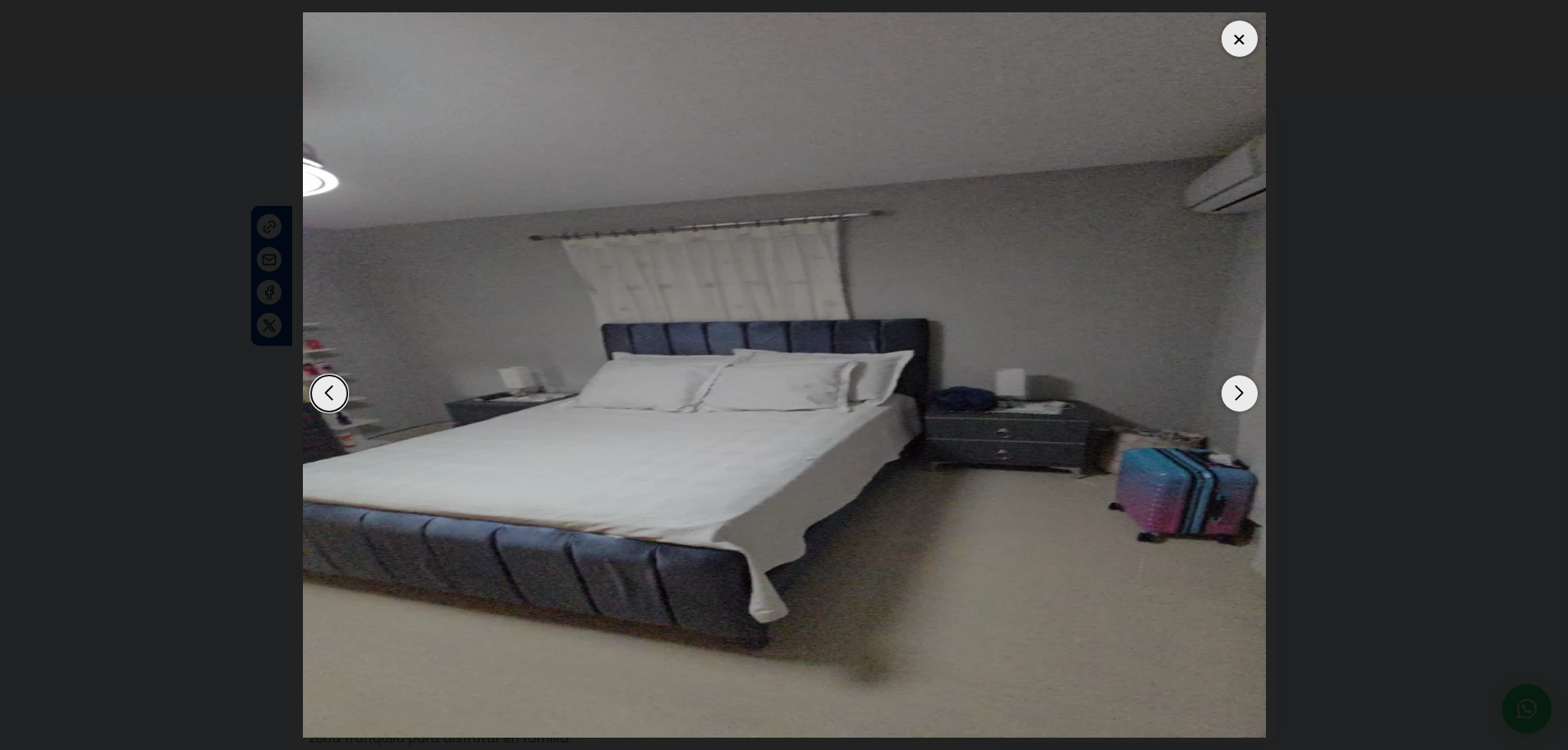
click at [1241, 389] on div "Next slide" at bounding box center [1239, 393] width 36 height 36
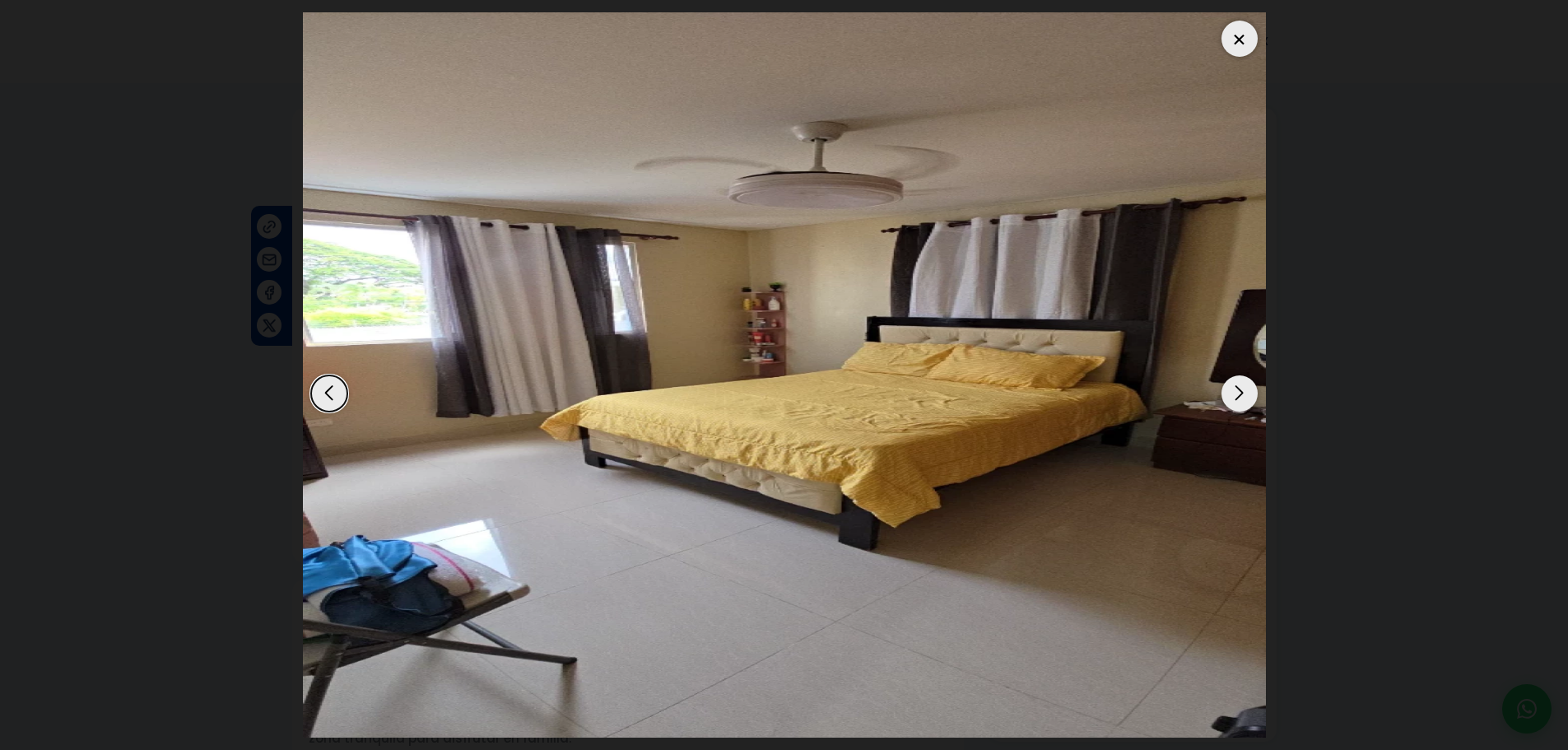
click at [1237, 36] on div at bounding box center [1239, 38] width 36 height 36
